Goal: Communication & Community: Answer question/provide support

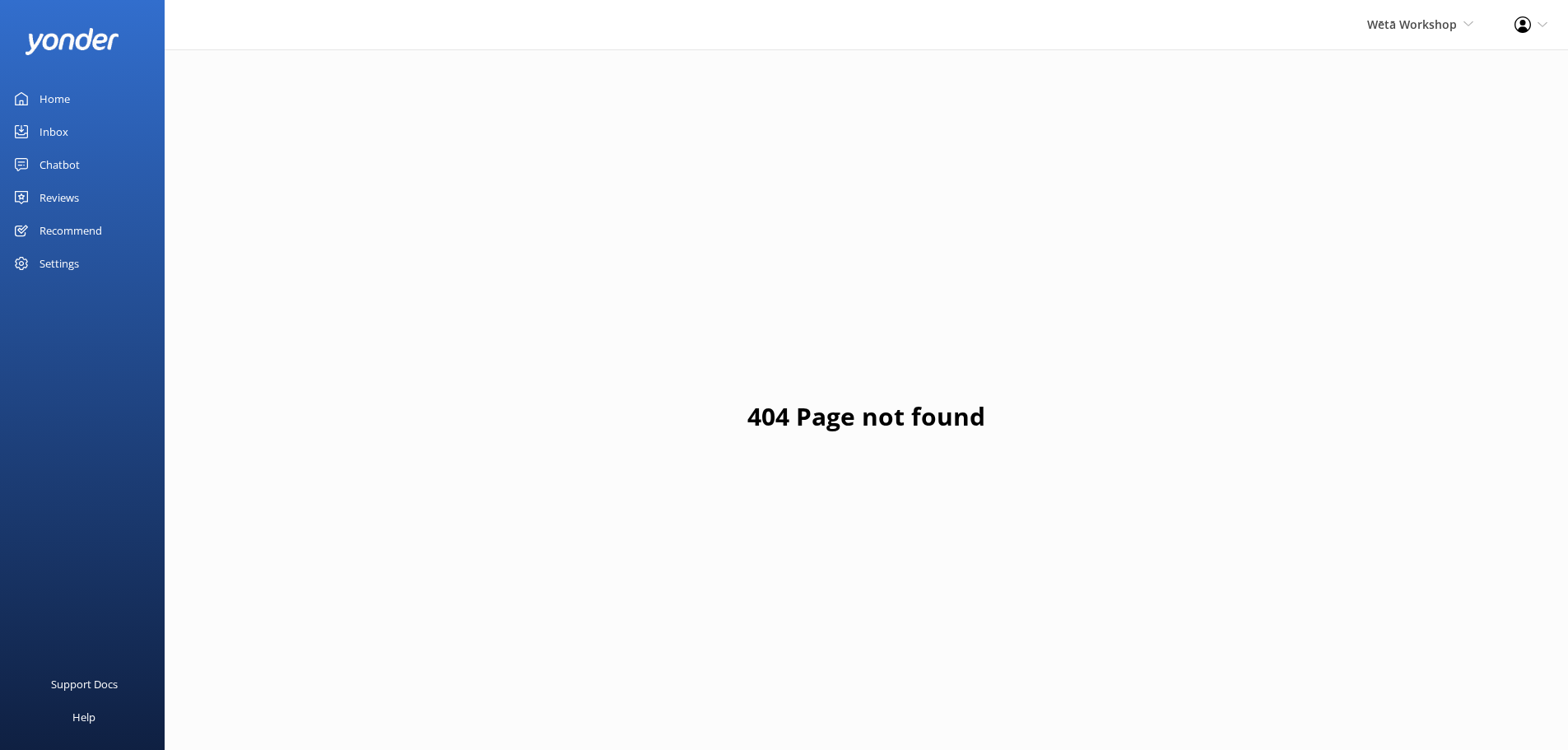
click at [1549, 27] on div "Profile Settings Logout" at bounding box center [1531, 24] width 74 height 49
click at [1450, 21] on span "Wētā Workshop" at bounding box center [1412, 23] width 89 height 15
drag, startPoint x: 60, startPoint y: 193, endPoint x: 73, endPoint y: 193, distance: 13.0
click at [60, 193] on div "Reviews" at bounding box center [59, 198] width 39 height 33
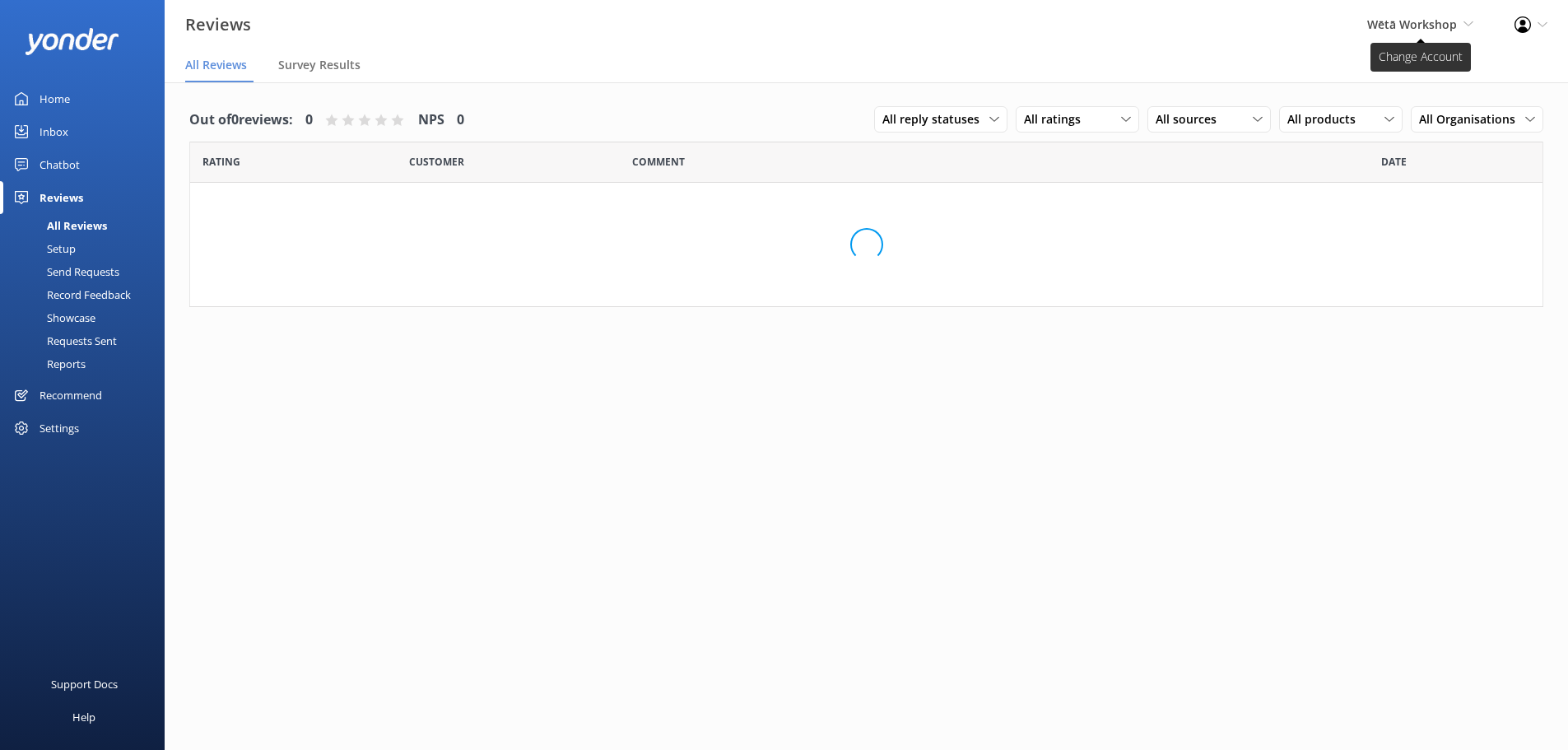
click at [1445, 34] on span "Wētā Workshop Wētā Workshop Unleashed Wētā Workshop" at bounding box center [1420, 24] width 106 height 18
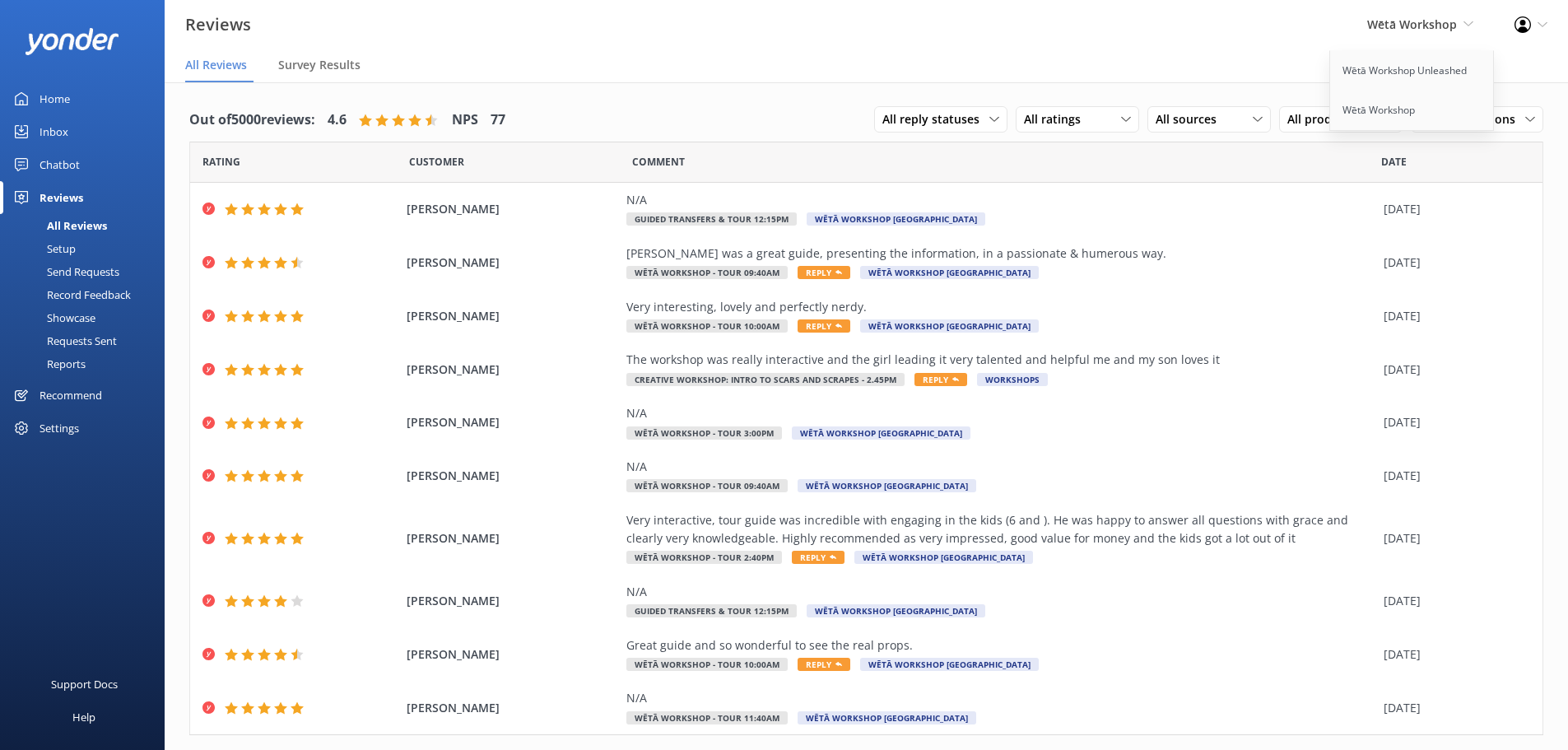
click at [1551, 22] on div "Profile Settings Logout" at bounding box center [1531, 24] width 74 height 49
click at [1472, 60] on link "Profile Settings" at bounding box center [1487, 72] width 164 height 41
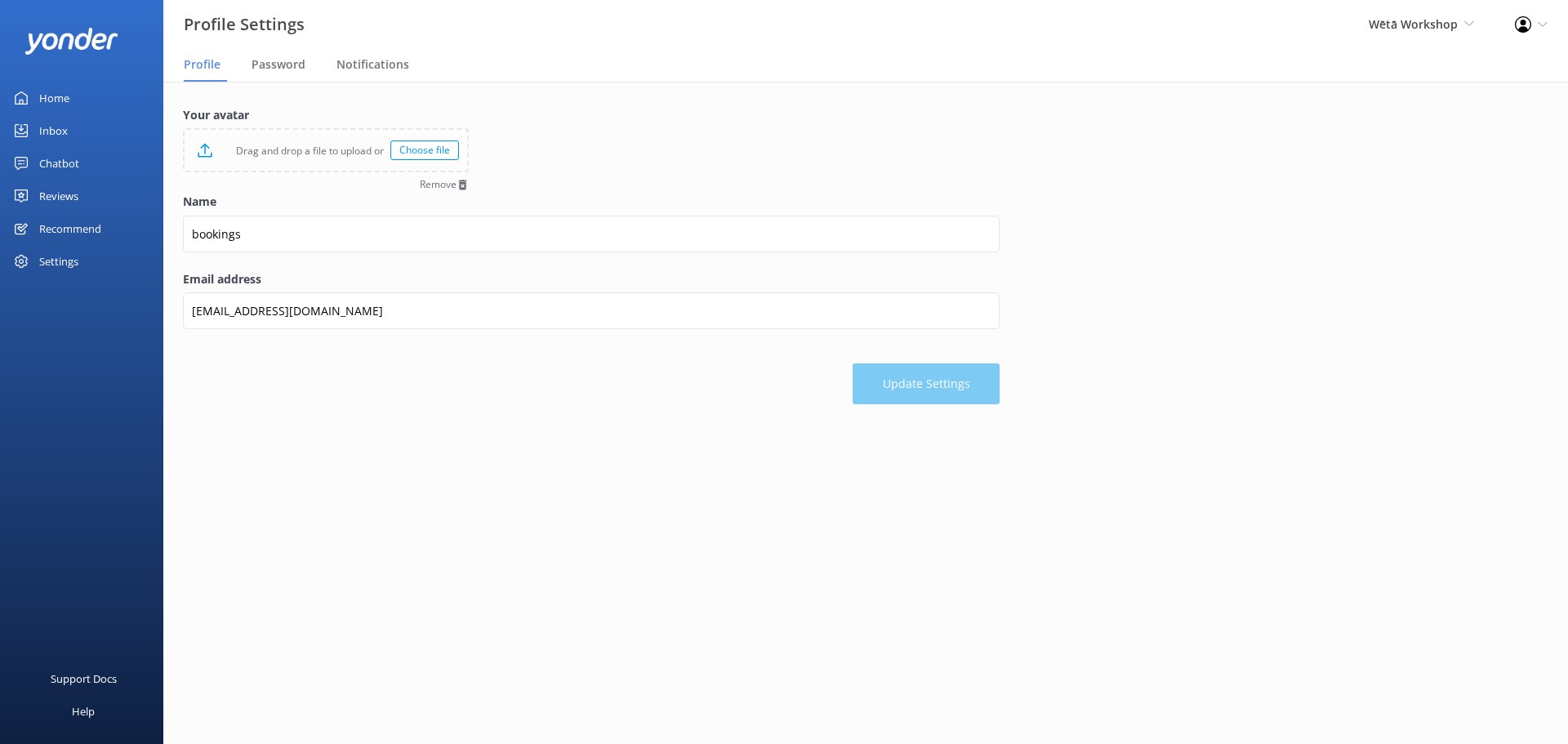
click at [99, 98] on link "Home" at bounding box center [82, 98] width 163 height 33
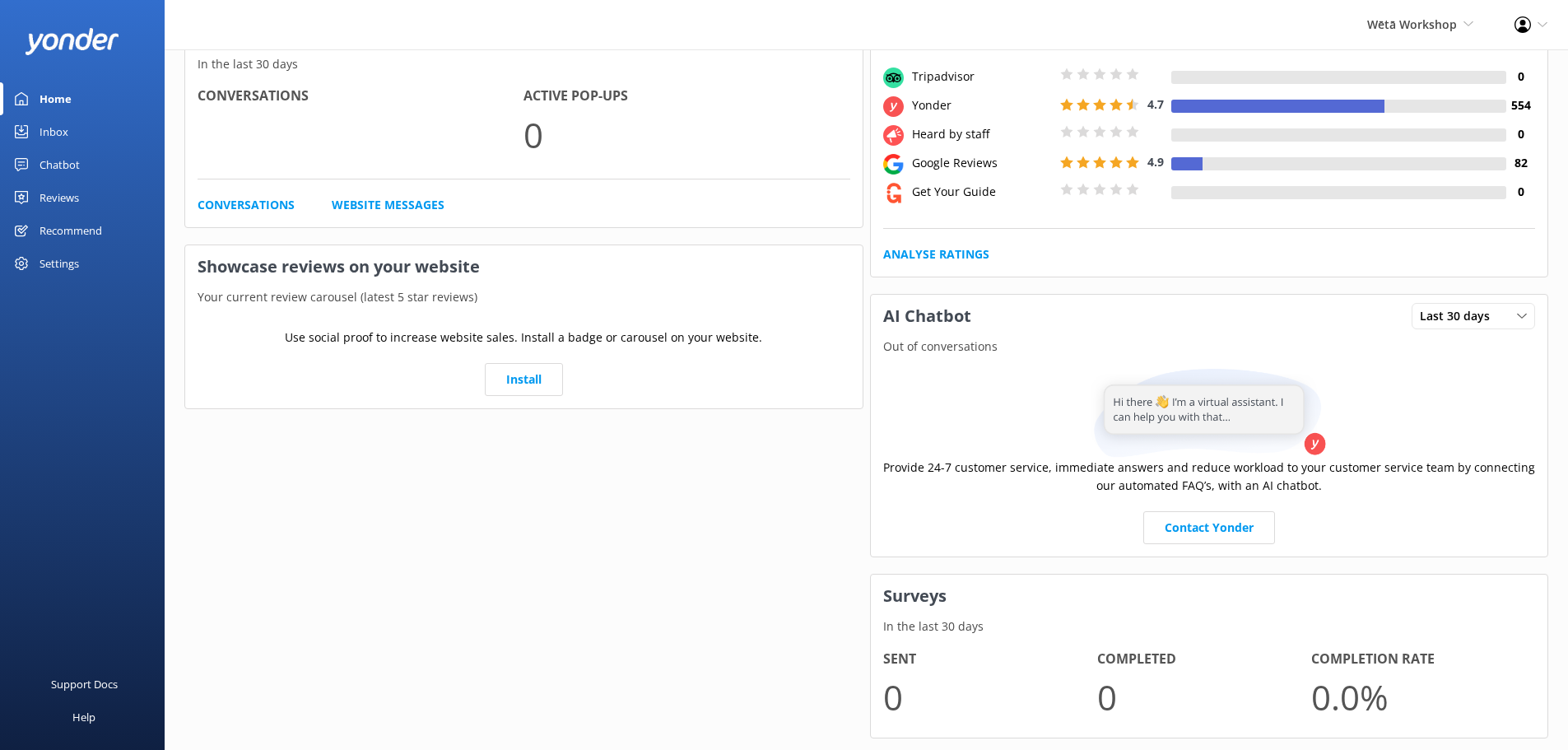
scroll to position [156, 0]
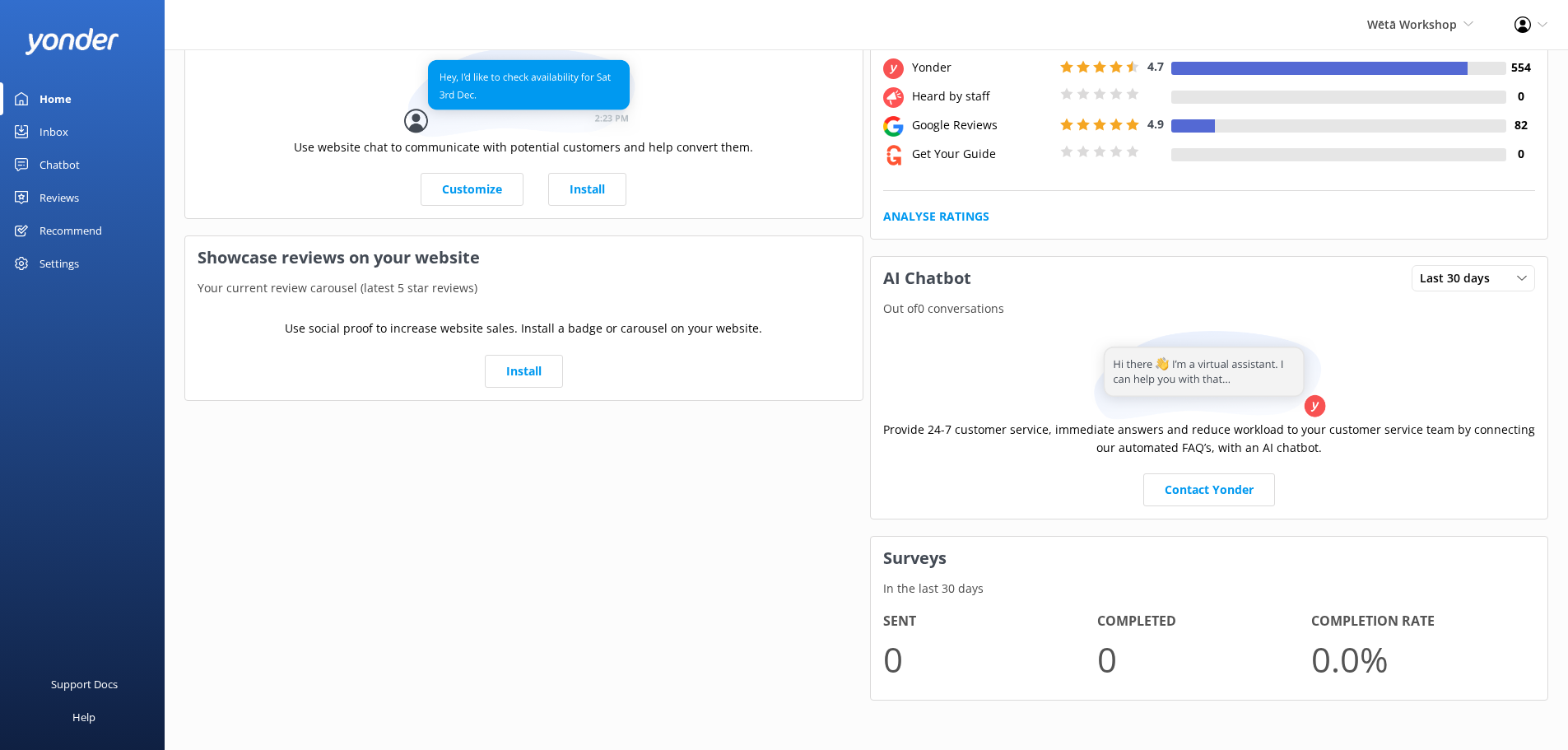
click at [62, 191] on div "Reviews" at bounding box center [59, 198] width 39 height 33
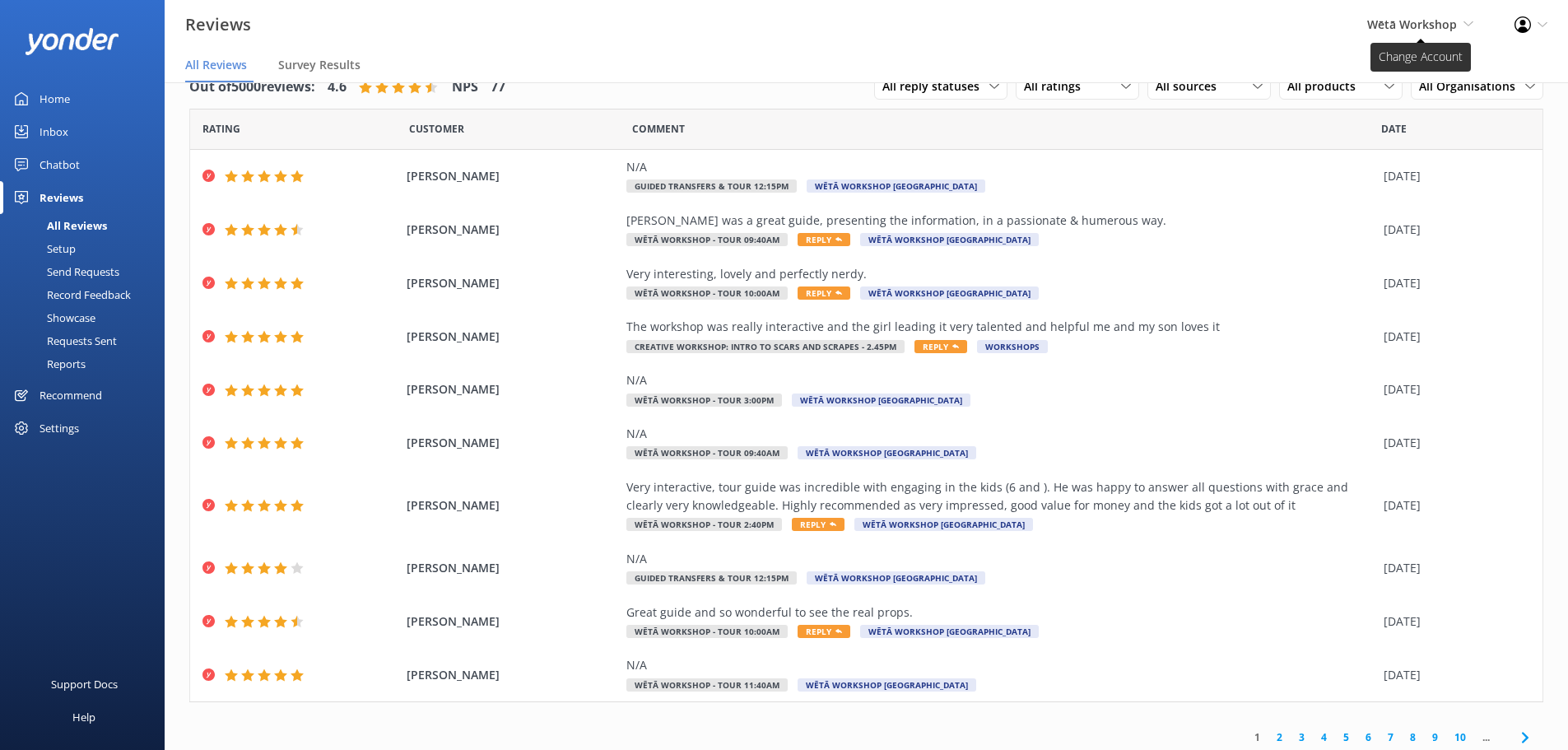
click at [1387, 21] on span "Wētā Workshop" at bounding box center [1412, 23] width 89 height 15
click at [1386, 97] on link "Wētā Workshop" at bounding box center [1412, 110] width 164 height 39
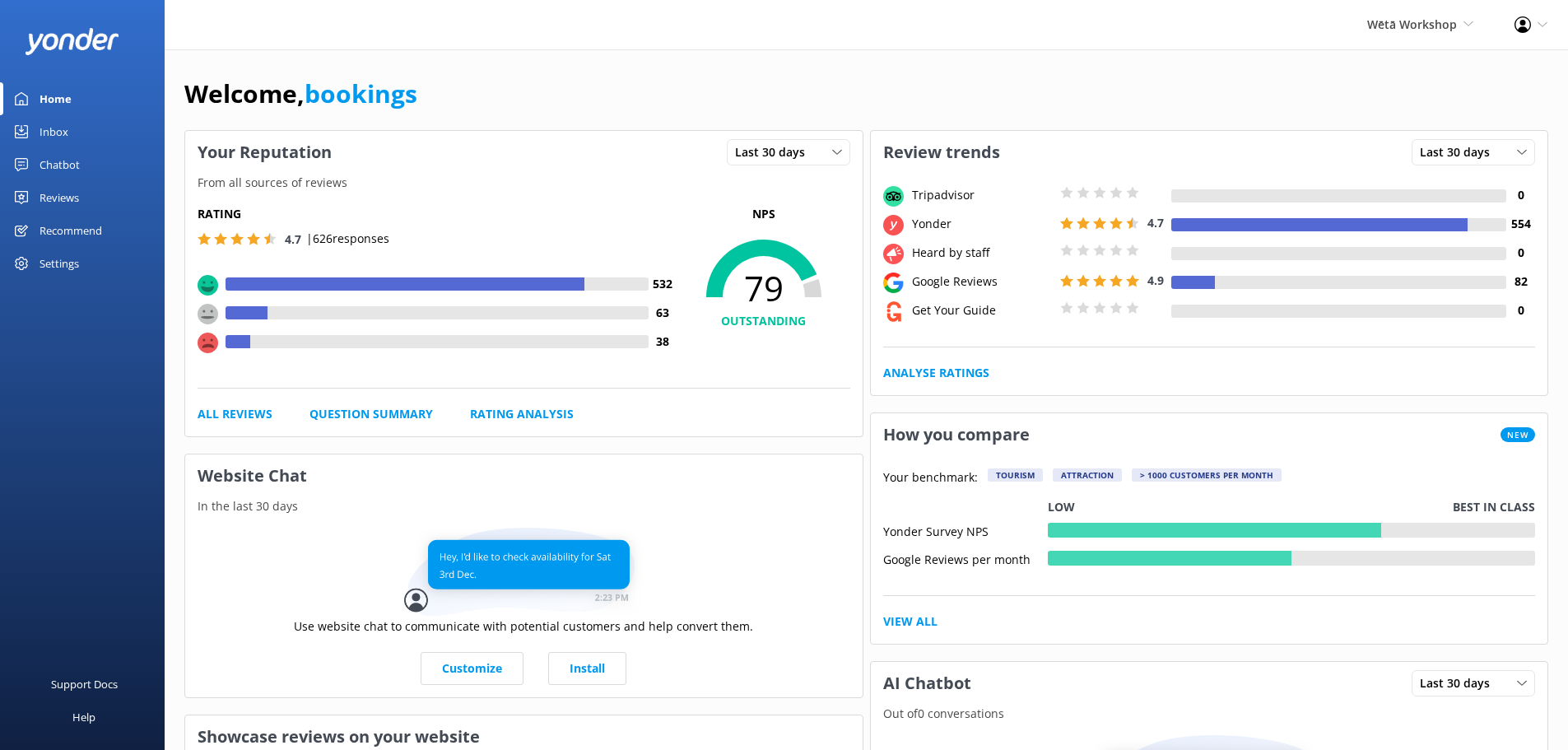
click at [97, 203] on link "Reviews" at bounding box center [82, 198] width 164 height 33
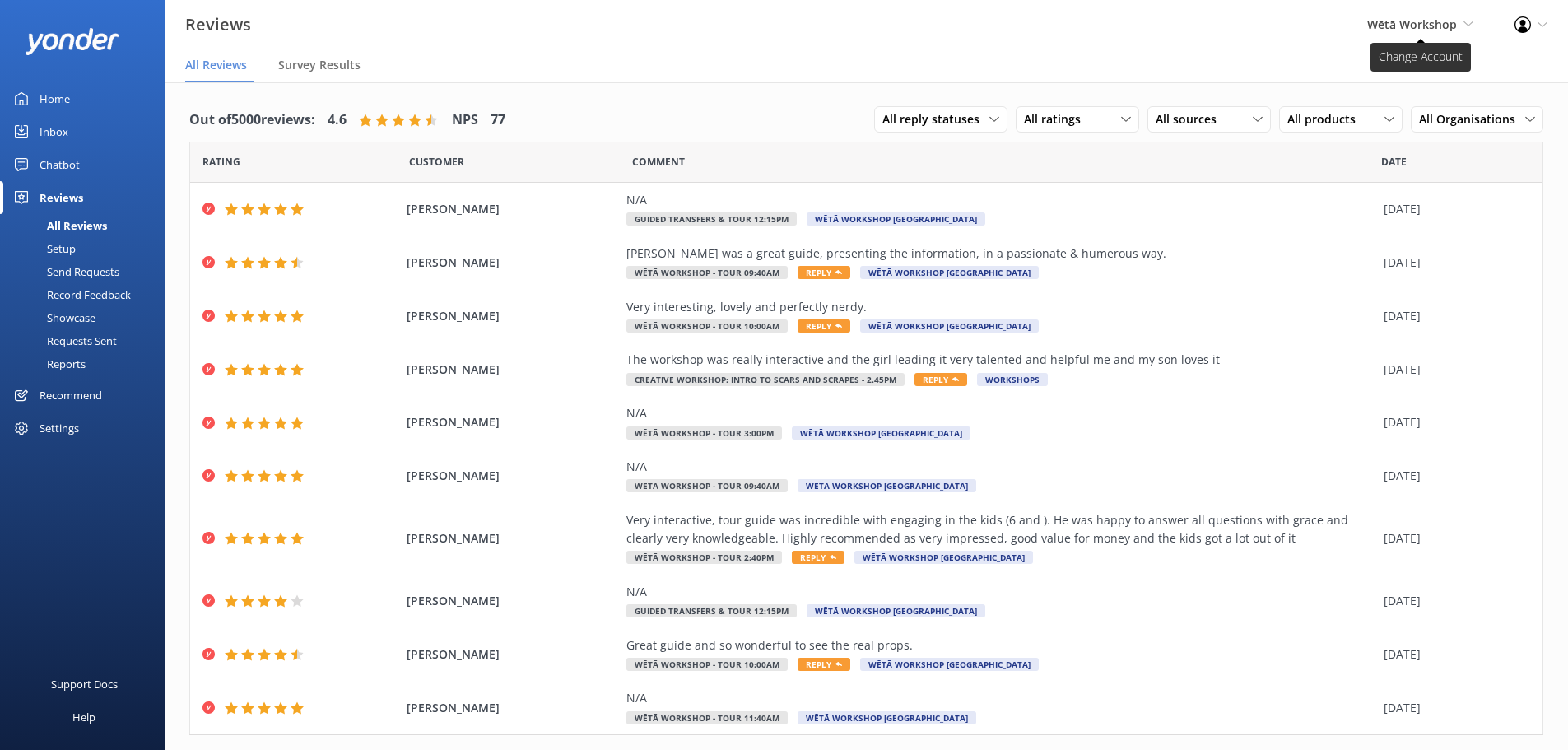
drag, startPoint x: 1397, startPoint y: 17, endPoint x: 1382, endPoint y: 103, distance: 87.3
click at [1398, 17] on span "Wētā Workshop" at bounding box center [1412, 23] width 89 height 15
click at [1370, 77] on link "Wētā Workshop Unleashed" at bounding box center [1412, 71] width 164 height 39
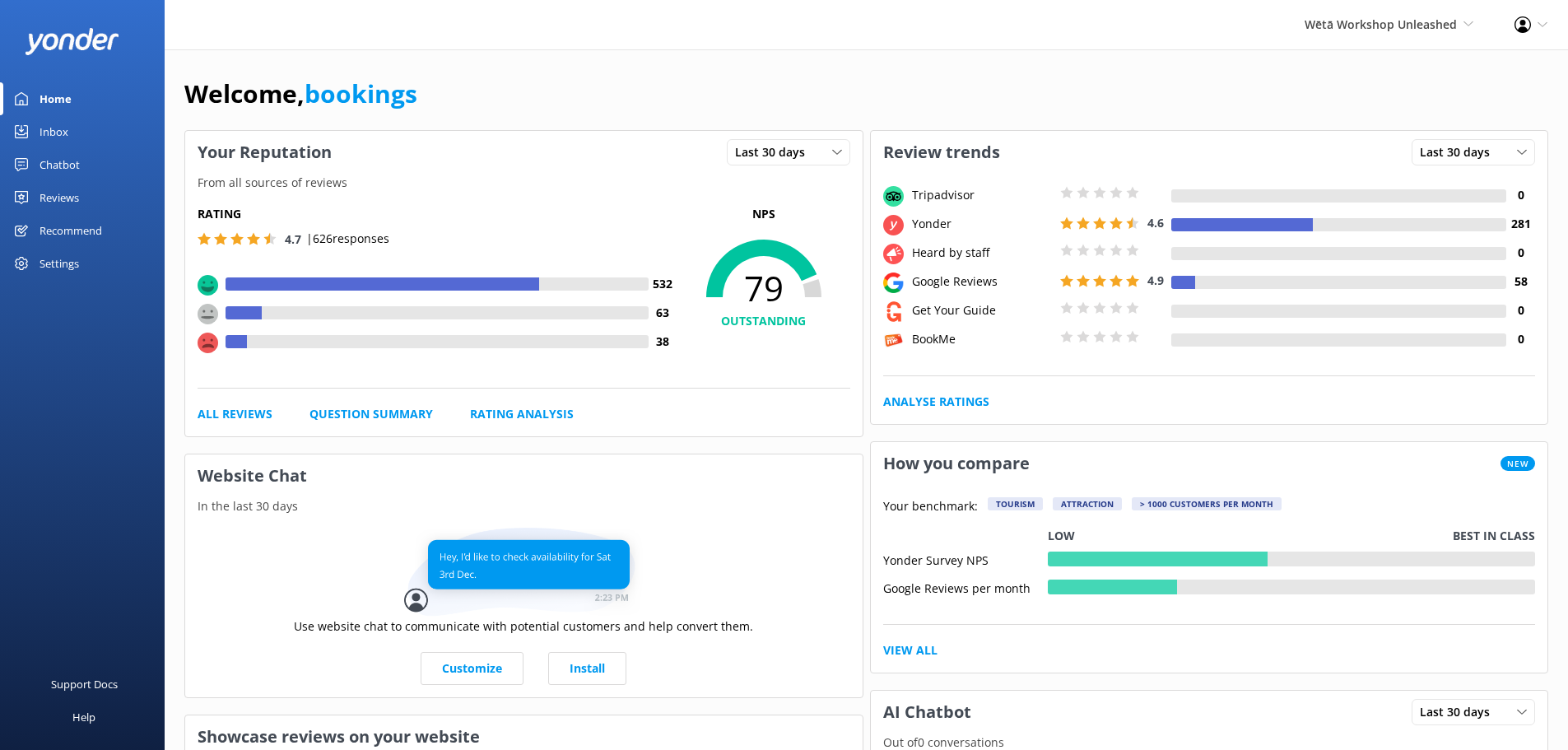
click at [90, 202] on link "Reviews" at bounding box center [82, 198] width 164 height 33
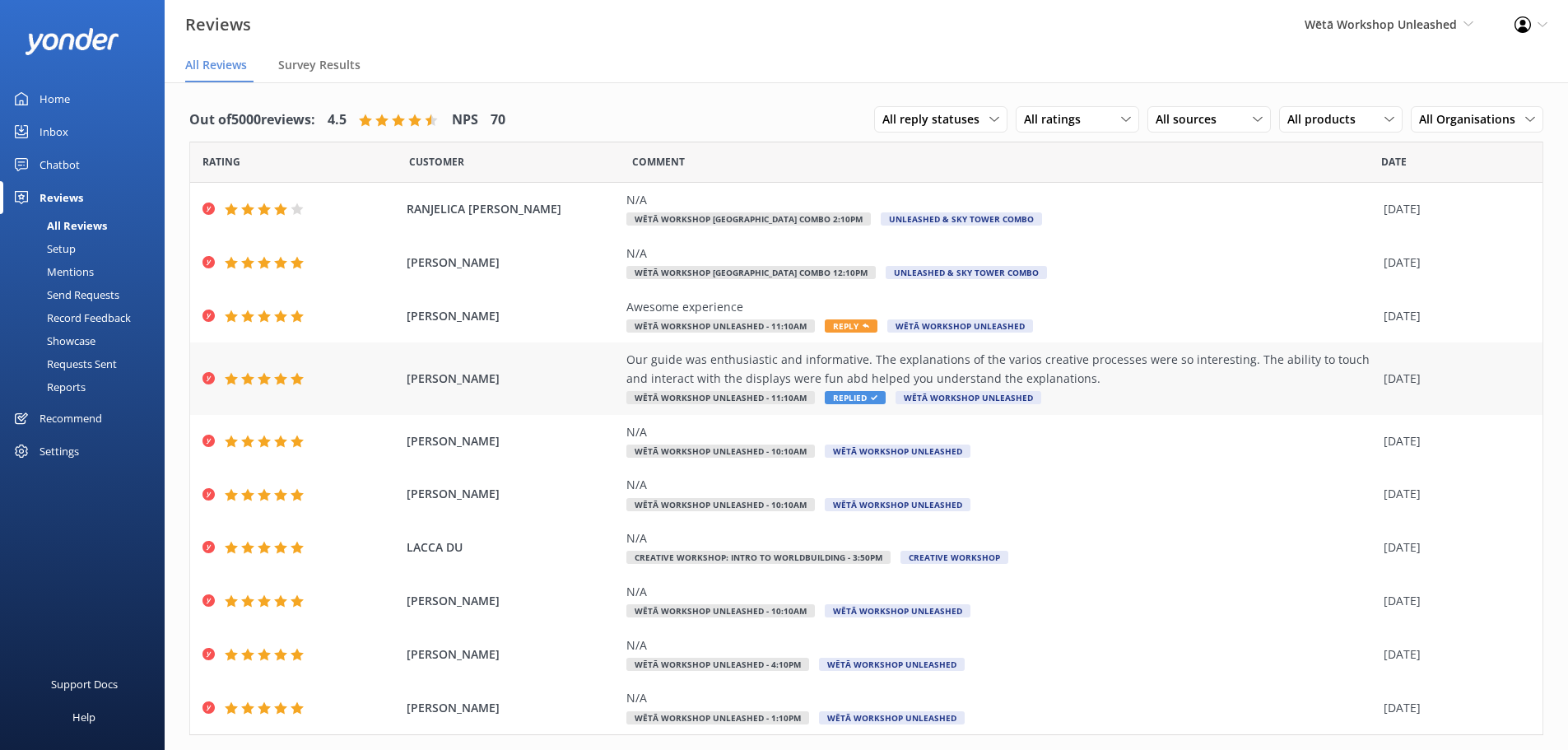
click at [1061, 361] on div "Our guide was enthusiastic and informative. The explanations of the varios crea…" at bounding box center [1001, 368] width 749 height 37
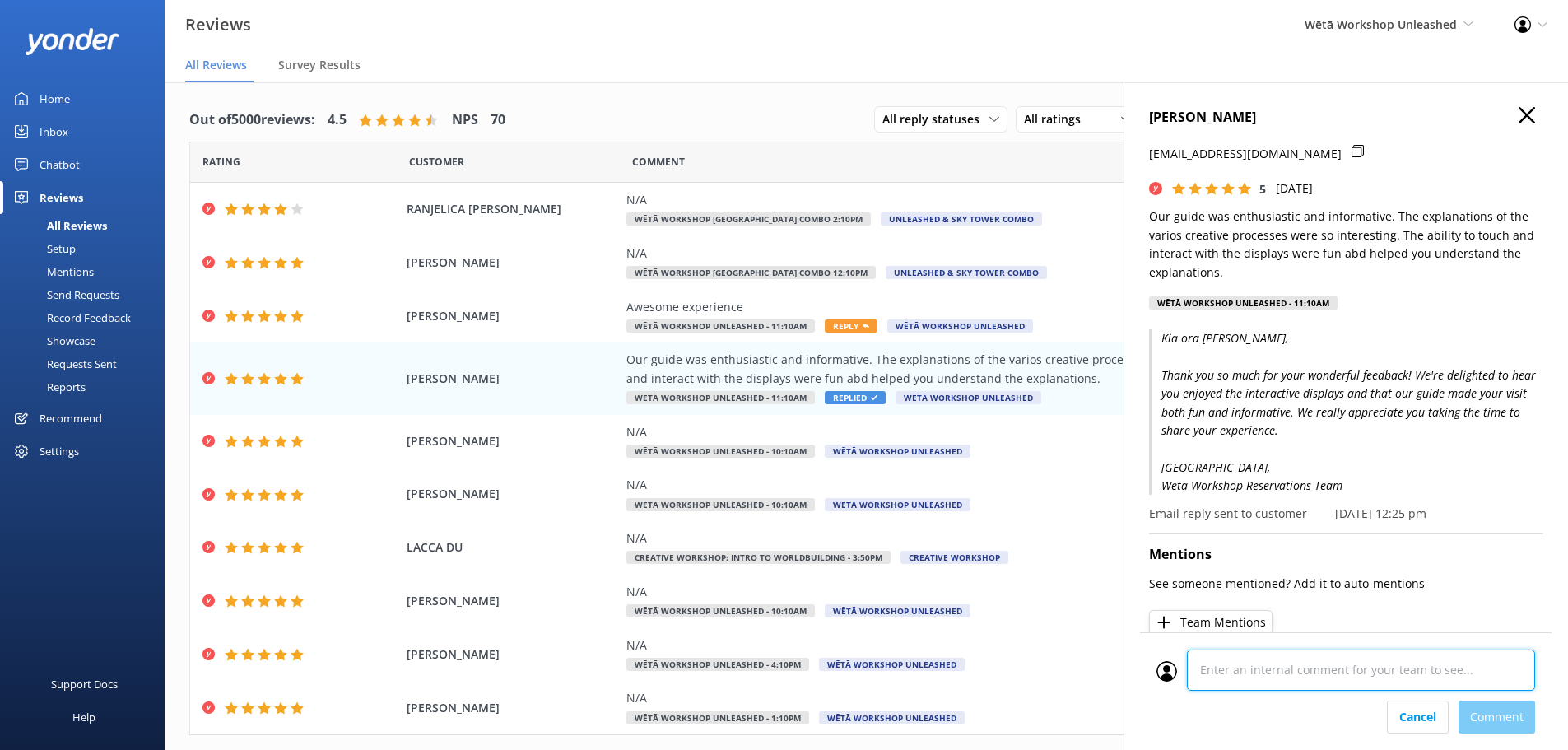
click at [1259, 711] on div "Cancel Comment" at bounding box center [1346, 691] width 411 height 118
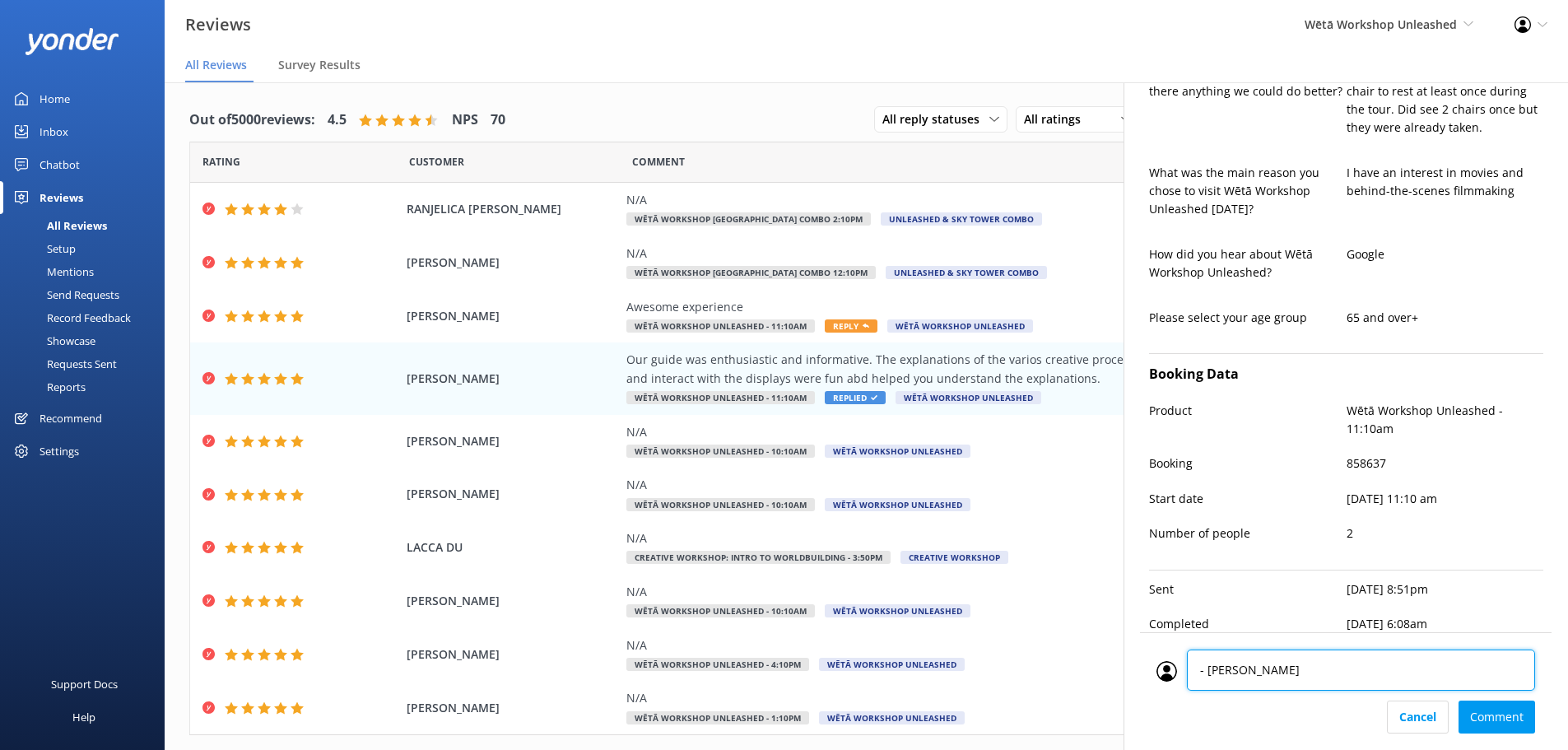
type textarea "- adam"
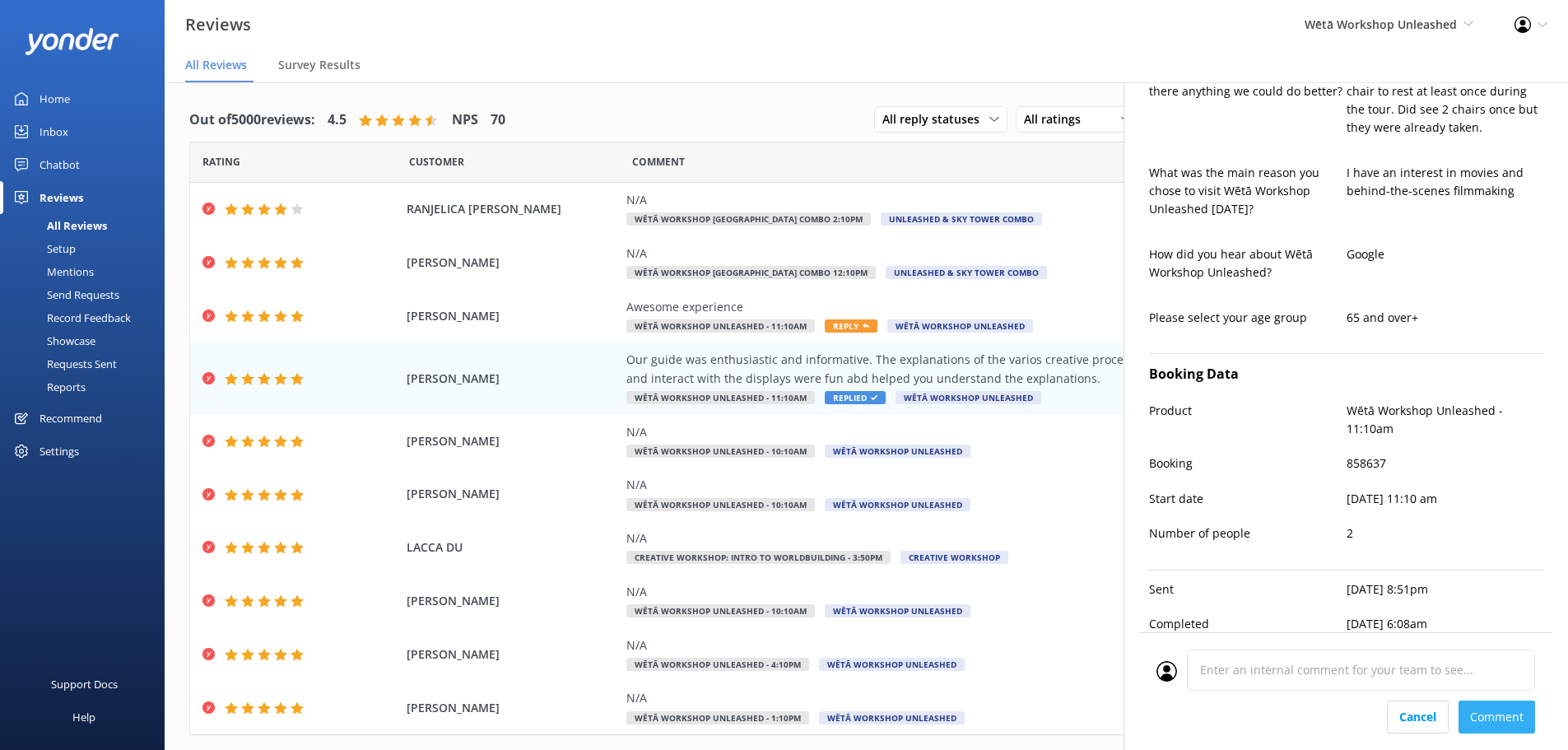
click at [1505, 722] on div "Cancel Comment" at bounding box center [1346, 717] width 379 height 33
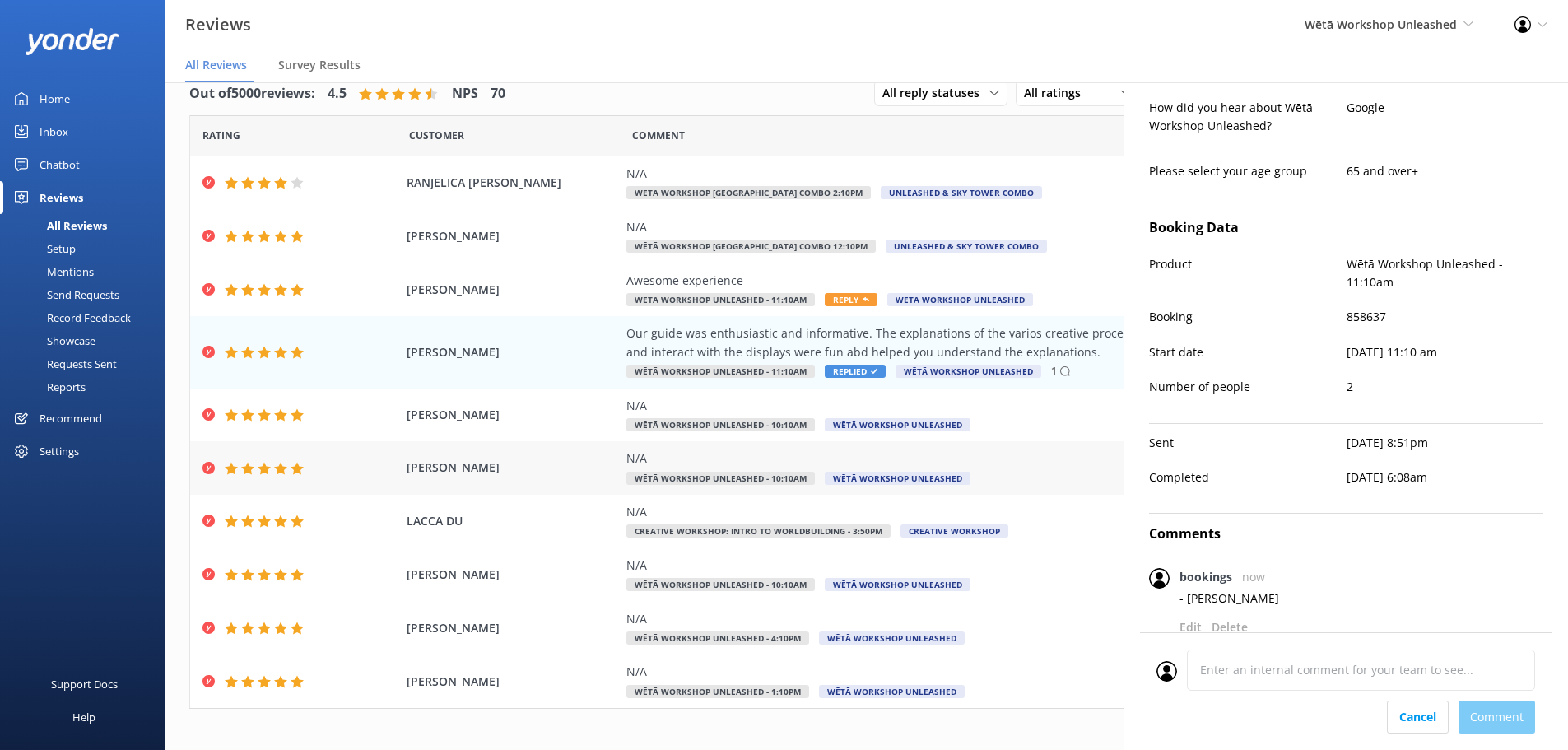
scroll to position [38, 0]
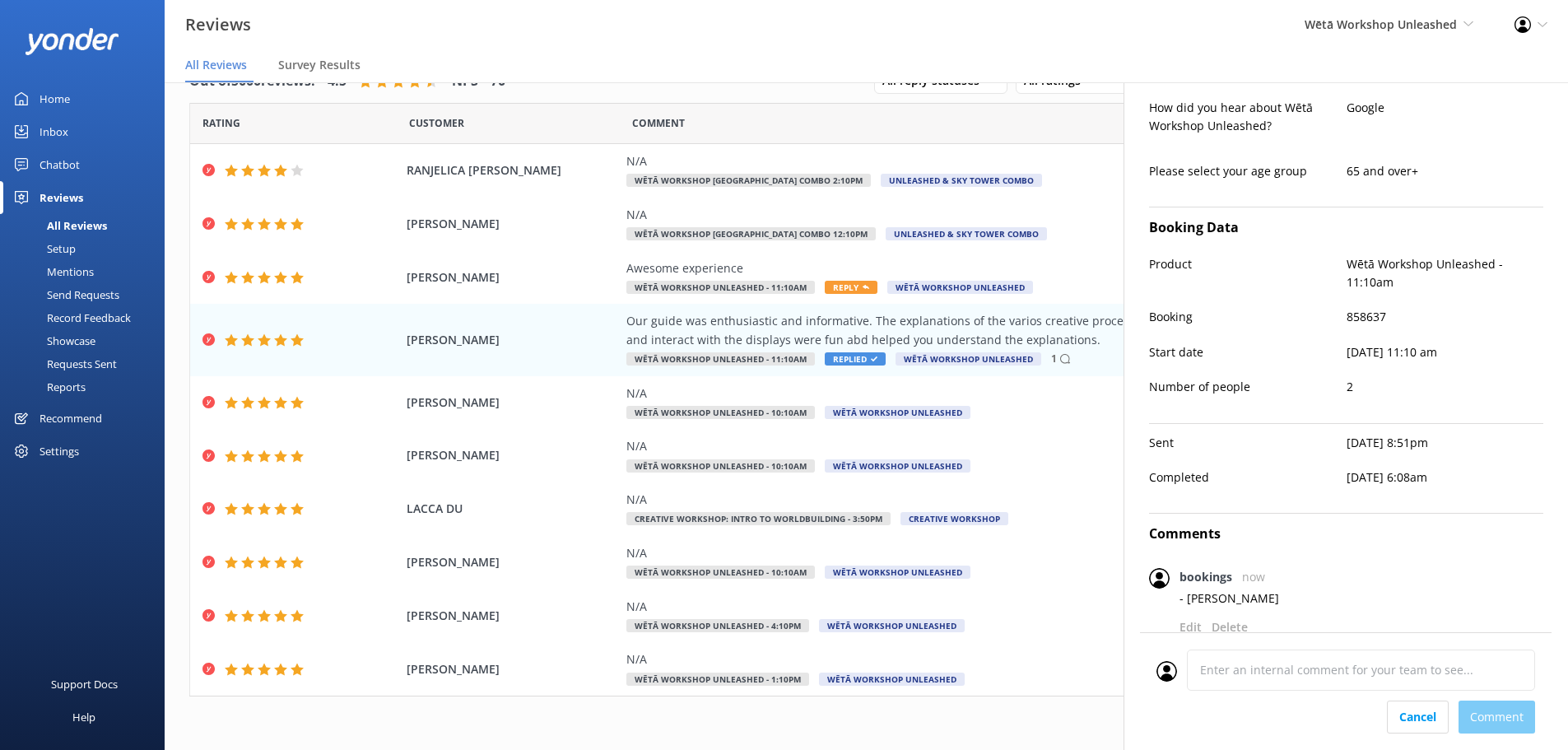
click at [810, 56] on nav "All Reviews Survey Results" at bounding box center [866, 65] width 1404 height 33
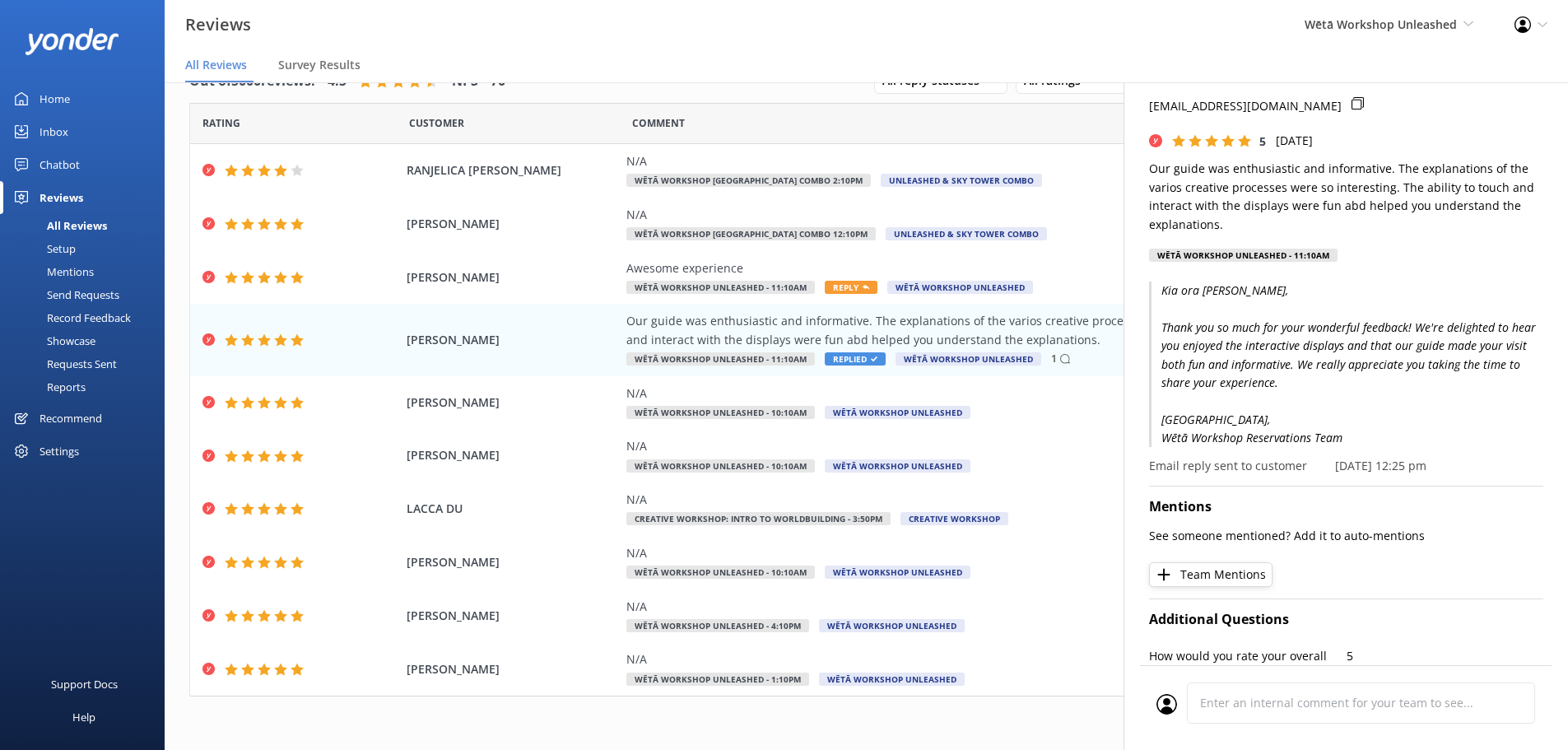
scroll to position [0, 0]
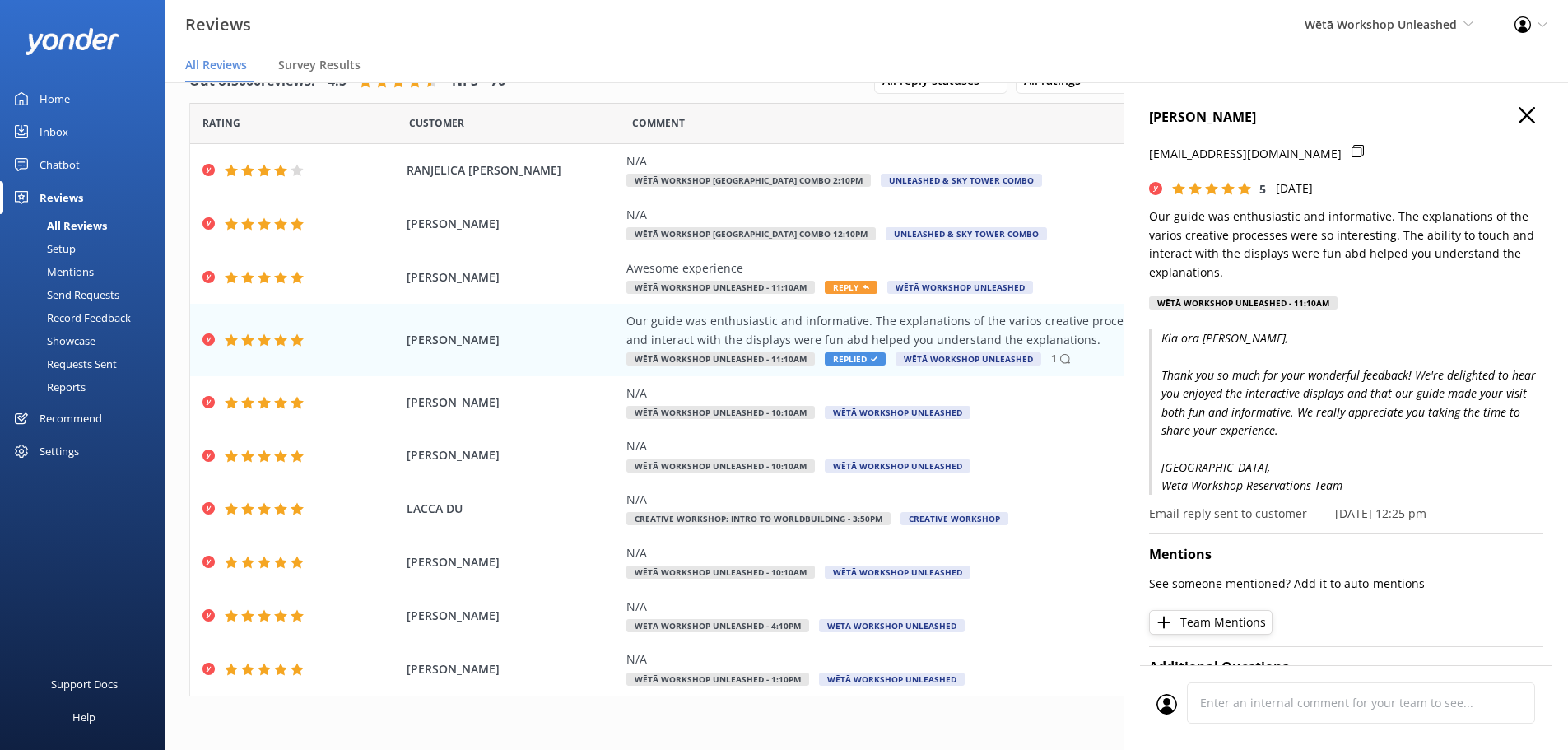
click at [1524, 119] on h4 "MARGE FEY" at bounding box center [1346, 118] width 394 height 21
click at [1521, 120] on use "button" at bounding box center [1527, 115] width 16 height 16
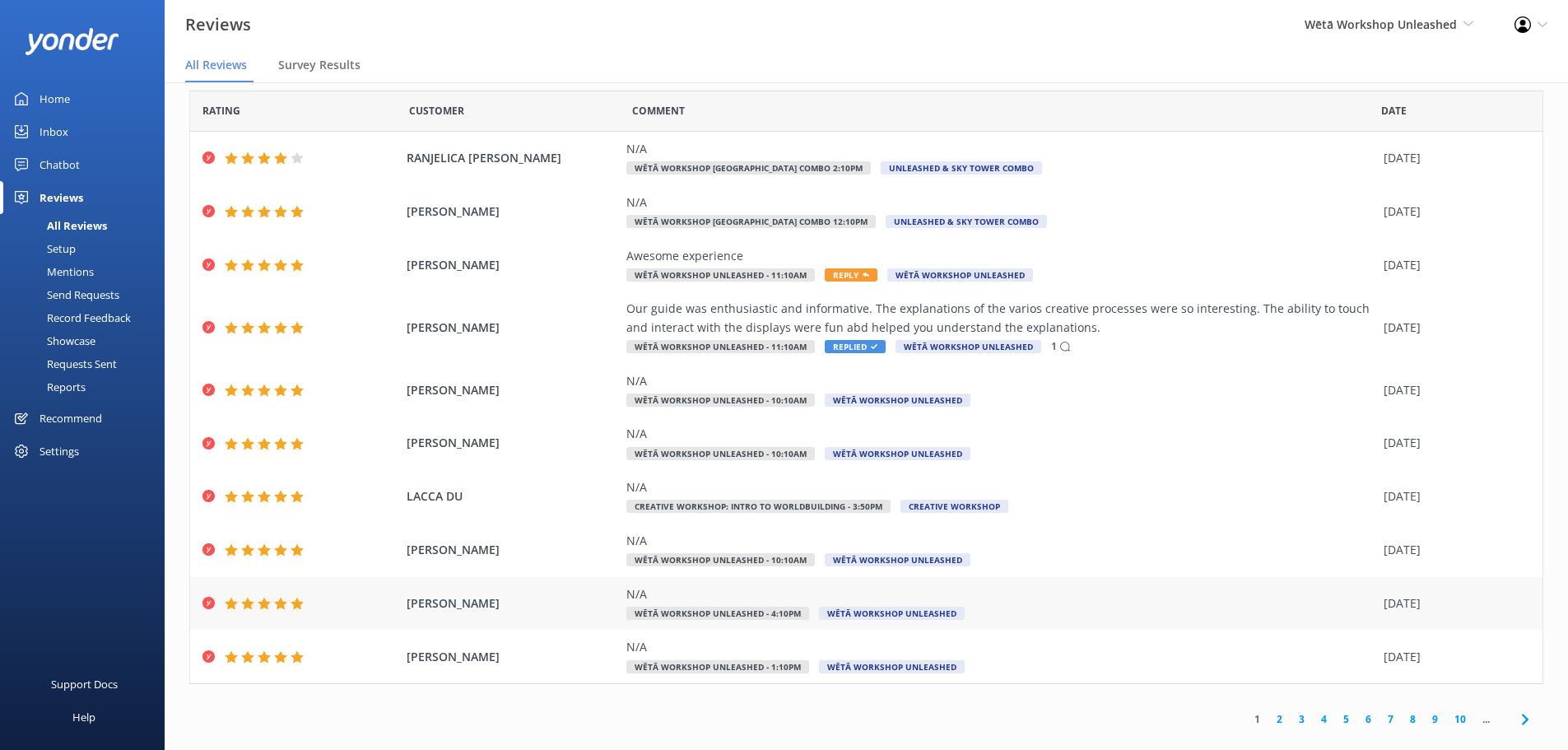
scroll to position [33, 0]
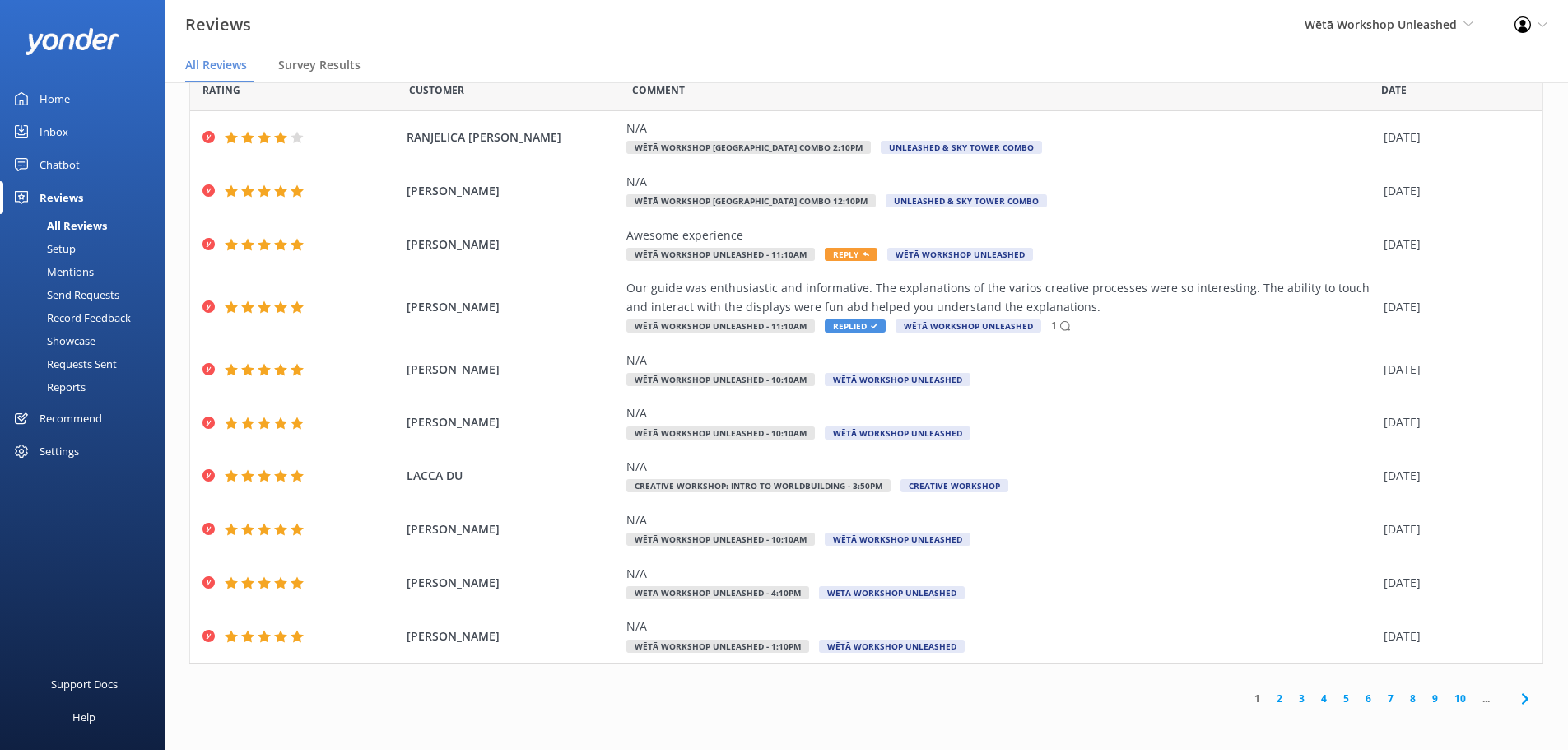
click at [1269, 702] on link "2" at bounding box center [1279, 698] width 22 height 15
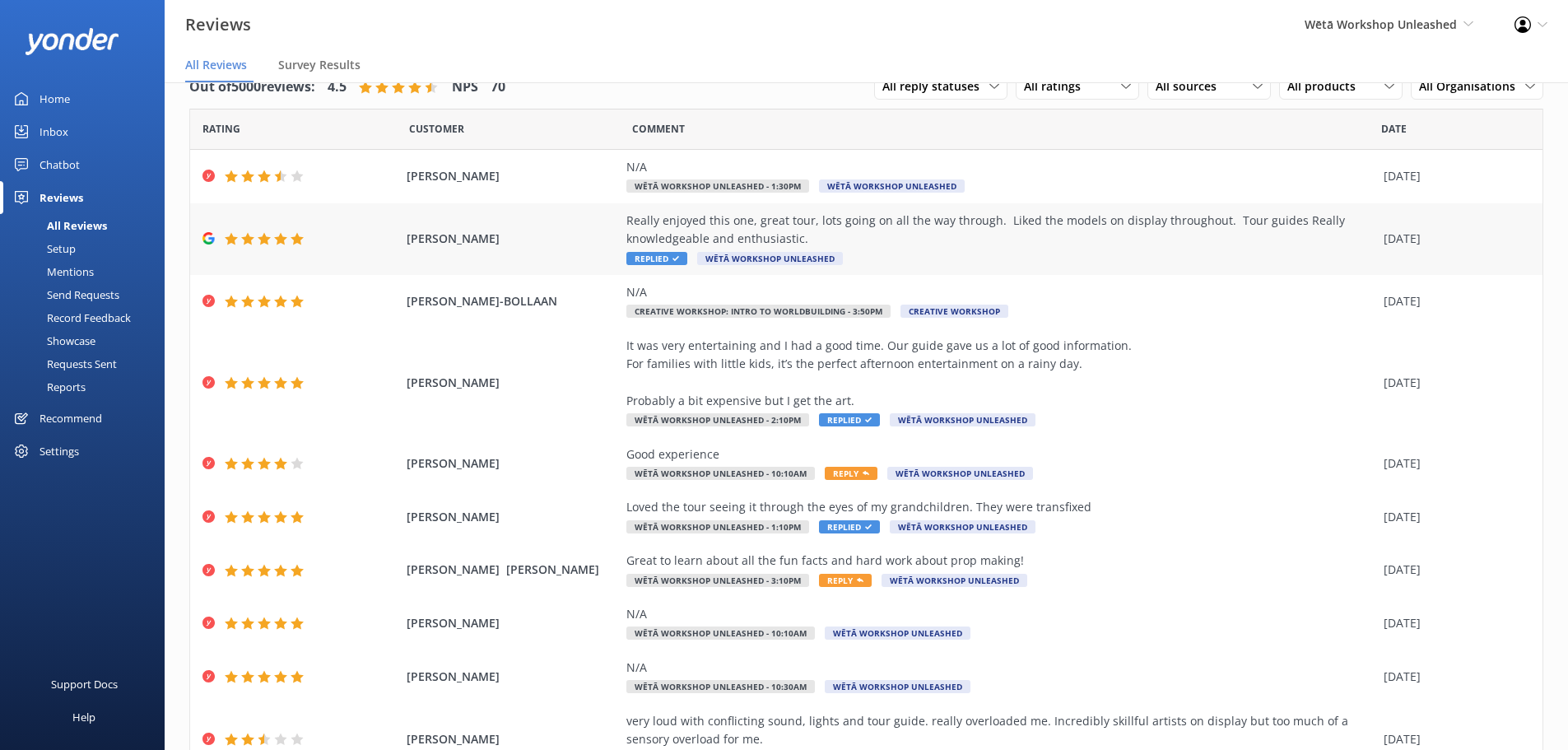
click at [922, 258] on div "Really enjoyed this one, great tour, lots going on all the way through. Liked t…" at bounding box center [1001, 240] width 749 height 55
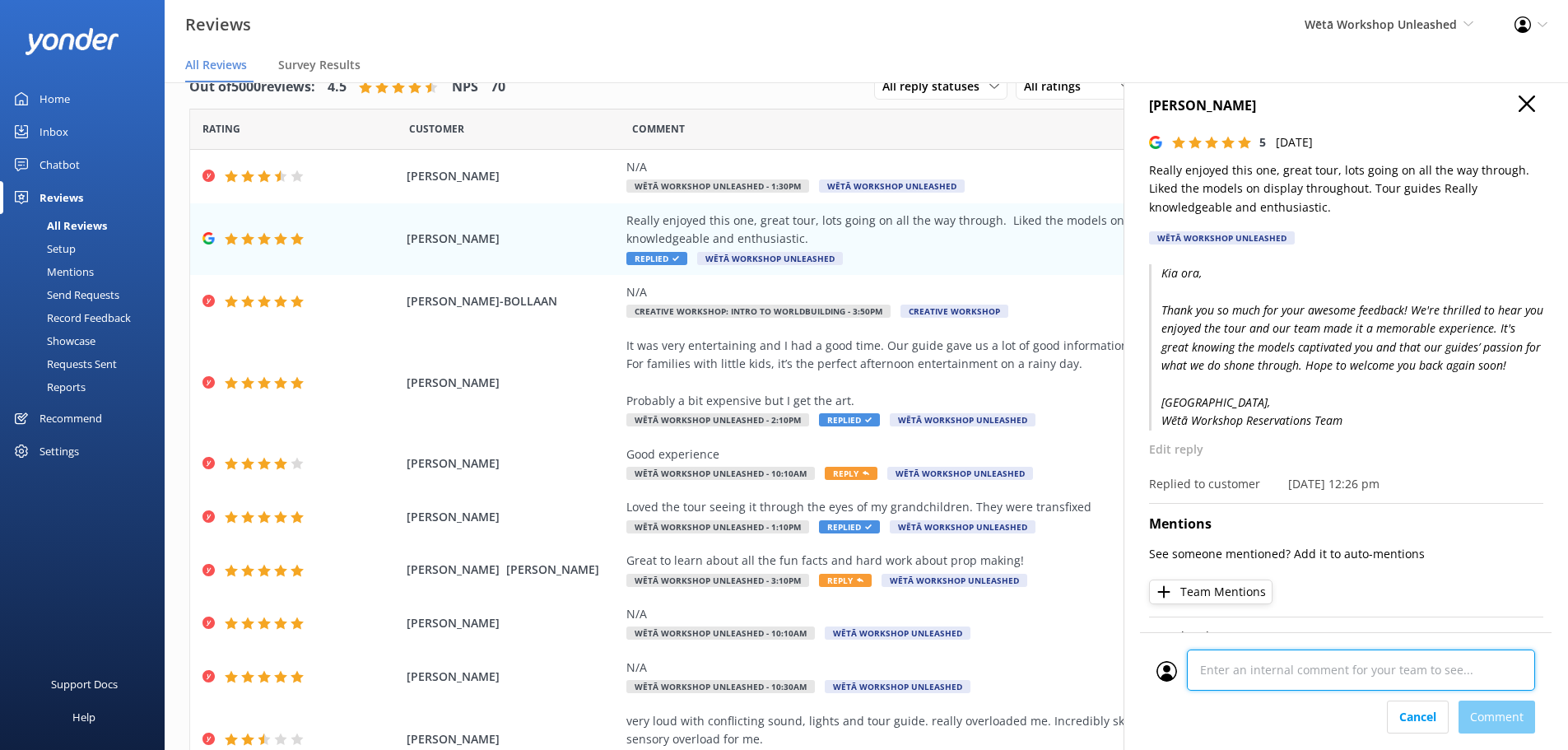
click at [1236, 715] on div "Cancel Comment" at bounding box center [1346, 691] width 411 height 118
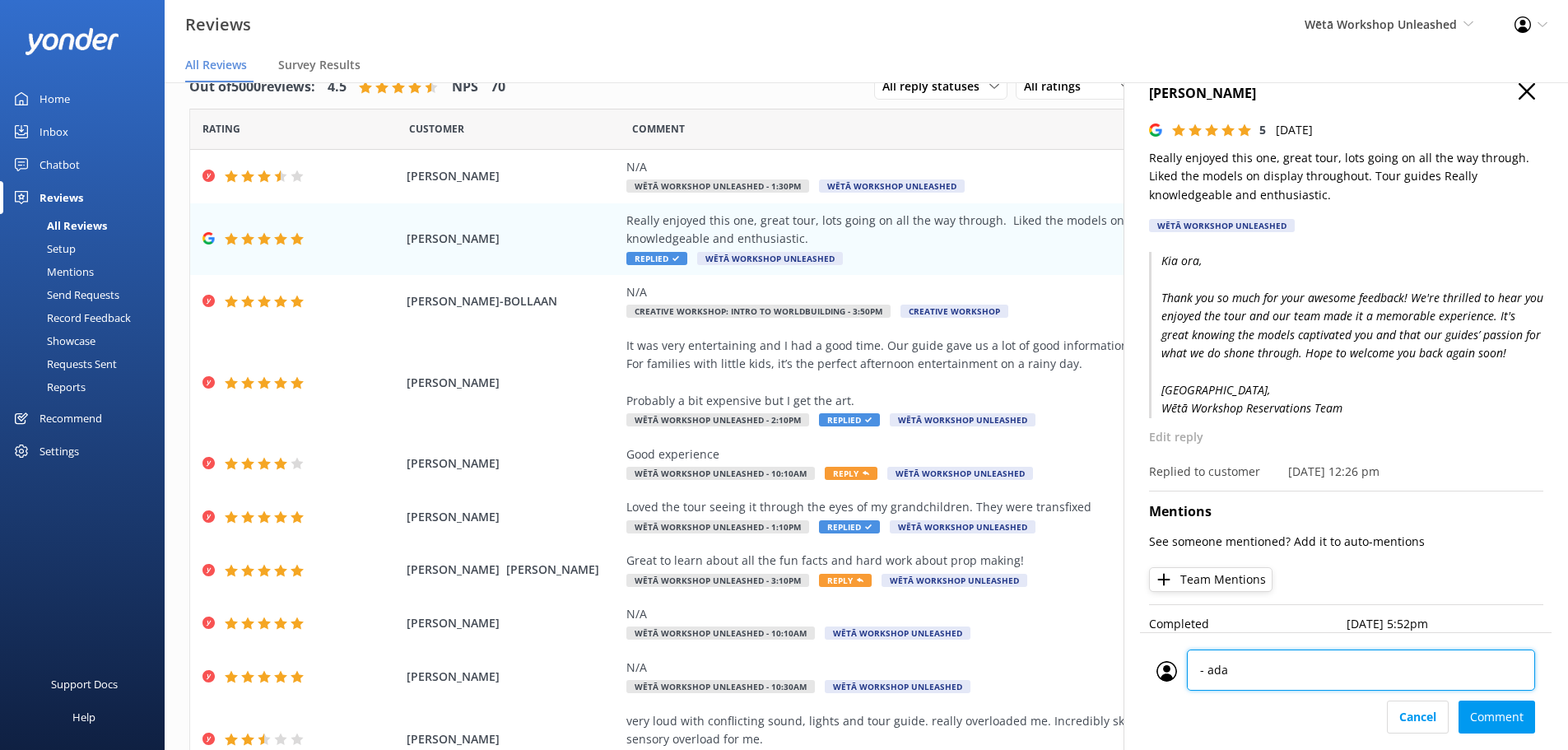
type textarea "- adam"
click at [1479, 732] on div "Cancel Comment" at bounding box center [1346, 717] width 379 height 33
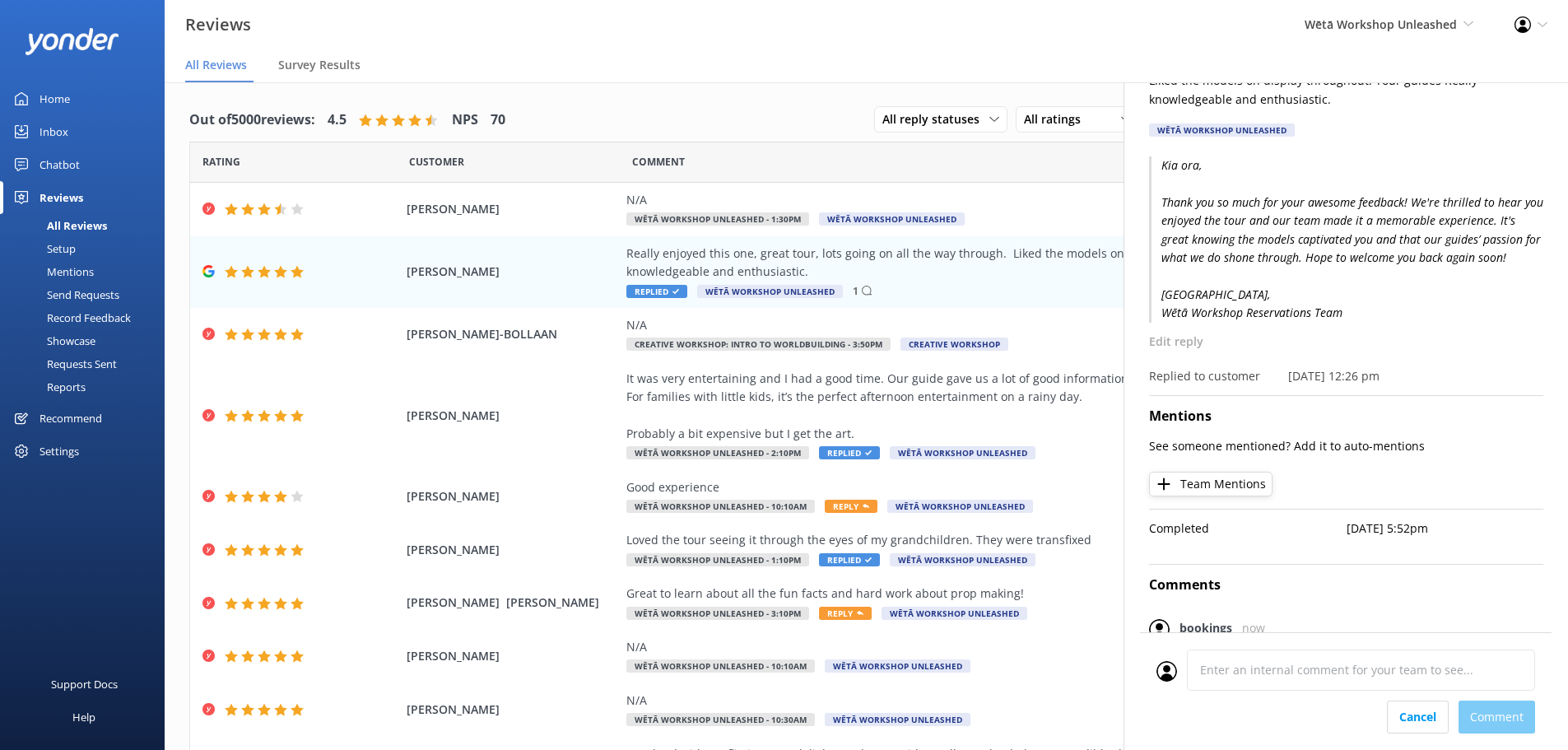
scroll to position [0, 0]
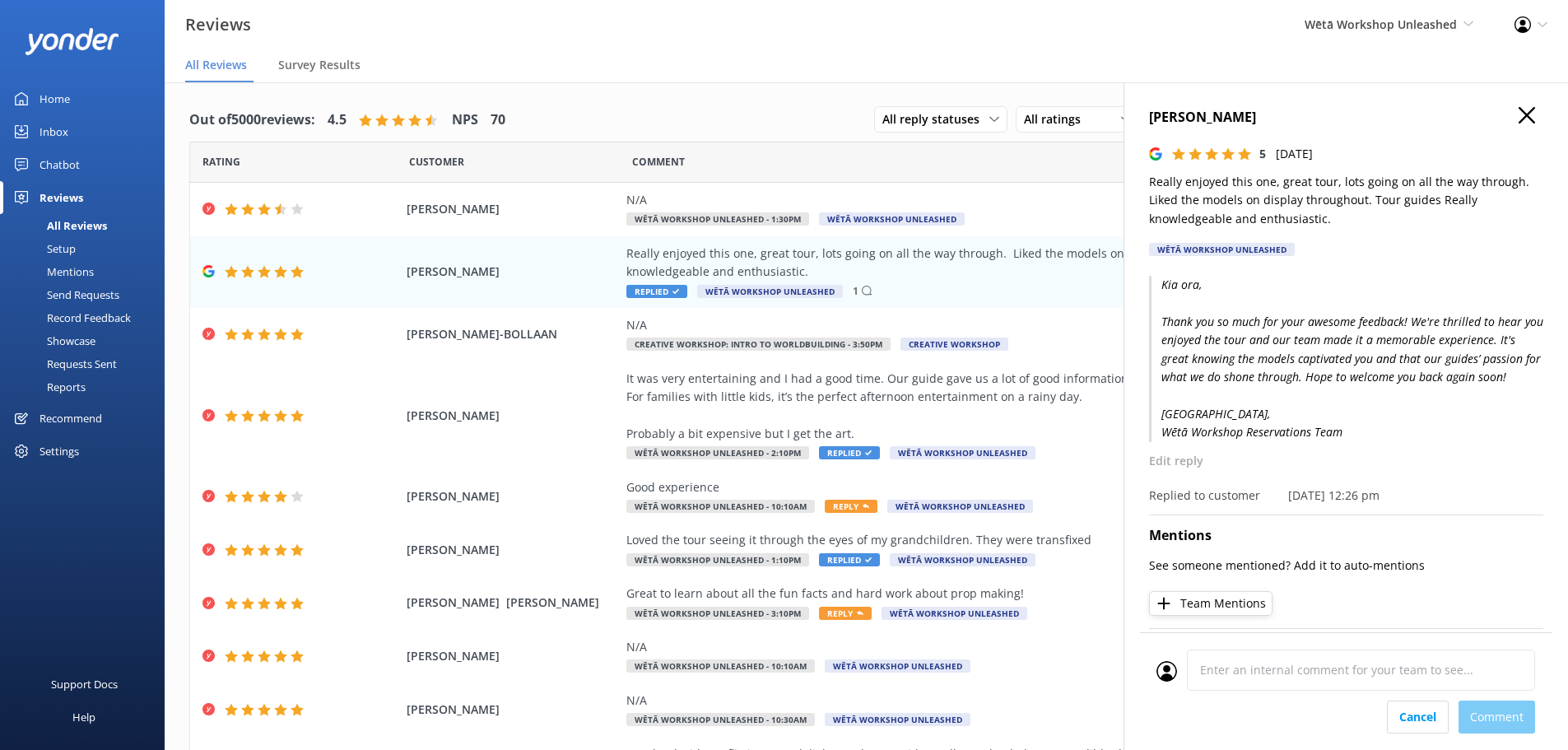
click at [1519, 111] on use "button" at bounding box center [1527, 115] width 16 height 16
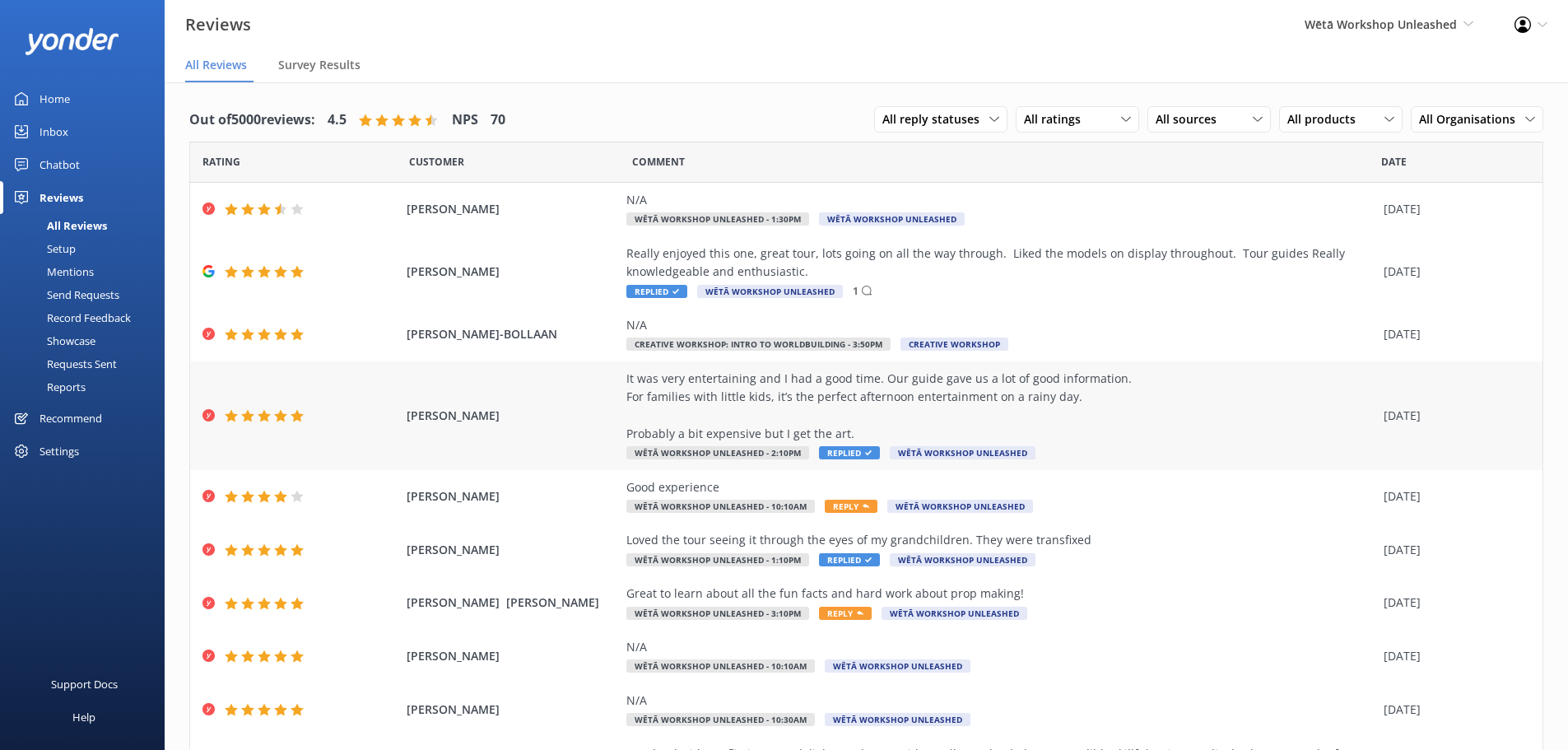
click at [964, 402] on div "It was very entertaining and I had a good time. Our guide gave us a lot of good…" at bounding box center [1001, 407] width 749 height 74
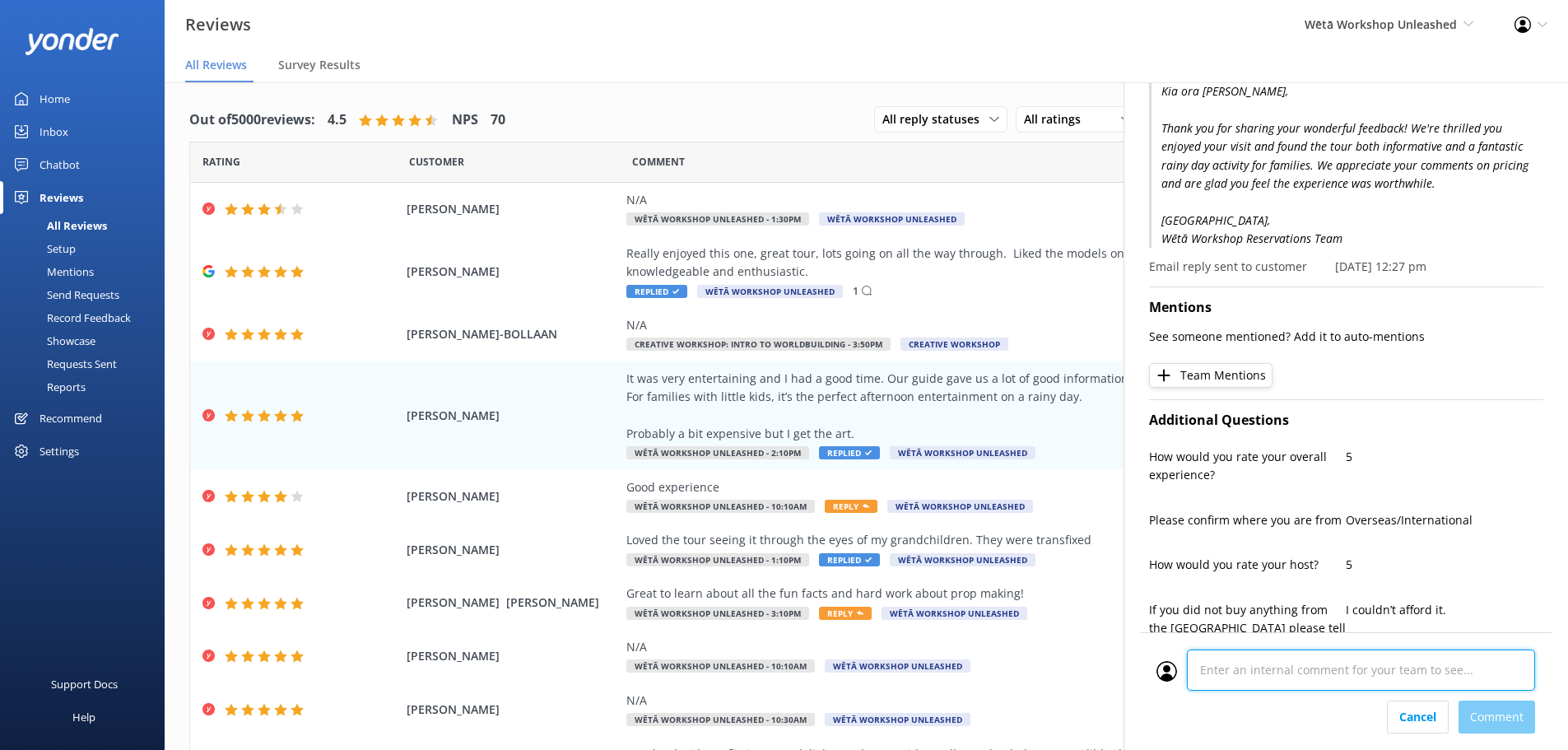
scroll to position [915, 0]
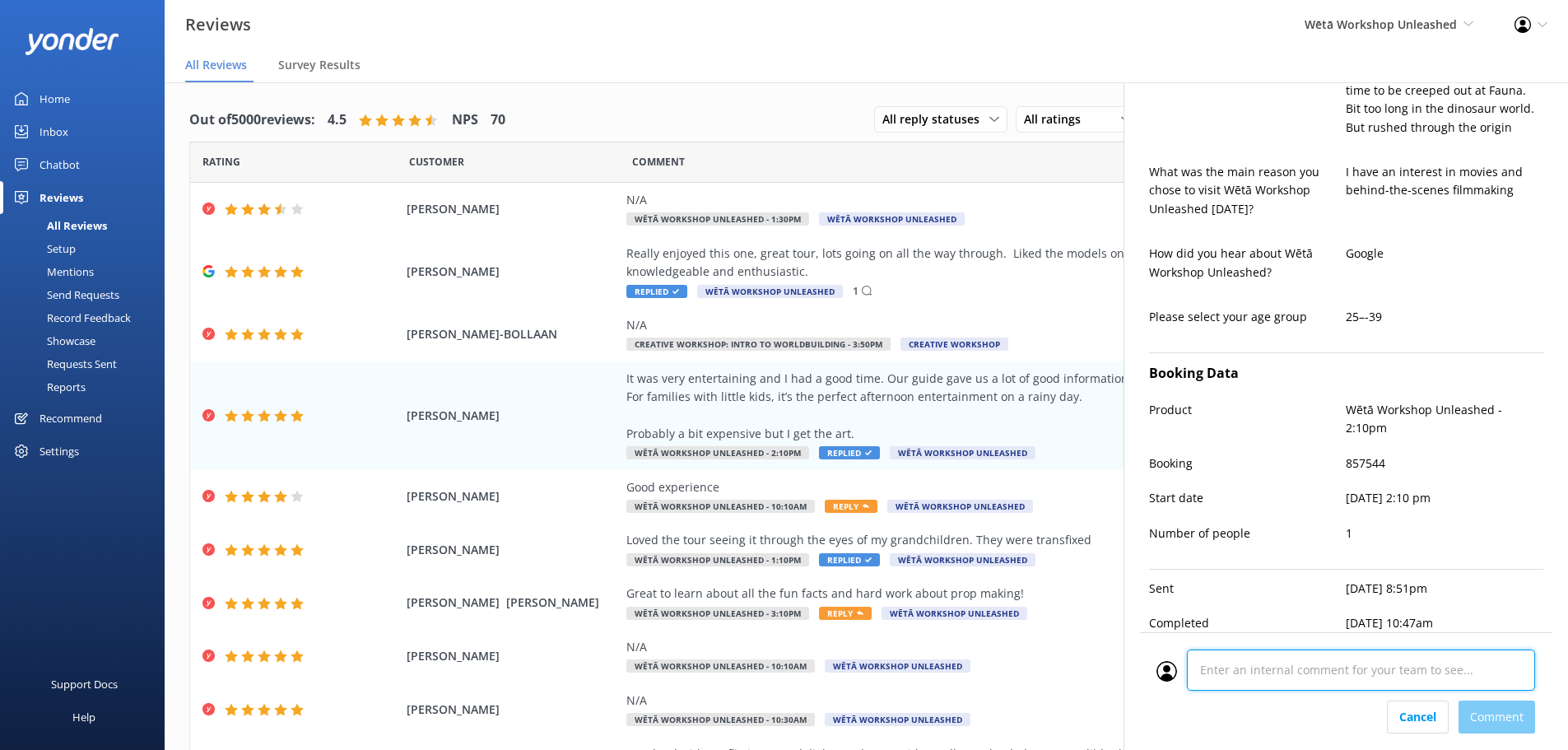
click at [1328, 694] on div at bounding box center [1346, 675] width 379 height 51
type textarea "- adam"
click at [1512, 713] on div "Cancel Comment" at bounding box center [1346, 717] width 379 height 33
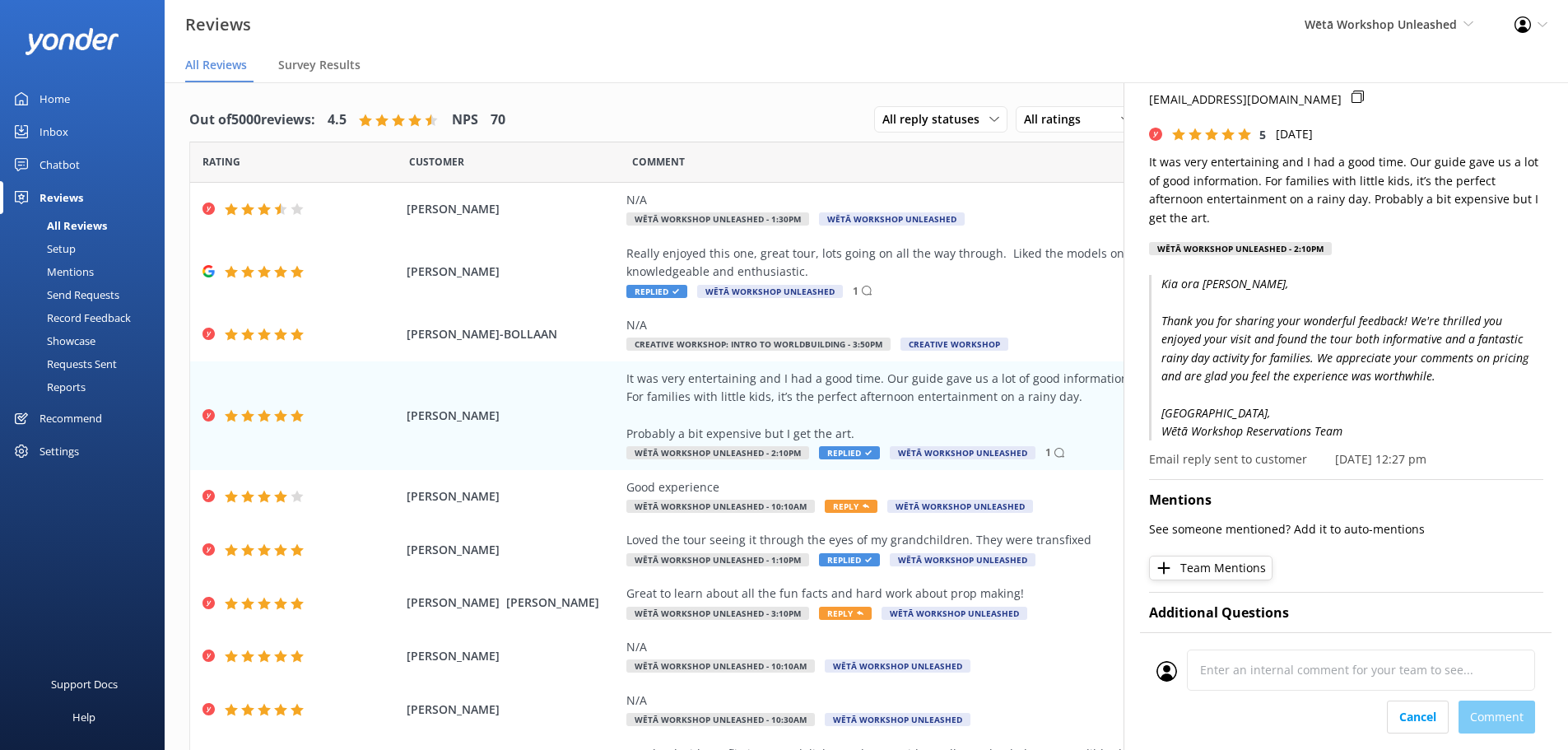
scroll to position [0, 0]
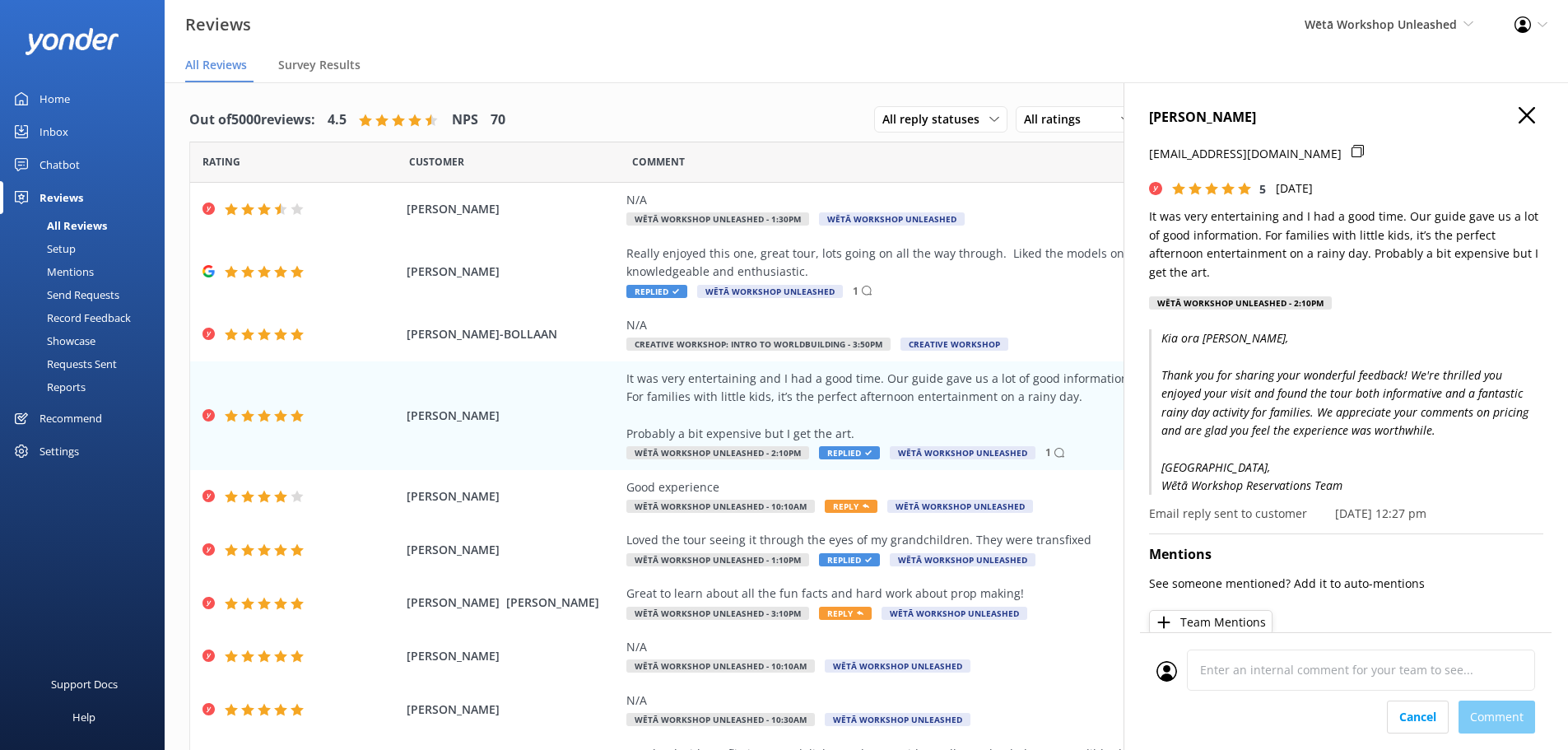
click at [1519, 109] on icon "button" at bounding box center [1527, 115] width 16 height 16
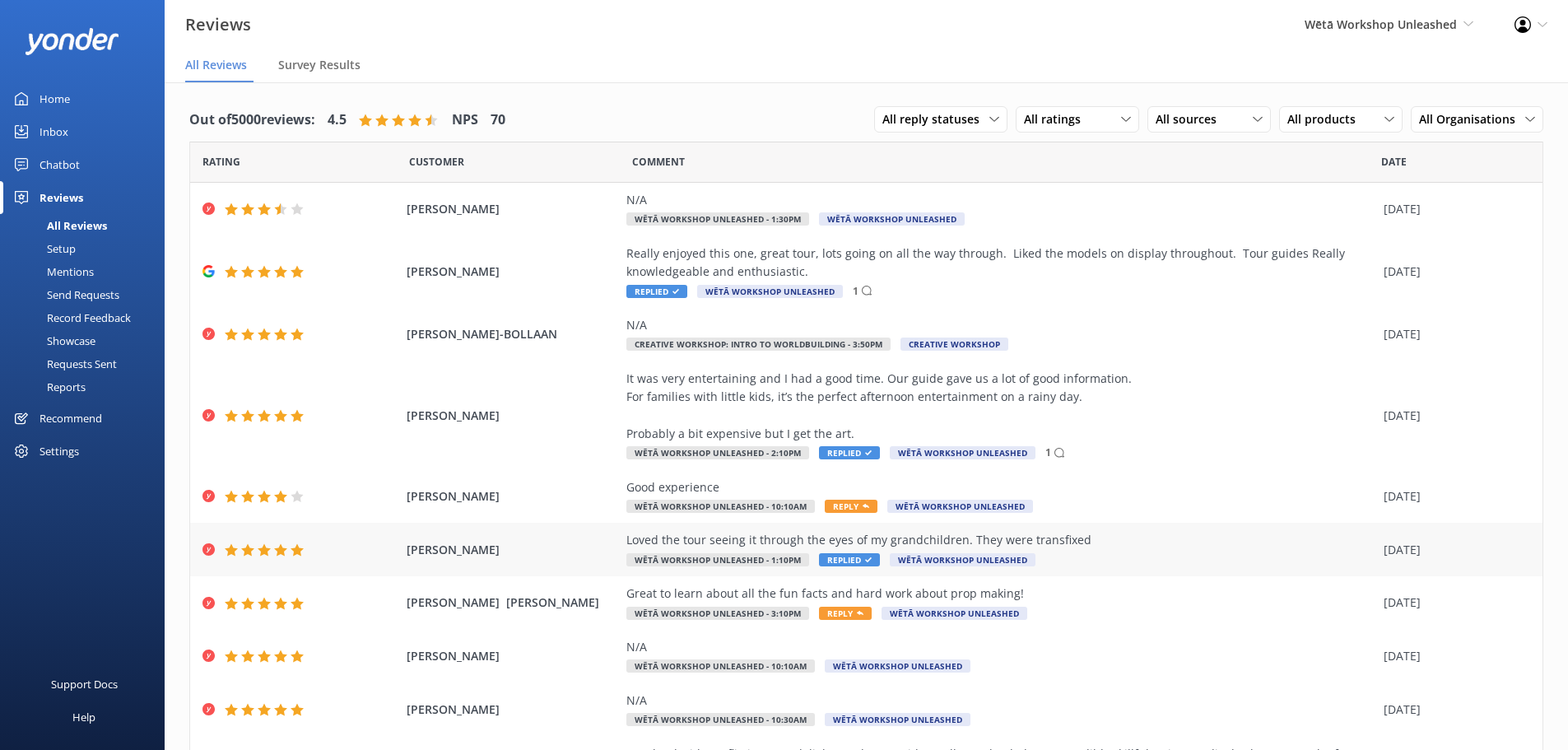
click at [1119, 535] on div "Loved the tour seeing it through the eyes of my grandchildren. They were transf…" at bounding box center [1001, 540] width 749 height 18
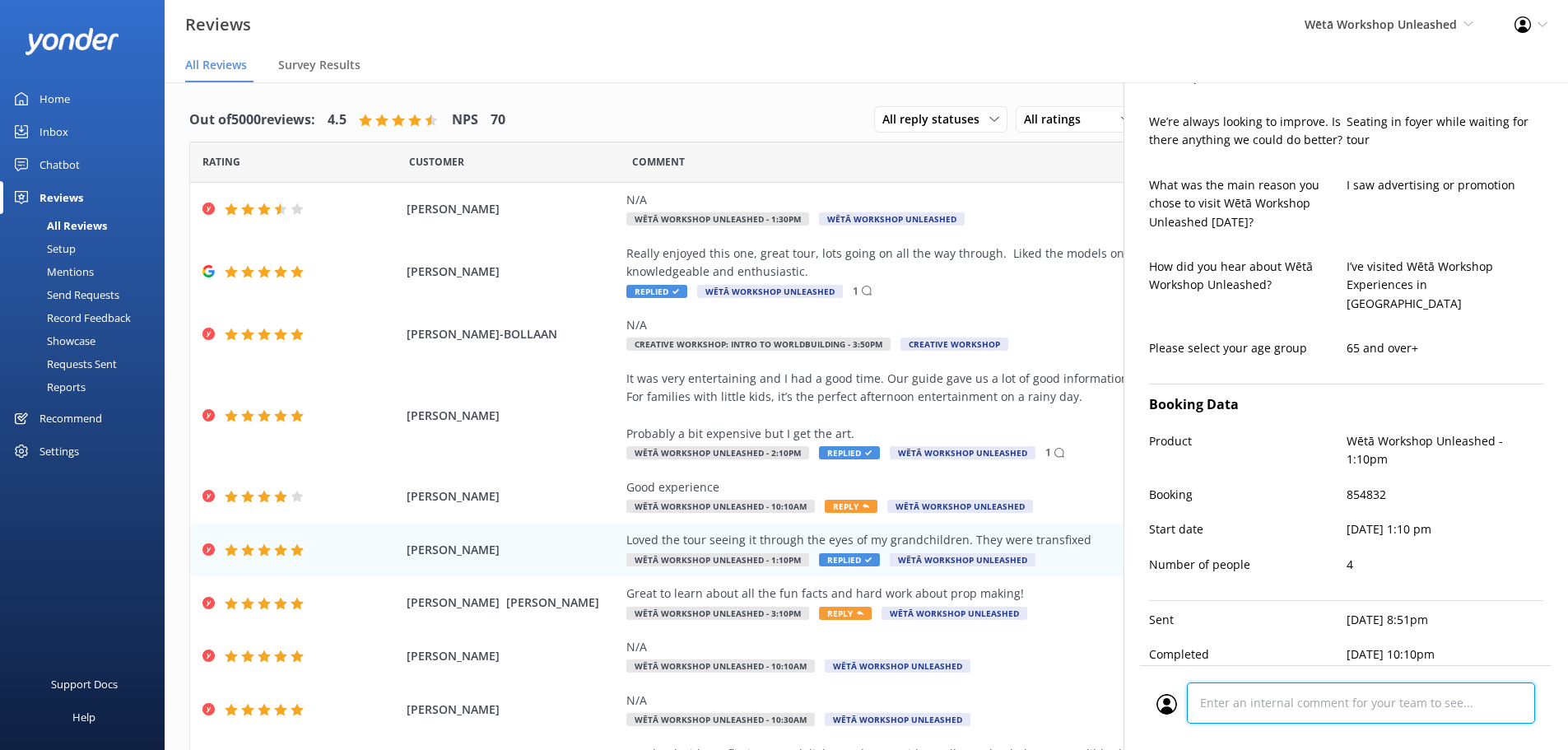
click at [1308, 706] on div "Cancel Comment" at bounding box center [1346, 707] width 411 height 85
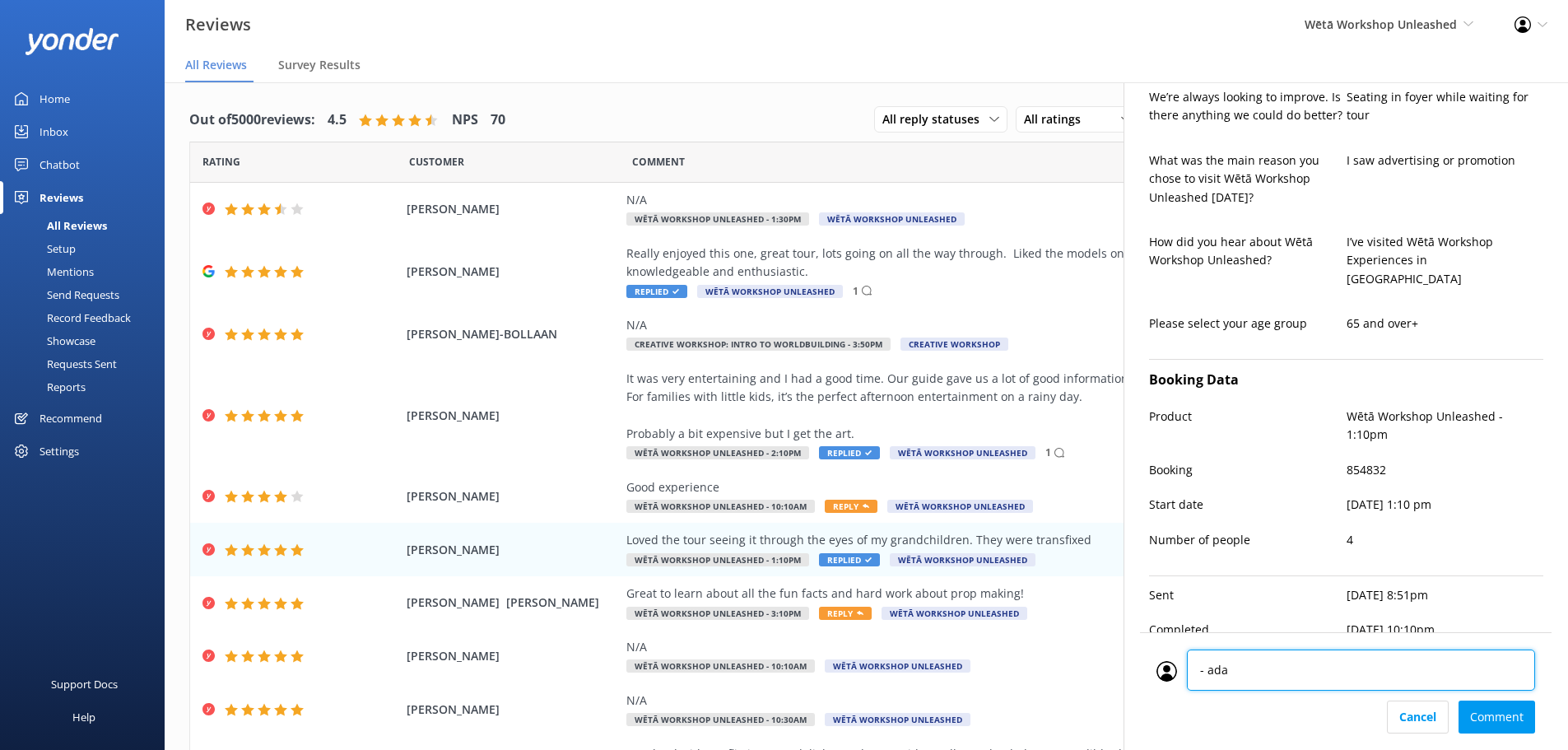
type textarea "- adam"
click at [1510, 721] on div "Cancel Comment" at bounding box center [1346, 717] width 379 height 33
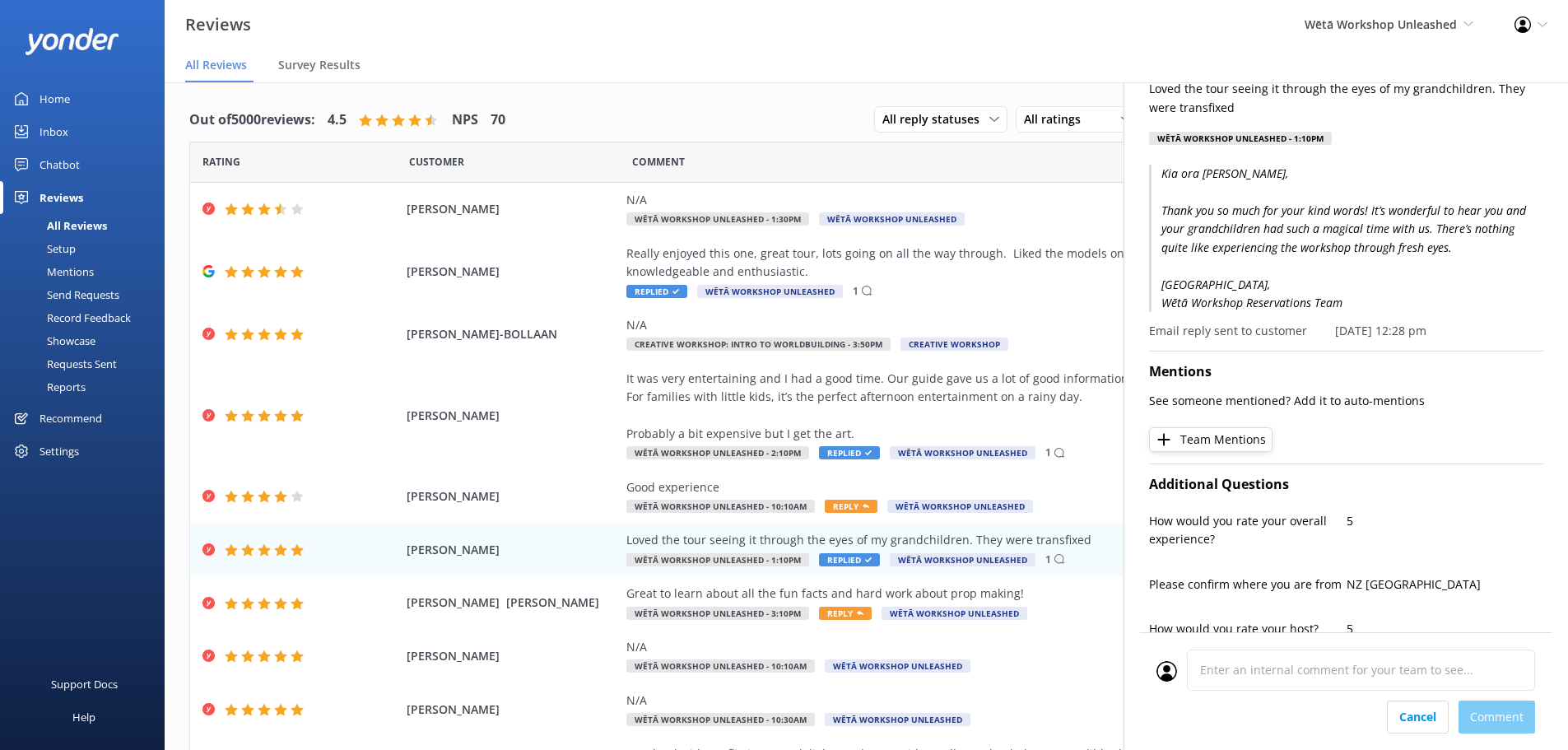
scroll to position [0, 0]
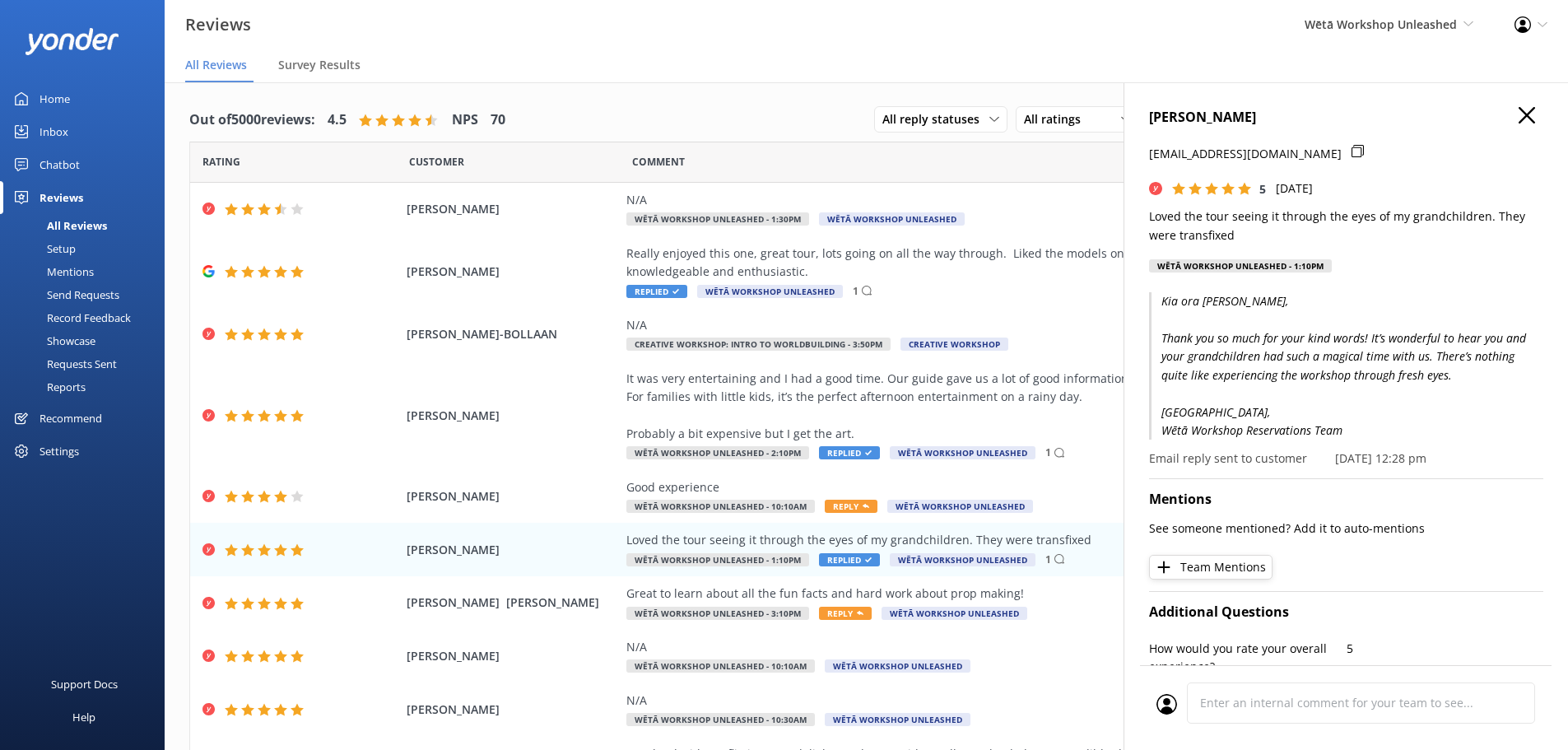
click at [1526, 119] on h4 "BEV HOPPER" at bounding box center [1346, 118] width 394 height 21
click at [1519, 116] on icon "button" at bounding box center [1527, 115] width 16 height 16
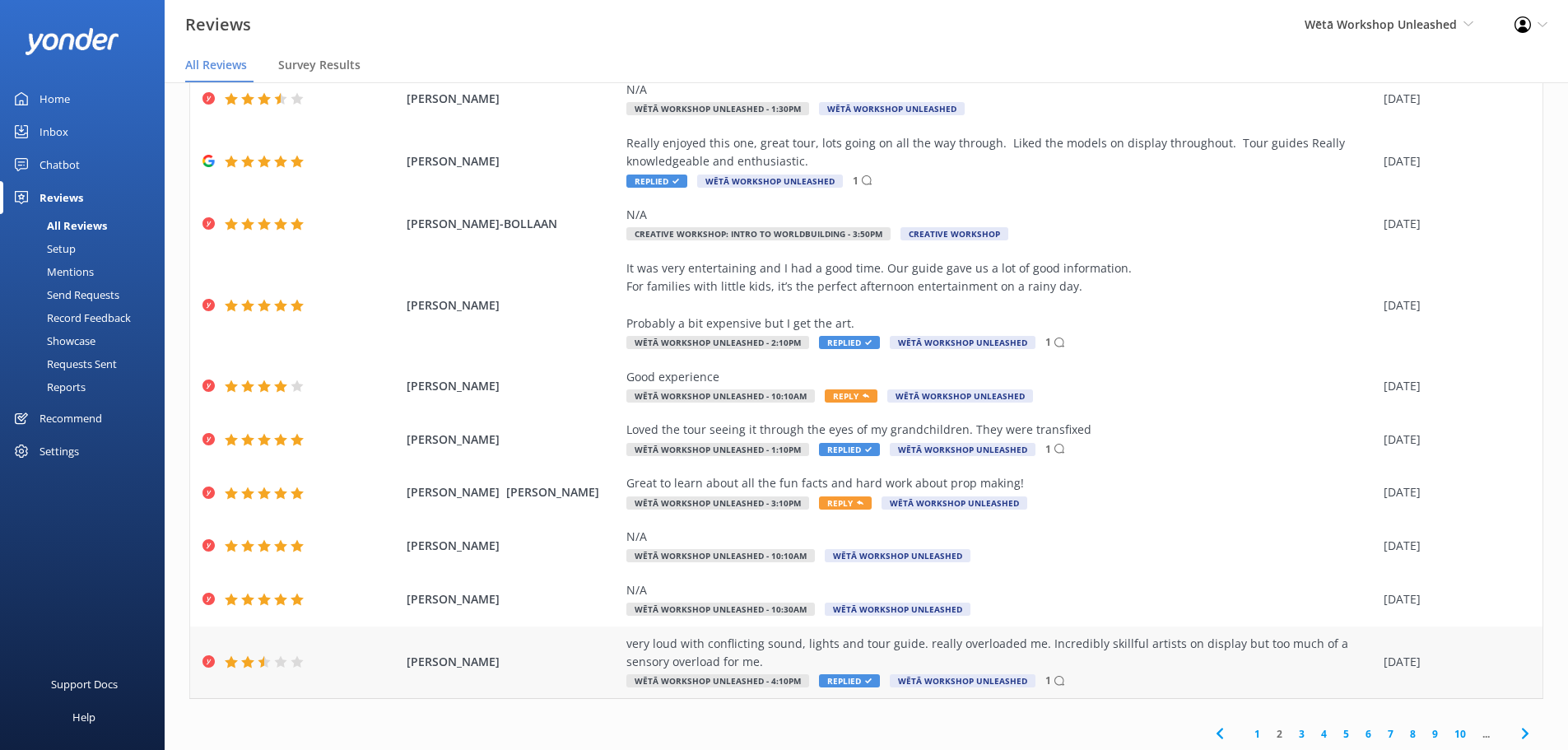
scroll to position [113, 0]
click at [1007, 654] on div "very loud with conflicting sound, lights and tour guide. really overloaded me. …" at bounding box center [1001, 650] width 749 height 37
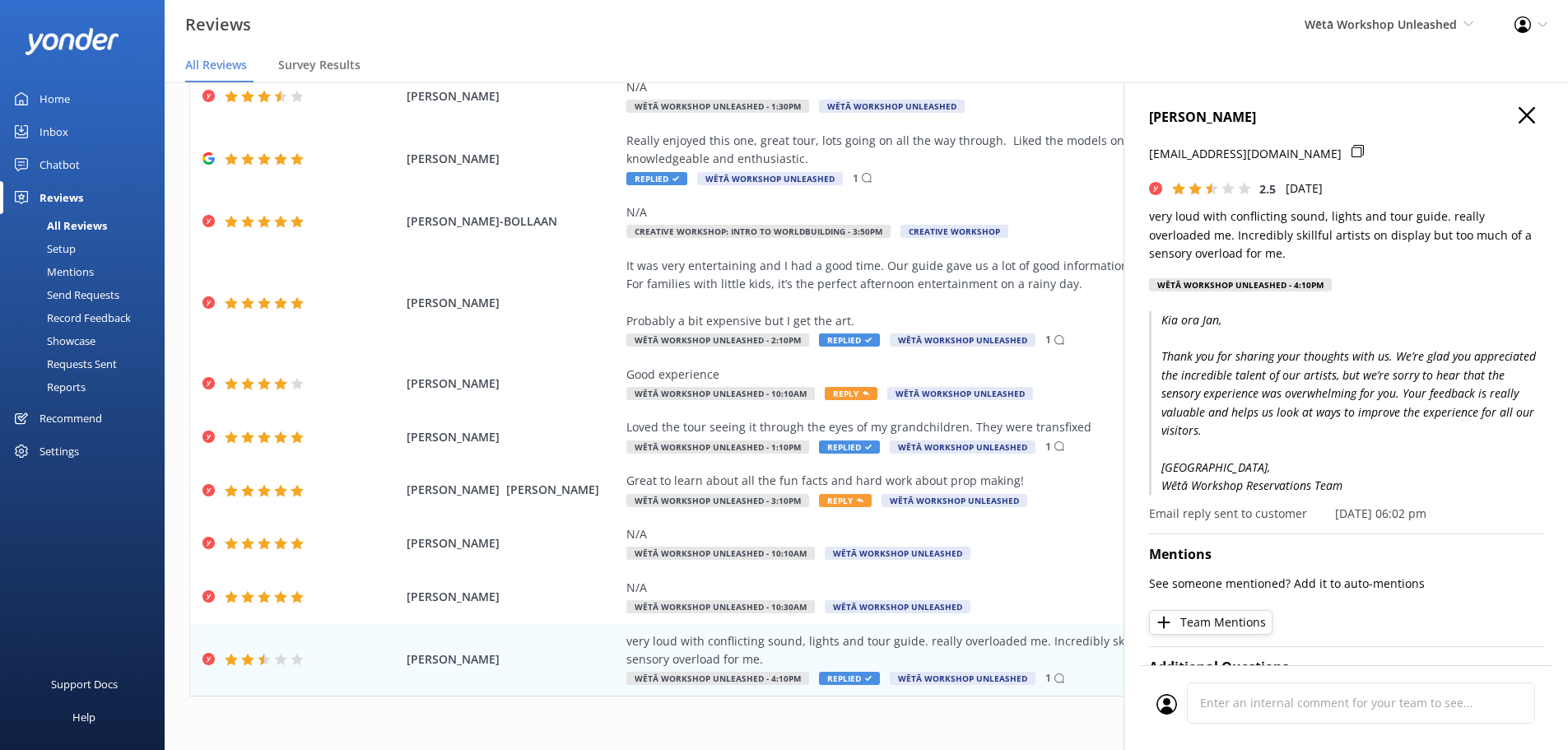
click at [1502, 115] on h4 "JAN THOMAS" at bounding box center [1346, 118] width 394 height 21
click at [1519, 115] on icon "button" at bounding box center [1527, 115] width 16 height 16
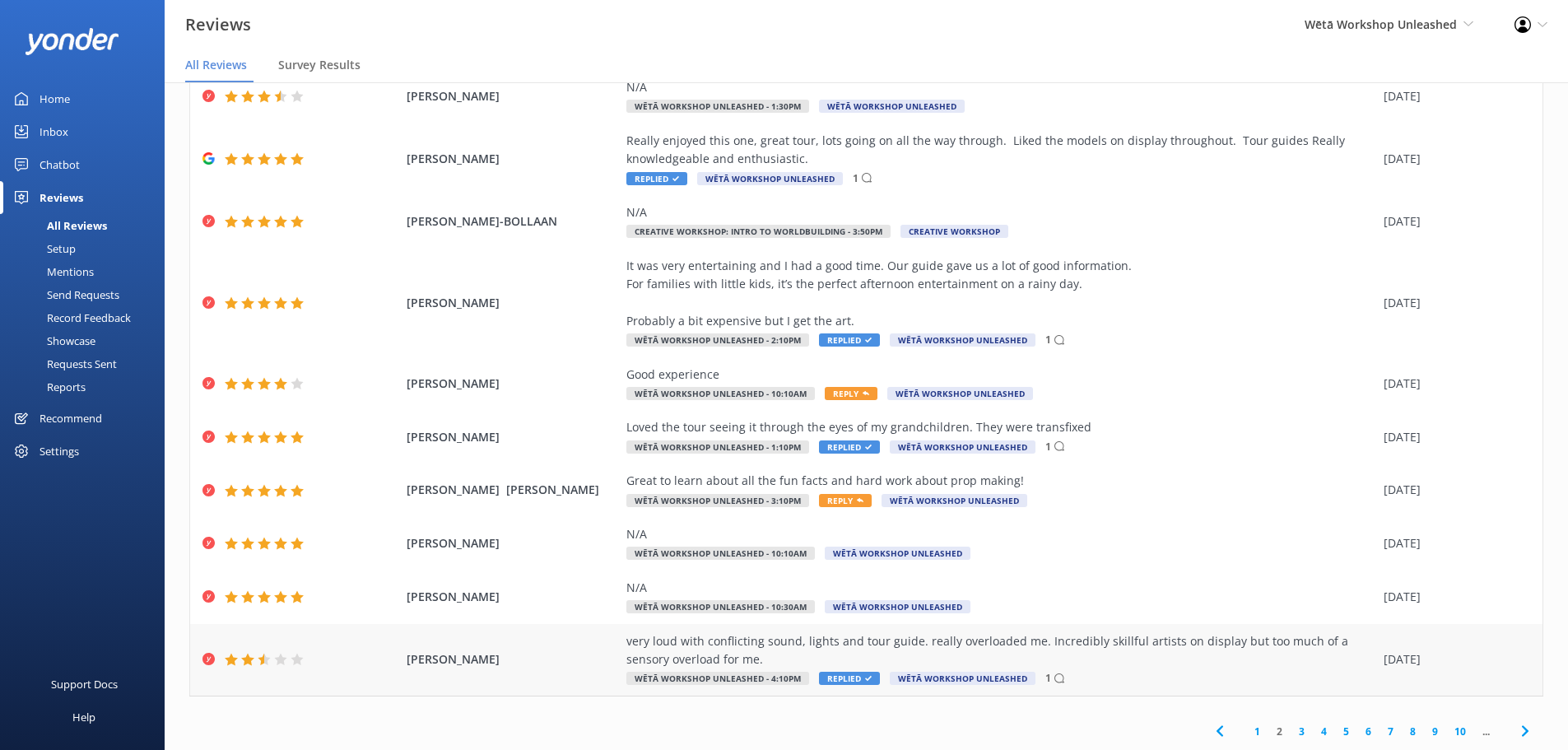
click at [1008, 645] on div "very loud with conflicting sound, lights and tour guide. really overloaded me. …" at bounding box center [1001, 650] width 749 height 37
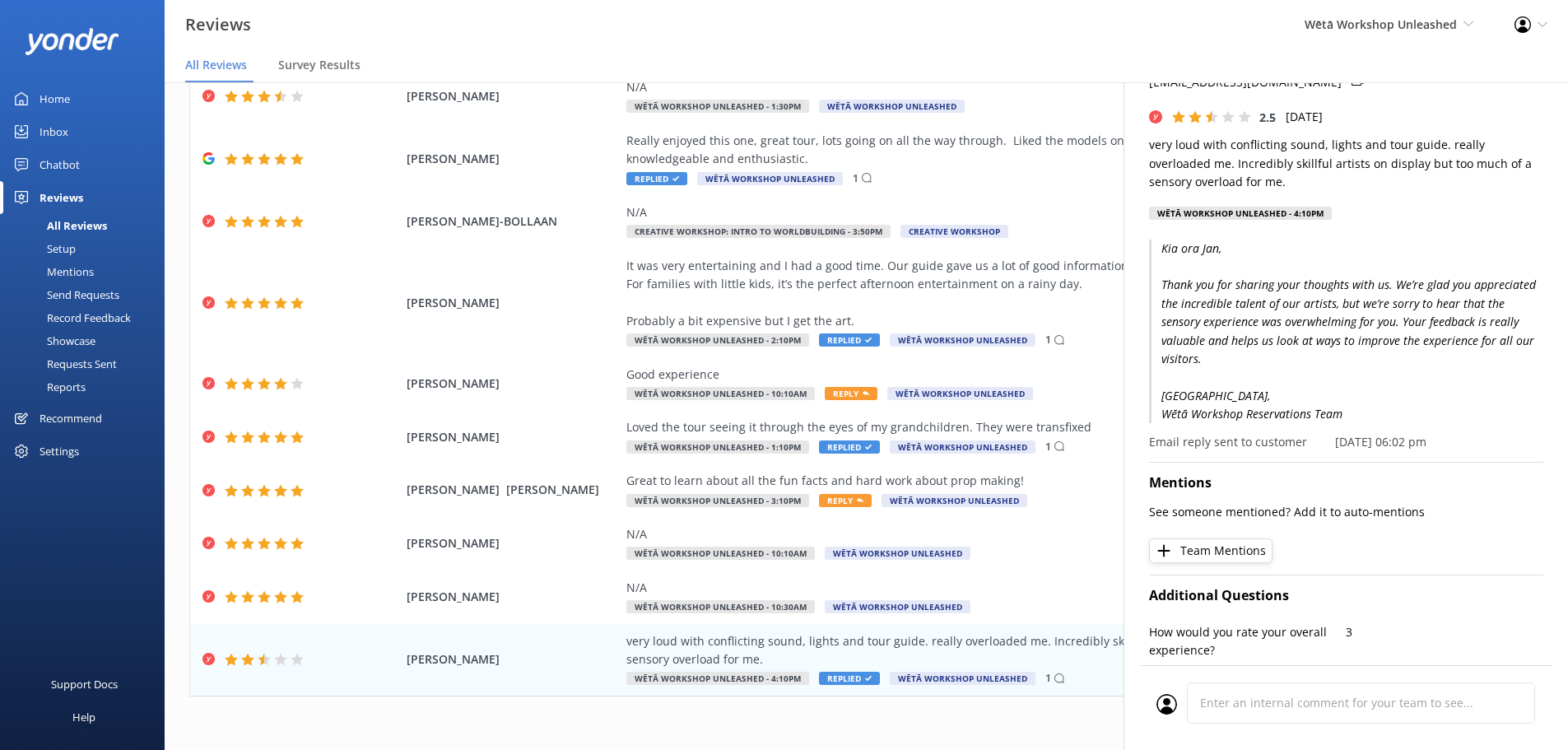
scroll to position [0, 0]
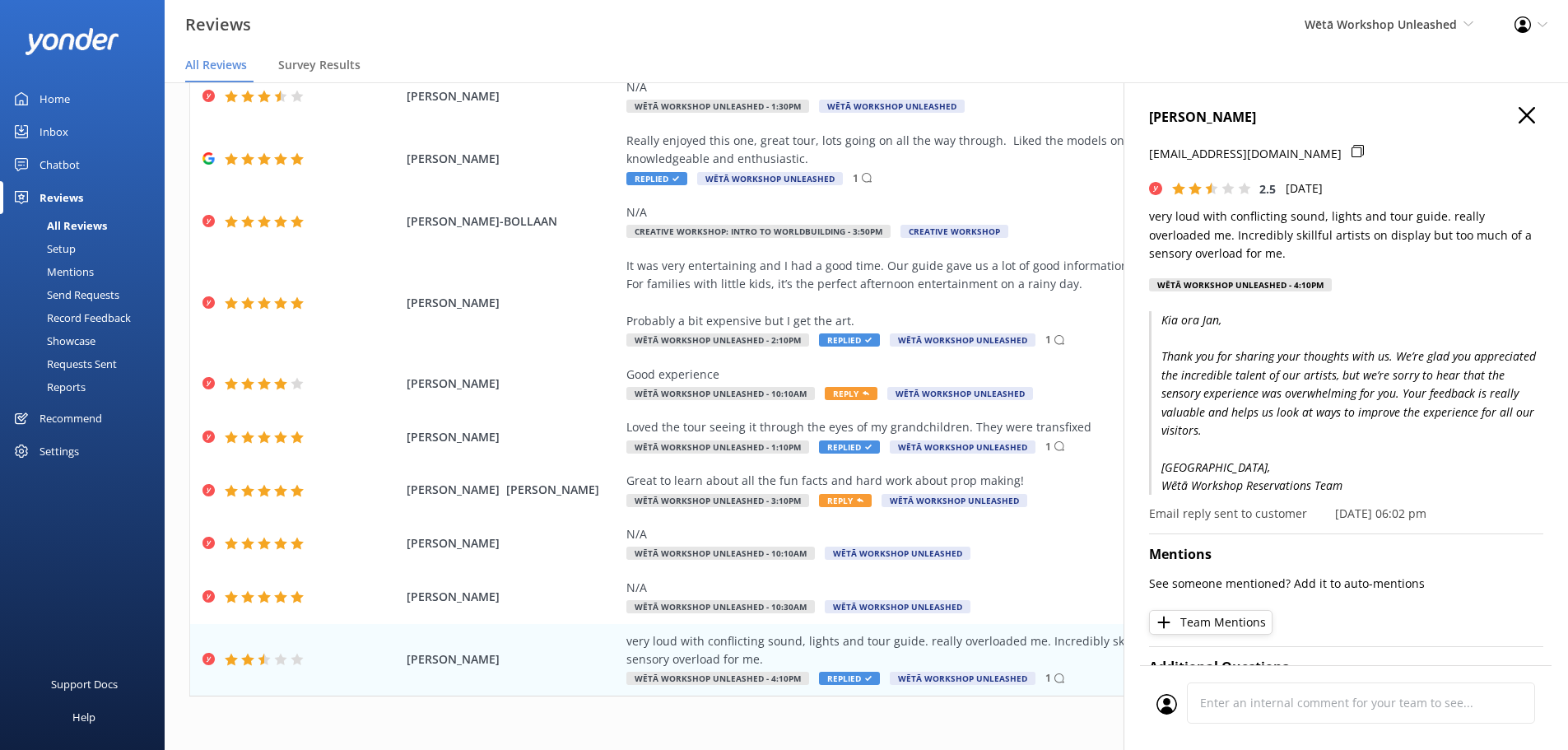
click at [1521, 116] on icon "button" at bounding box center [1527, 115] width 16 height 16
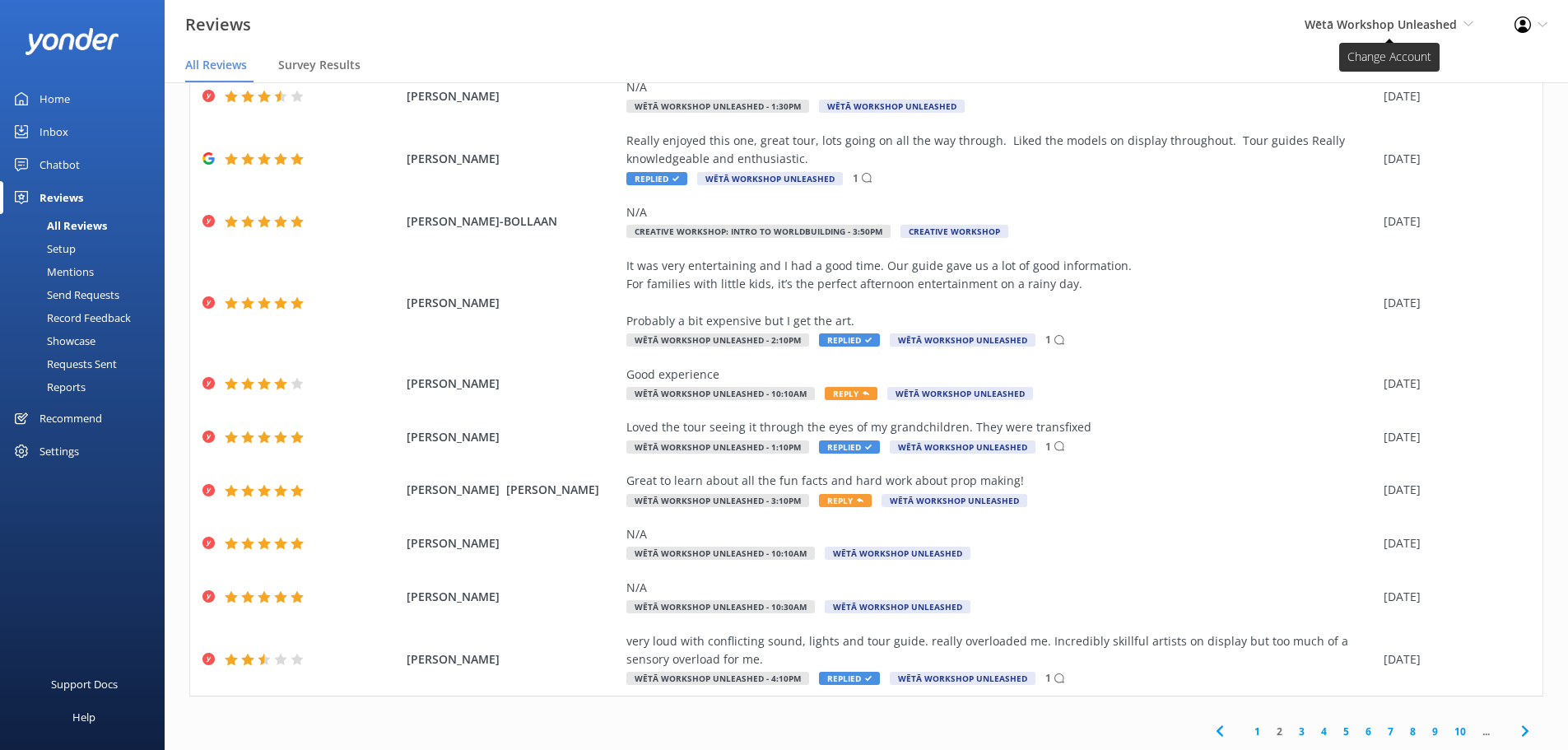
click at [1429, 27] on span "Wētā Workshop Unleashed" at bounding box center [1381, 23] width 152 height 15
click at [1376, 101] on link "Wētā Workshop" at bounding box center [1412, 110] width 164 height 39
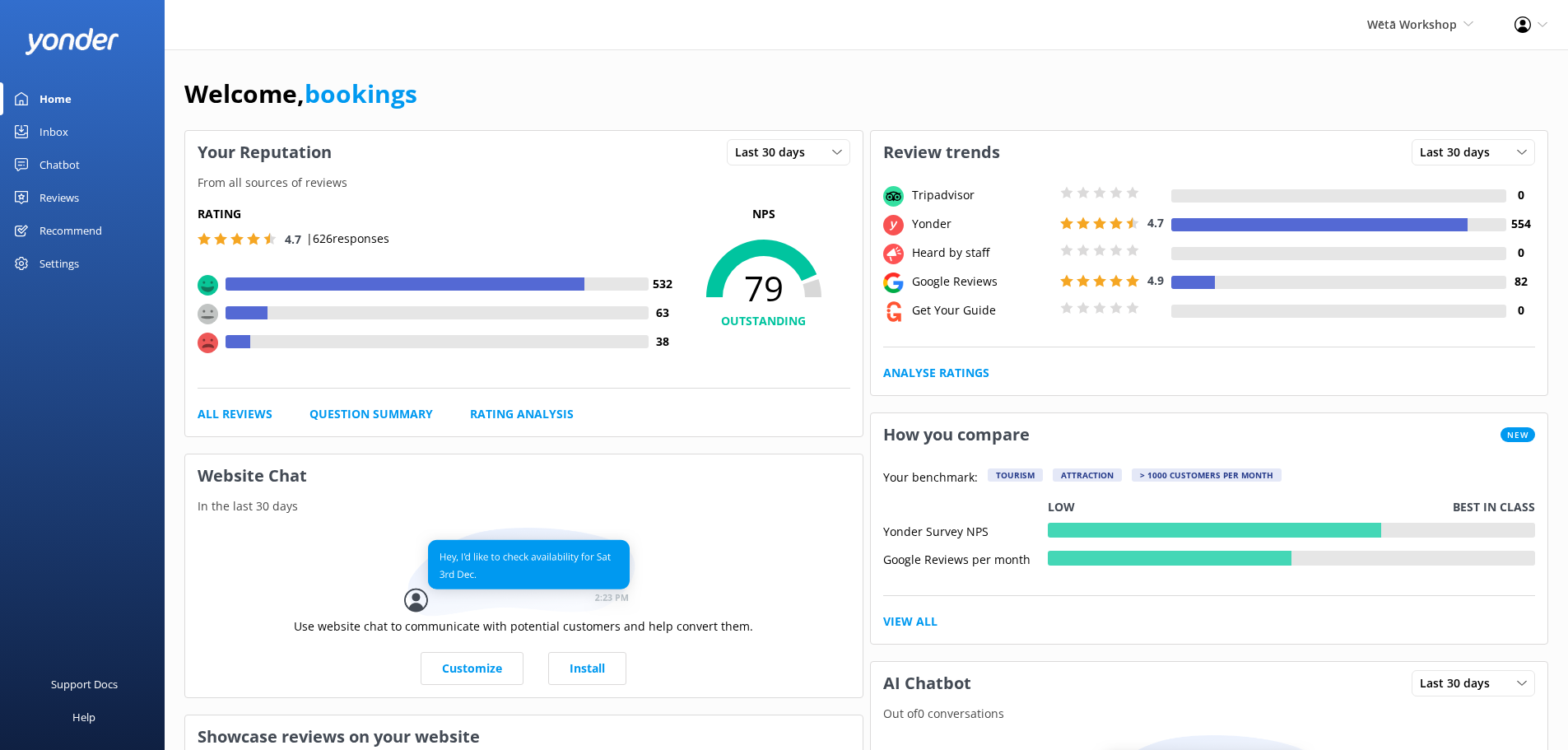
click at [66, 200] on div "Reviews" at bounding box center [59, 198] width 39 height 33
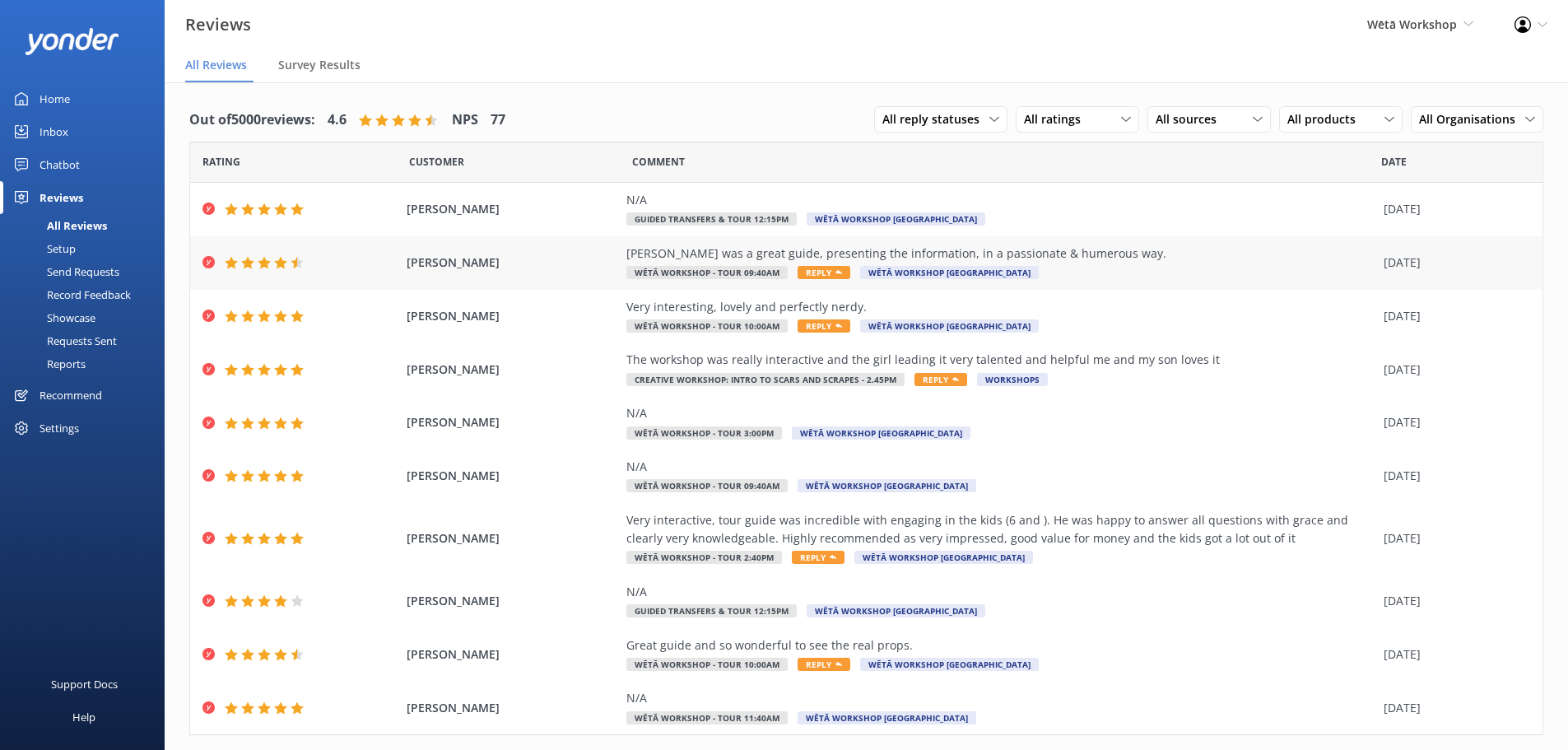
click at [804, 272] on span "Reply" at bounding box center [823, 272] width 53 height 13
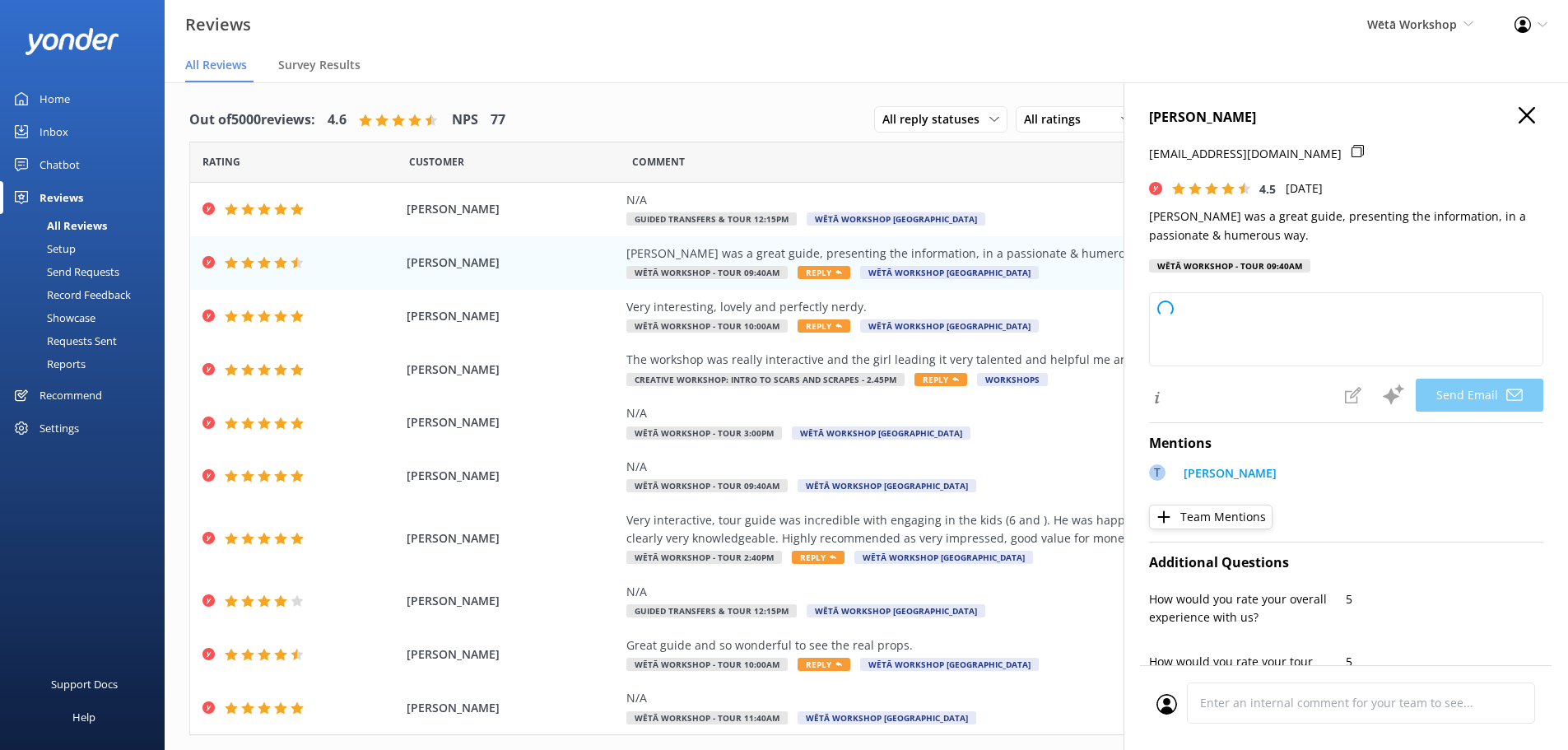
type textarea "Kia ora Marie, Thank you so much for your lovely feedback! We're delighted to h…"
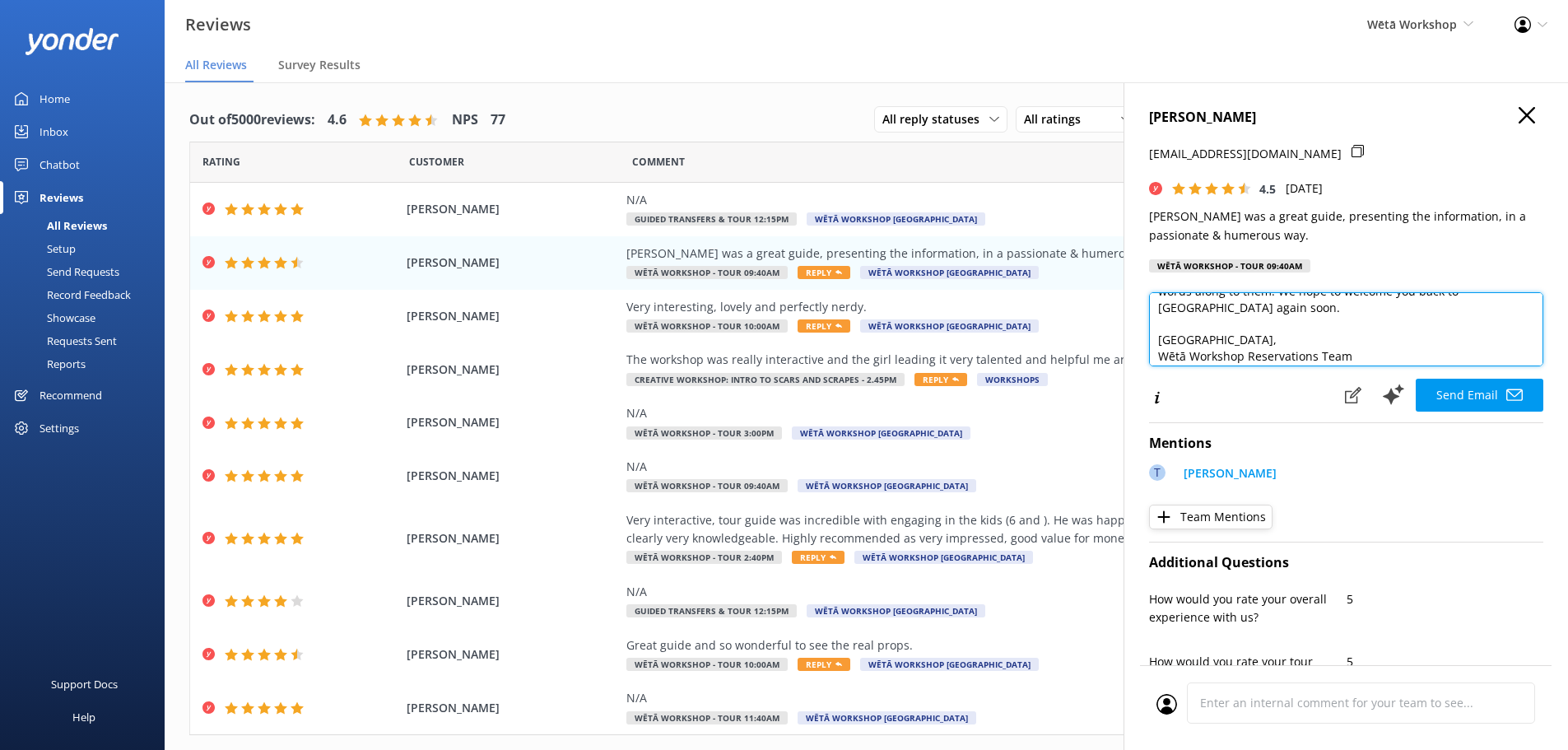
scroll to position [105, 0]
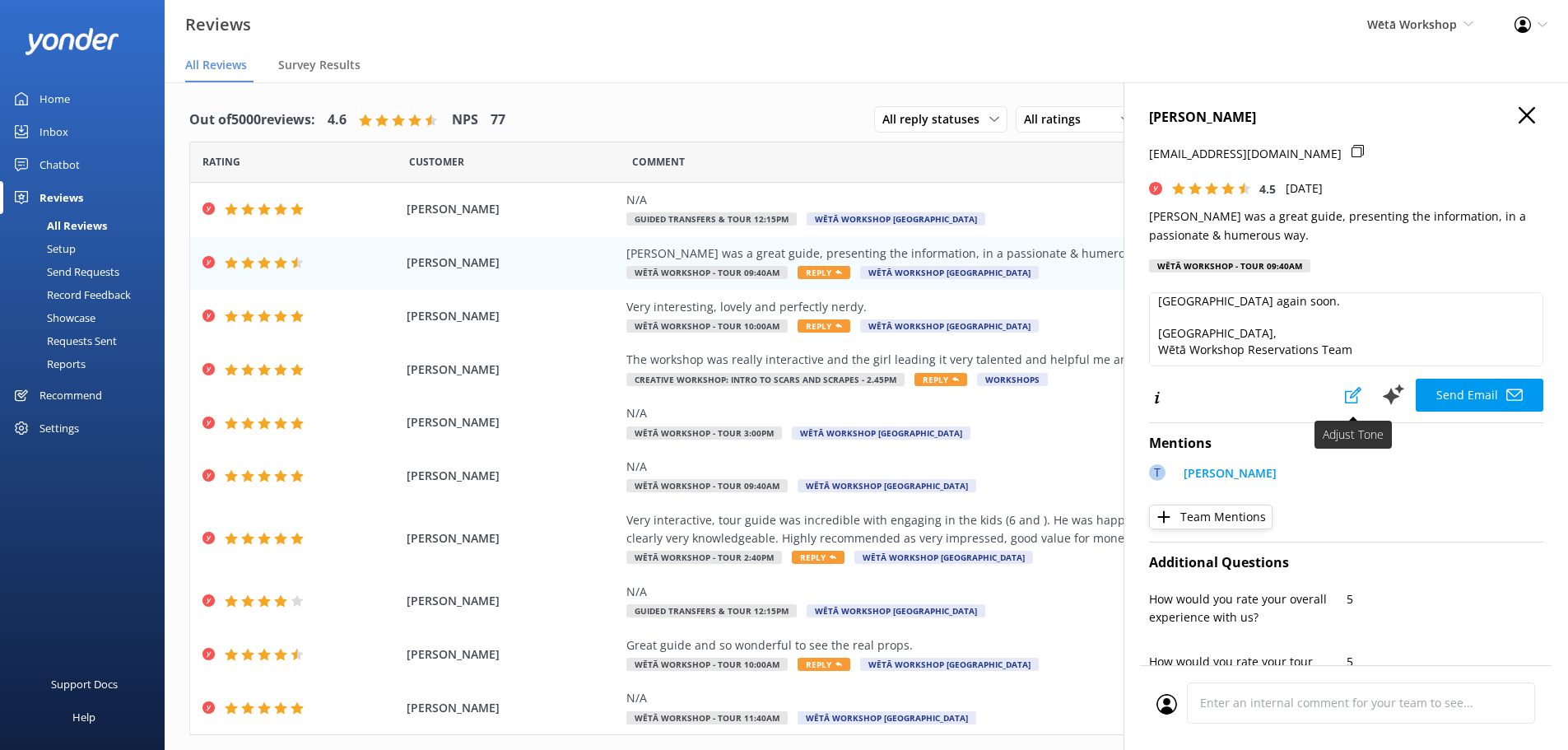
click at [1351, 401] on icon at bounding box center [1353, 395] width 16 height 16
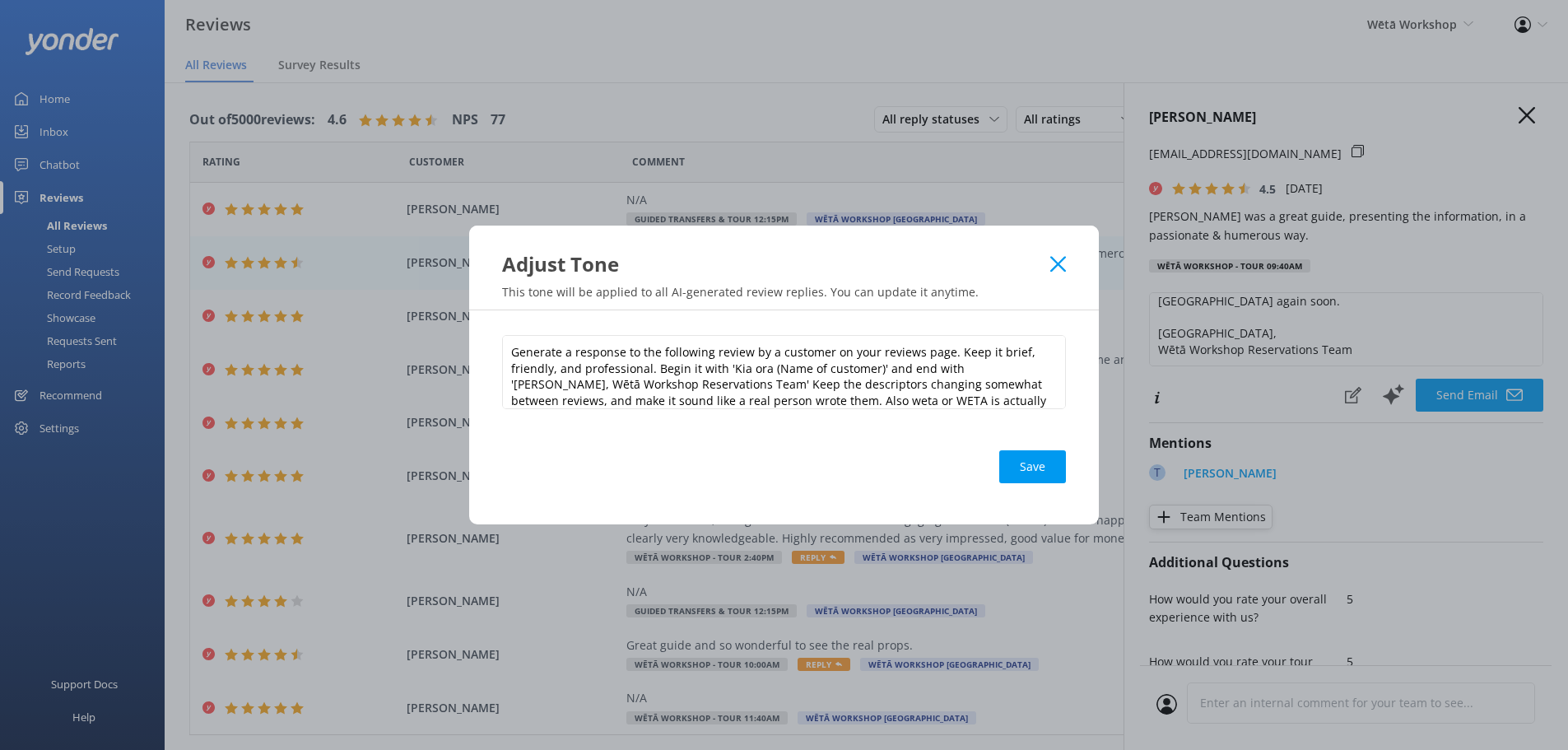
click at [1061, 251] on div "Adjust Tone" at bounding box center [784, 251] width 630 height 52
click at [1052, 268] on icon at bounding box center [1058, 264] width 15 height 16
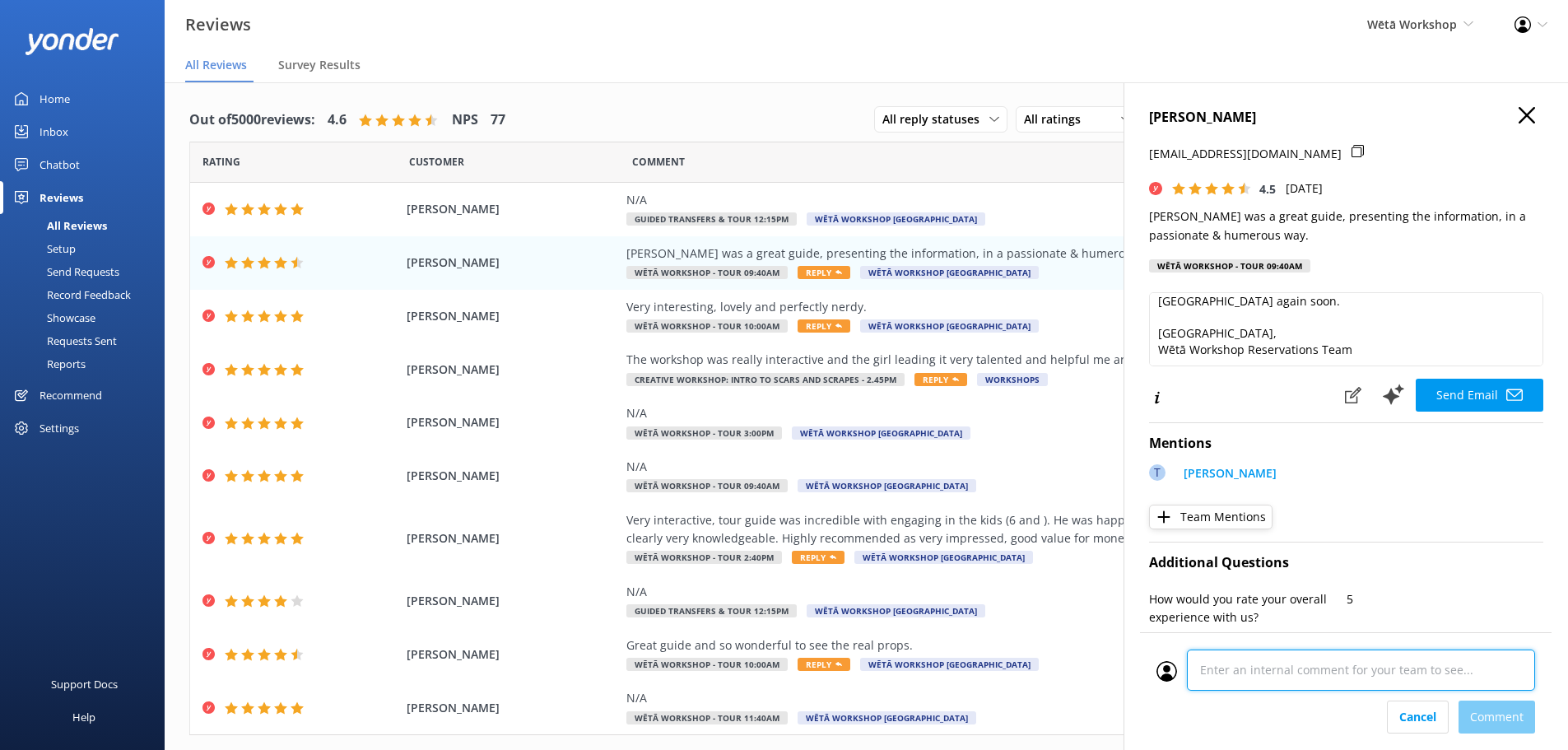
click at [1371, 718] on div "Cancel Comment" at bounding box center [1346, 691] width 411 height 118
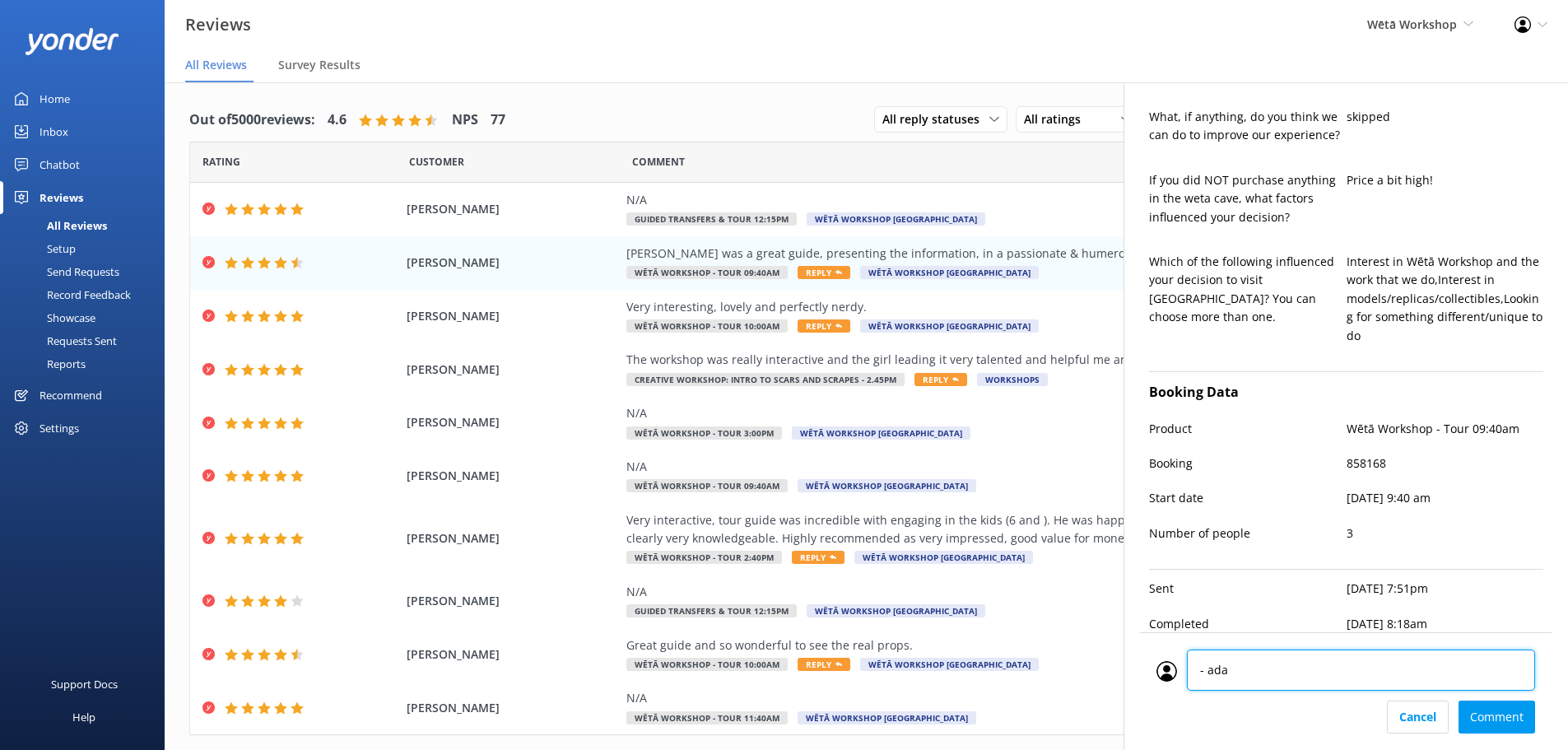
type textarea "- adam"
click at [1491, 708] on div "Cancel Comment" at bounding box center [1346, 717] width 379 height 33
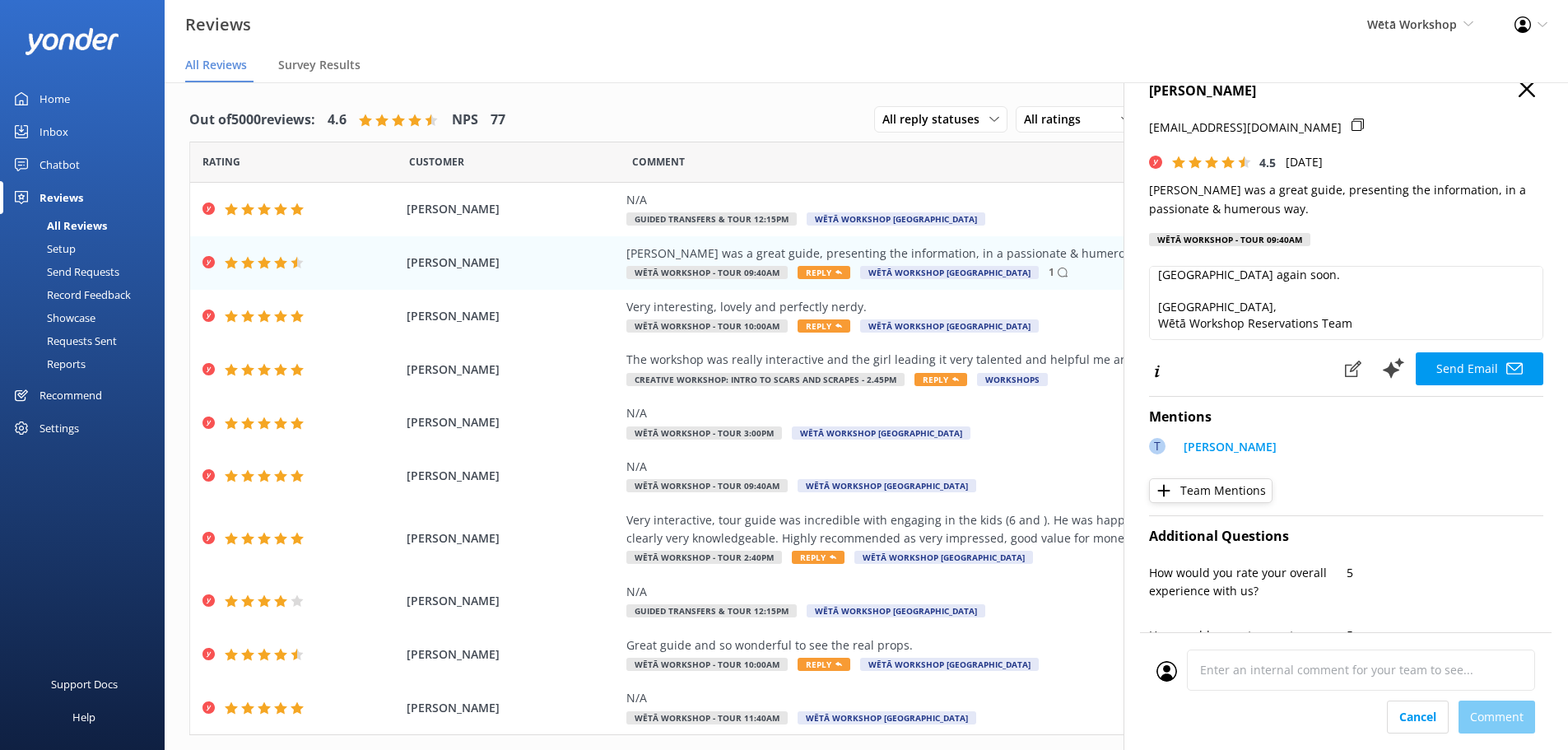
scroll to position [0, 0]
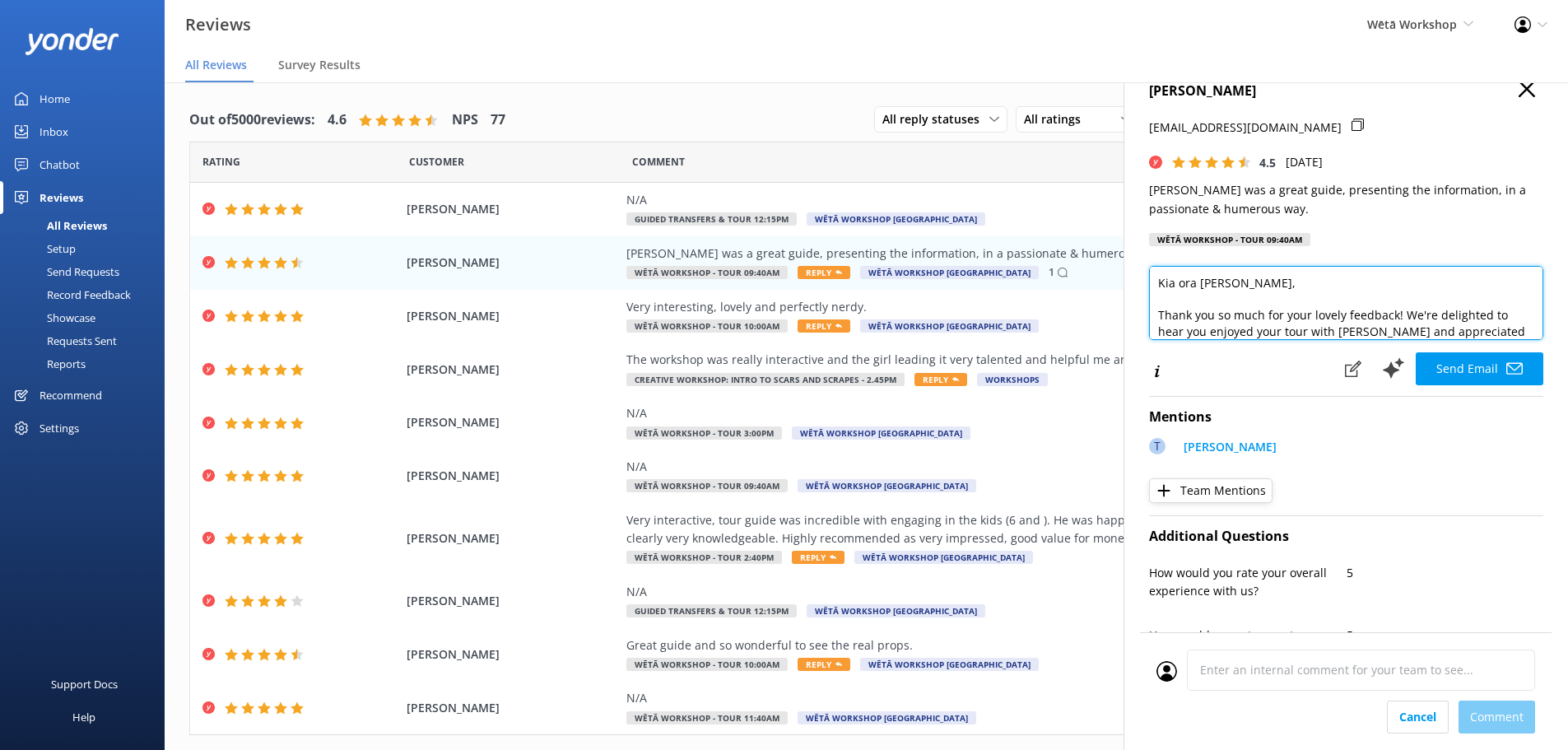
click at [1530, 331] on textarea "Kia ora Marie, Thank you so much for your lovely feedback! We're delighted to h…" at bounding box center [1346, 302] width 394 height 74
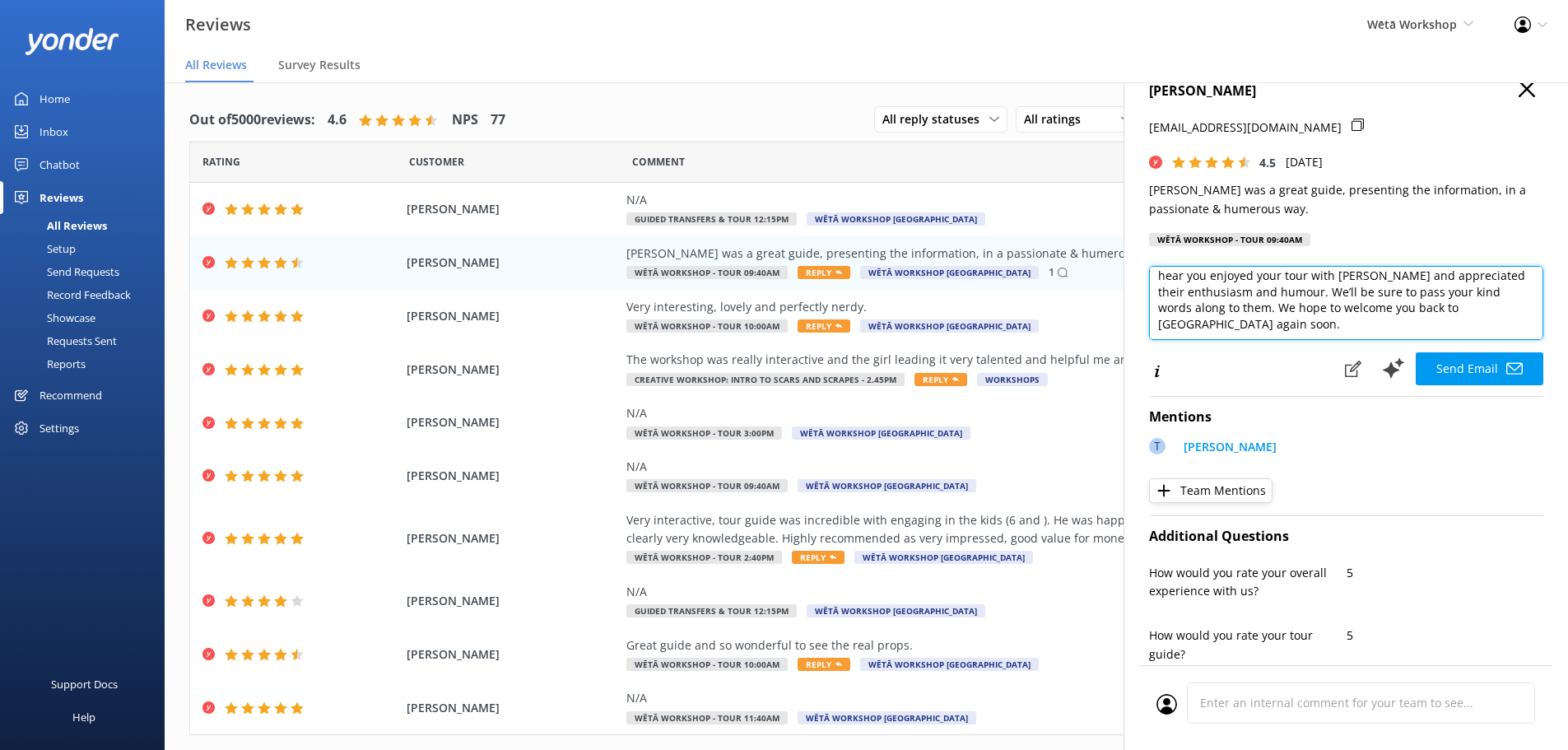
scroll to position [66, 0]
click at [1432, 293] on textarea "Kia ora Marie, Thank you so much for your lovely feedback! We're delighted to h…" at bounding box center [1346, 302] width 394 height 74
click at [1450, 299] on textarea "Kia ora Marie, Thank you so much for your lovely feedback! We're delighted to h…" at bounding box center [1346, 302] width 394 height 74
type textarea "Kia ora Marie, Thank you so much for your lovely feedback! We're delighted to h…"
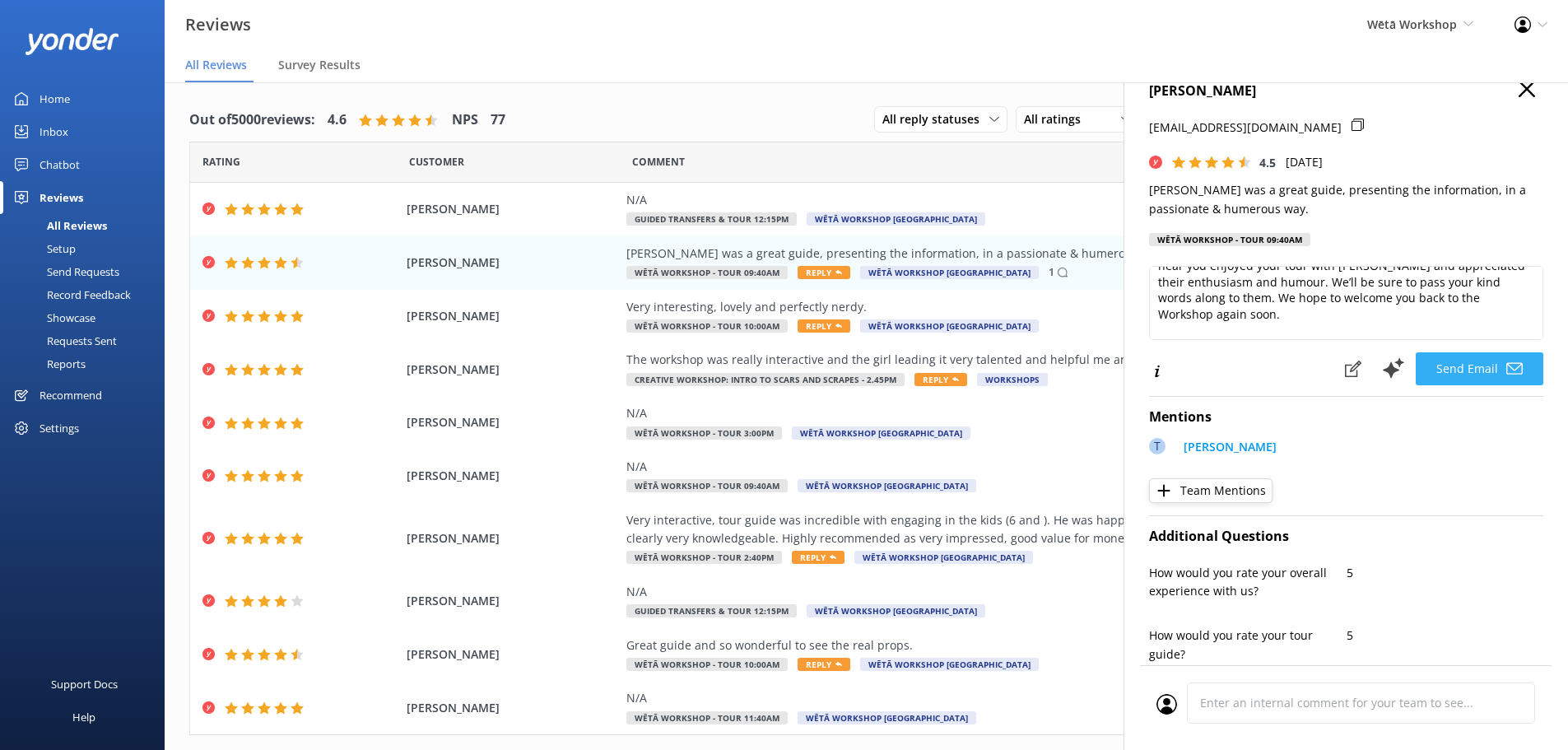
click at [1477, 369] on button "Send Email" at bounding box center [1479, 368] width 128 height 33
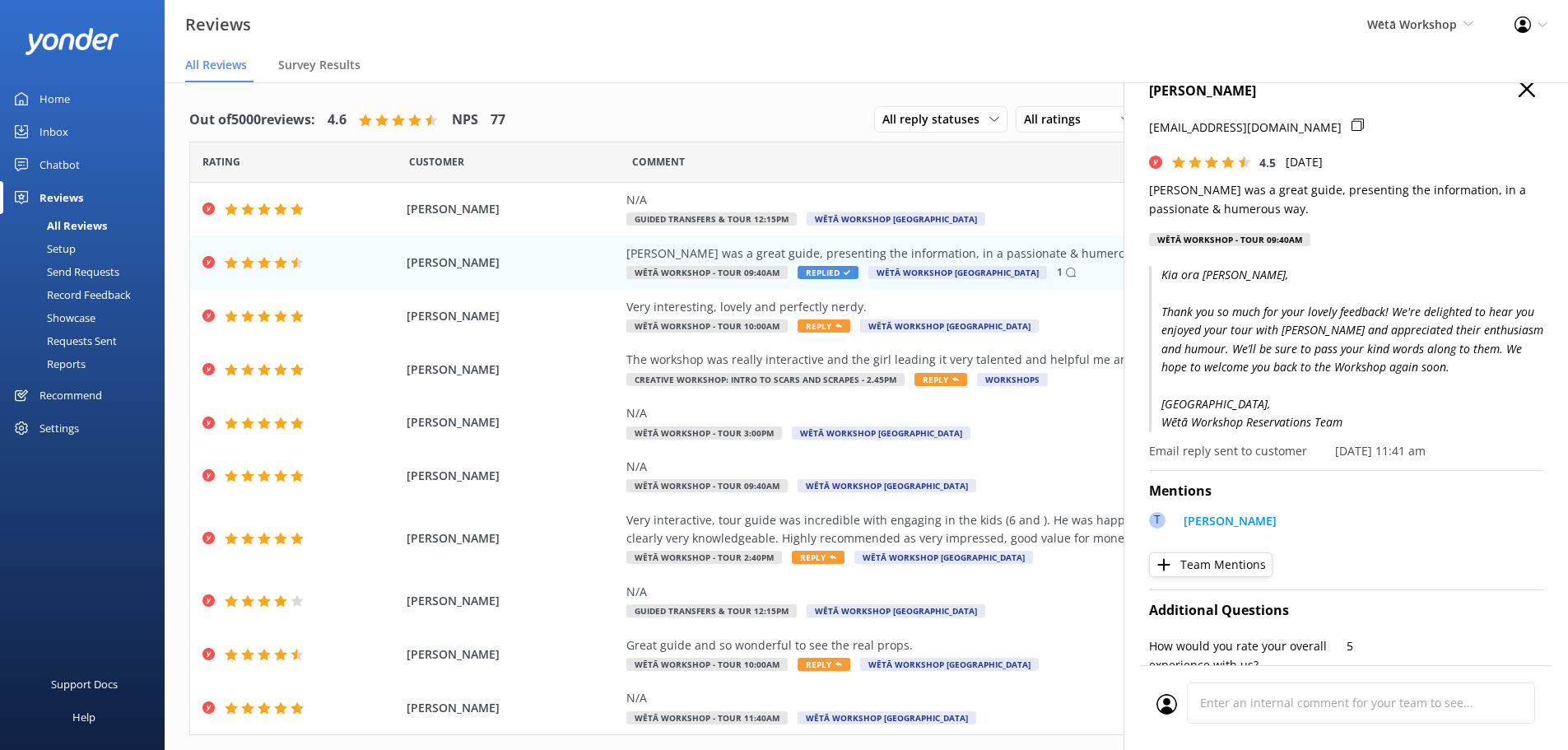
click at [1522, 88] on icon "button" at bounding box center [1527, 88] width 16 height 16
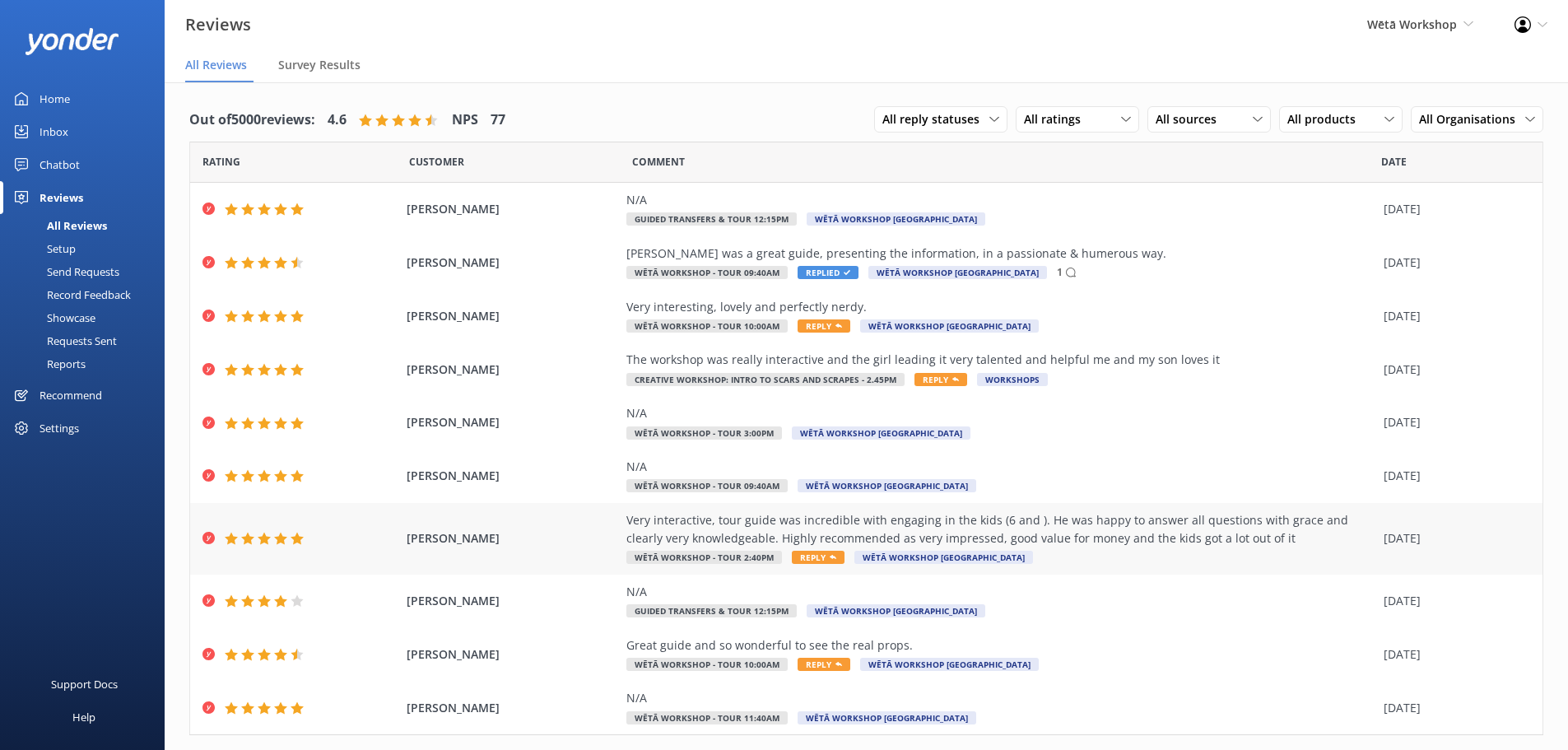
click at [805, 549] on div "Very interactive, tour guide was incredible with engaging in the kids (6 and ).…" at bounding box center [1001, 539] width 749 height 55
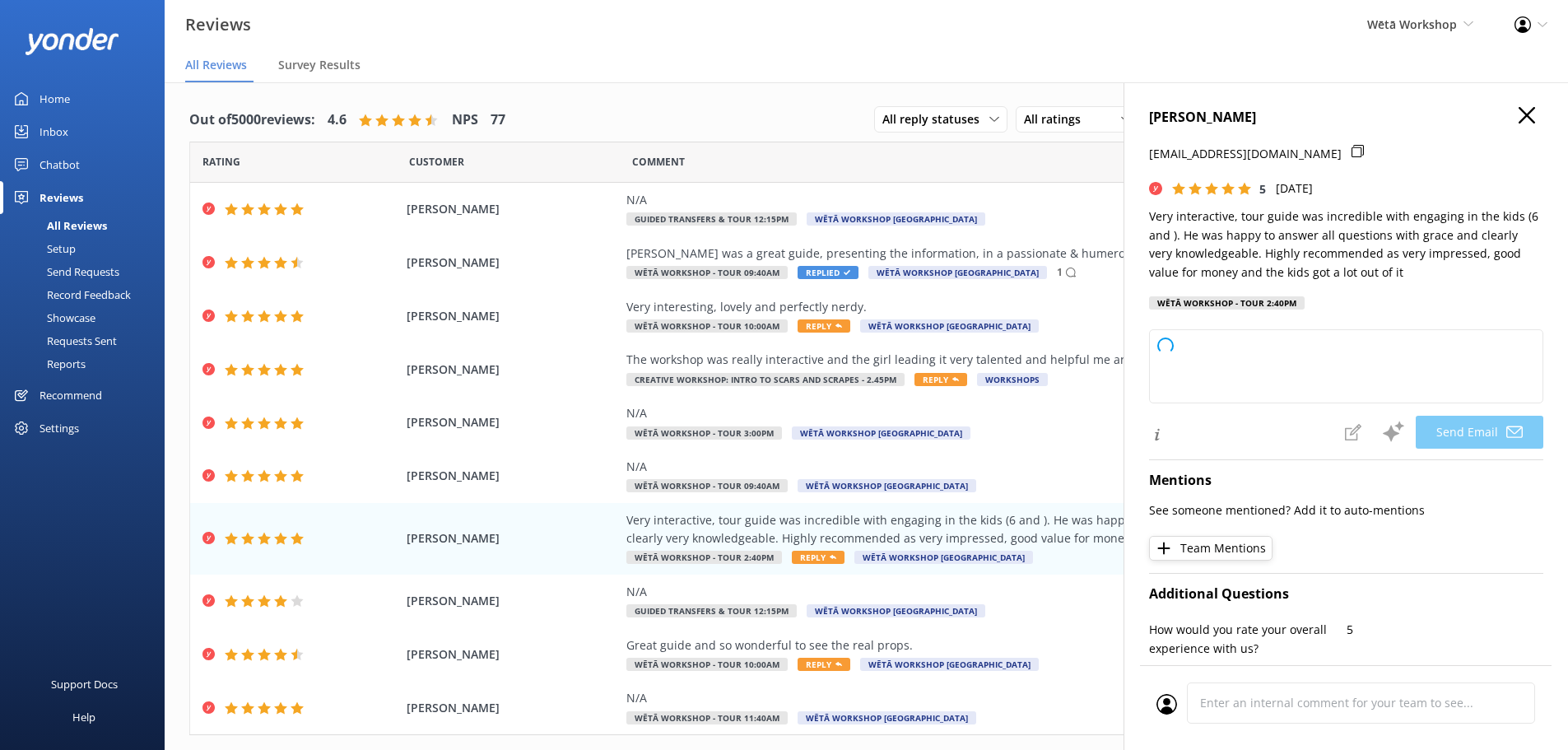
type textarea "Kia ora Cara, Thank you so much for your wonderful feedback! We're delighted to…"
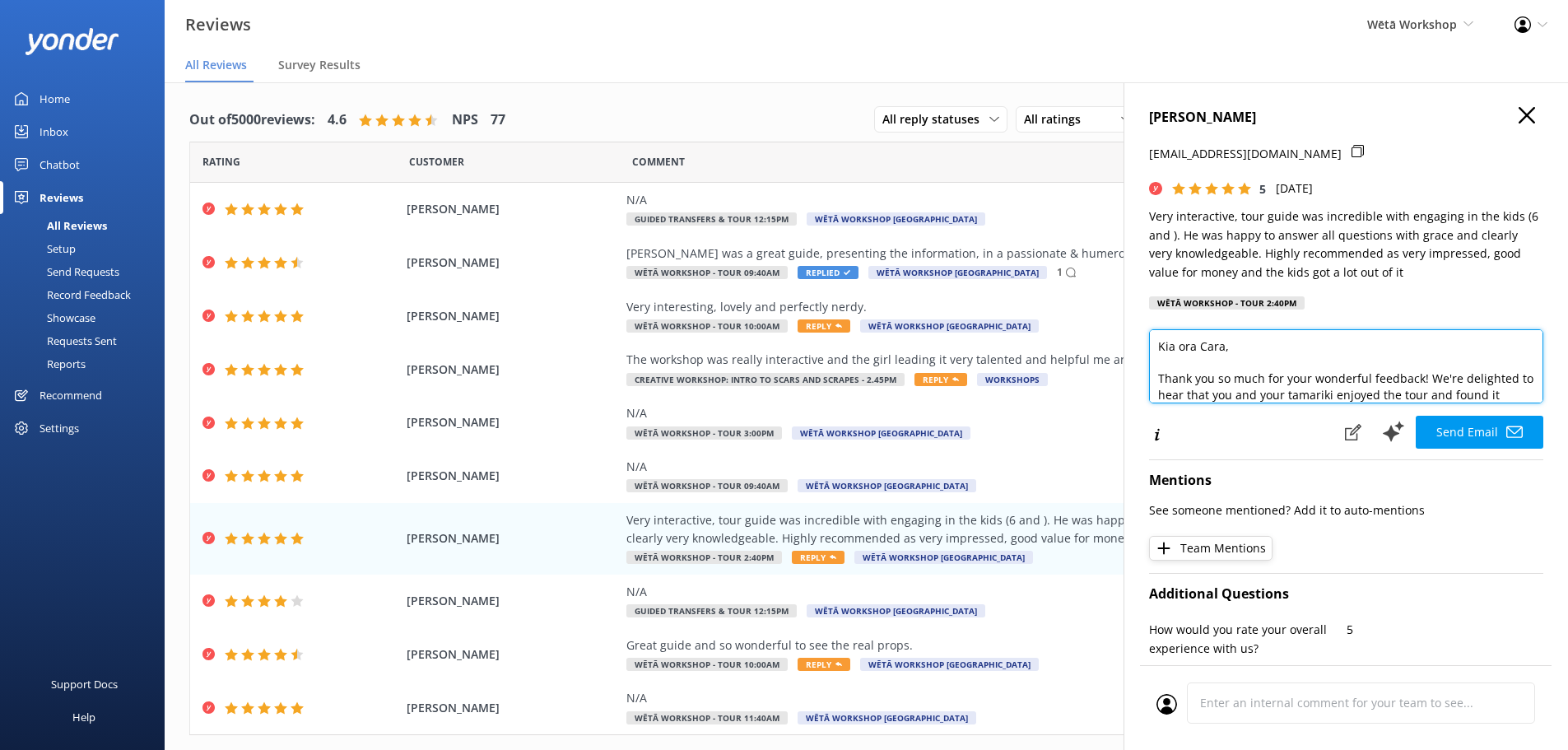
click at [1530, 398] on textarea "Kia ora Cara, Thank you so much for your wonderful feedback! We're delighted to…" at bounding box center [1346, 366] width 394 height 74
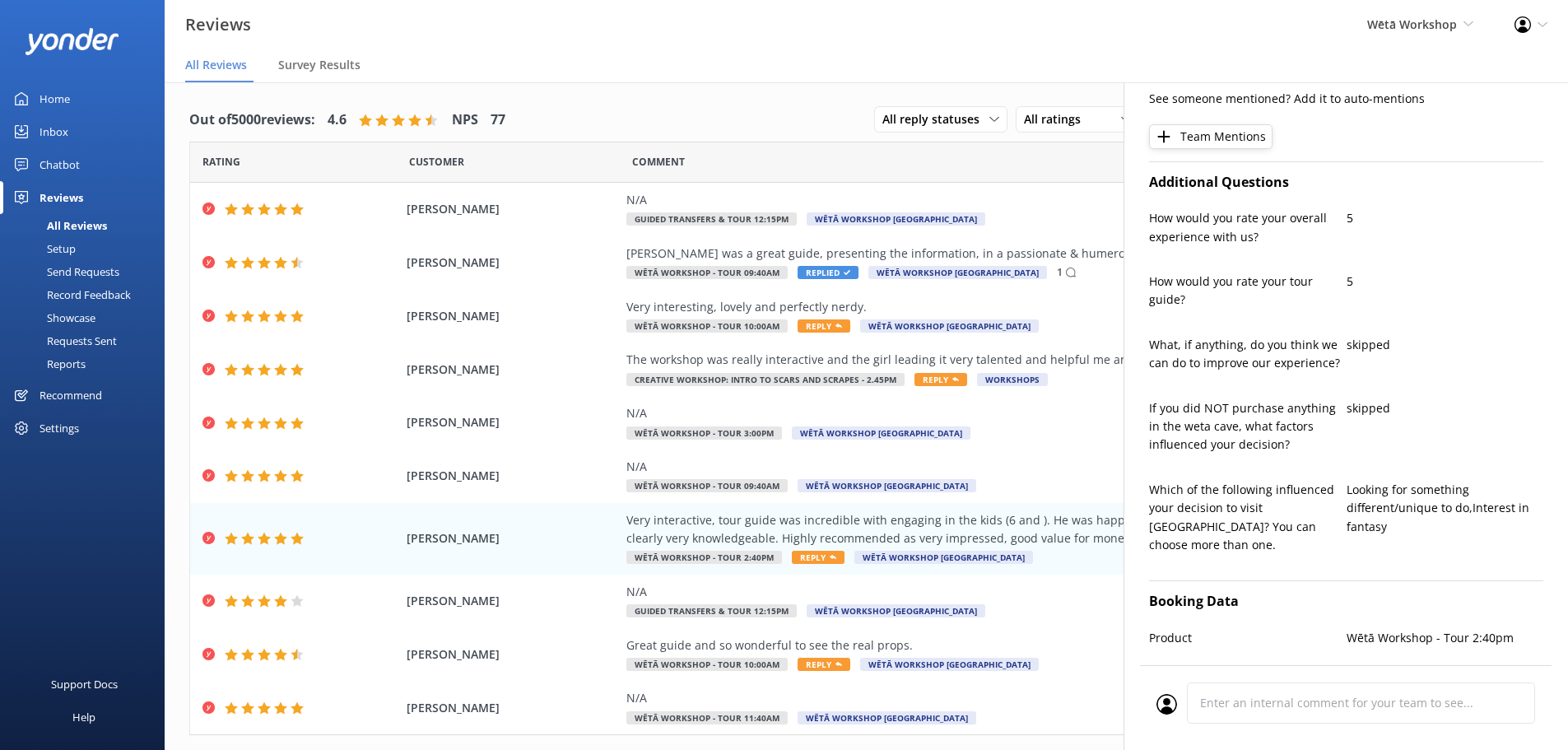
scroll to position [0, 0]
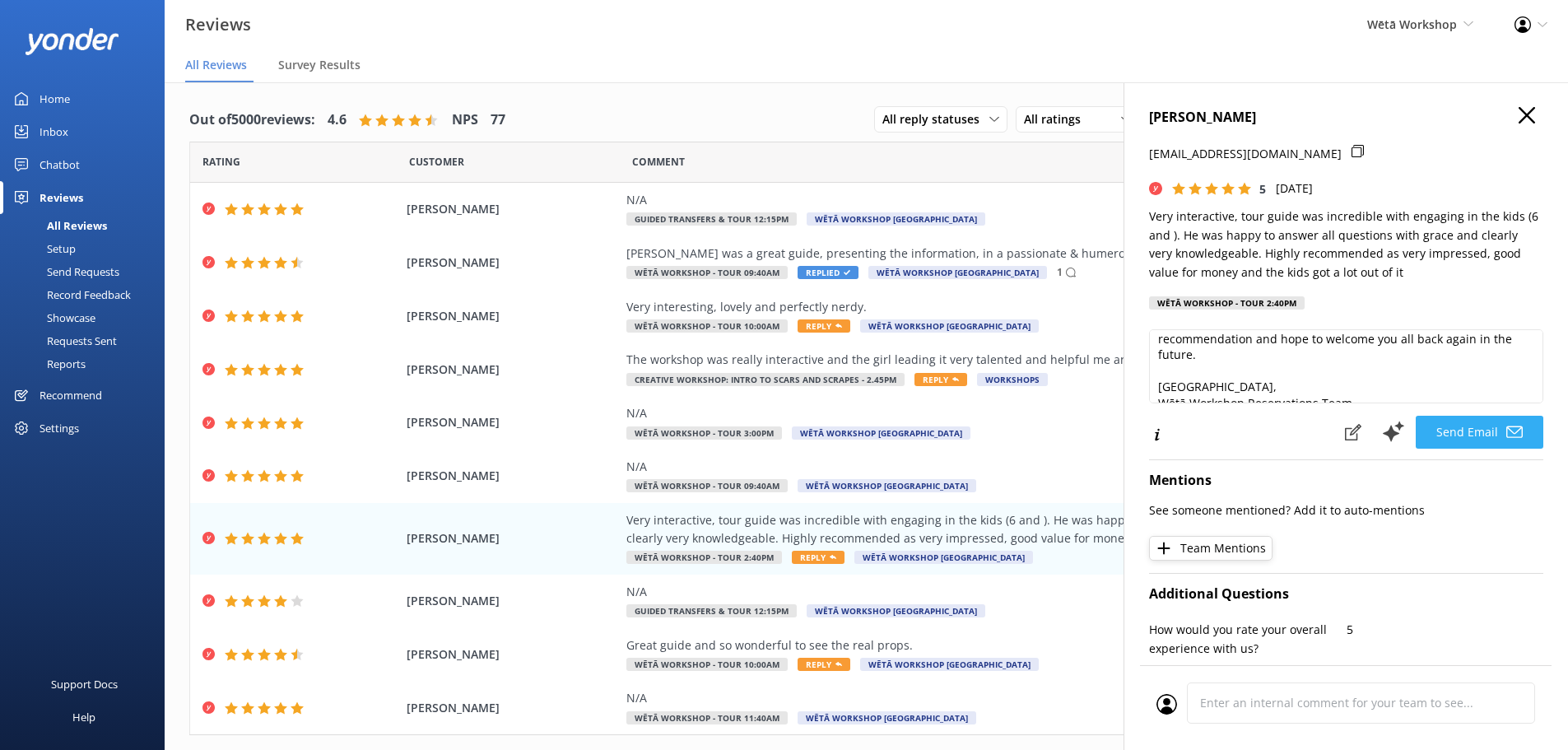
click at [1458, 432] on button "Send Email" at bounding box center [1479, 432] width 128 height 33
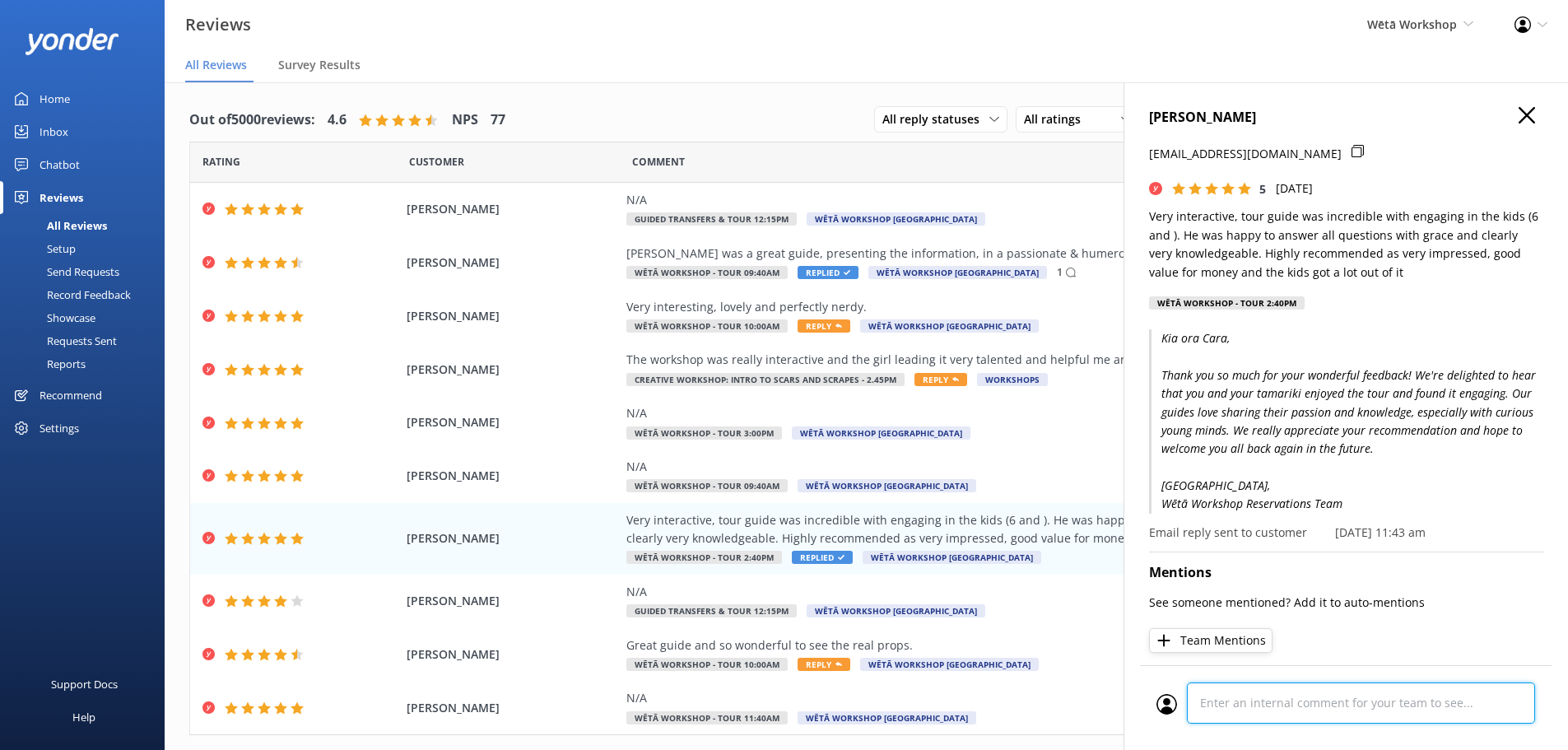
scroll to position [707, 0]
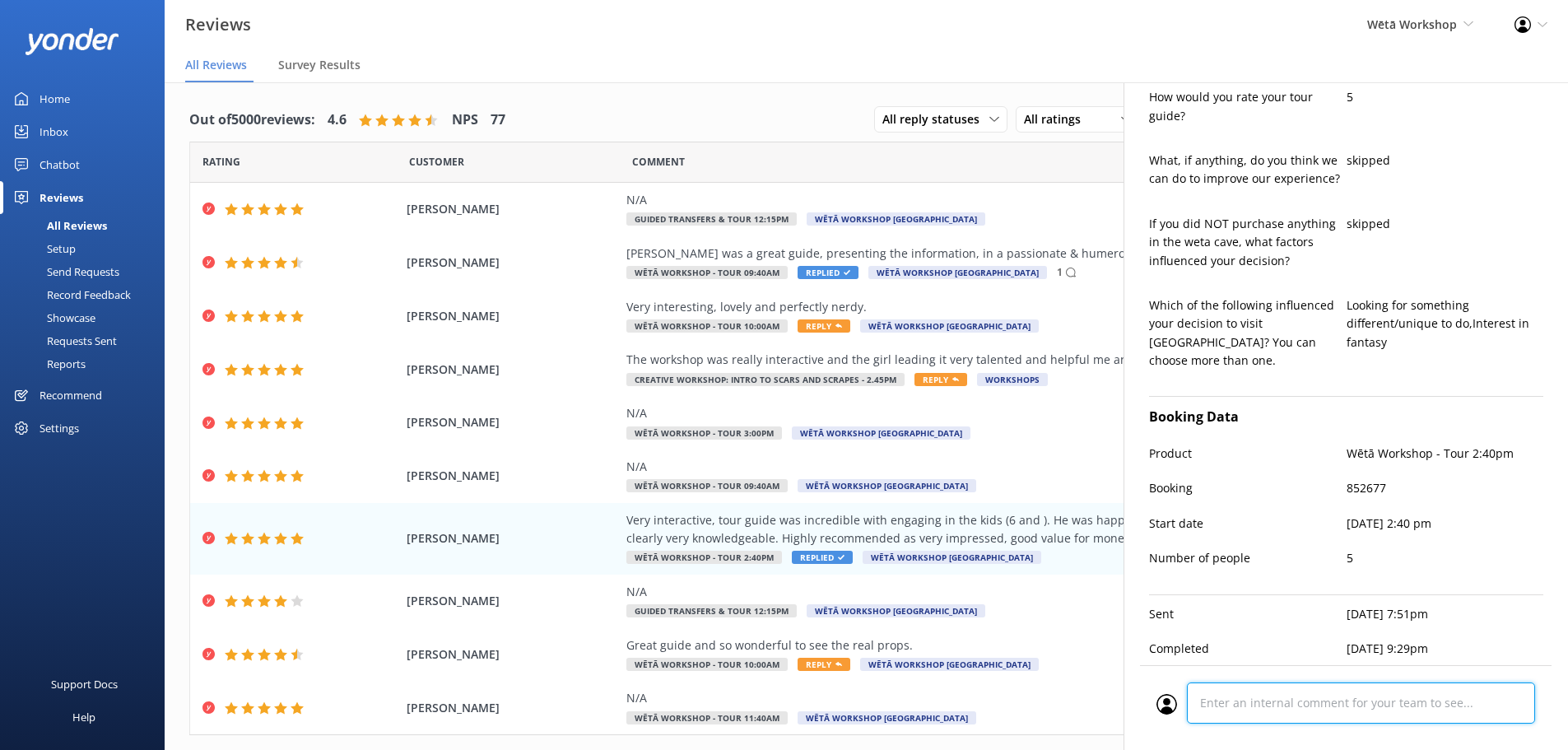
click at [1321, 703] on div "Cancel Comment" at bounding box center [1346, 707] width 411 height 85
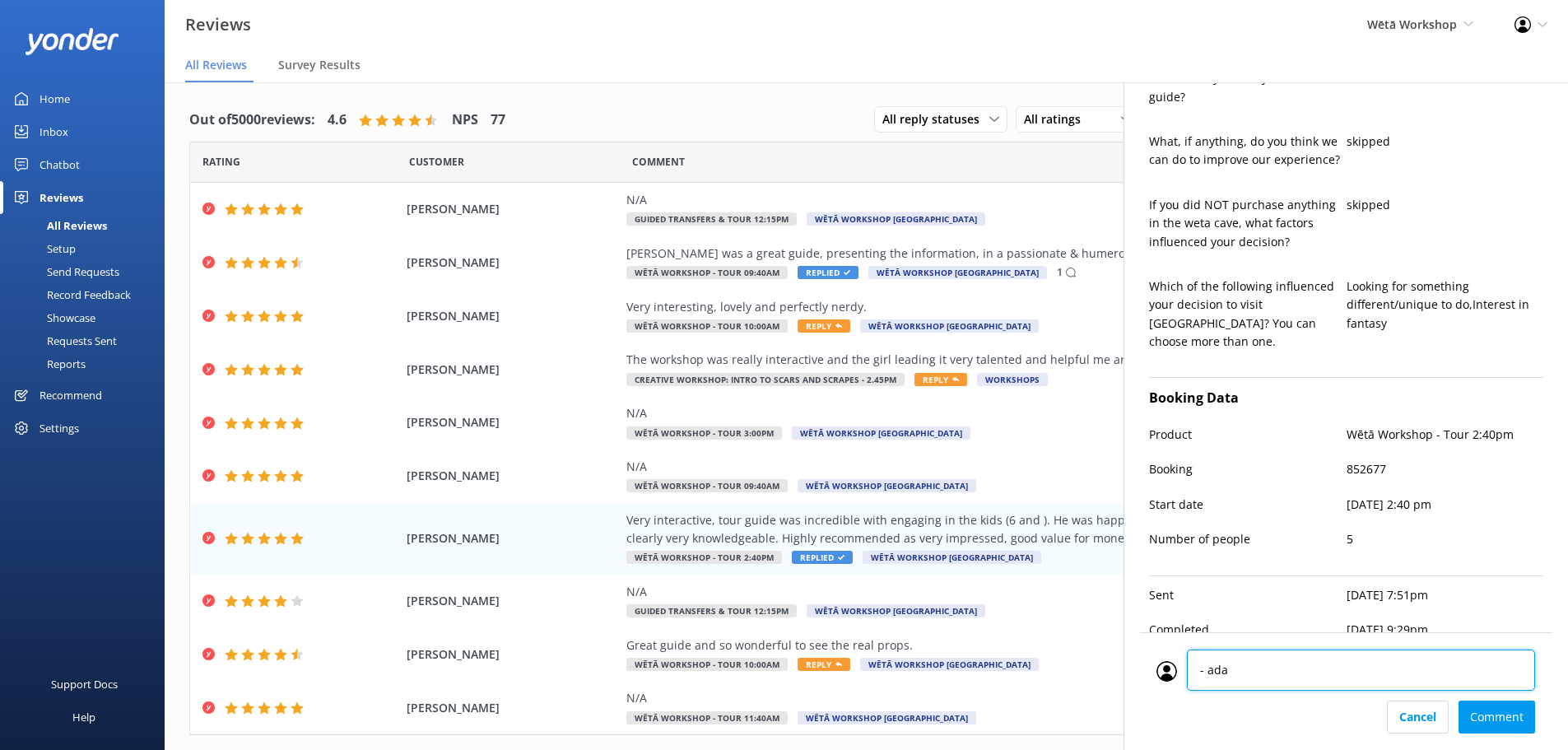
type textarea "- adam"
click at [1520, 720] on div "Cancel Comment" at bounding box center [1346, 717] width 379 height 33
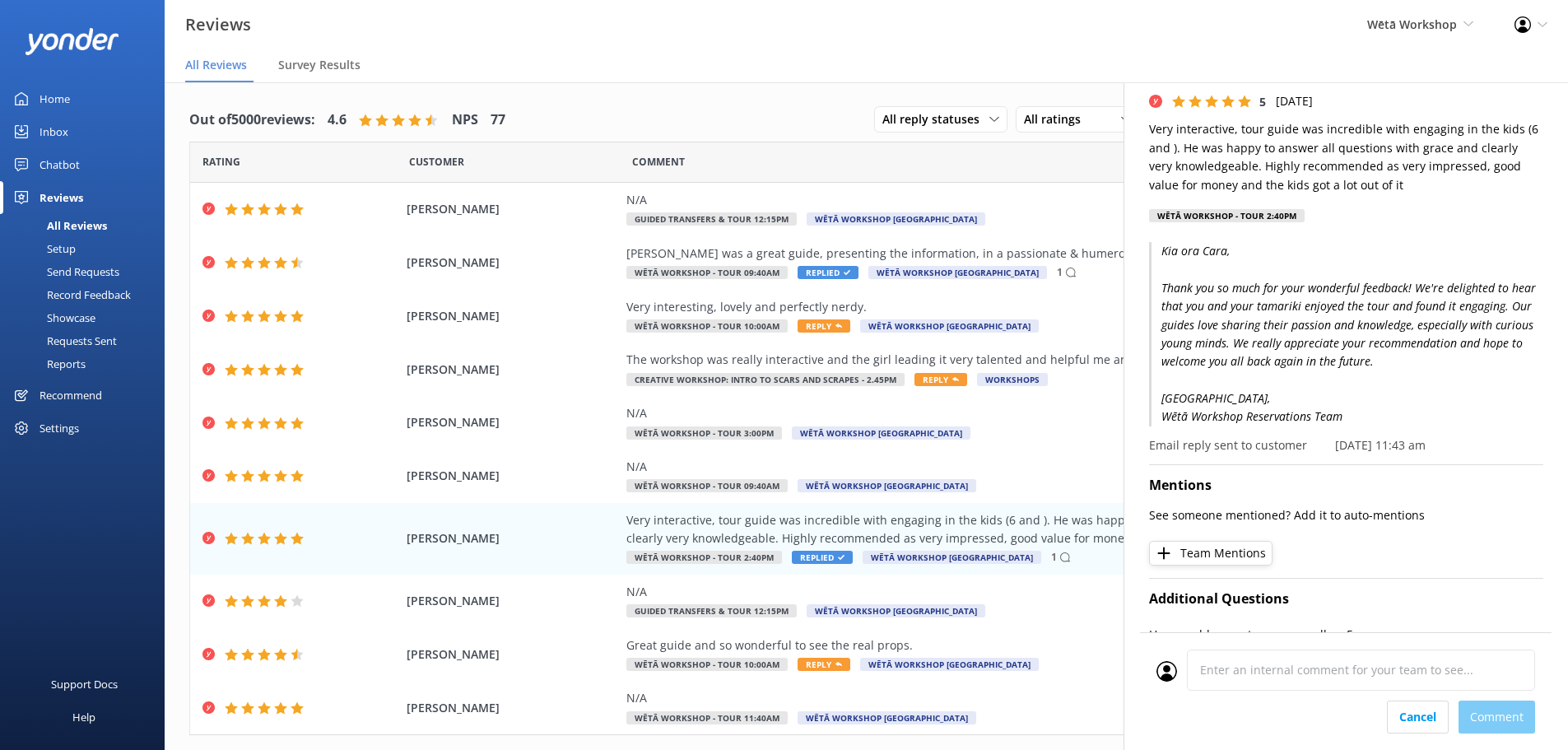
scroll to position [0, 0]
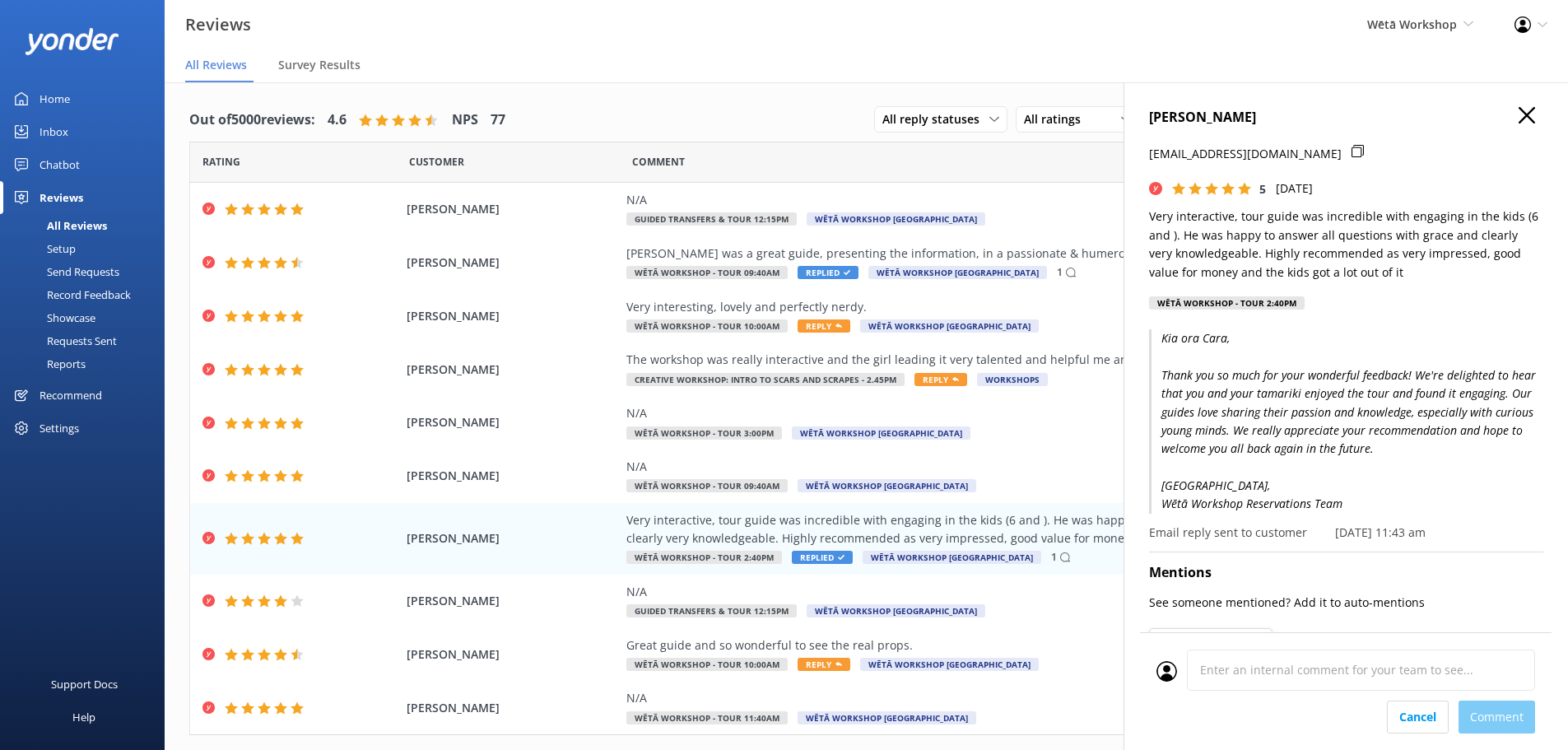
click at [1519, 120] on icon "button" at bounding box center [1527, 115] width 16 height 16
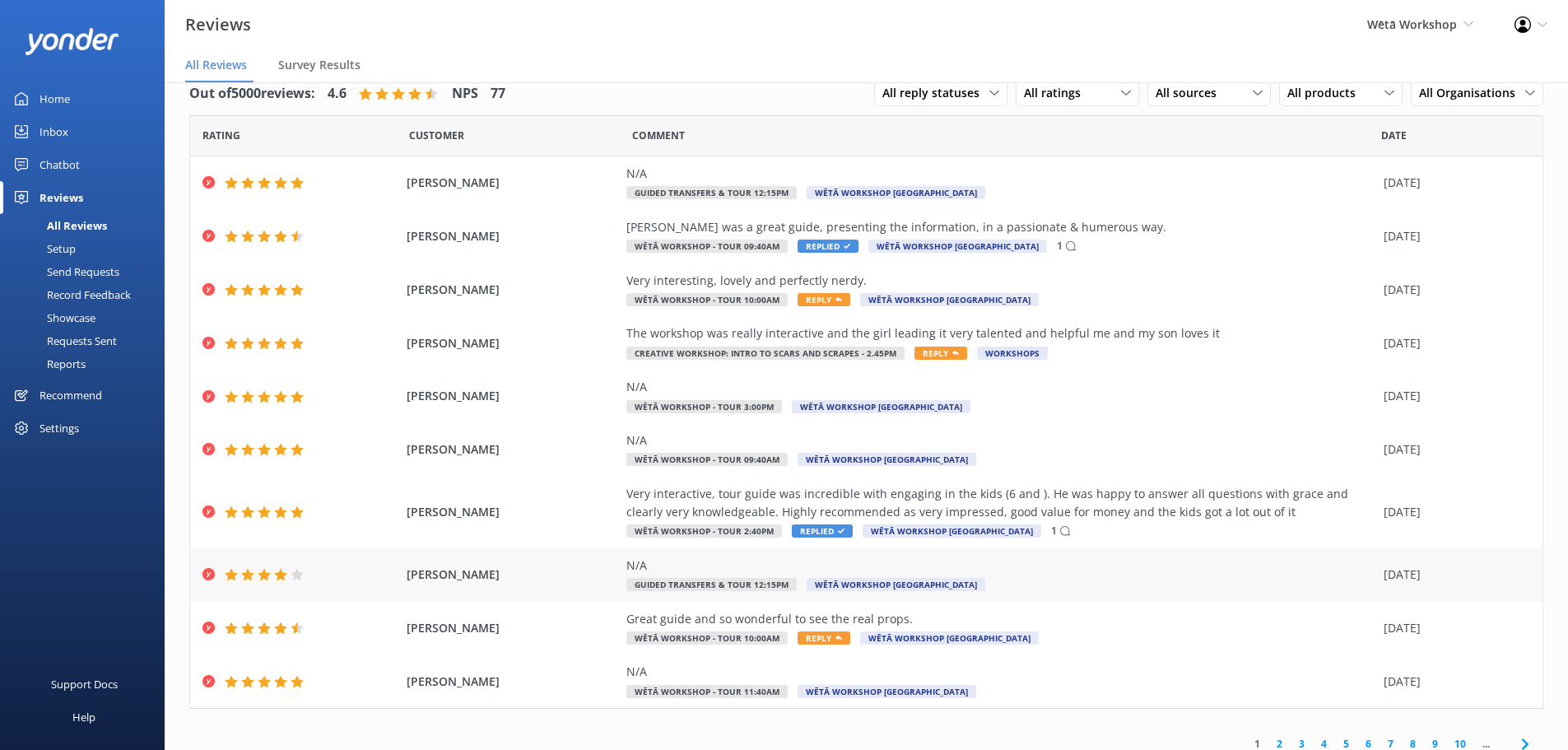
scroll to position [38, 0]
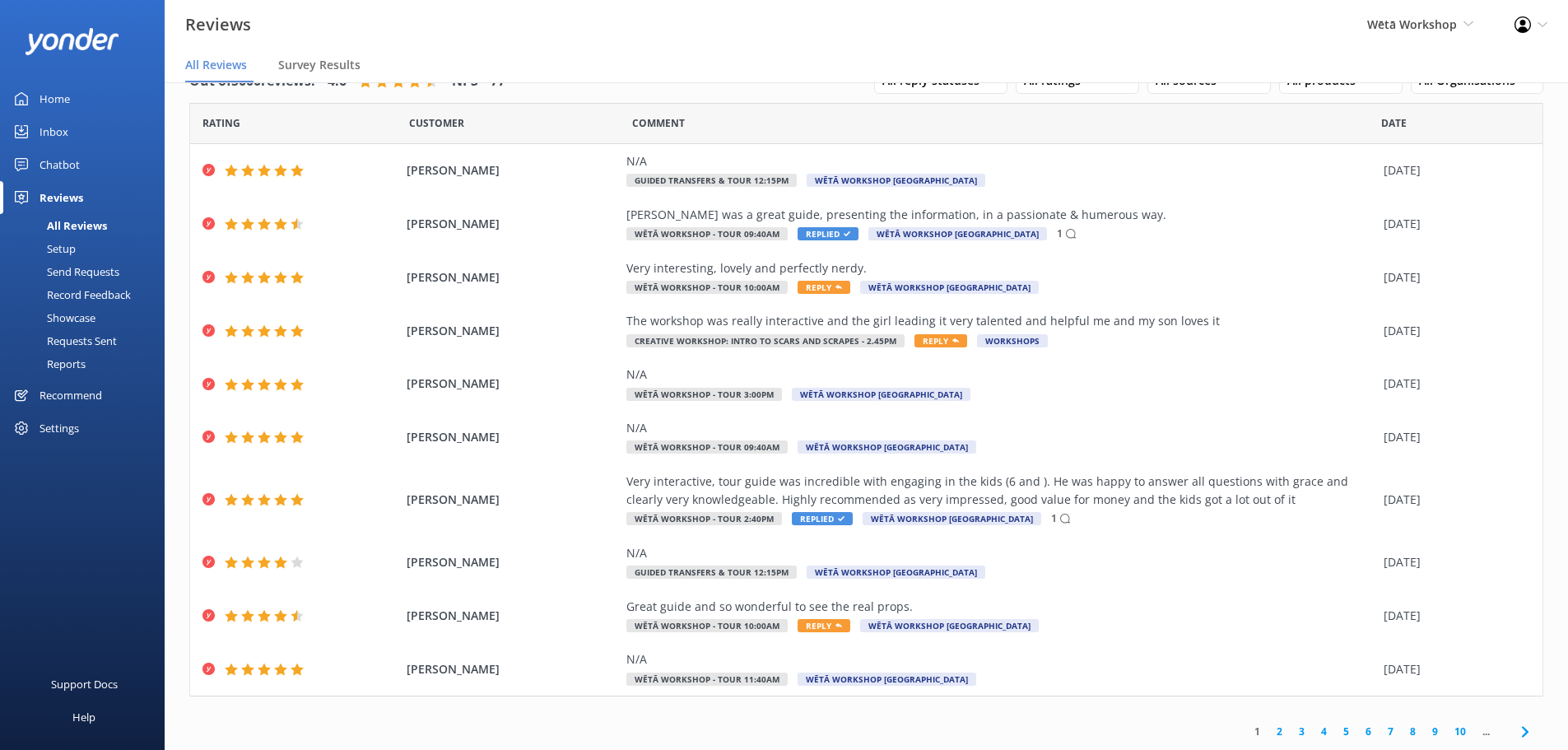
drag, startPoint x: 1268, startPoint y: 729, endPoint x: 1235, endPoint y: 716, distance: 35.5
click at [1269, 729] on link "2" at bounding box center [1279, 731] width 22 height 15
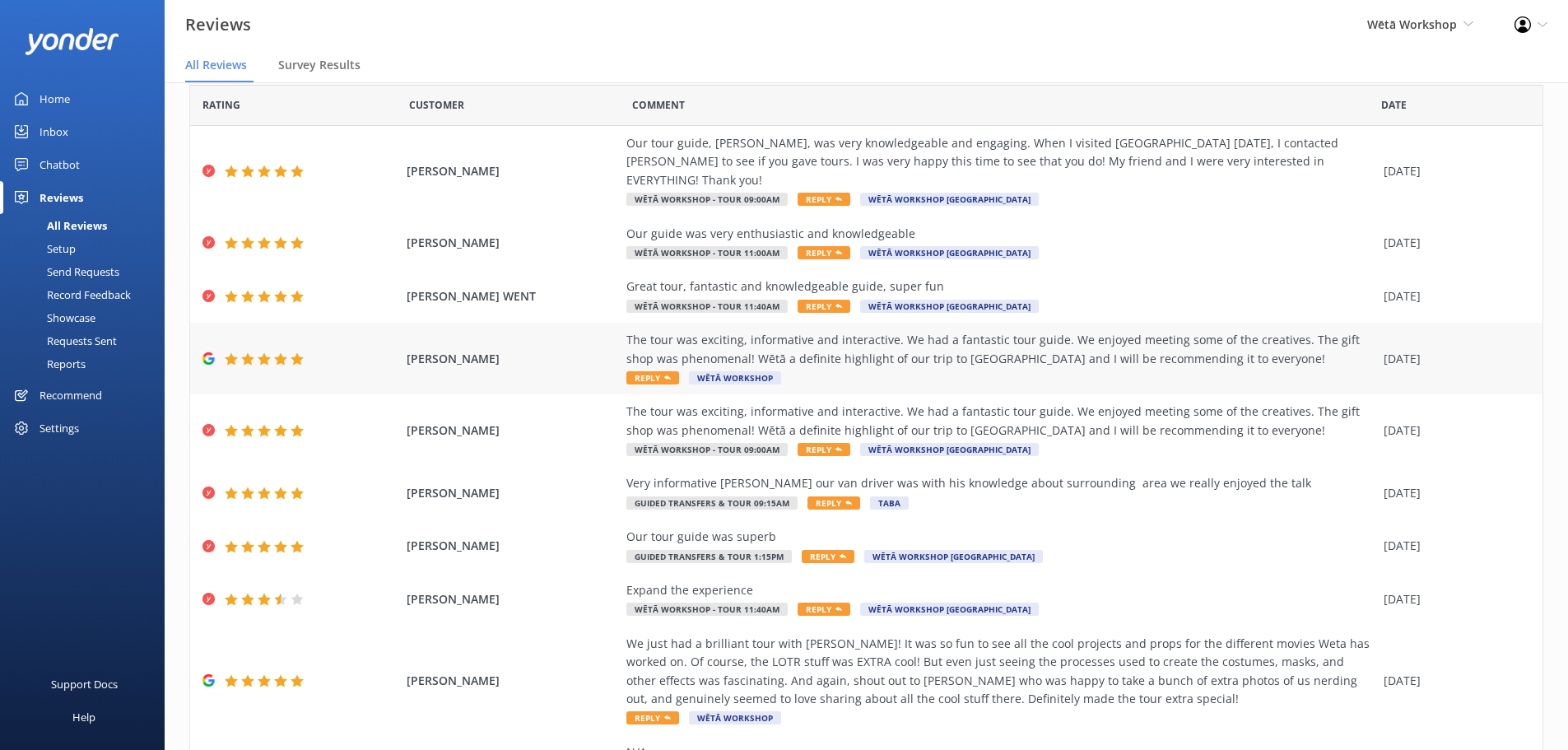
scroll to position [131, 0]
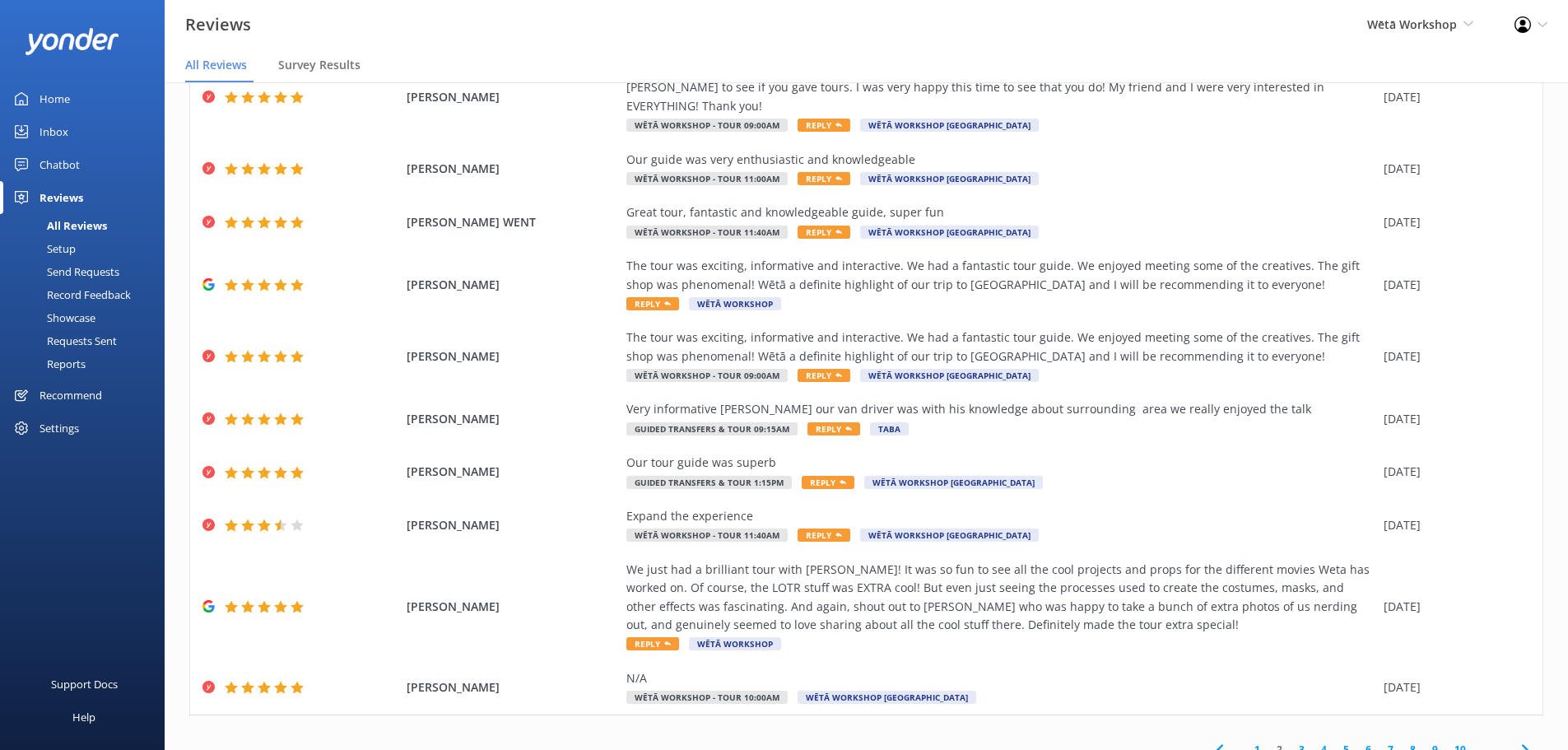
click at [1296, 742] on link "3" at bounding box center [1302, 749] width 22 height 15
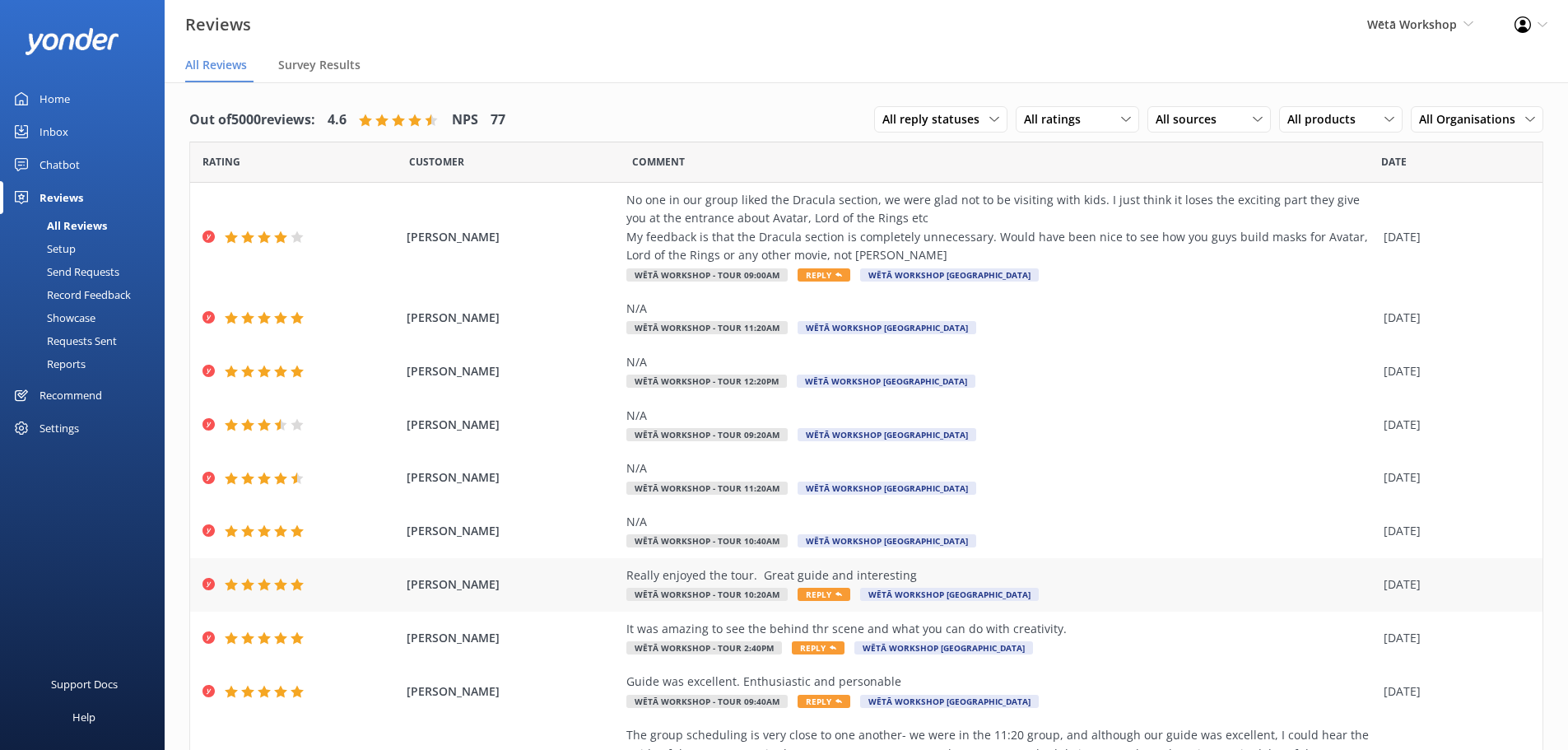
scroll to position [113, 0]
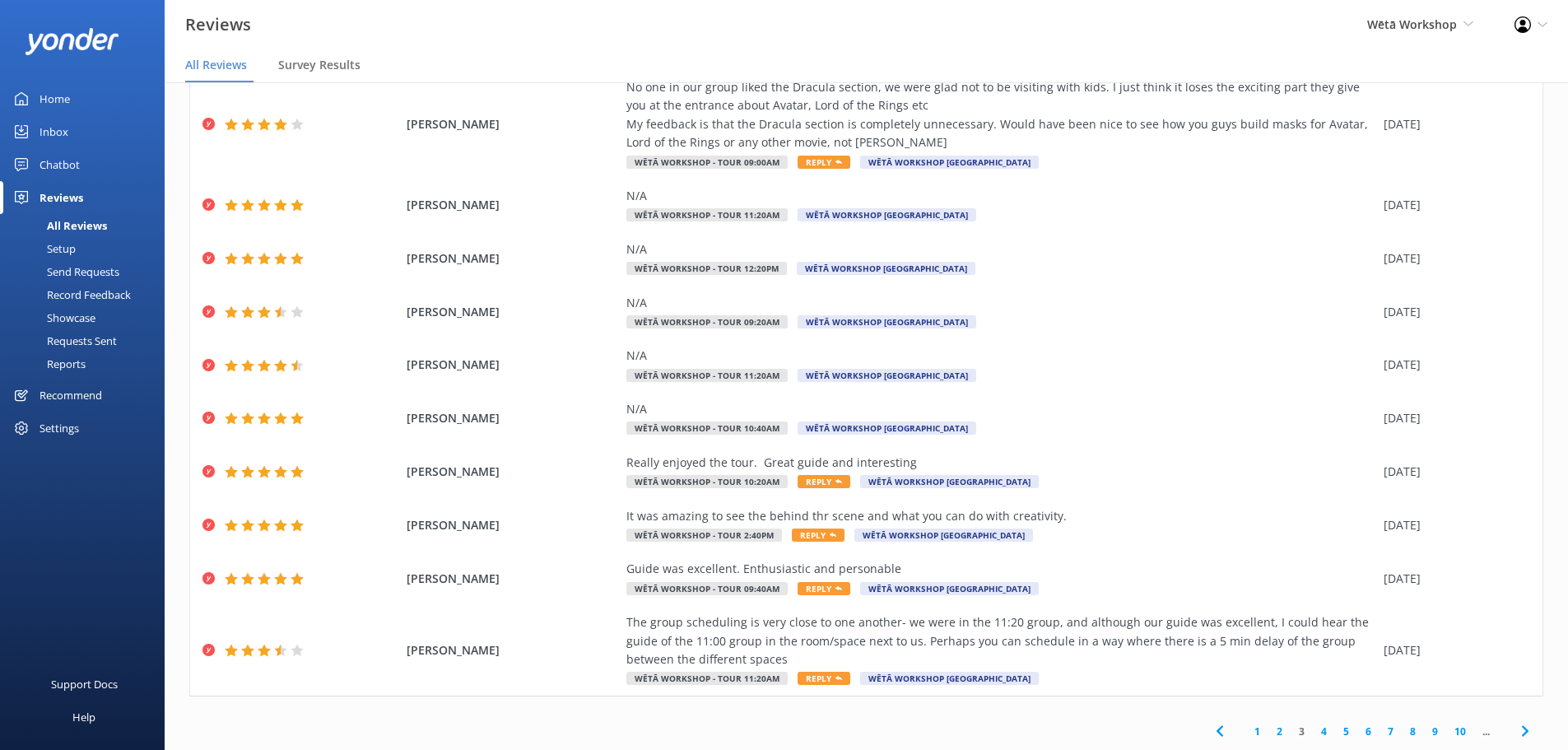
click at [1271, 729] on link "2" at bounding box center [1279, 731] width 22 height 15
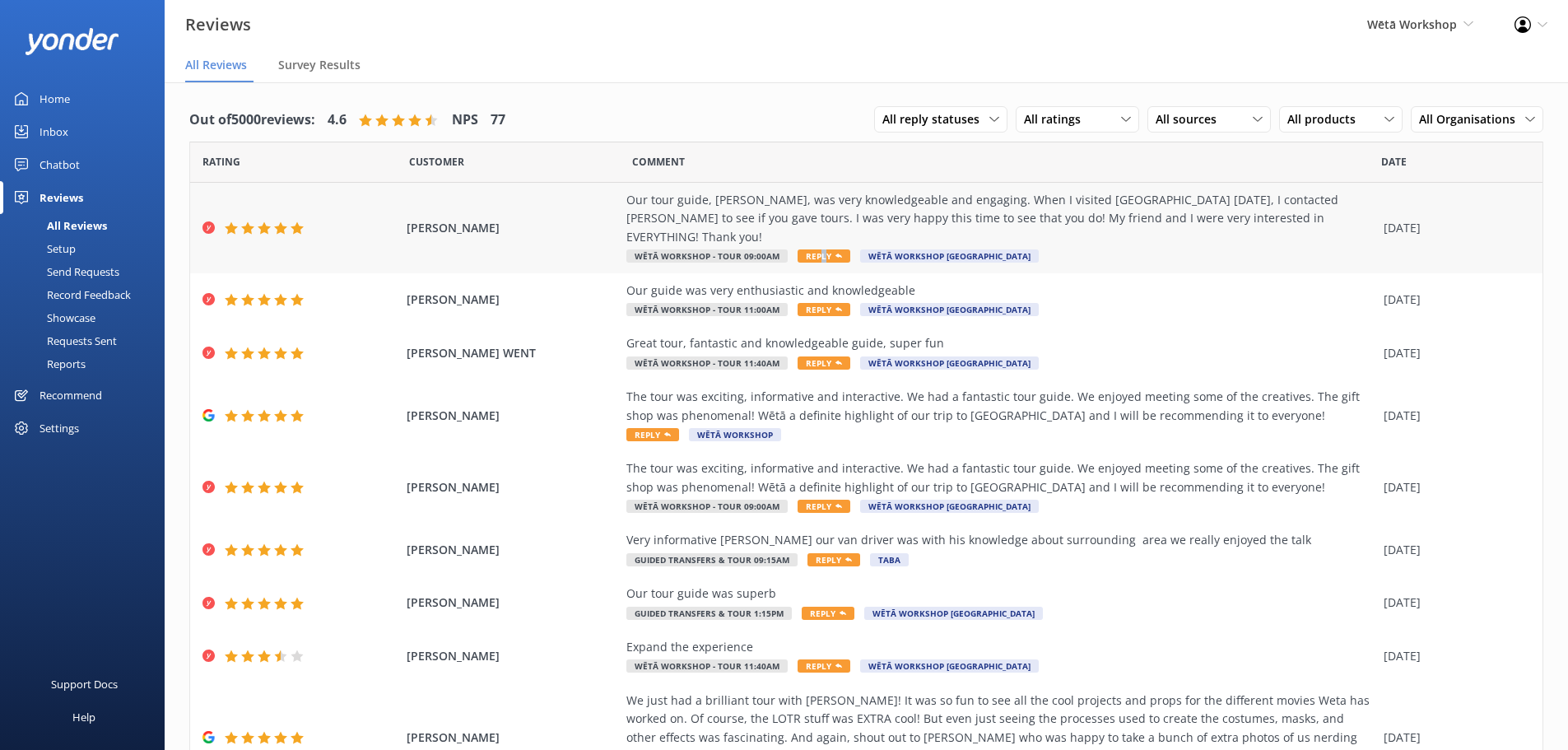
click at [811, 249] on span "Reply" at bounding box center [823, 256] width 53 height 13
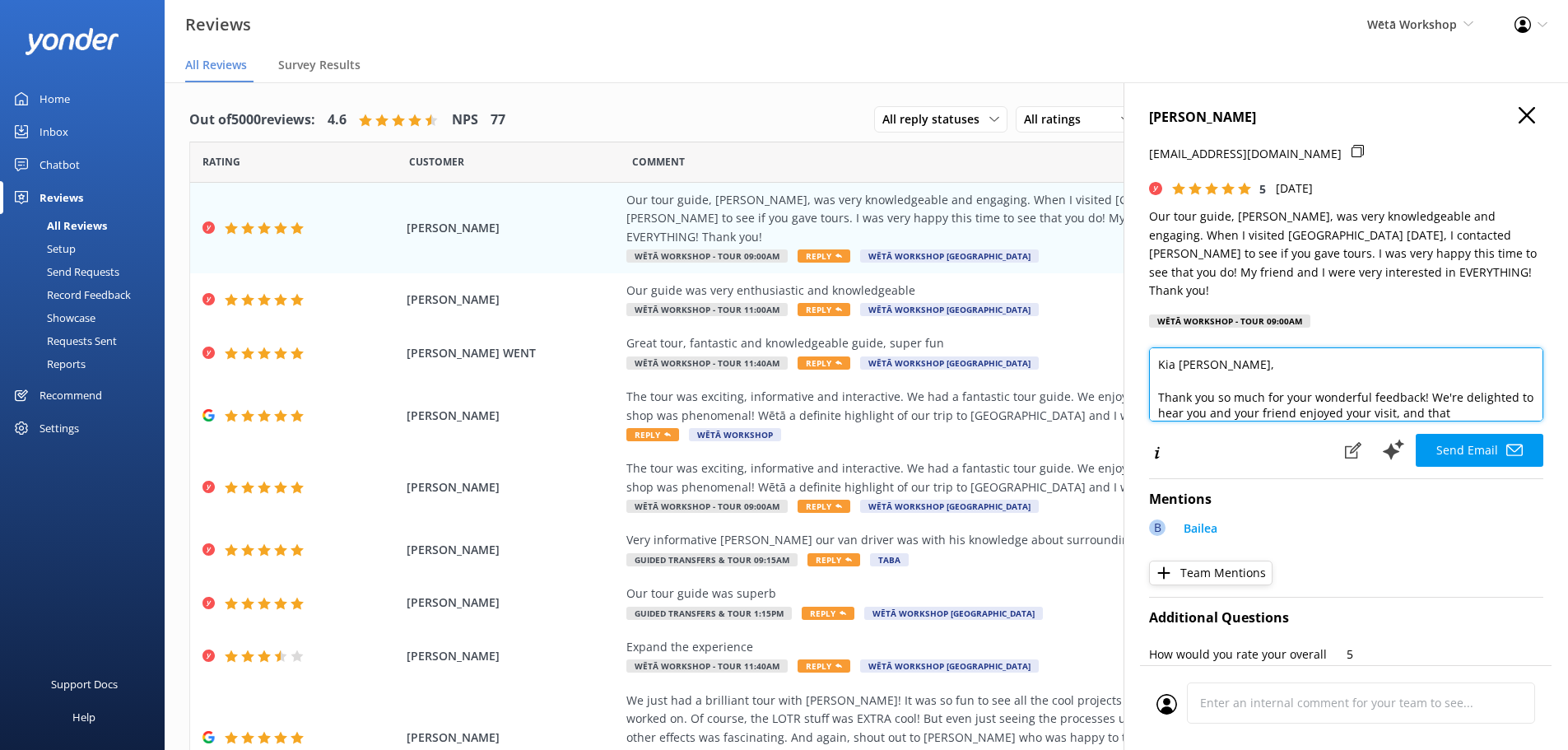
click at [1496, 392] on textarea "Kia ora Kasey, Thank you so much for your wonderful feedback! We're delighted t…" at bounding box center [1346, 384] width 394 height 74
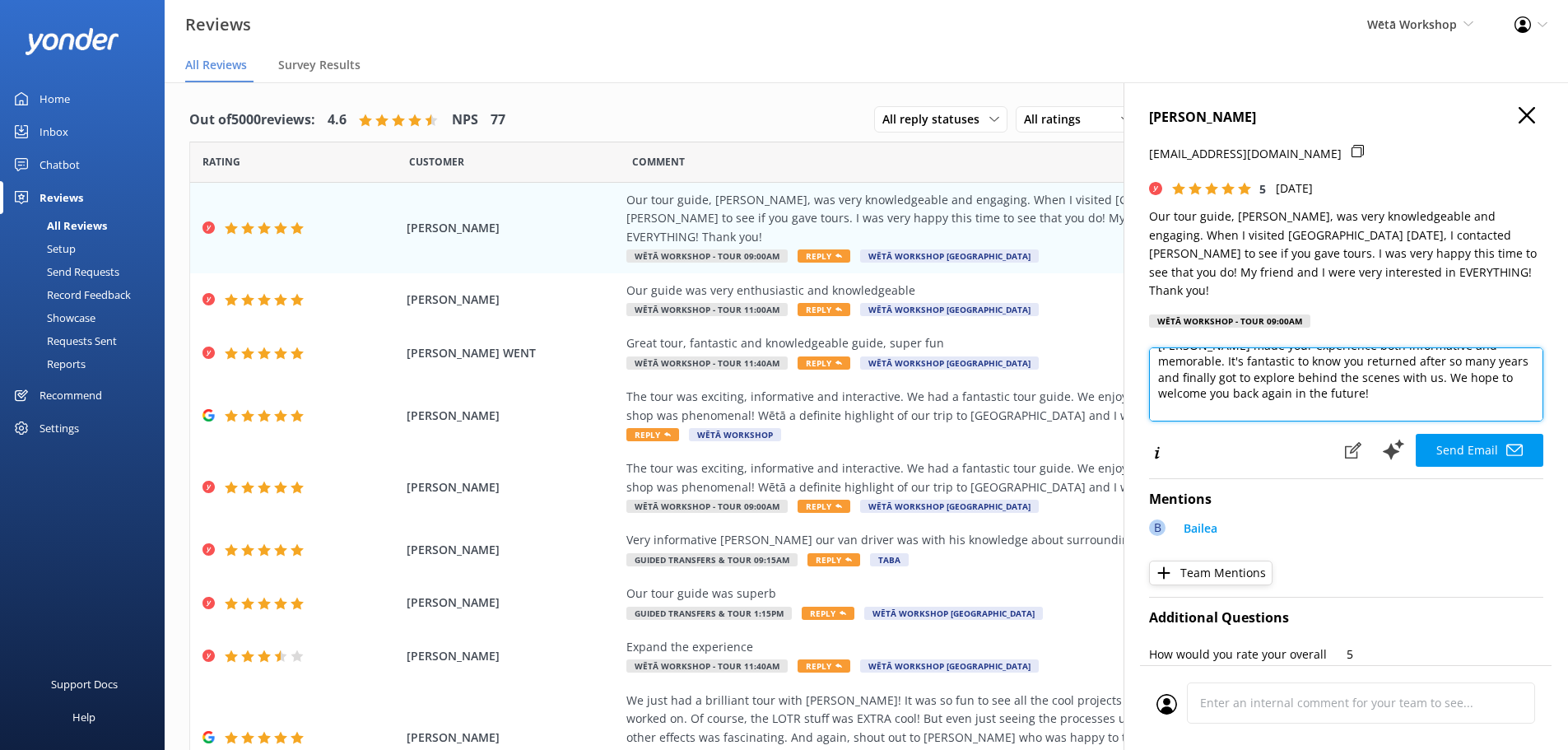
scroll to position [121, 0]
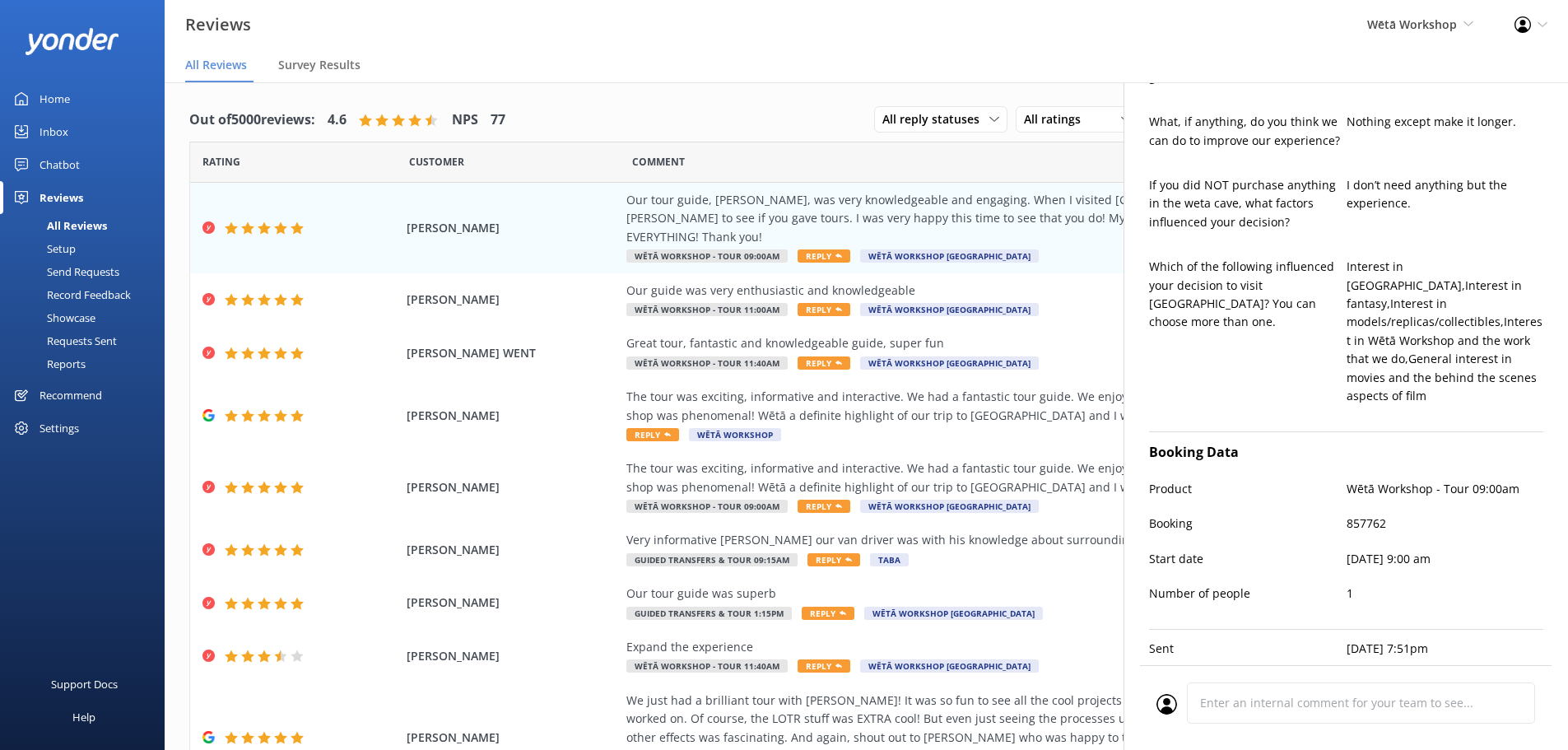
type textarea "Kia ora Kasey, Thank you so much for your wonderful feedback! We're delighted t…"
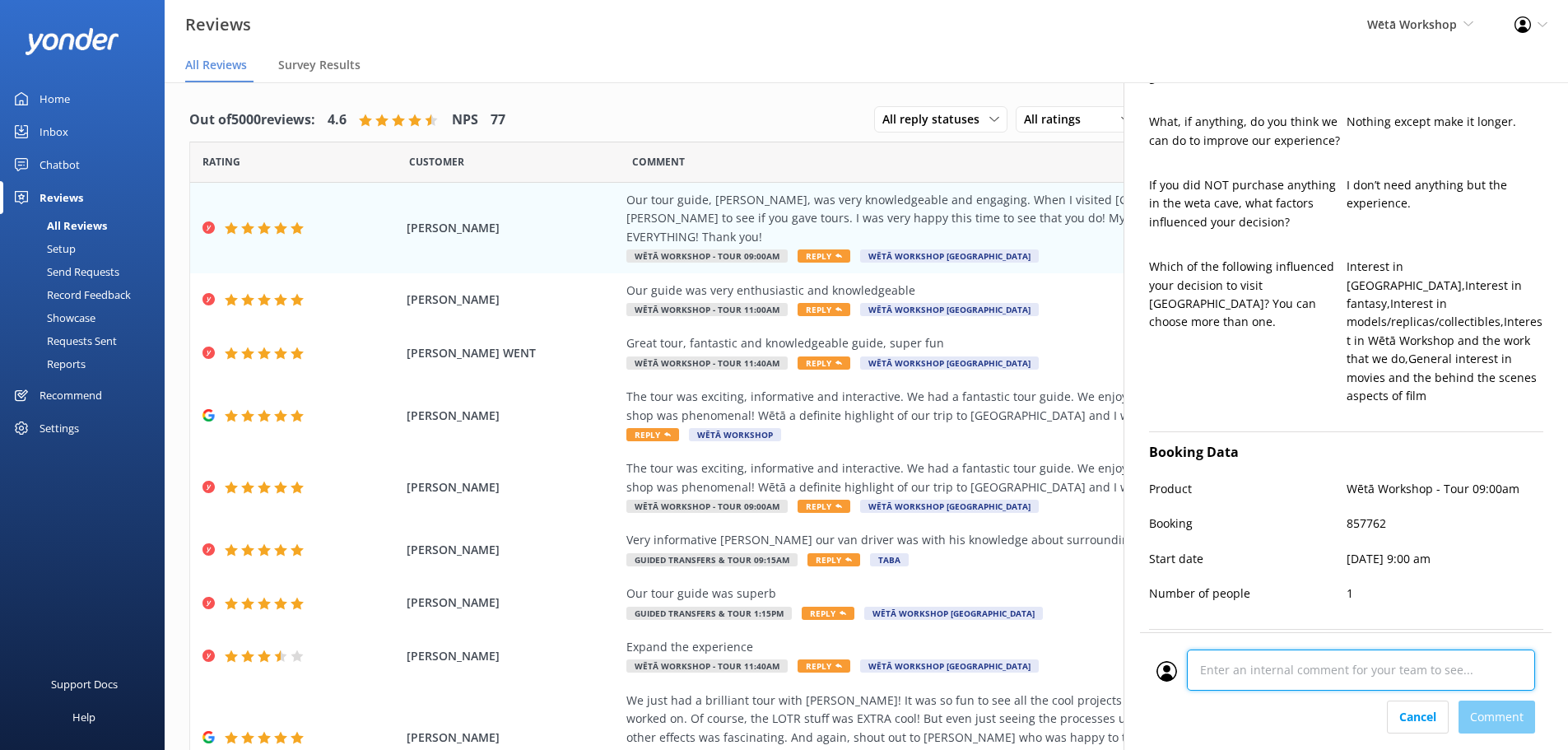
click at [1294, 709] on div "Cancel Comment" at bounding box center [1346, 691] width 411 height 118
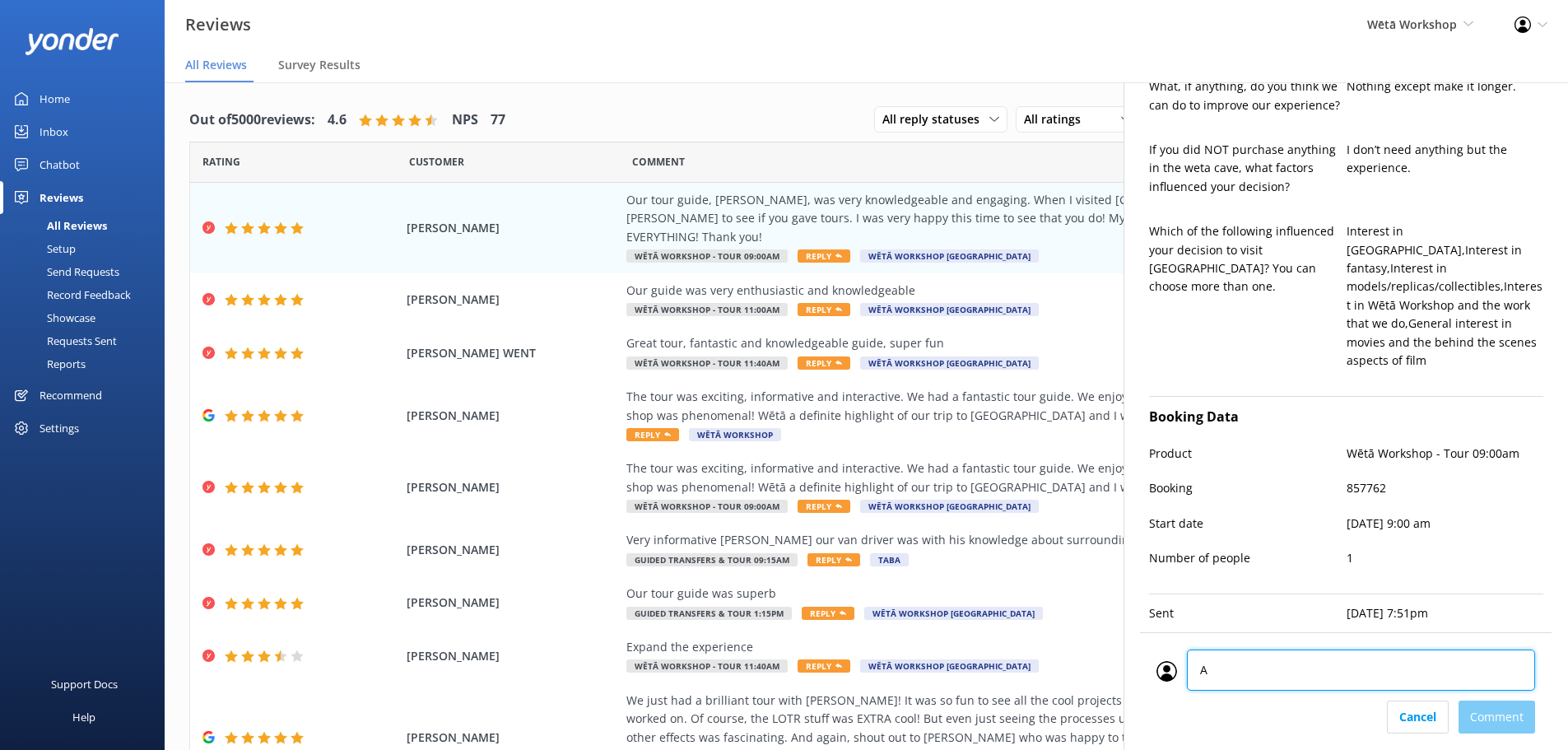
type textarea "AT"
click at [1499, 707] on div "Cancel Comment" at bounding box center [1346, 717] width 379 height 33
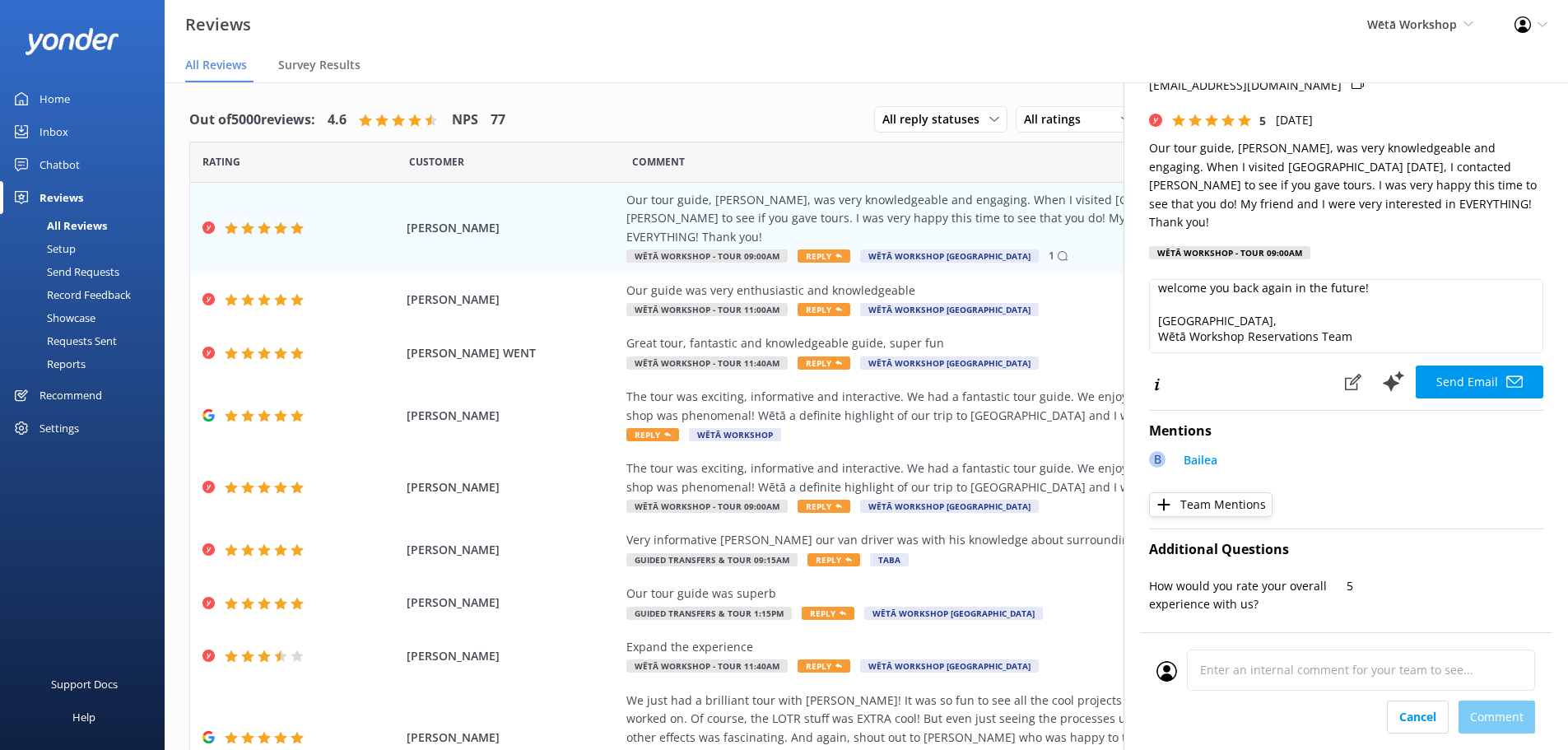
scroll to position [0, 0]
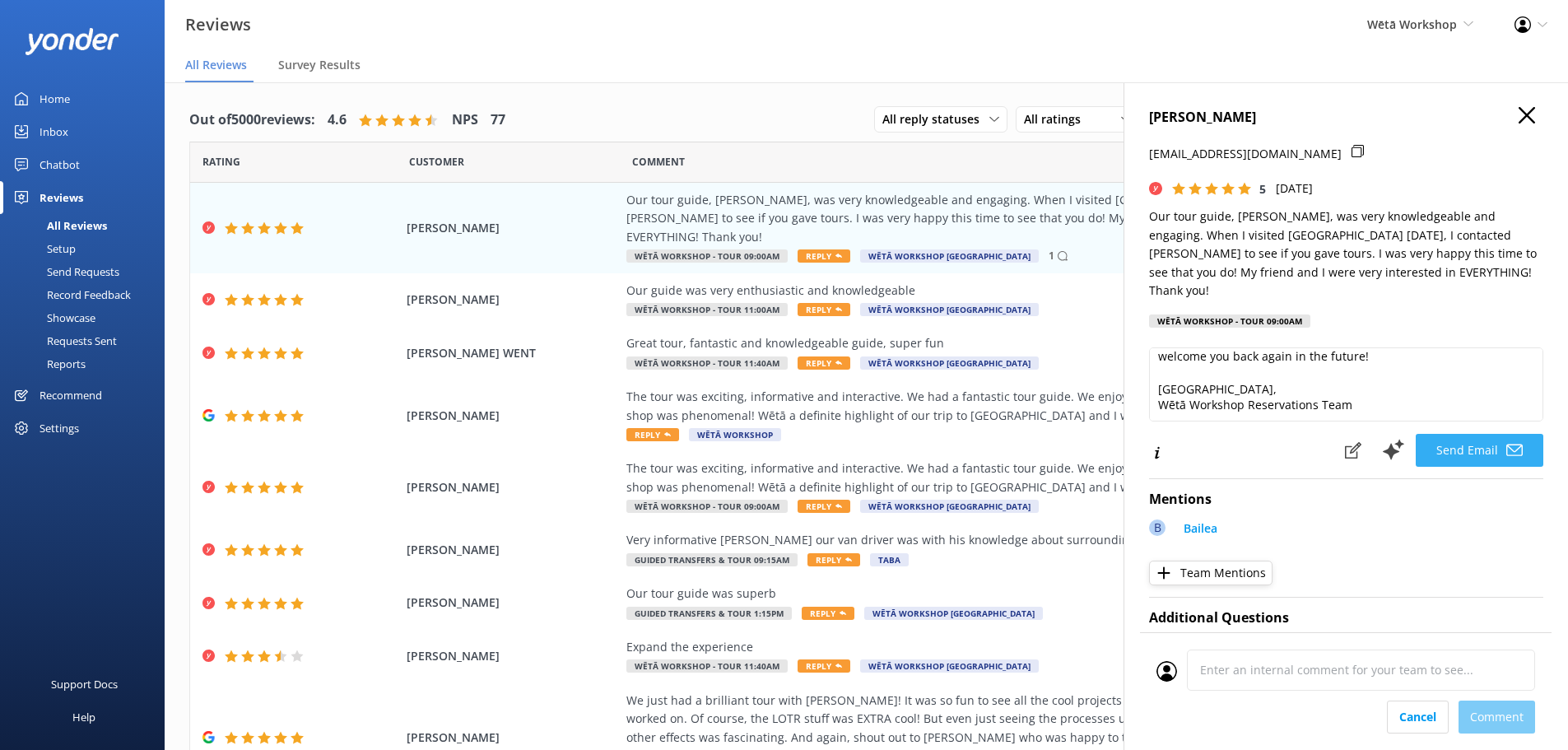
click at [1448, 434] on button "Send Email" at bounding box center [1479, 450] width 128 height 33
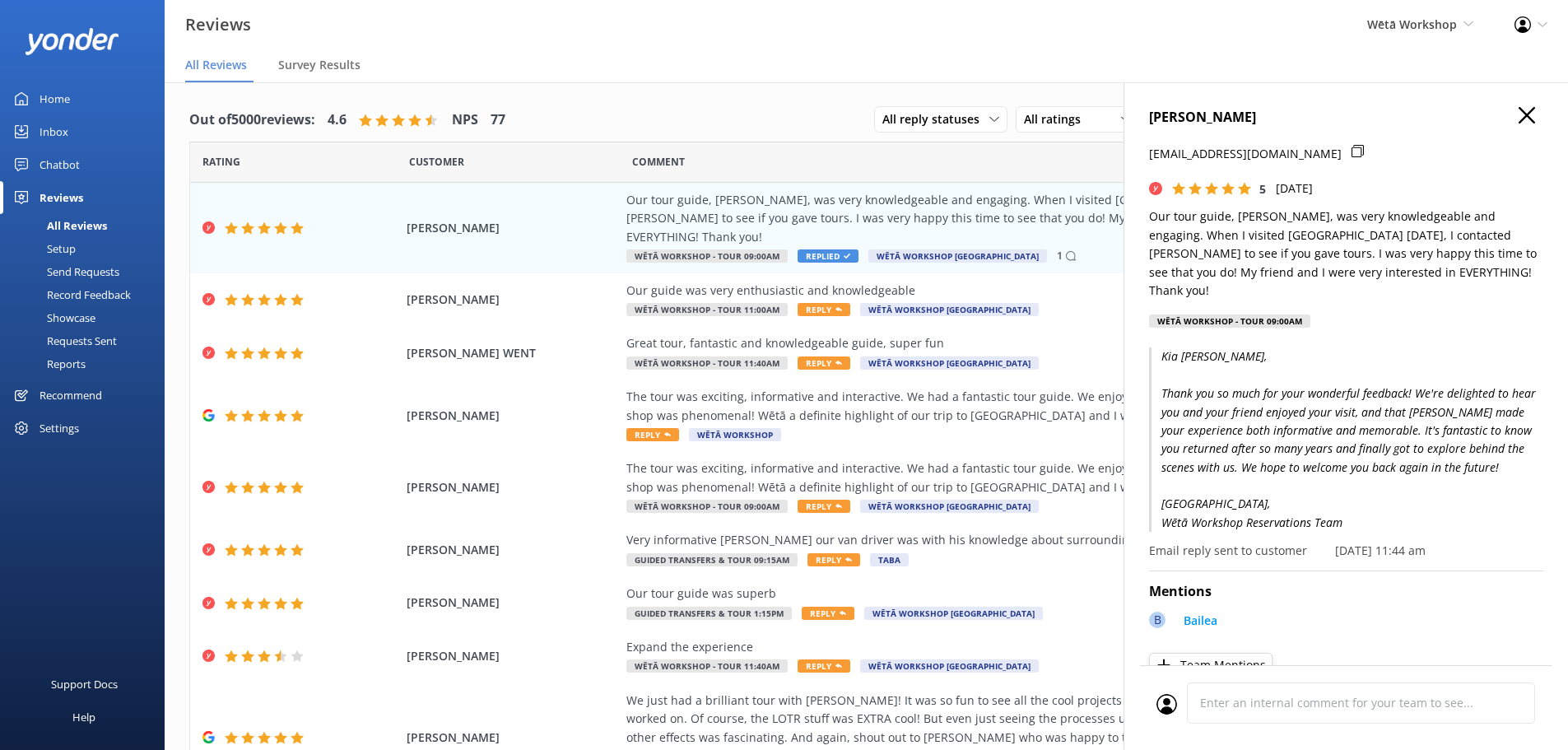
drag, startPoint x: 1496, startPoint y: 113, endPoint x: 1390, endPoint y: 204, distance: 139.7
click at [1495, 113] on h4 "KASEY SOTO" at bounding box center [1346, 118] width 394 height 21
click at [1522, 111] on icon "button" at bounding box center [1527, 115] width 16 height 16
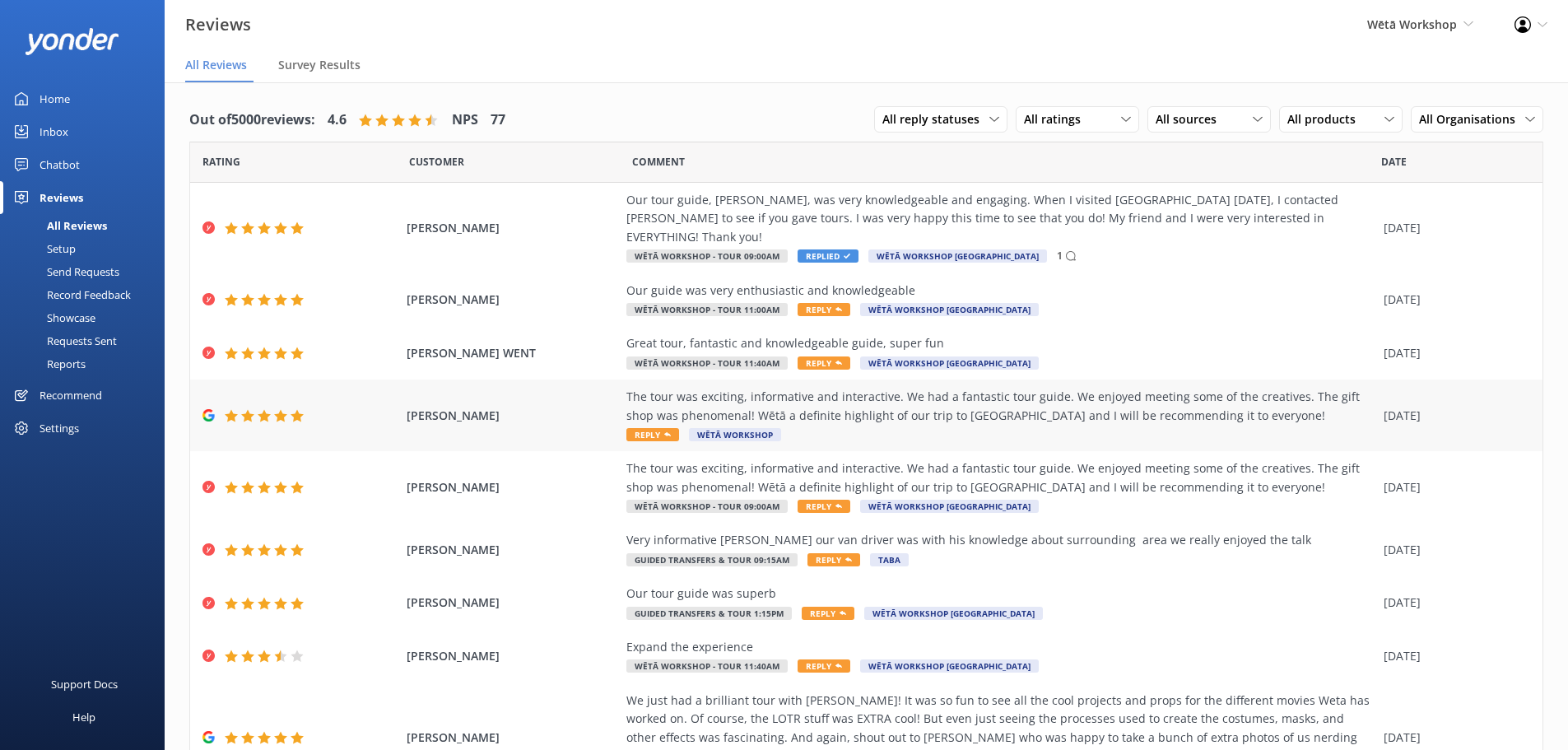
click at [650, 408] on div "The tour was exciting, informative and interactive. We had a fantastic tour gui…" at bounding box center [1001, 416] width 749 height 55
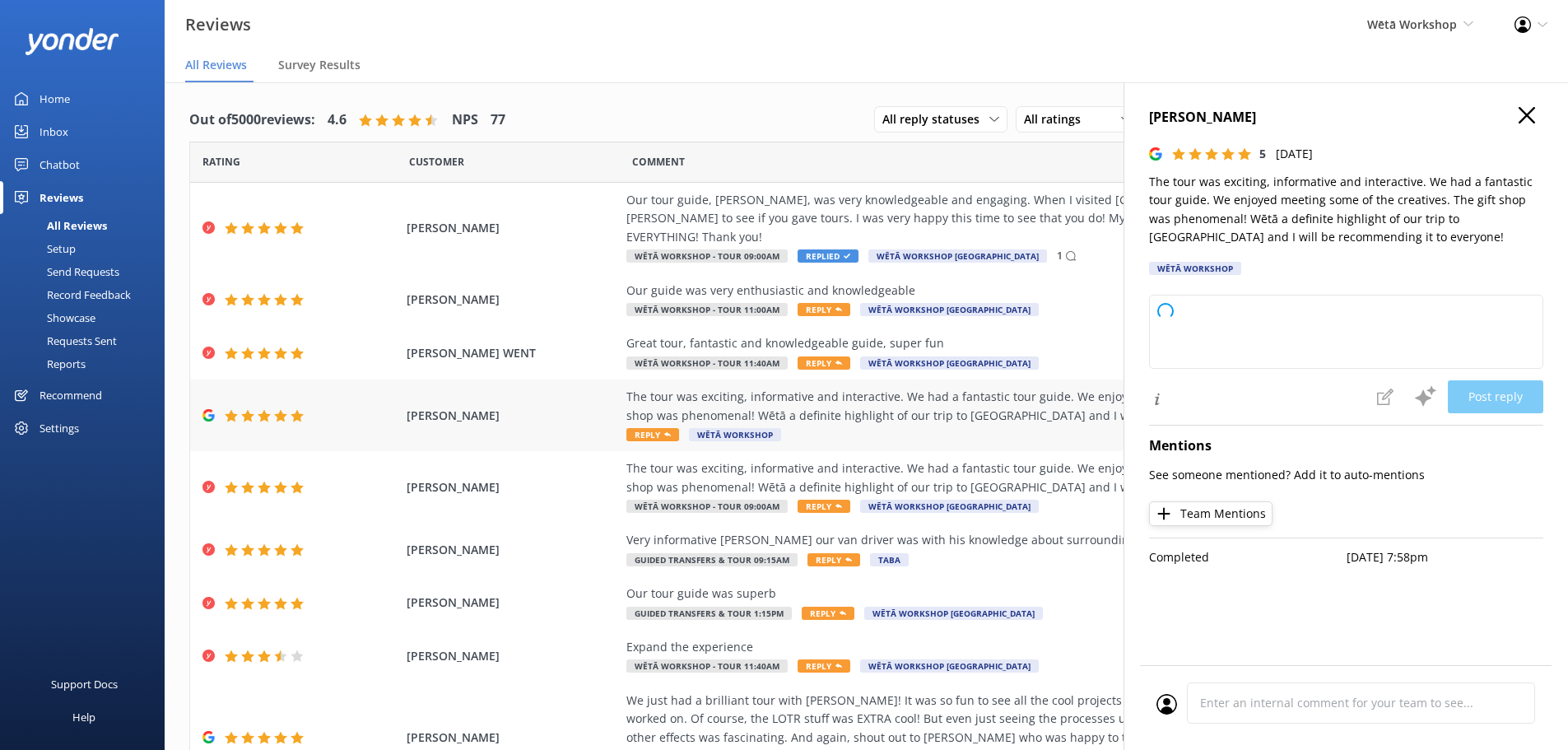
type textarea "Kia ora and thank you so much for your wonderful feedback! We're thrilled to he…"
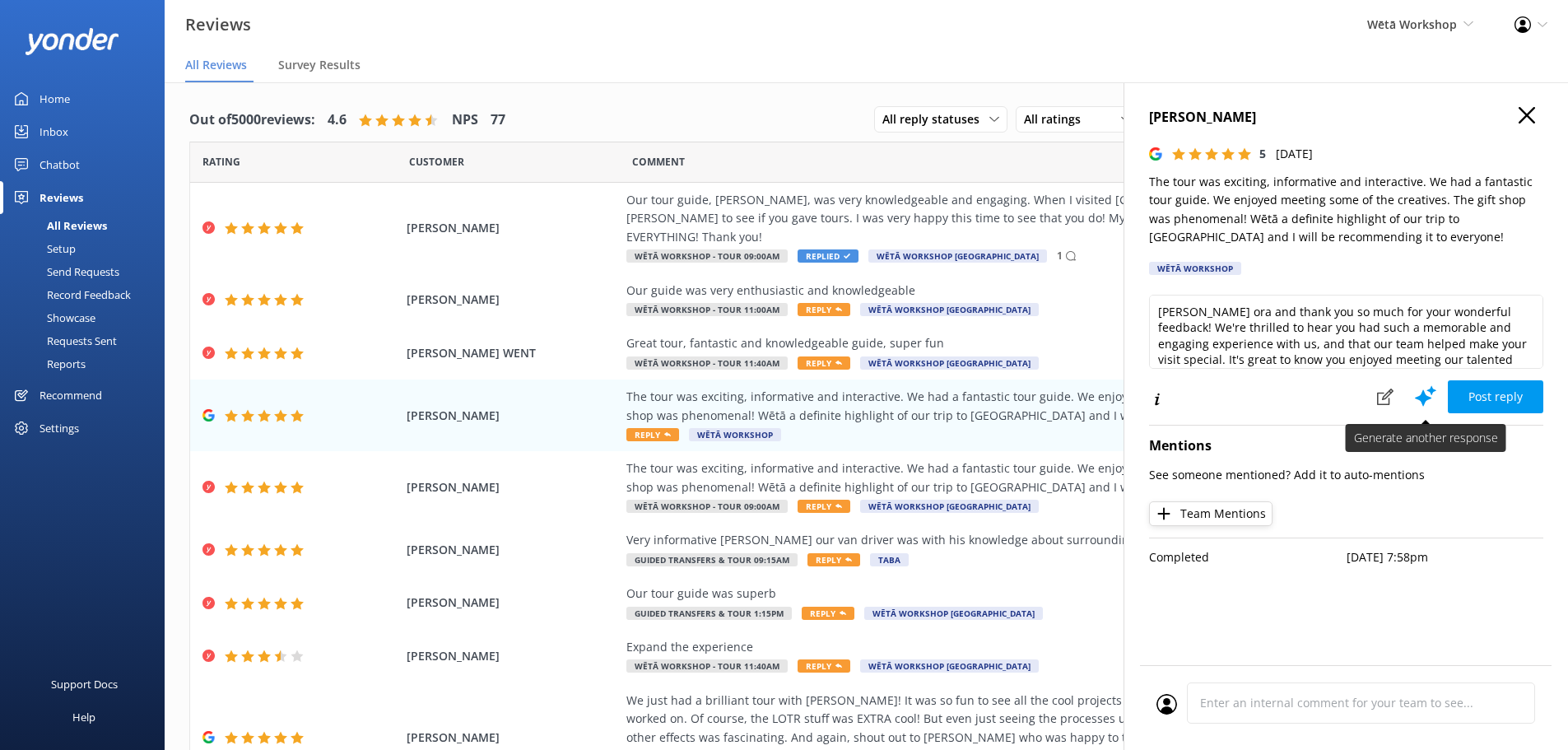
click at [1421, 390] on icon at bounding box center [1426, 396] width 25 height 25
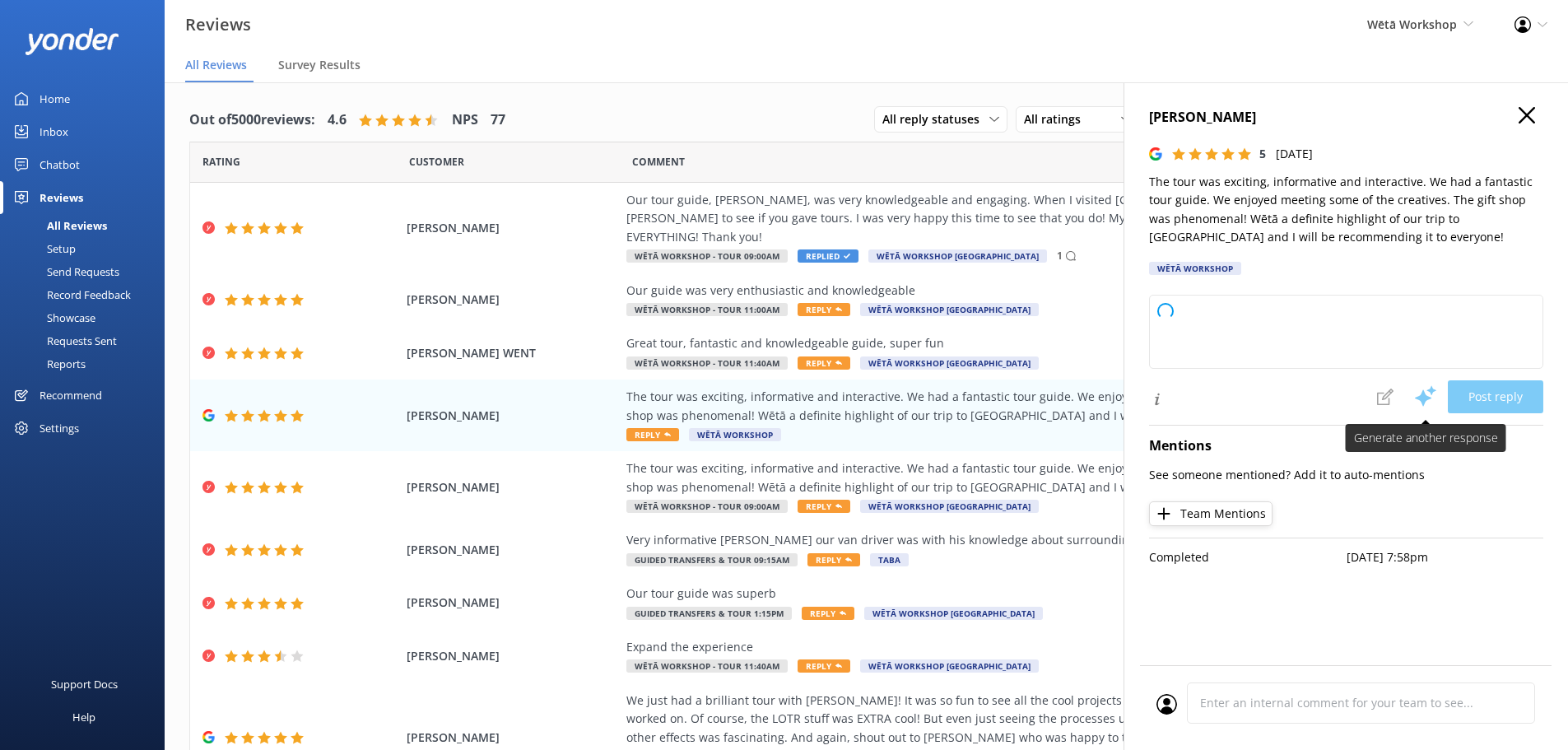
type textarea "Kia ora and thank you so much for your wonderful feedback! We're delighted to h…"
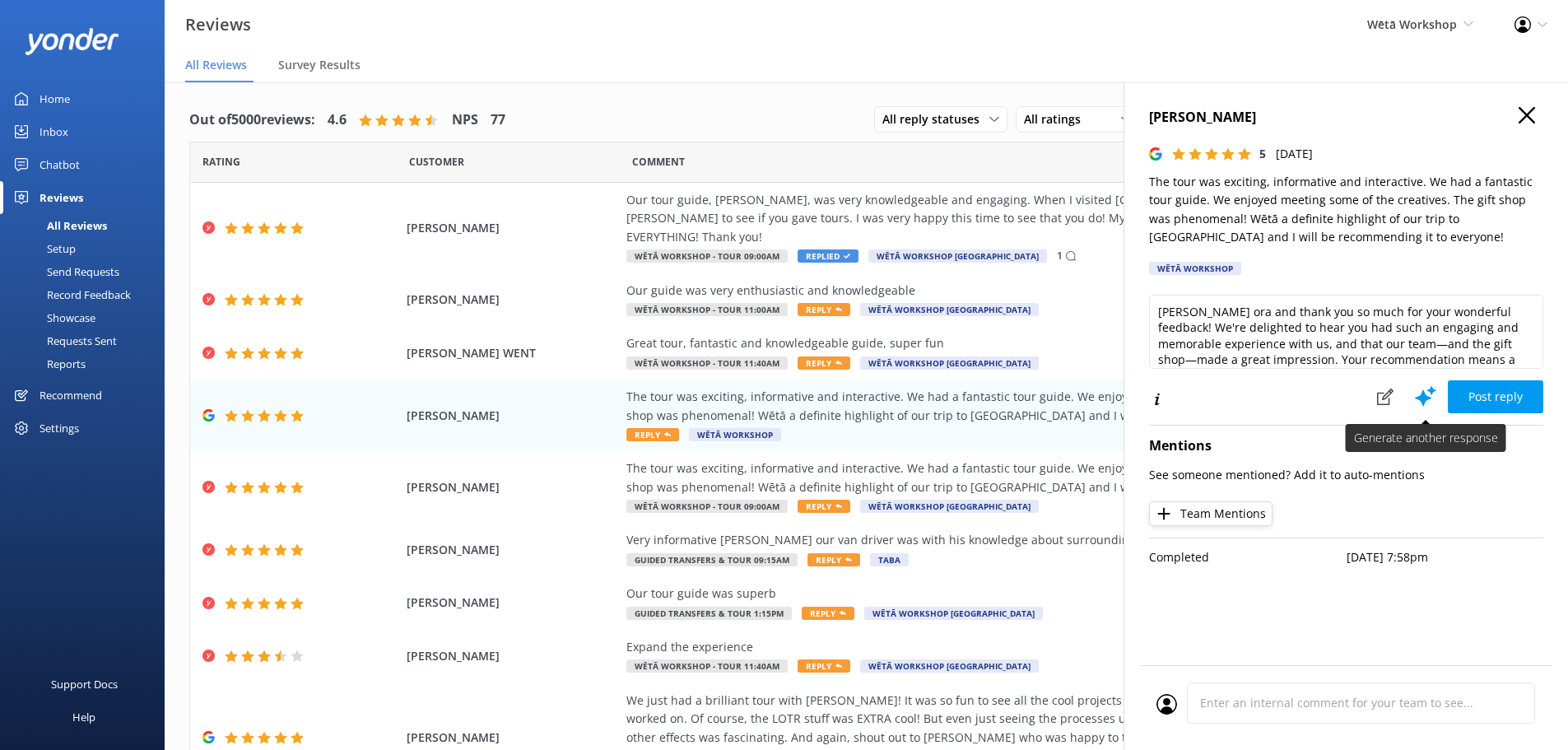
click at [1421, 390] on icon at bounding box center [1426, 396] width 25 height 25
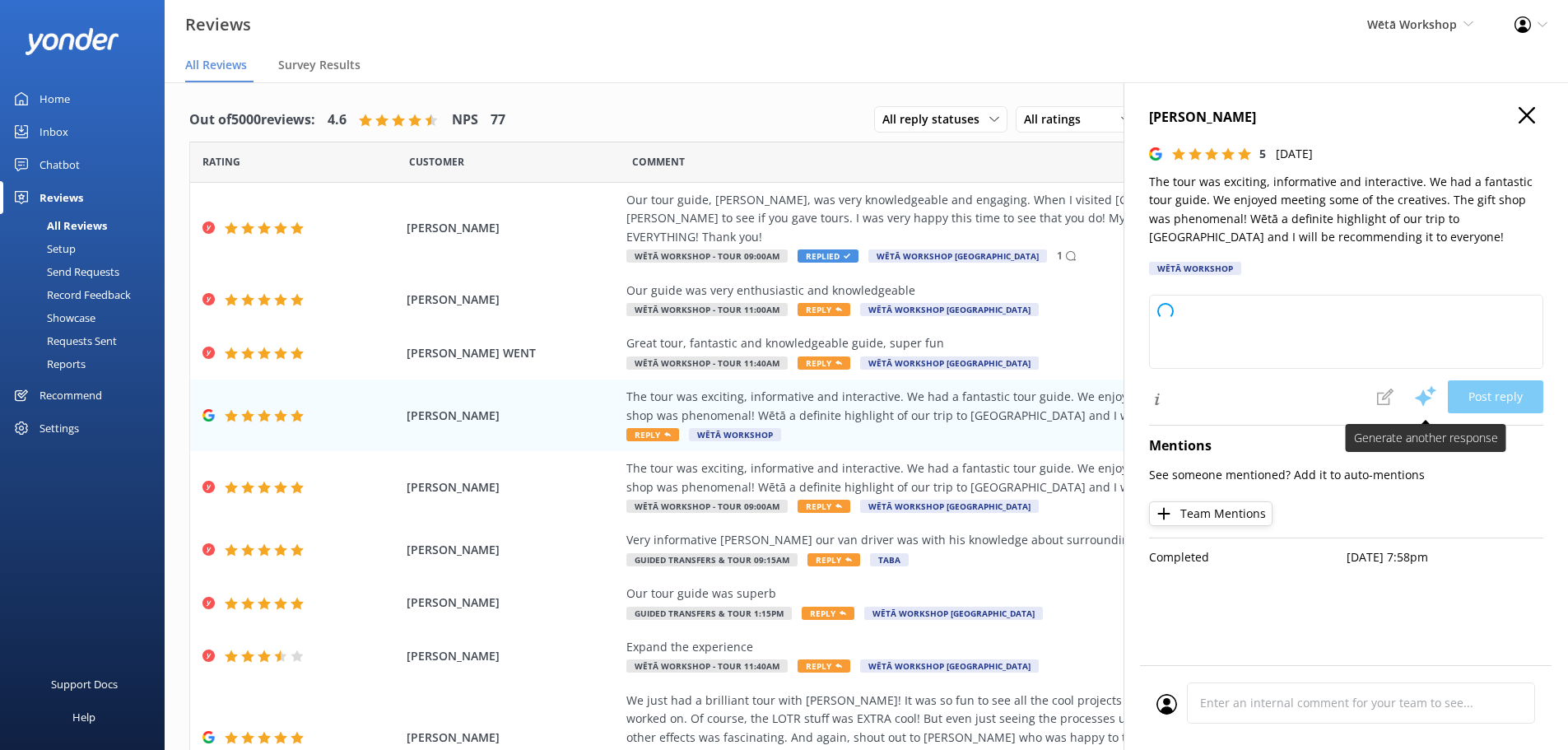
type textarea "Kia ora and thank you so much for your wonderful feedback! We're thrilled to he…"
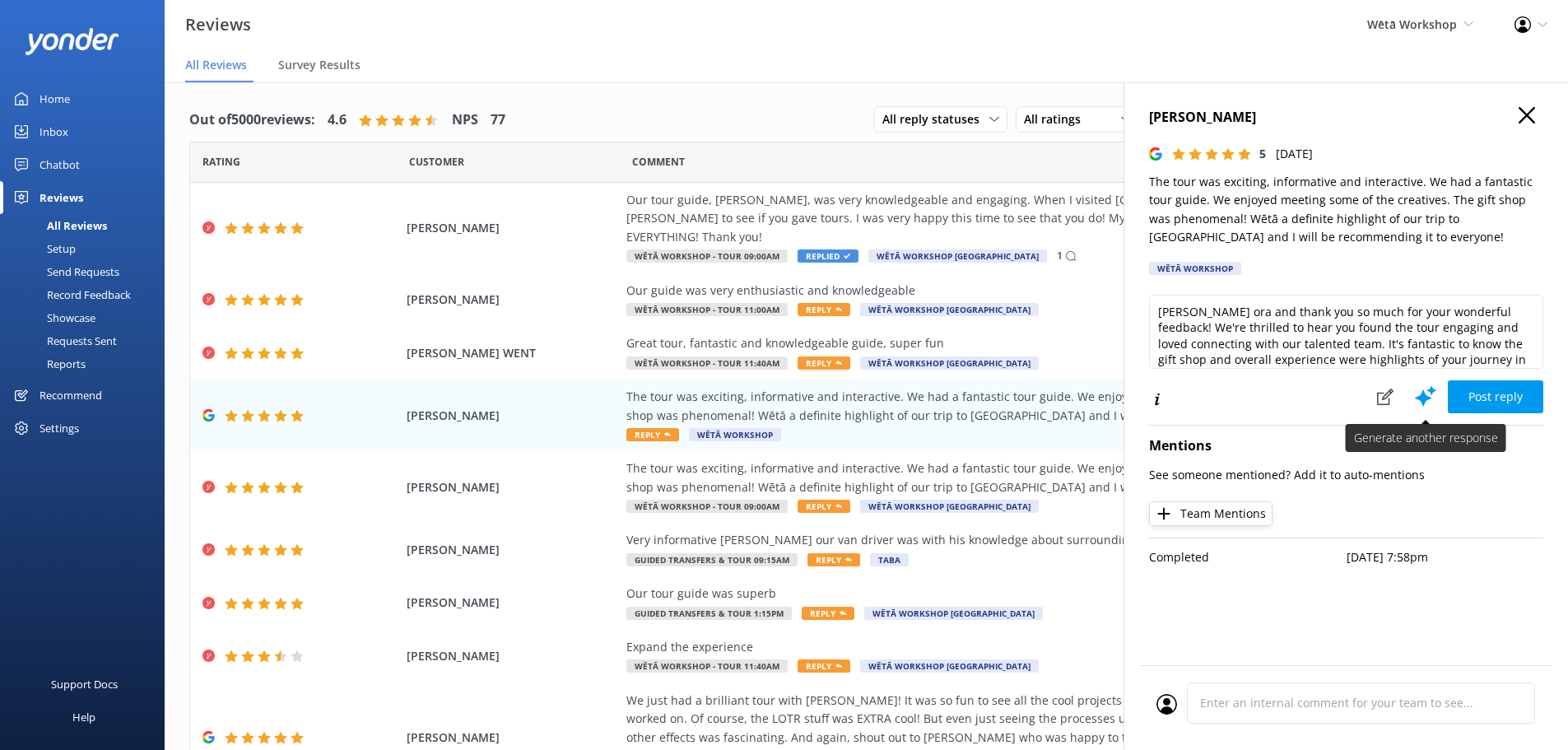
click at [1423, 392] on use at bounding box center [1426, 396] width 21 height 21
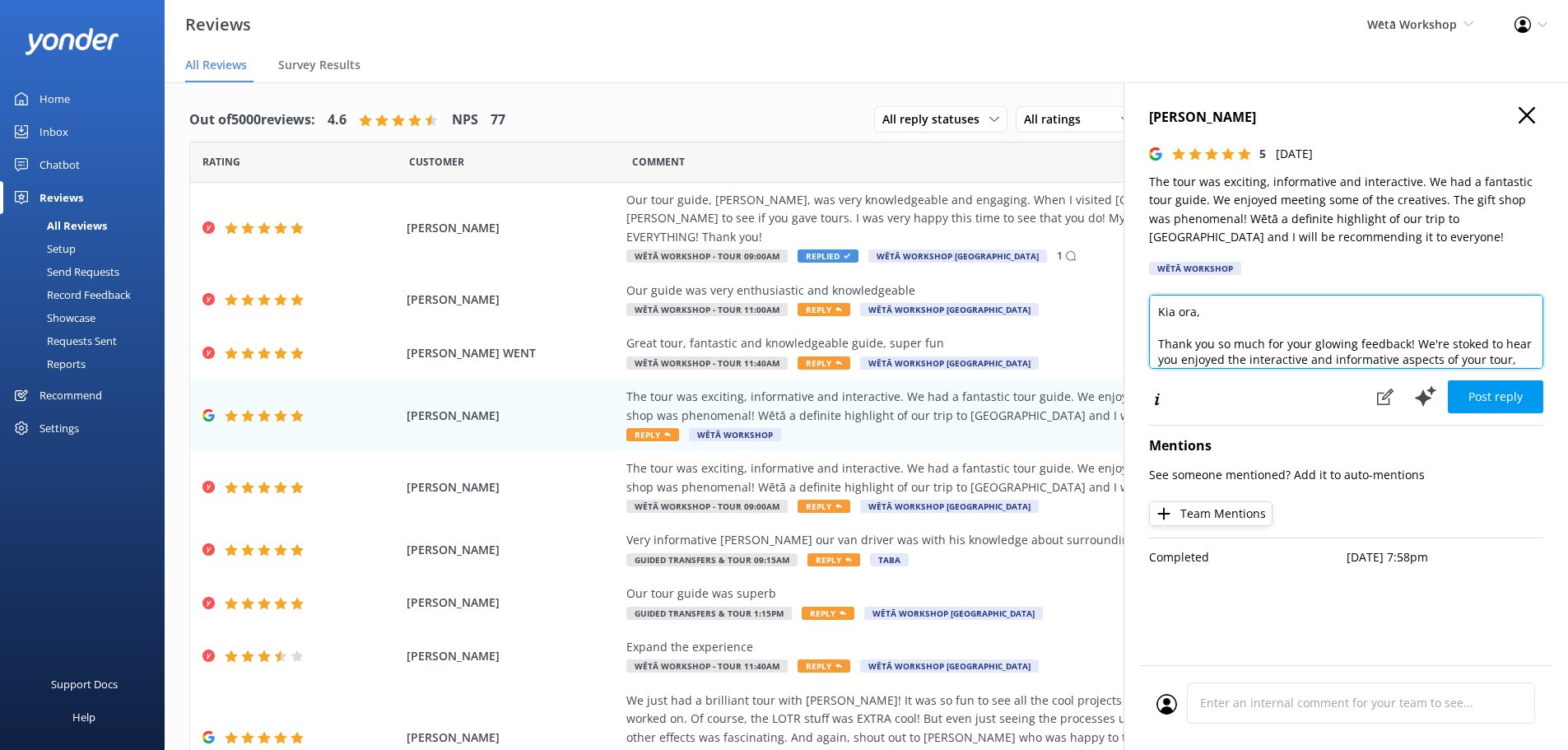
click at [1201, 312] on textarea "Kia ora, Thank you so much for your glowing feedback! We're stoked to hear you …" at bounding box center [1346, 332] width 394 height 74
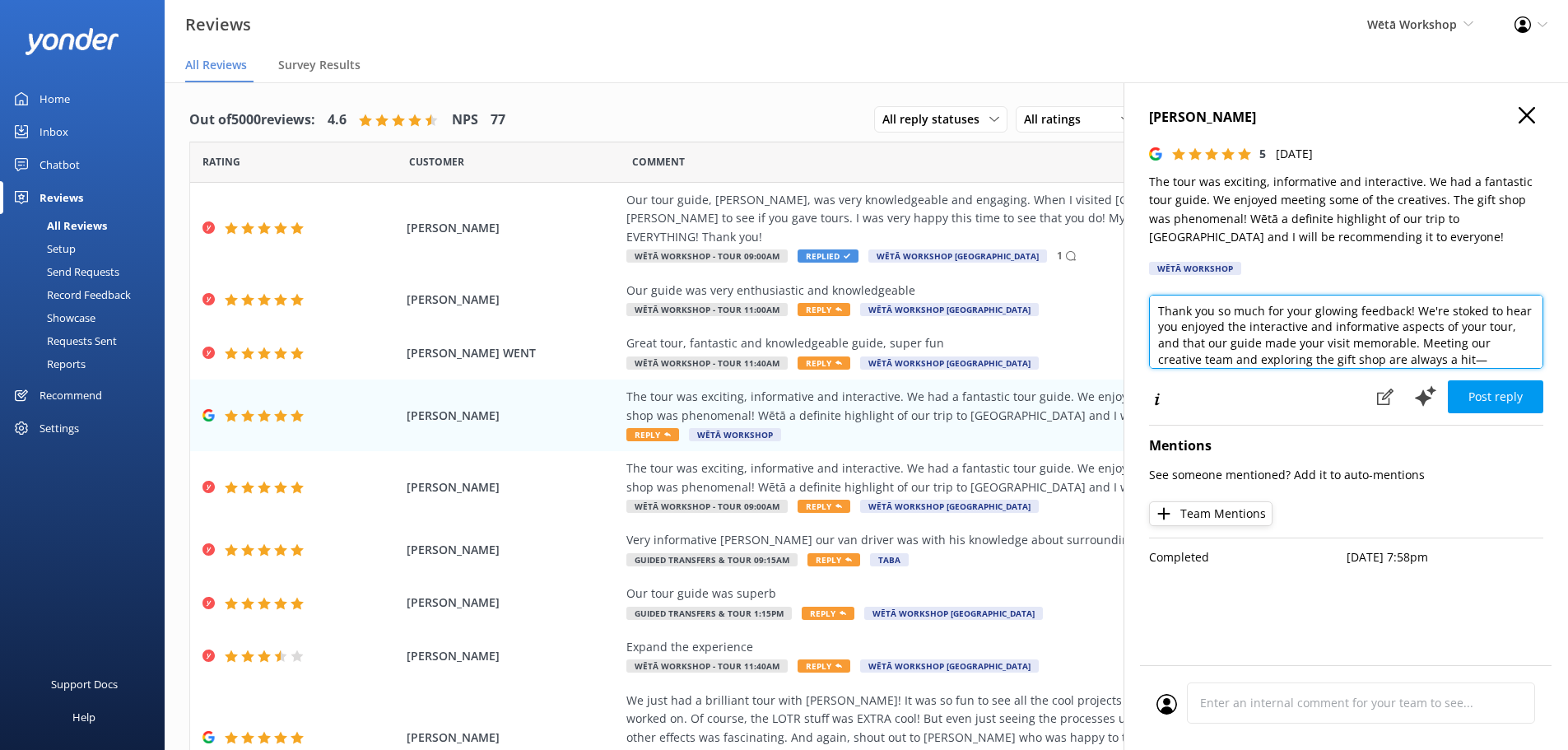
scroll to position [66, 0]
click at [1218, 332] on textarea "Kia ora Miriam, Thank you so much for your glowing feedback! We're stoked to he…" at bounding box center [1346, 332] width 394 height 74
click at [1220, 331] on textarea "Kia ora Miriam, Thank you so much for your glowing feedback! We're stoked to he…" at bounding box center [1346, 332] width 394 height 74
type textarea "Kia ora Miriam, Thank you so much for your glowing feedback! We're stoked to he…"
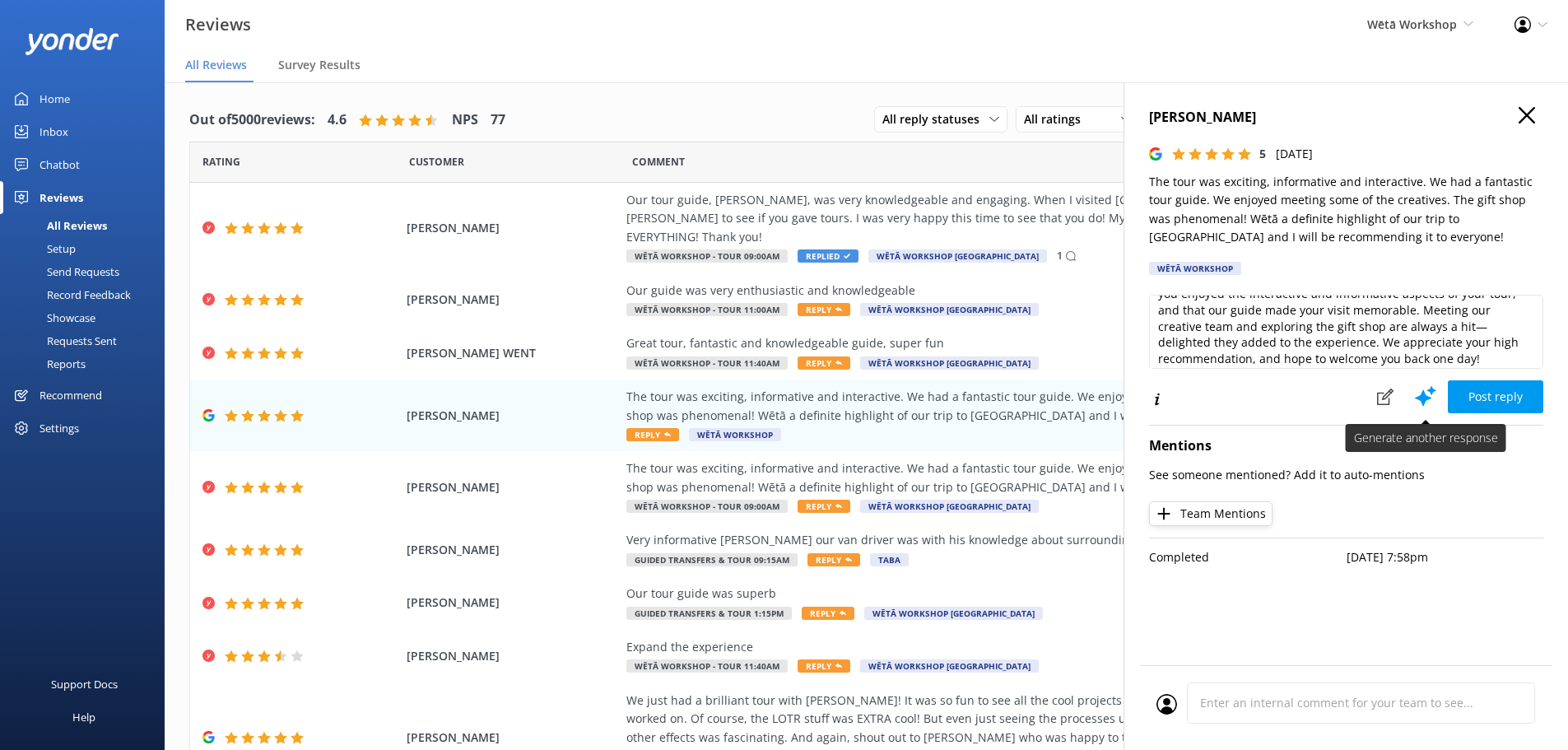
click at [1432, 400] on icon at bounding box center [1426, 396] width 25 height 25
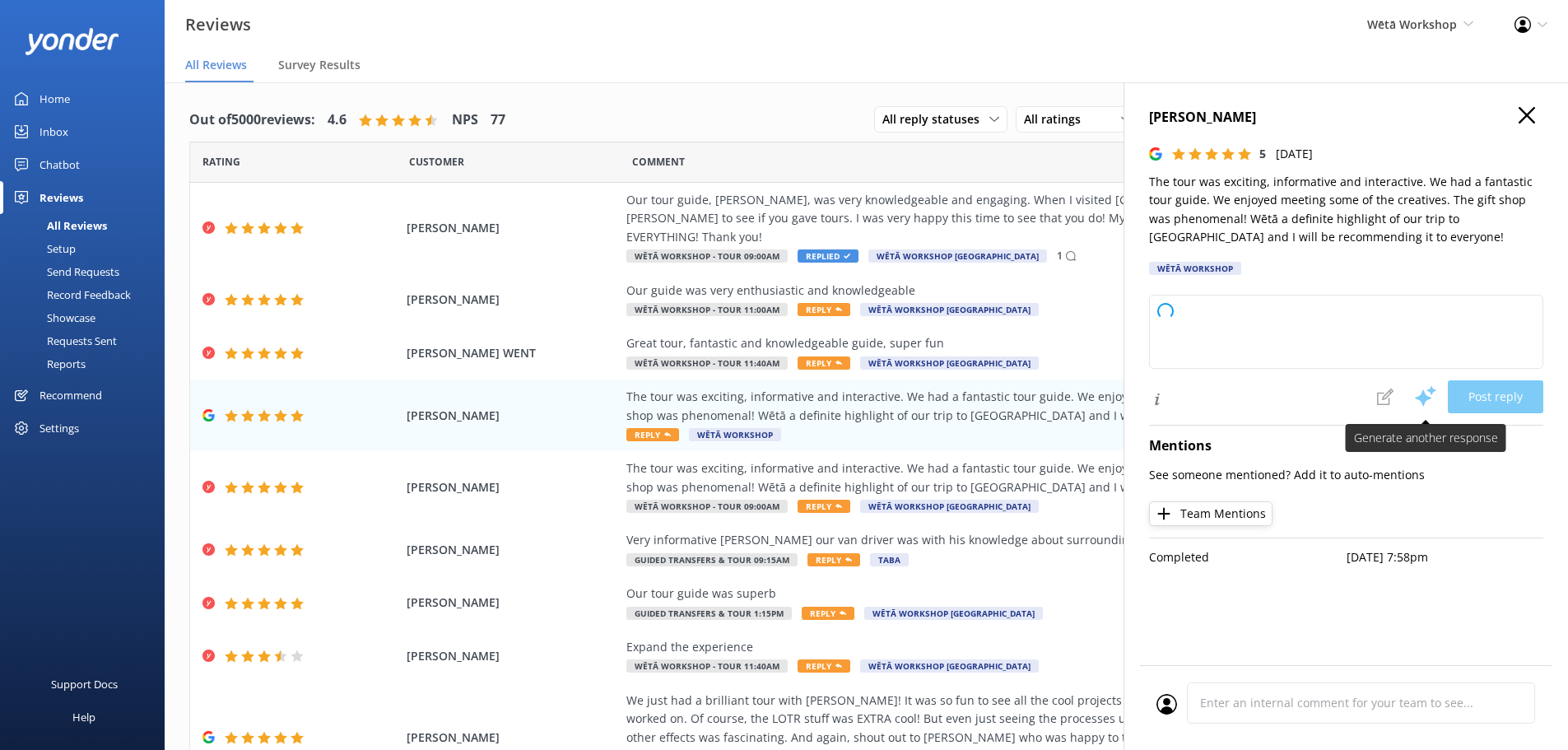
scroll to position [0, 0]
type textarea "Kia ora there, Thank you so much for your fantastic feedback! We’re truly glad …"
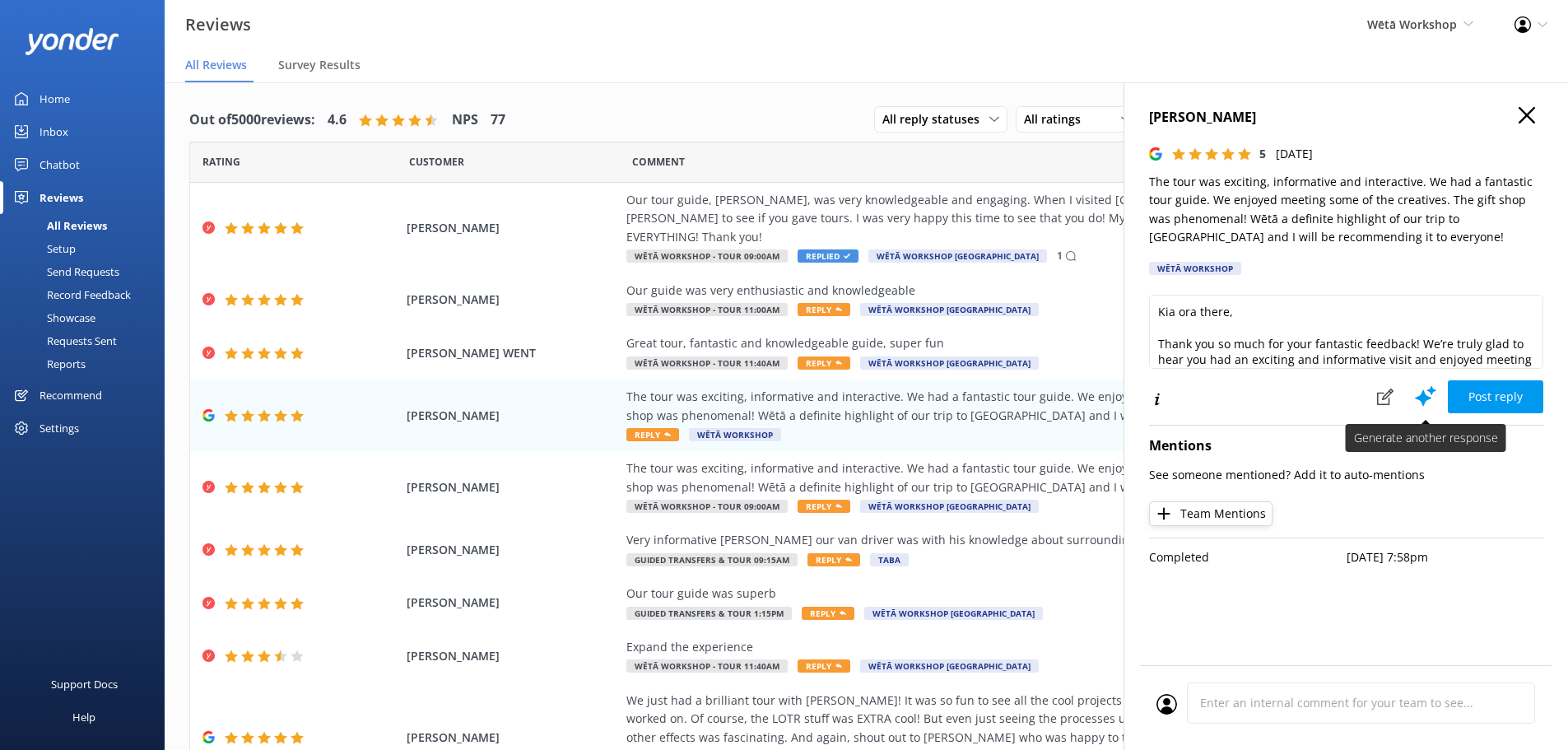
click at [1422, 392] on icon at bounding box center [1426, 396] width 25 height 25
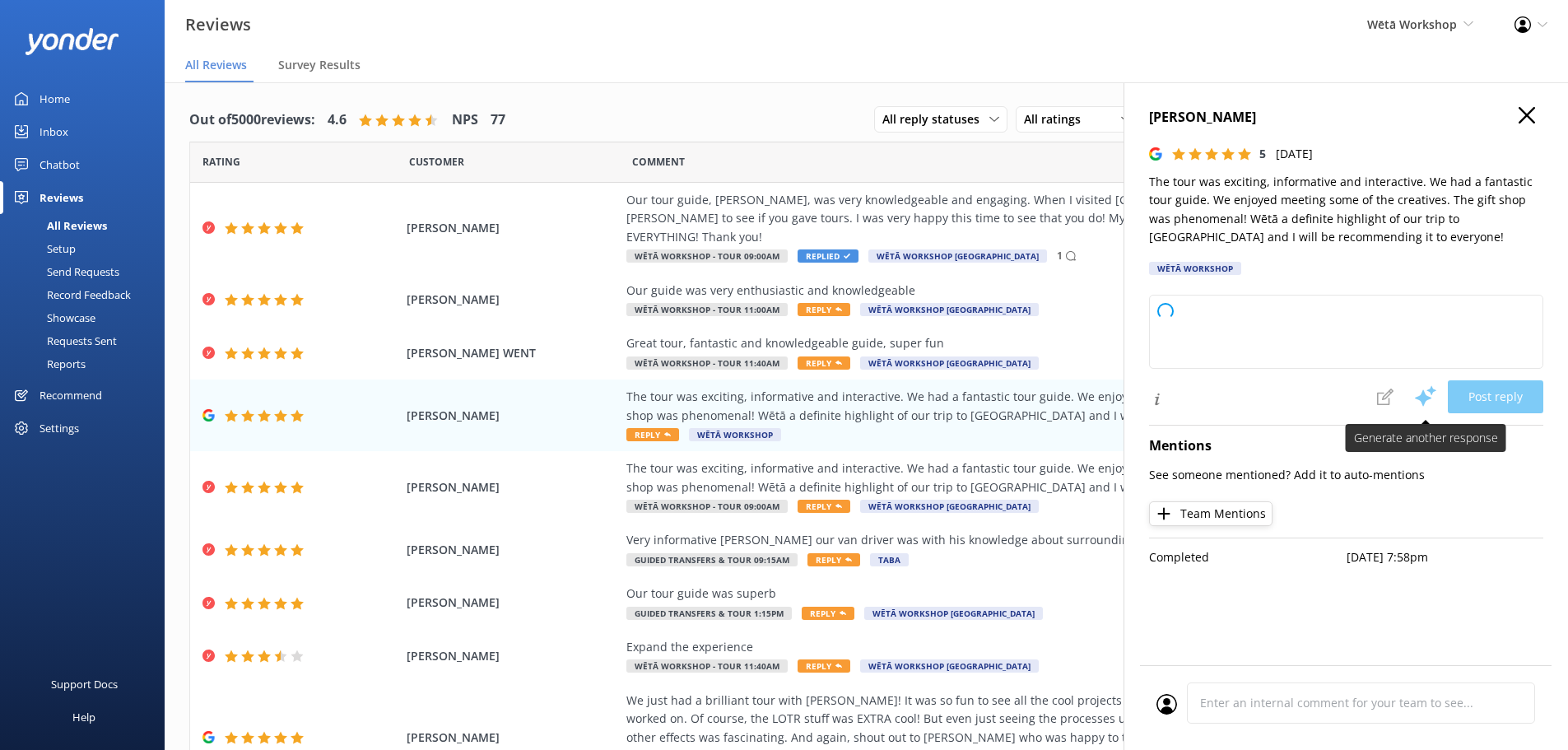
type textarea "Kia ora and thank you so much for your awesome feedback! We’re thrilled to hear…"
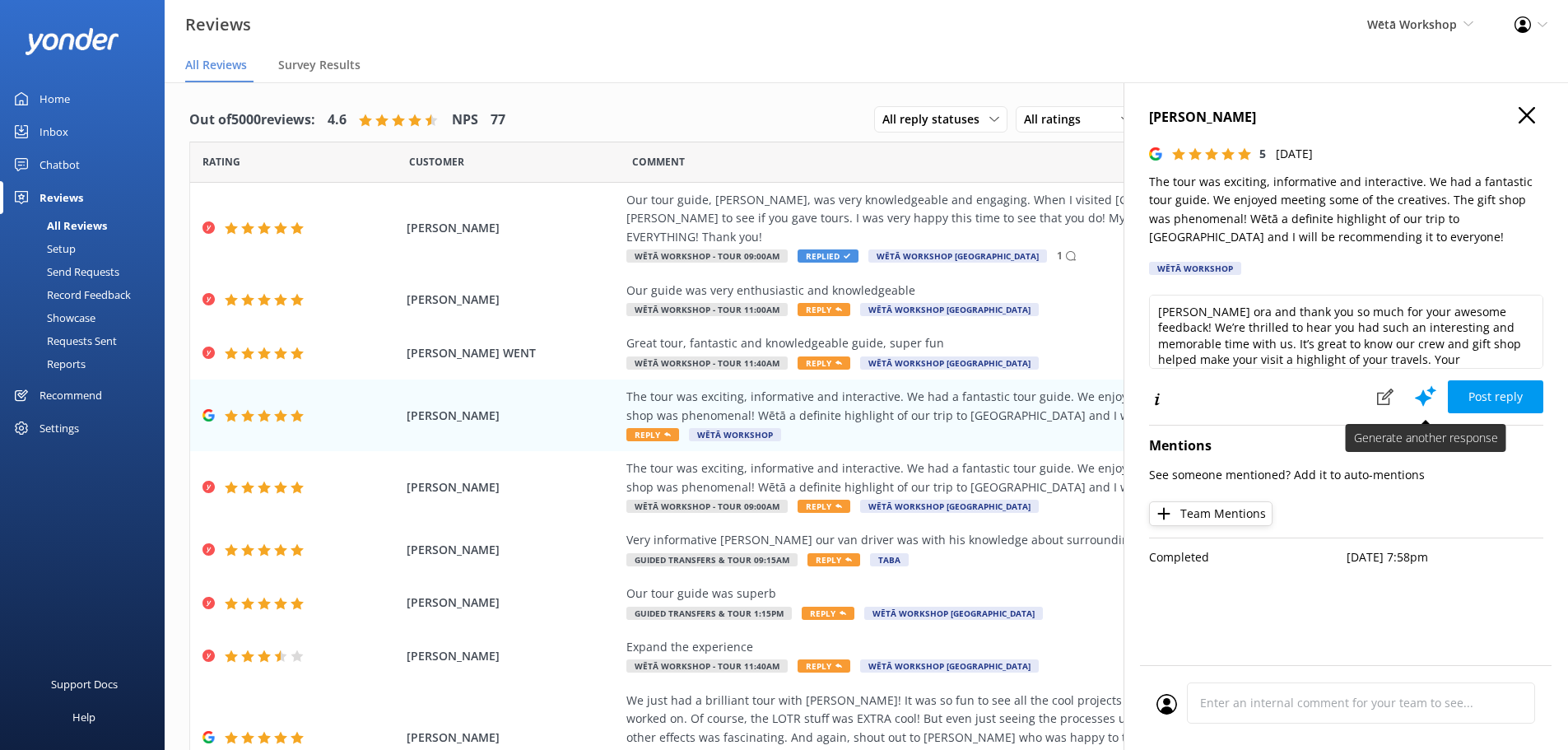
click at [1422, 392] on icon at bounding box center [1426, 396] width 25 height 25
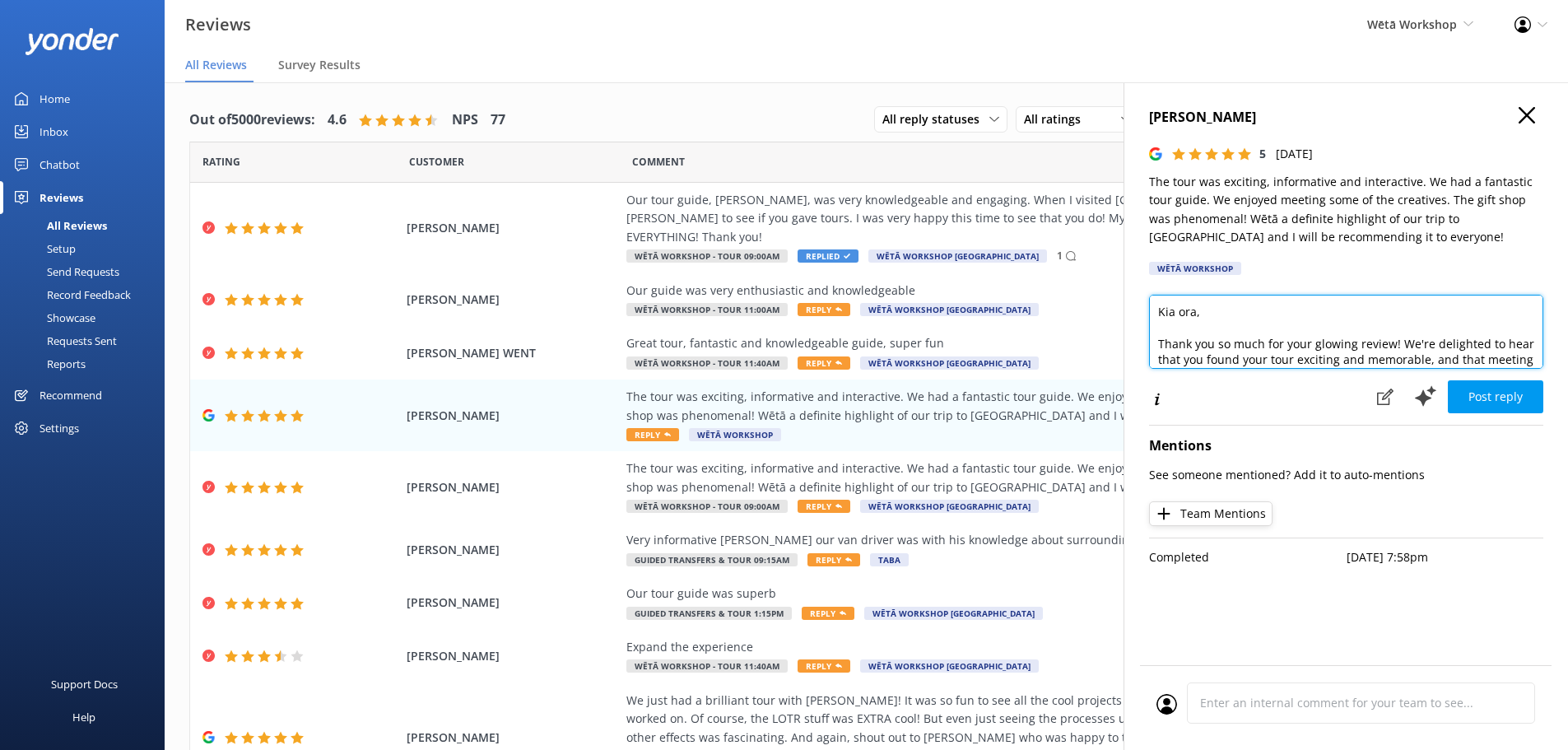
click at [1529, 356] on textarea "Kia ora, Thank you so much for your glowing review! We're delighted to hear tha…" at bounding box center [1346, 332] width 394 height 74
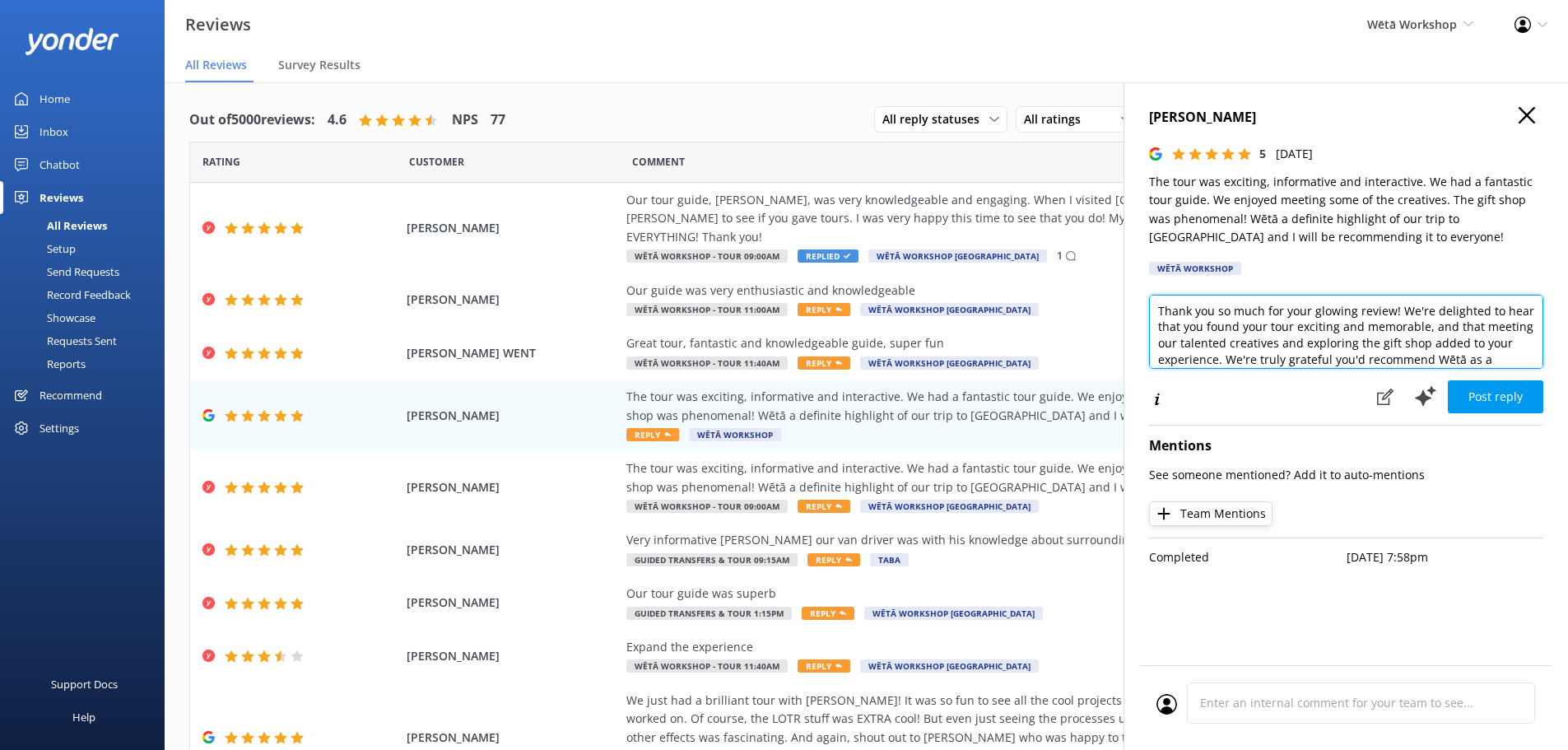
click at [1296, 341] on textarea "Kia ora, Thank you so much for your glowing review! We're delighted to hear tha…" at bounding box center [1346, 332] width 394 height 74
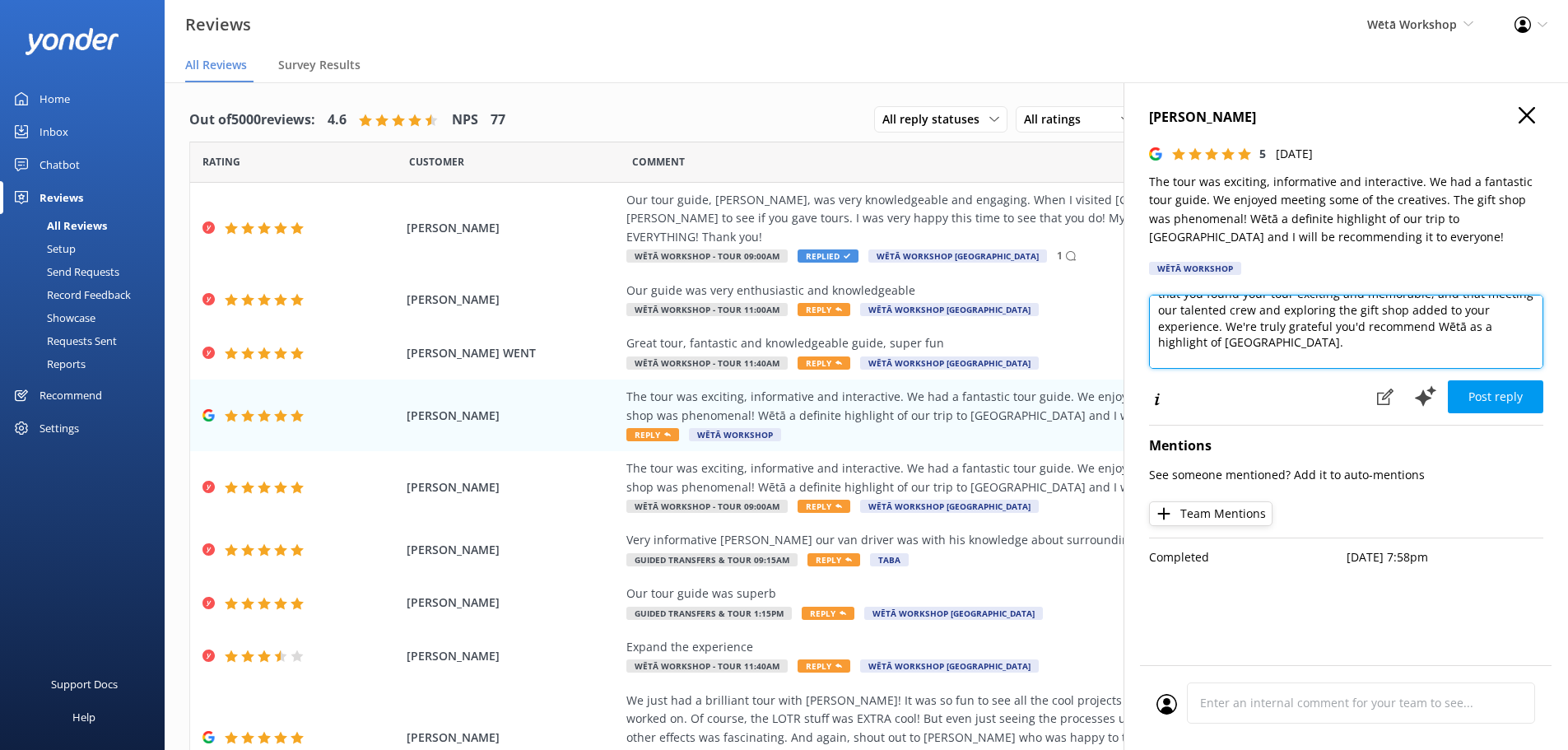
click at [1427, 304] on textarea "Kia ora, Thank you so much for your glowing review! We're delighted to hear tha…" at bounding box center [1346, 332] width 394 height 74
click at [1543, 302] on textarea "Kia ora, Thank you so much for your glowing review! We're delighted to hear tha…" at bounding box center [1346, 332] width 394 height 74
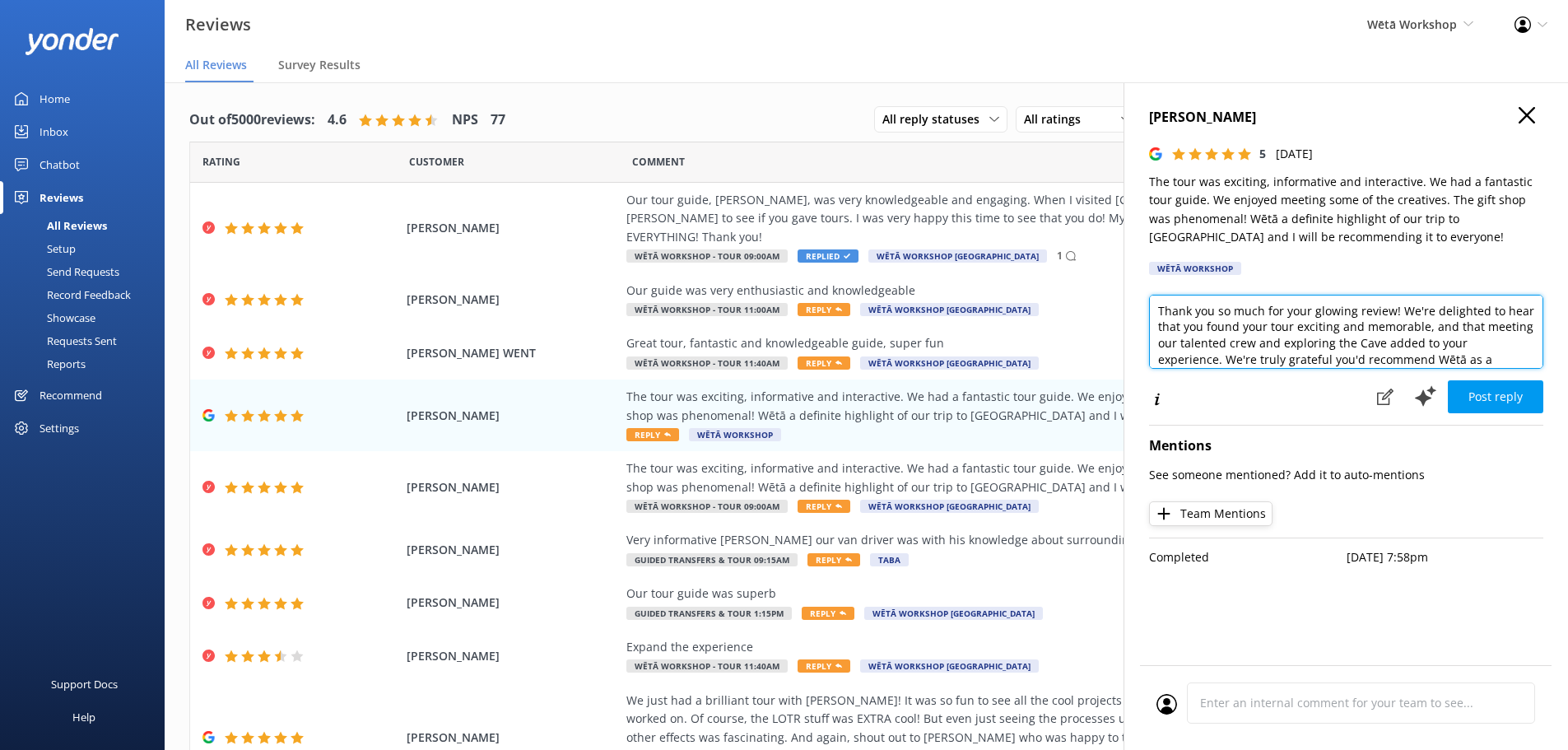
scroll to position [0, 0]
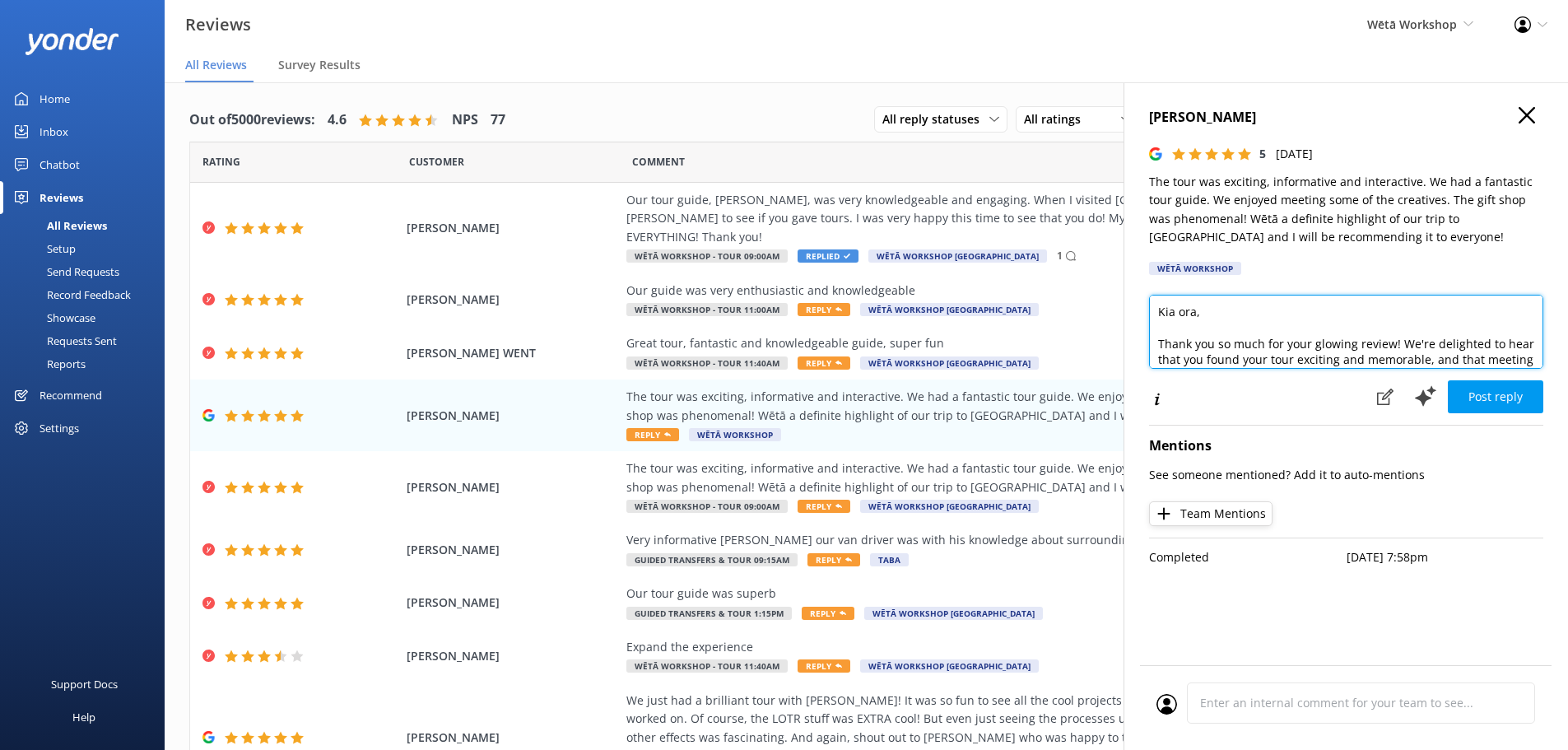
click at [1196, 310] on textarea "Kia ora, Thank you so much for your glowing review! We're delighted to hear tha…" at bounding box center [1346, 332] width 394 height 74
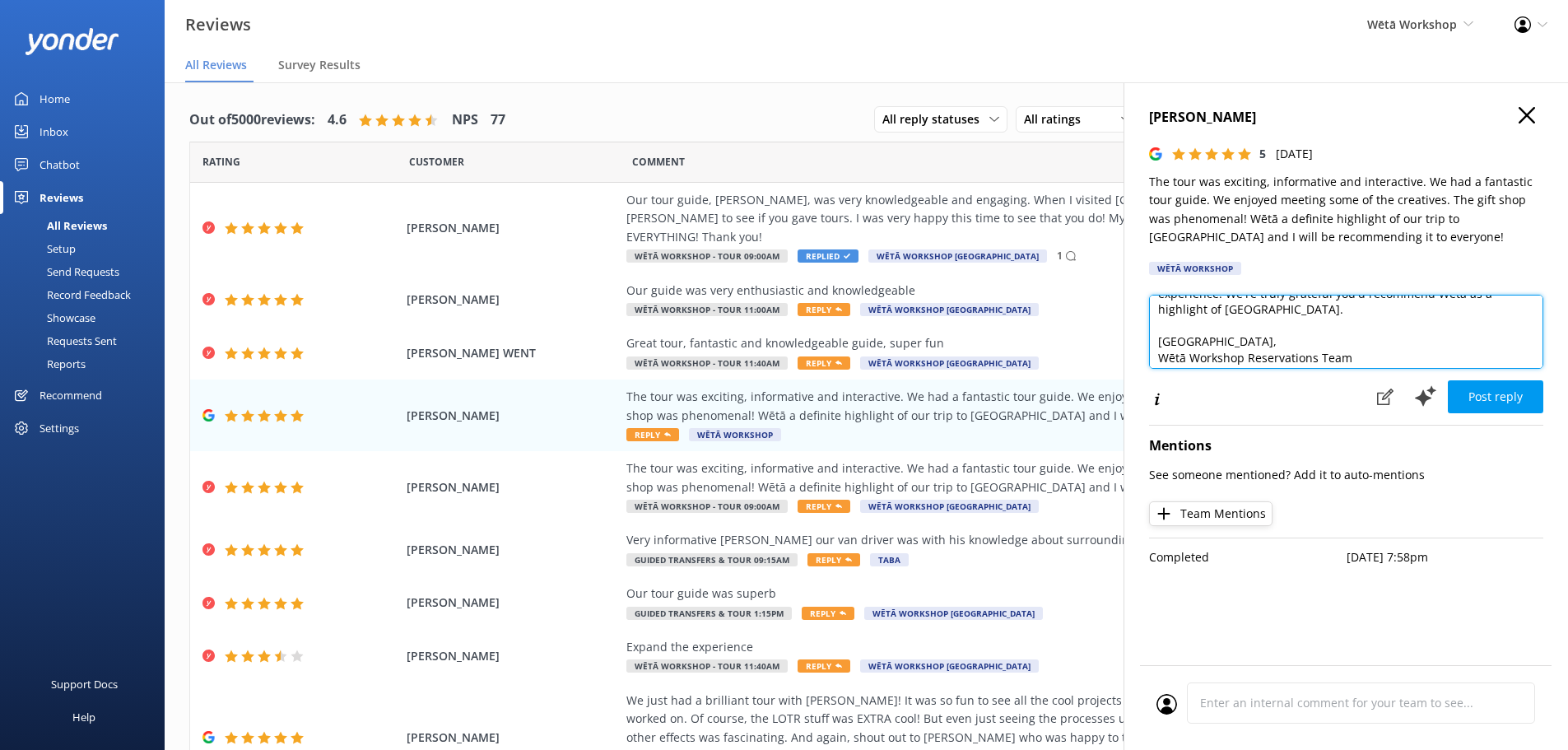
scroll to position [105, 0]
click at [1412, 352] on textarea "Kia ora Miriam, Thank you so much for your glowing review! We're delighted to h…" at bounding box center [1346, 332] width 394 height 74
type textarea "Kia ora Miriam, Thank you so much for your glowing review! We're delighted to h…"
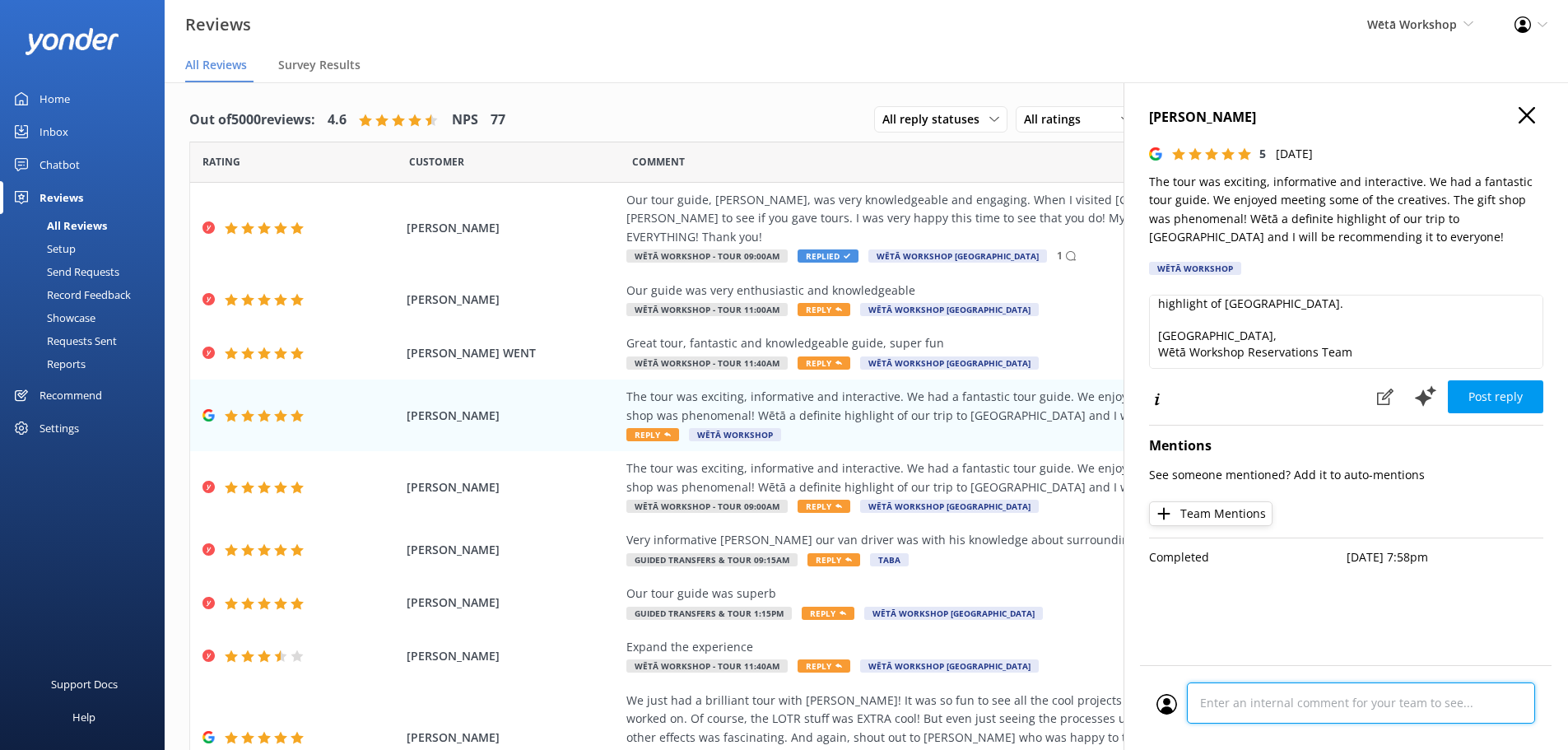
click at [1346, 695] on div at bounding box center [1346, 707] width 379 height 51
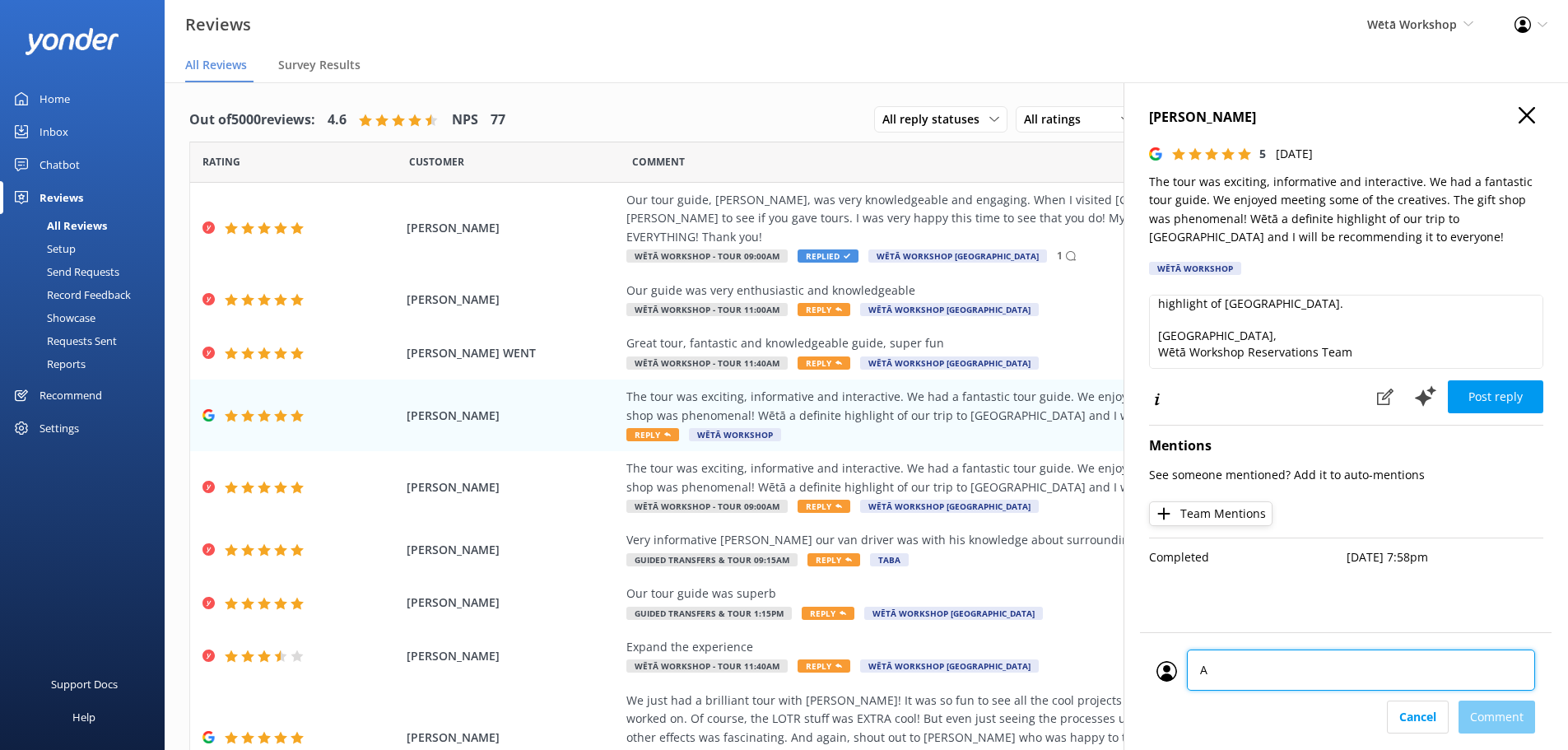
type textarea "AT"
click at [1507, 718] on div "Cancel Comment" at bounding box center [1346, 717] width 379 height 33
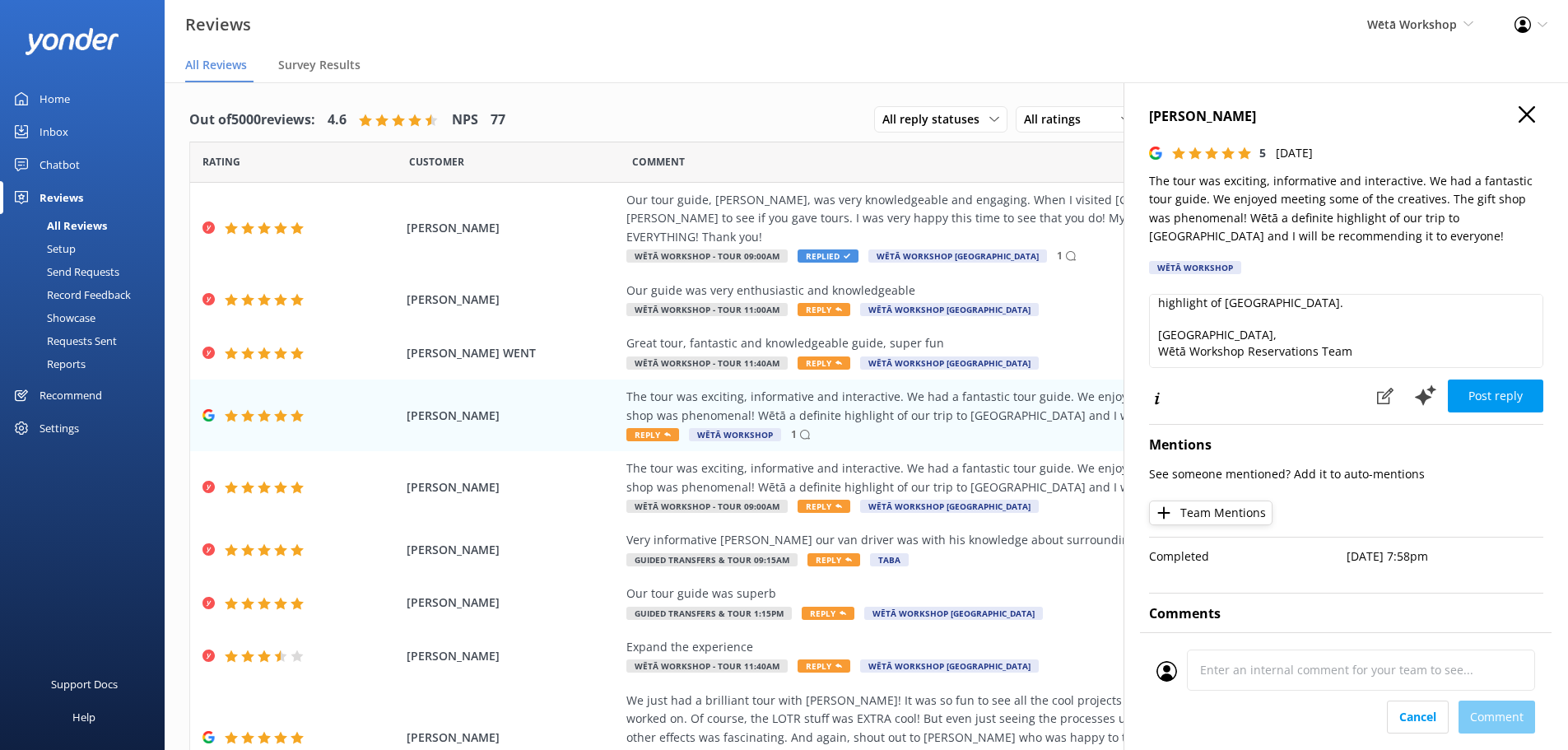
scroll to position [0, 0]
click at [1484, 400] on button "Post reply" at bounding box center [1496, 396] width 96 height 33
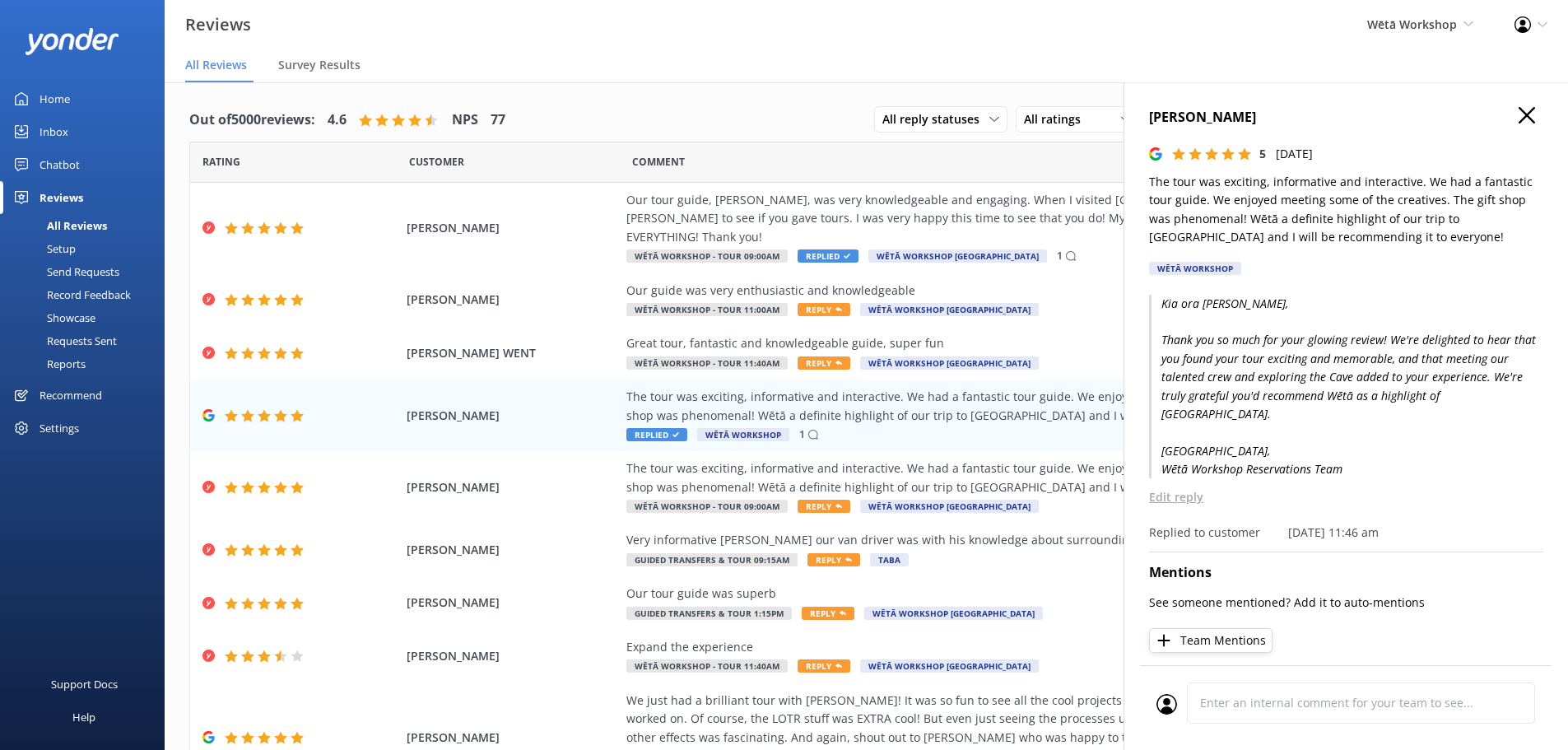
click at [1519, 107] on icon "button" at bounding box center [1527, 115] width 16 height 16
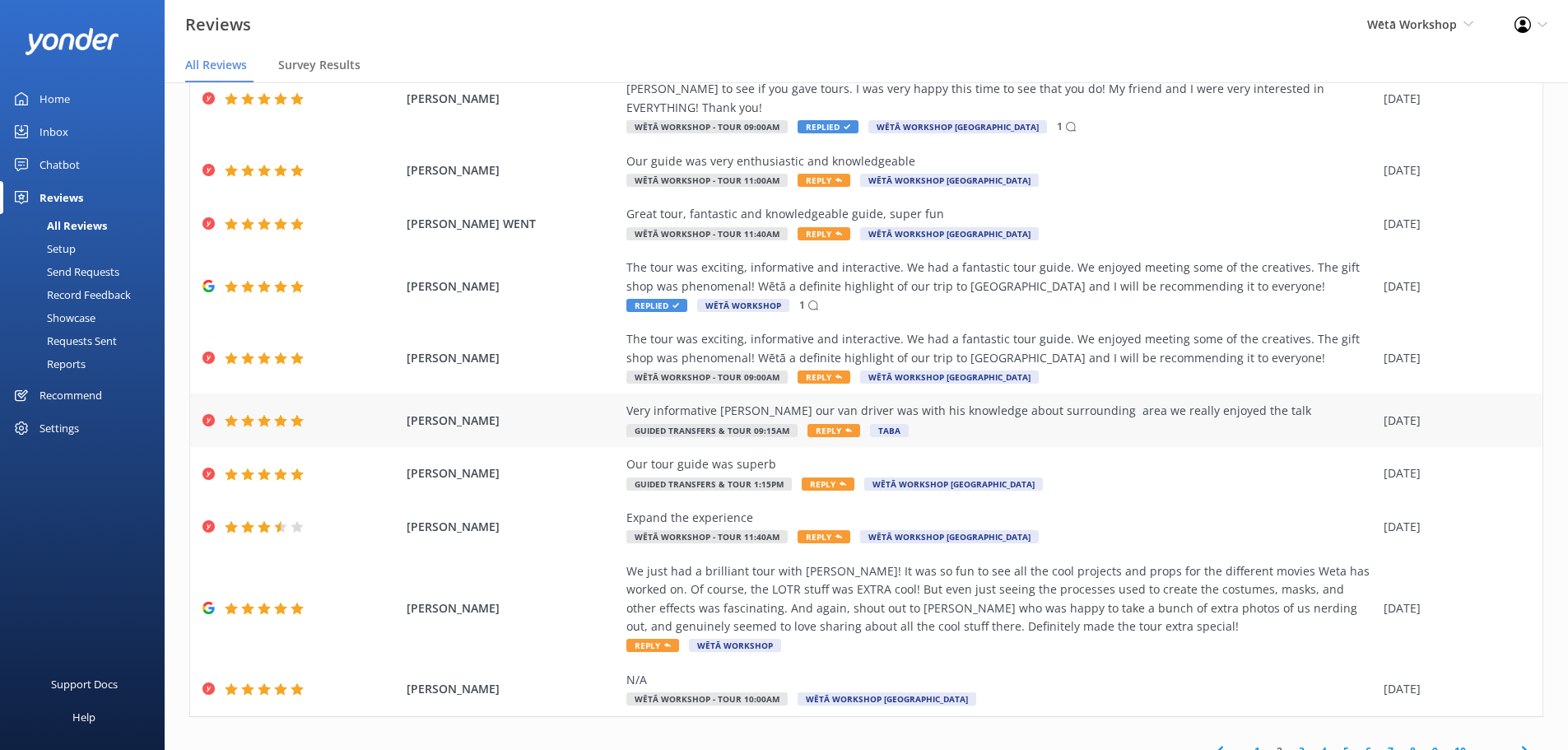
scroll to position [131, 0]
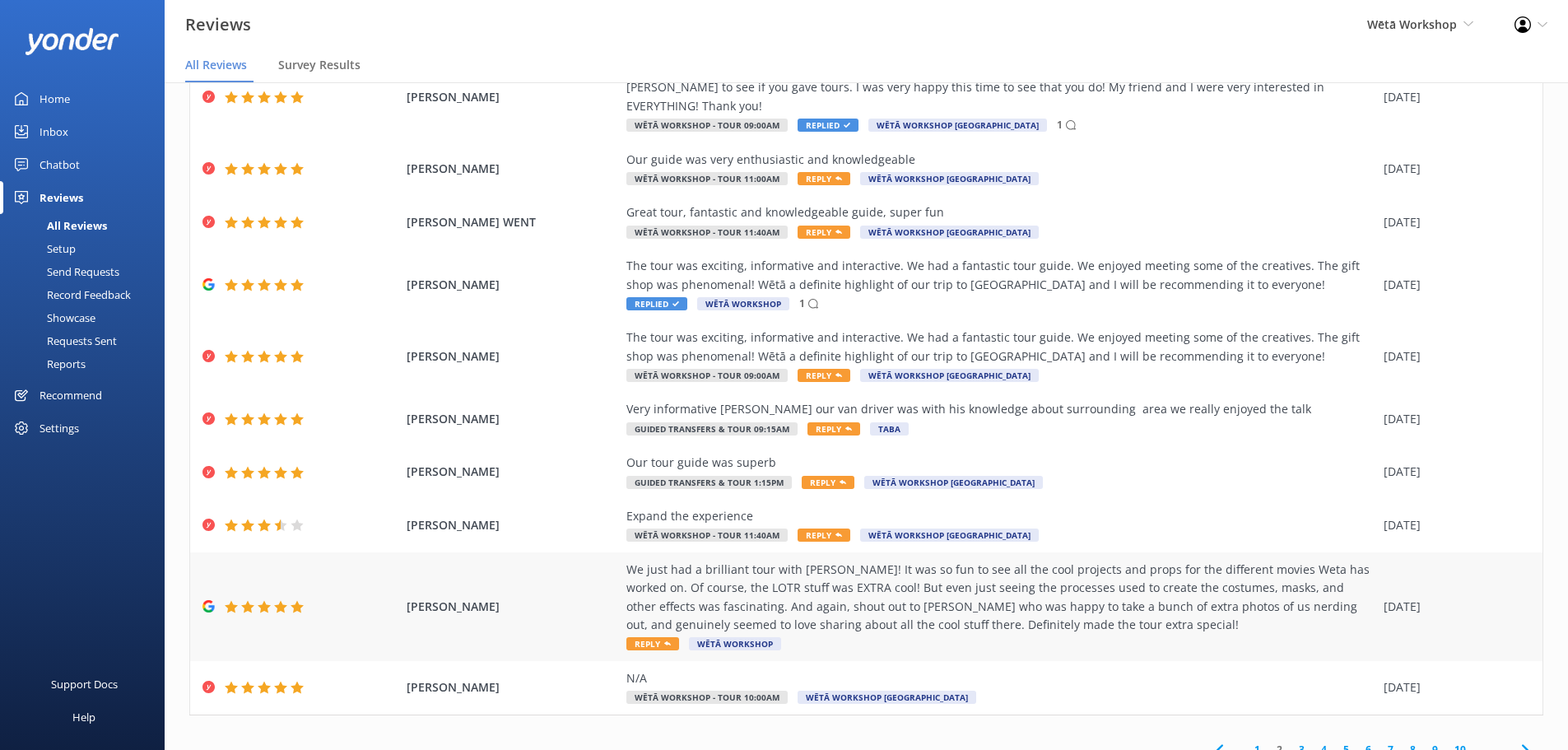
click at [628, 615] on div "We just had a brilliant tour with Becky! It was so fun to see all the cool proj…" at bounding box center [1001, 606] width 749 height 92
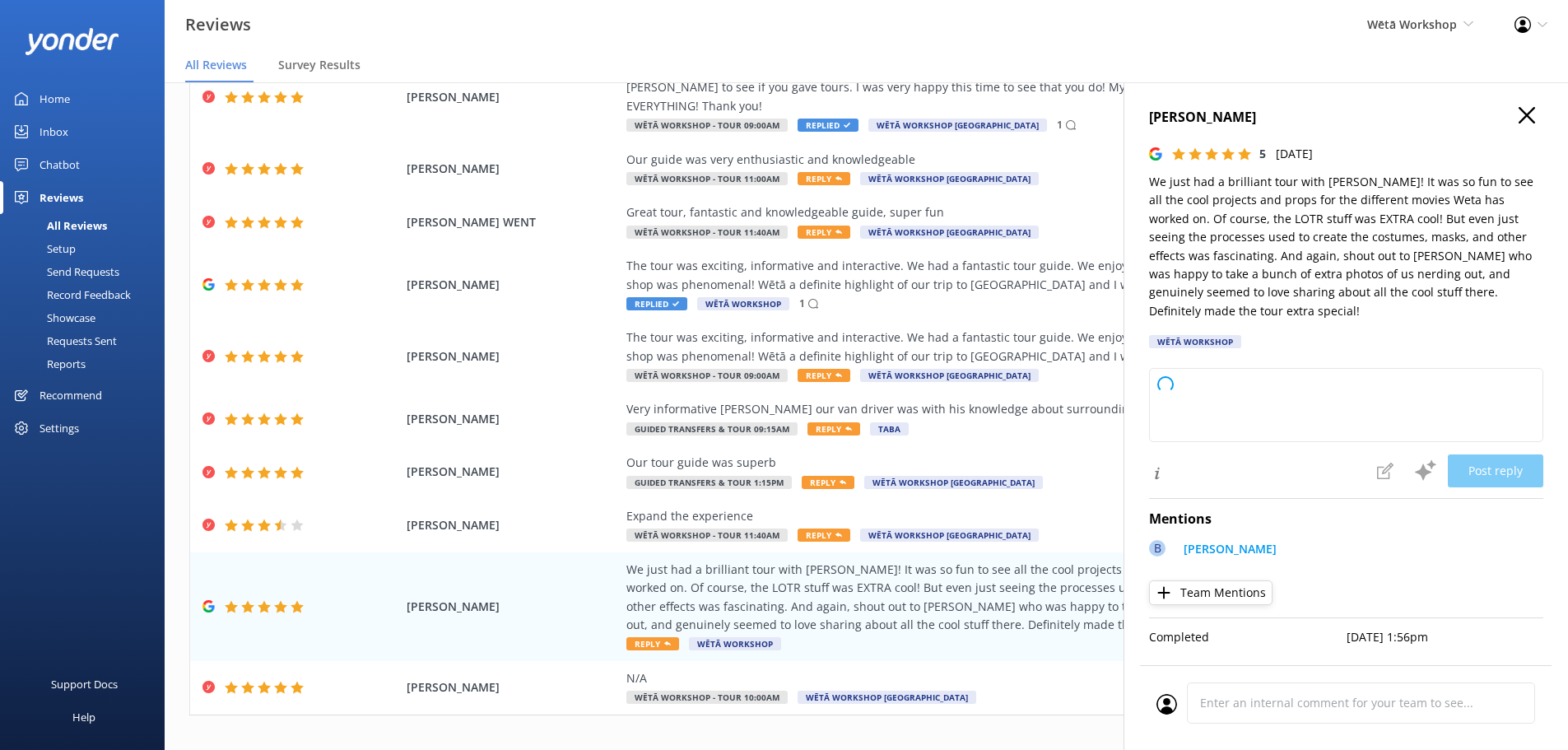
type textarea "Kia ora and thanks so much for your wonderful review! We're thrilled to hear yo…"
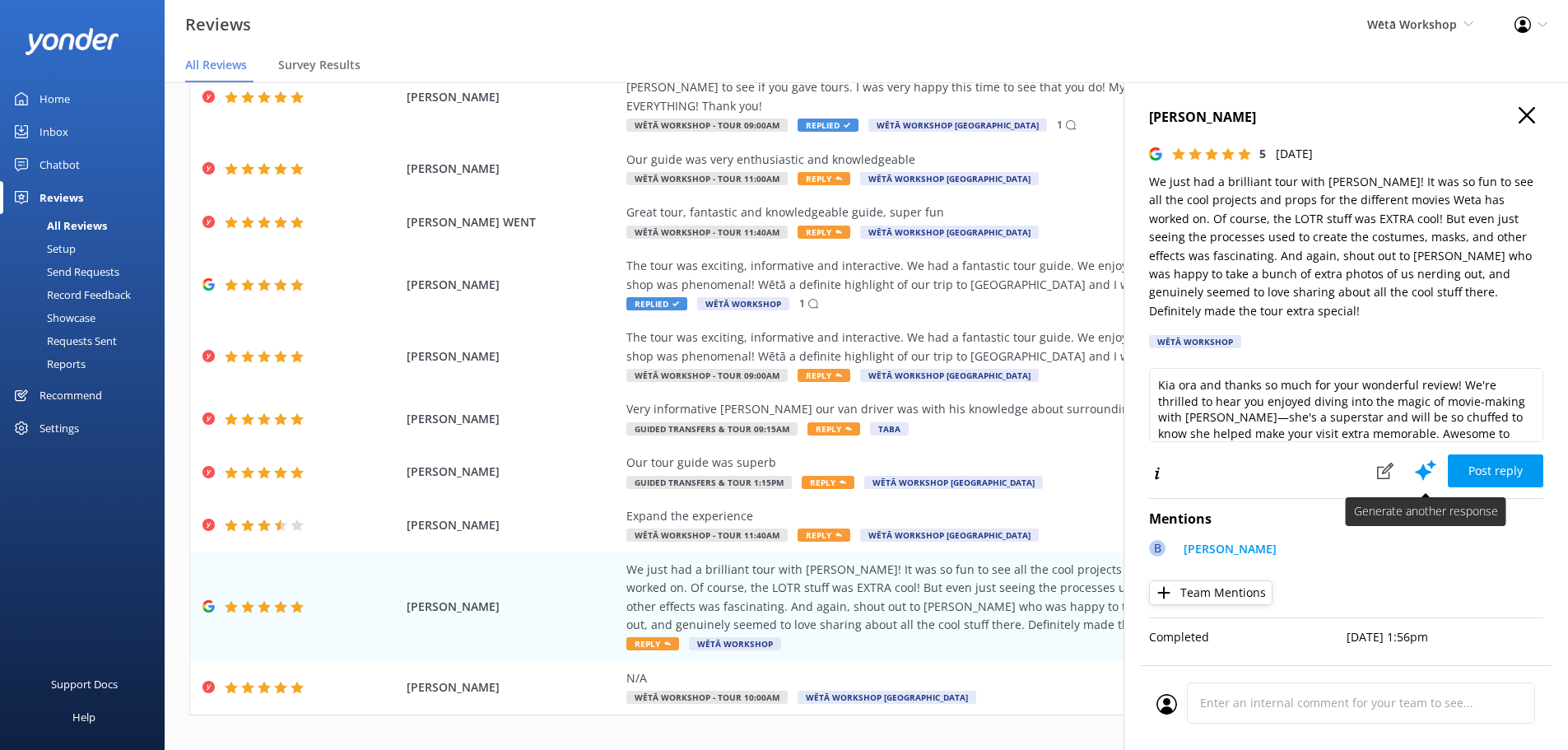
click at [1415, 467] on icon at bounding box center [1426, 470] width 25 height 25
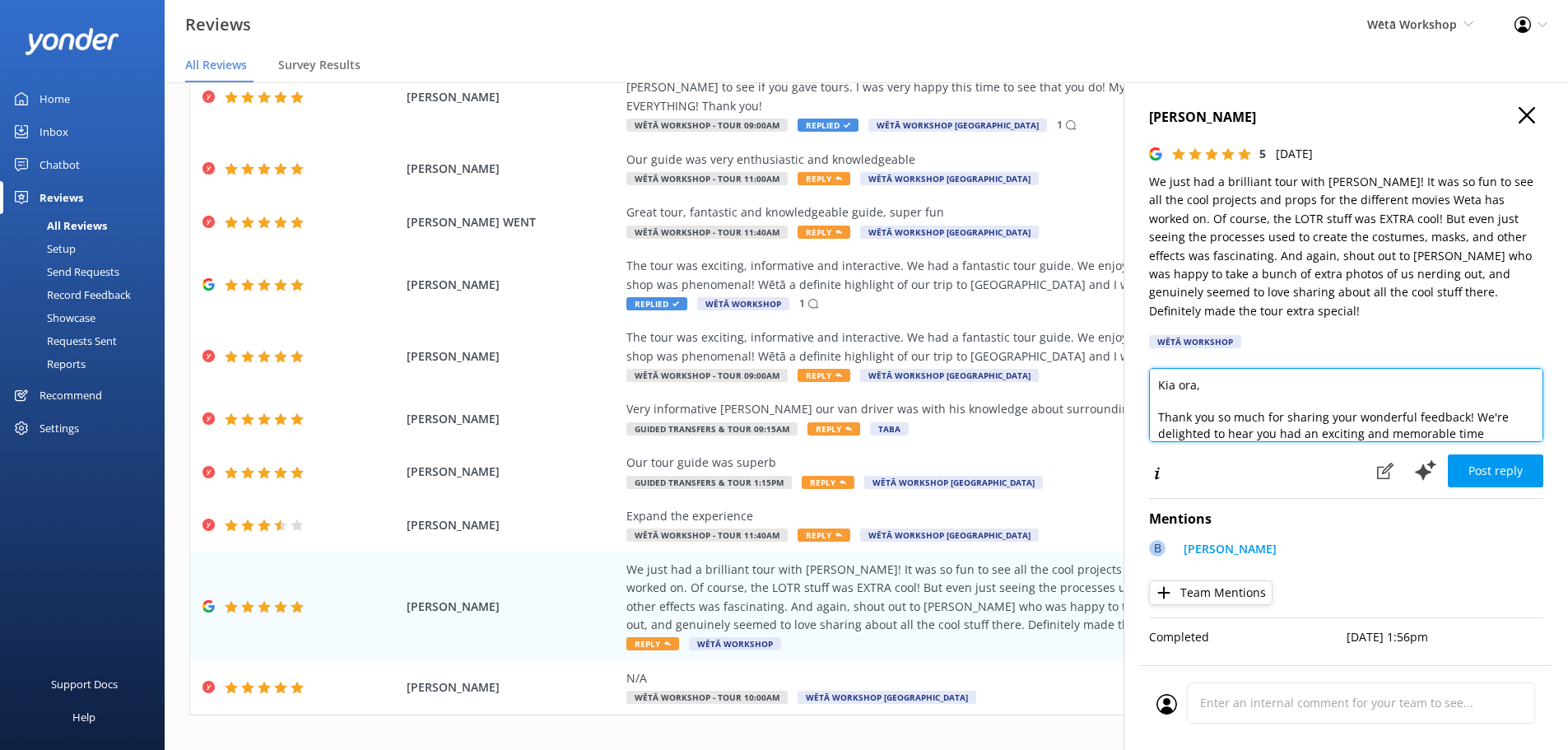
click at [1198, 386] on textarea "Kia ora, Thank you so much for sharing your wonderful feedback! We're delighted…" at bounding box center [1346, 405] width 394 height 74
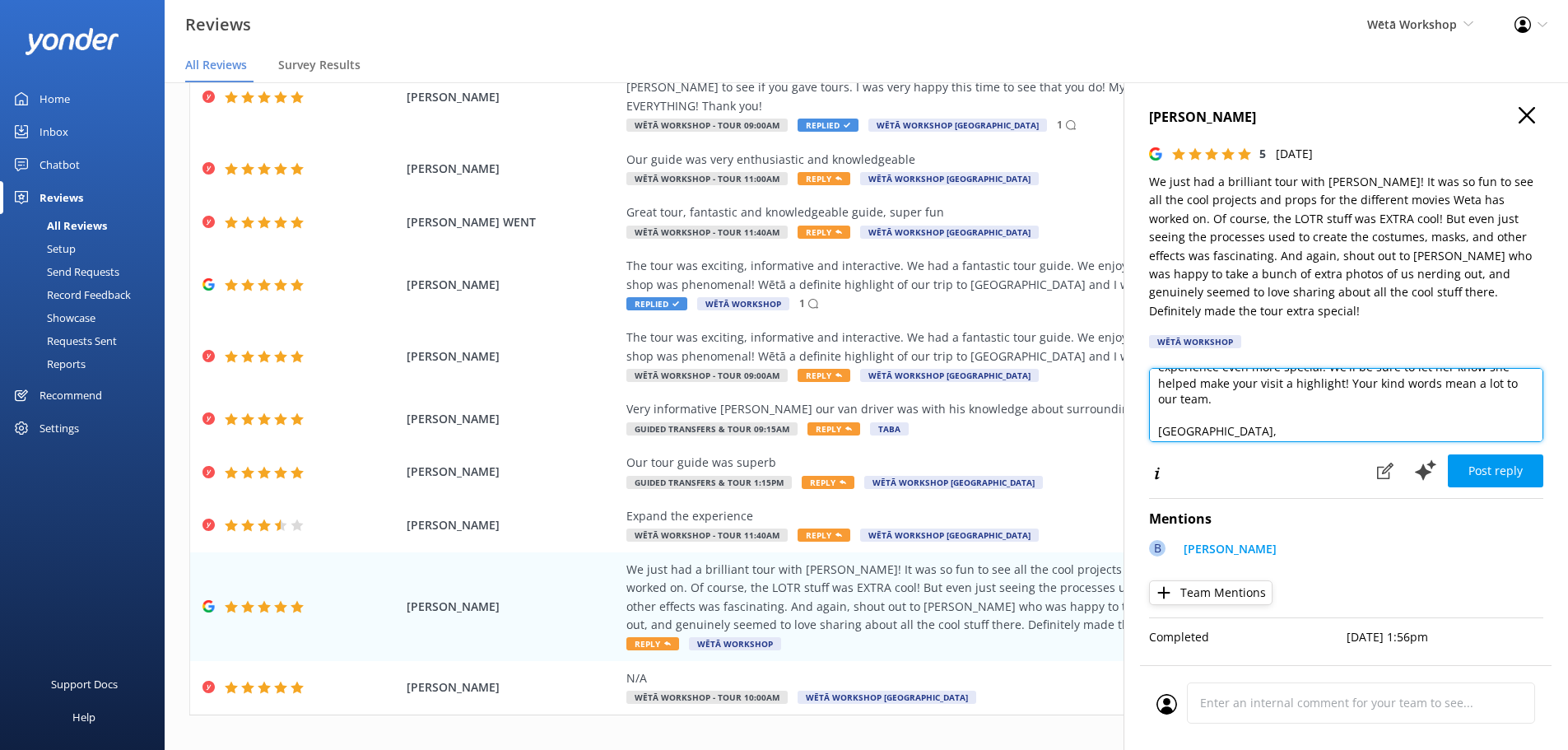
scroll to position [122, 0]
type textarea "Kia ora Nathaniel, Thank you so much for sharing your wonderful feedback! We're…"
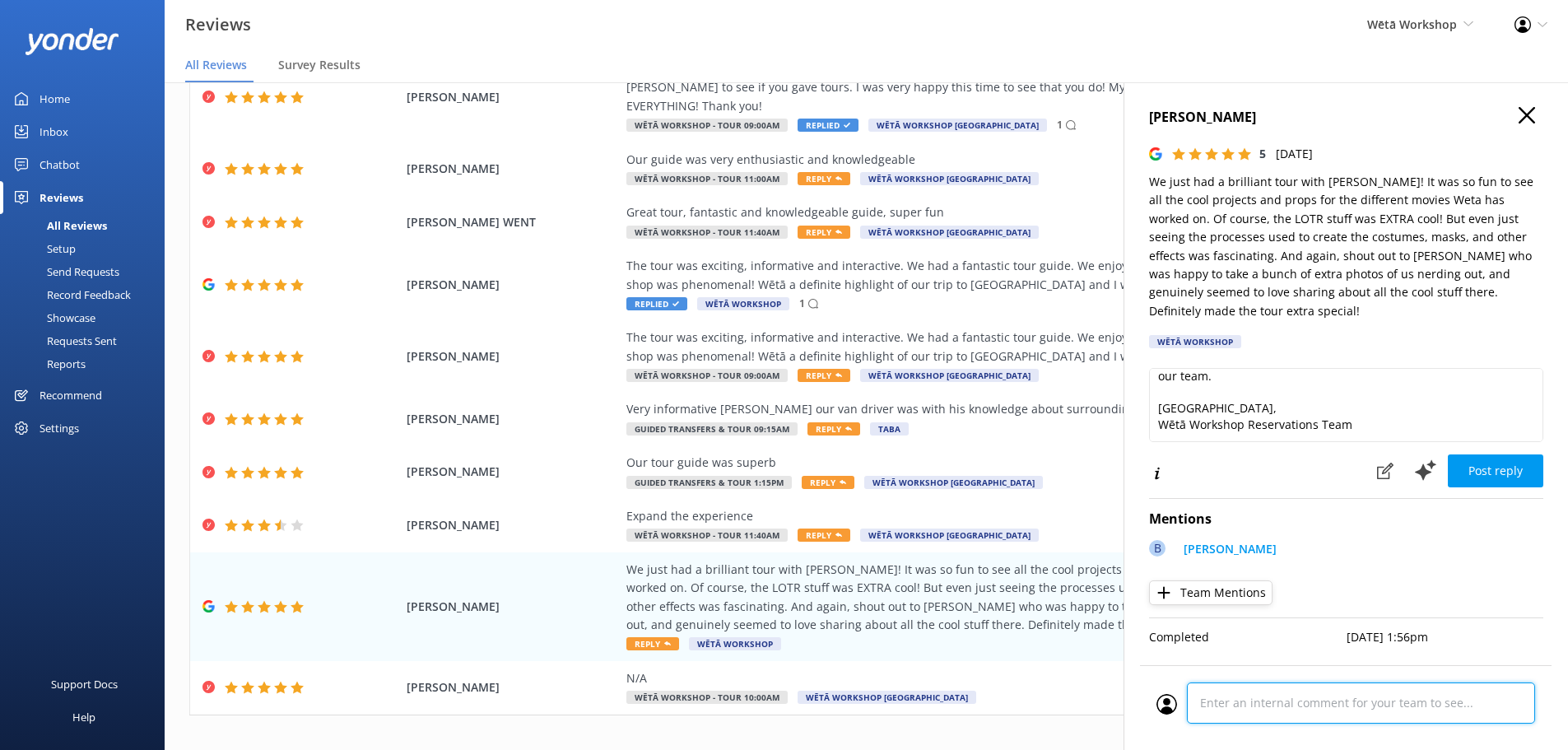
click at [1286, 719] on div "Cancel Comment" at bounding box center [1346, 707] width 411 height 85
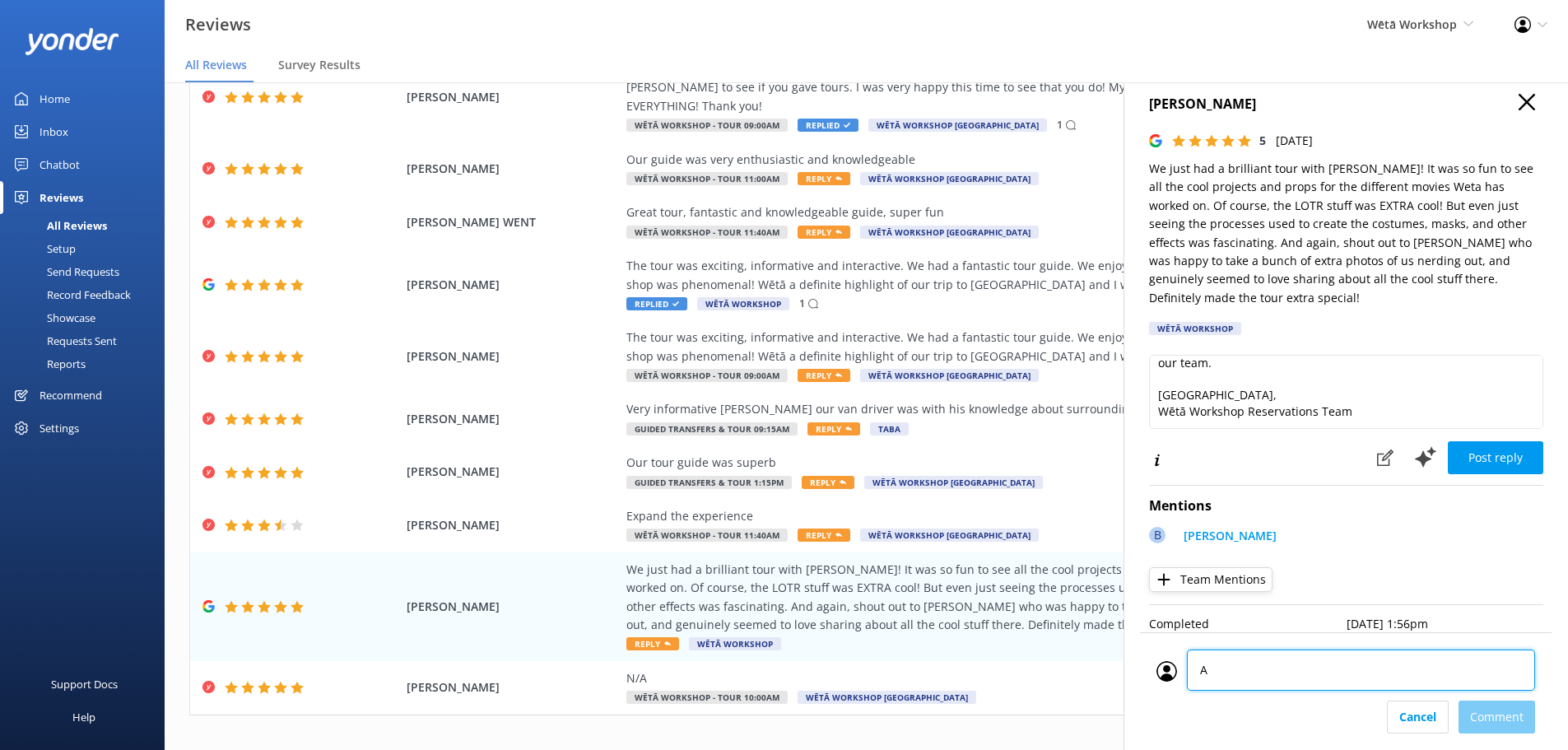
type textarea "AT"
click at [1515, 732] on div "Cancel Comment" at bounding box center [1346, 717] width 379 height 33
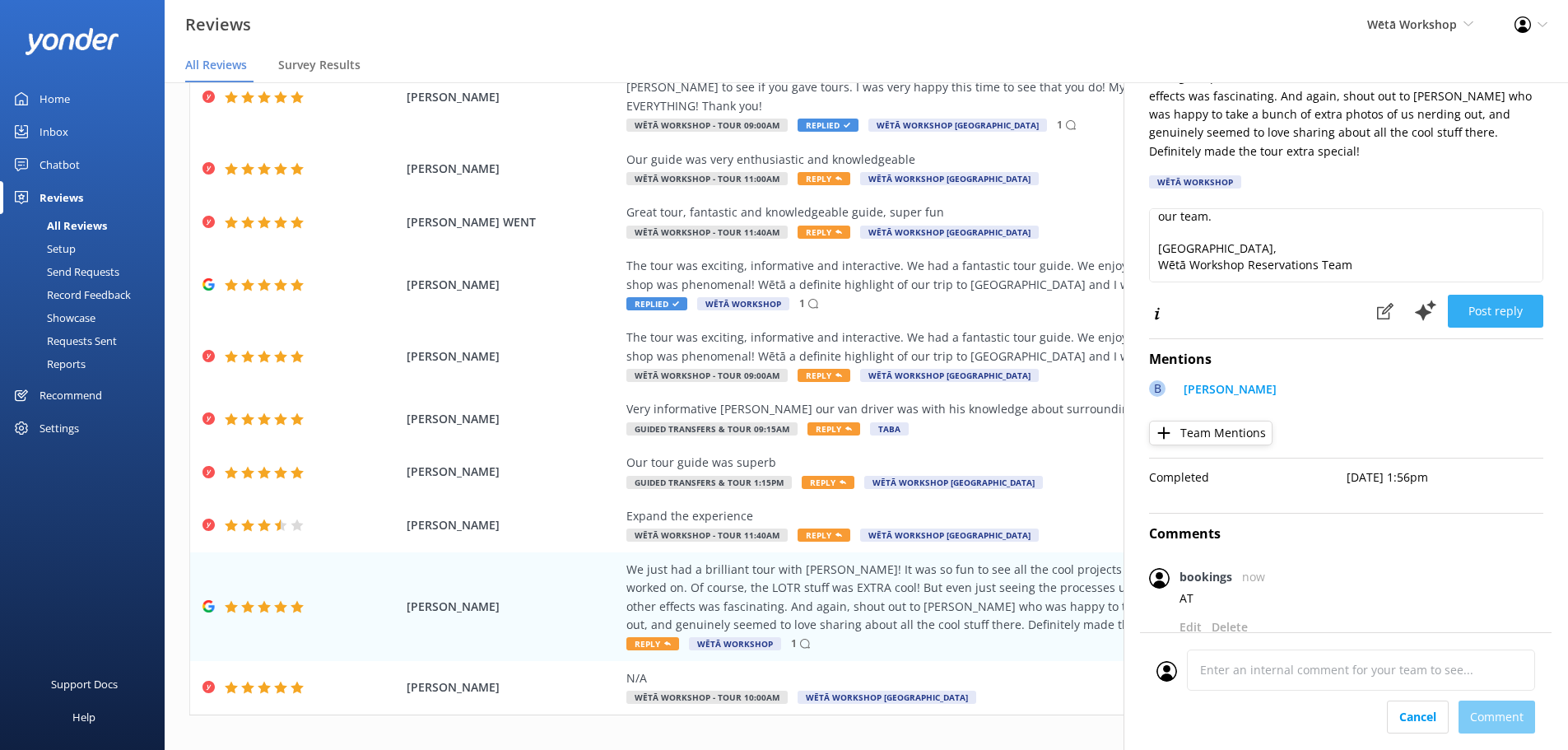
click at [1496, 297] on div "Kia ora Nathaniel, Thank you so much for sharing your wonderful feedback! We're…" at bounding box center [1346, 268] width 394 height 120
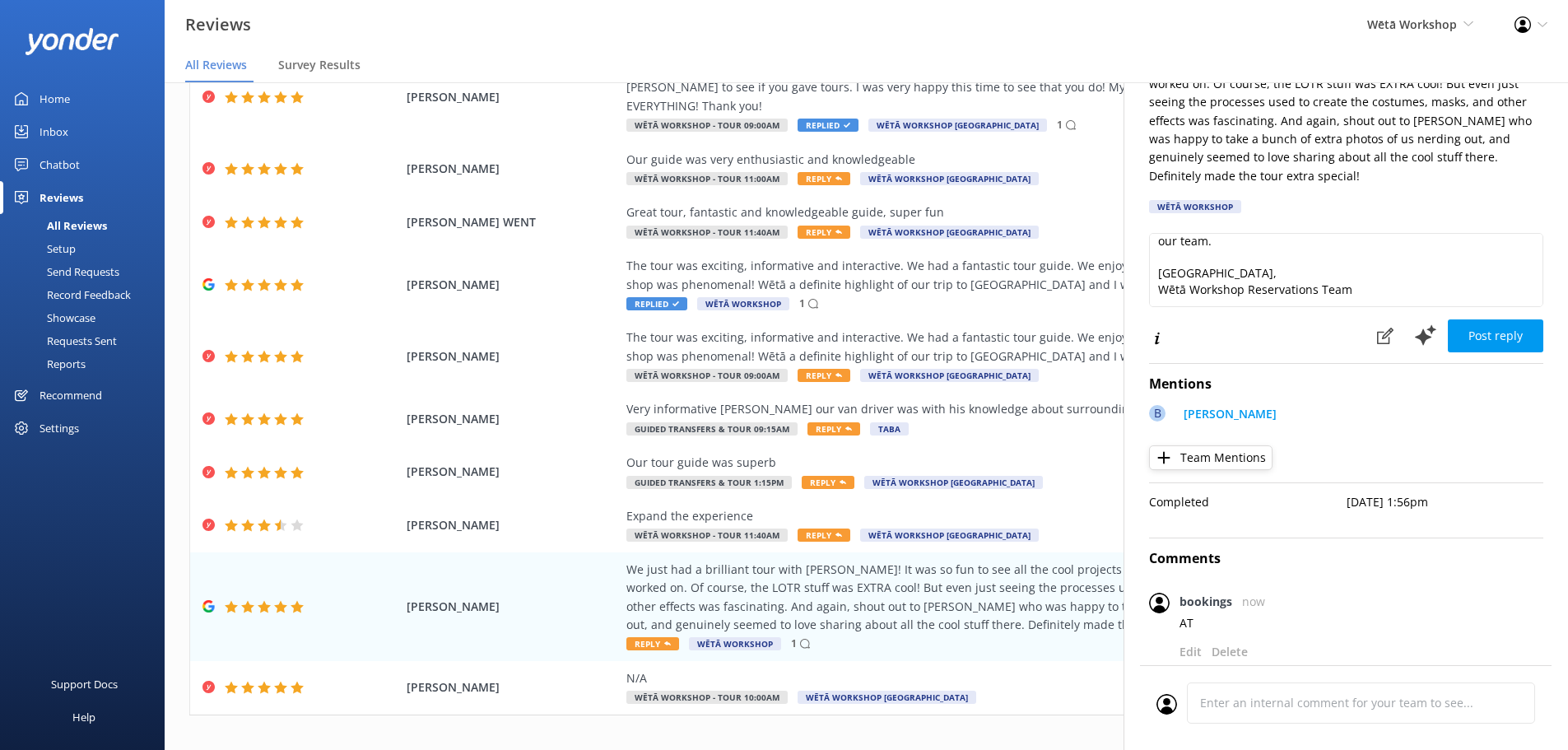
scroll to position [147, 0]
click at [1486, 319] on button "Post reply" at bounding box center [1496, 335] width 96 height 33
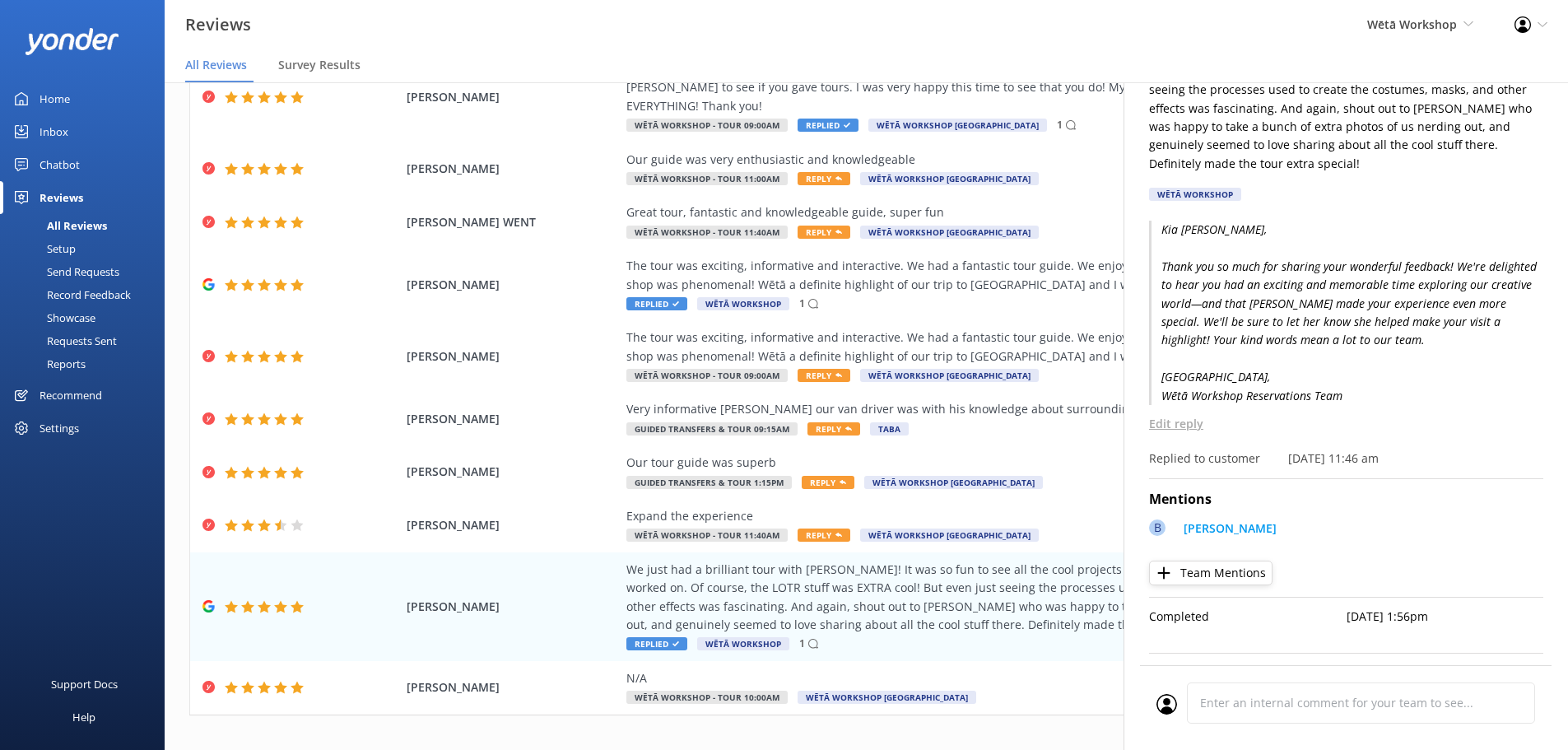
scroll to position [0, 0]
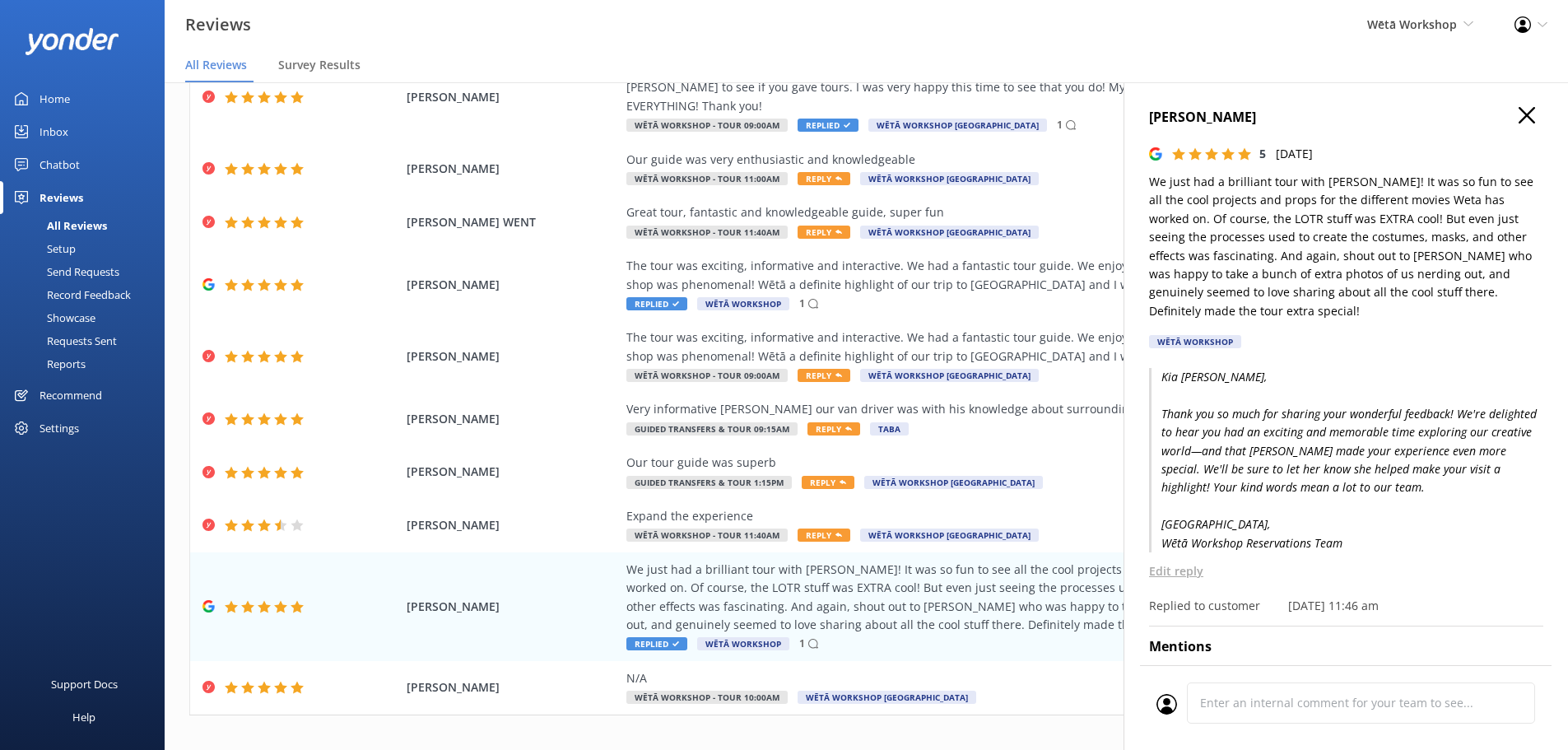
click at [1501, 109] on h4 "Nathaniel Epting" at bounding box center [1346, 118] width 394 height 21
click at [1505, 109] on h4 "Nathaniel Epting" at bounding box center [1346, 118] width 394 height 21
click at [1520, 104] on div "Nathaniel Epting 5 Thu, 9th Oct 2025 We just had a brilliant tour with Becky! I…" at bounding box center [1345, 457] width 444 height 750
click at [1519, 118] on use "button" at bounding box center [1527, 115] width 16 height 16
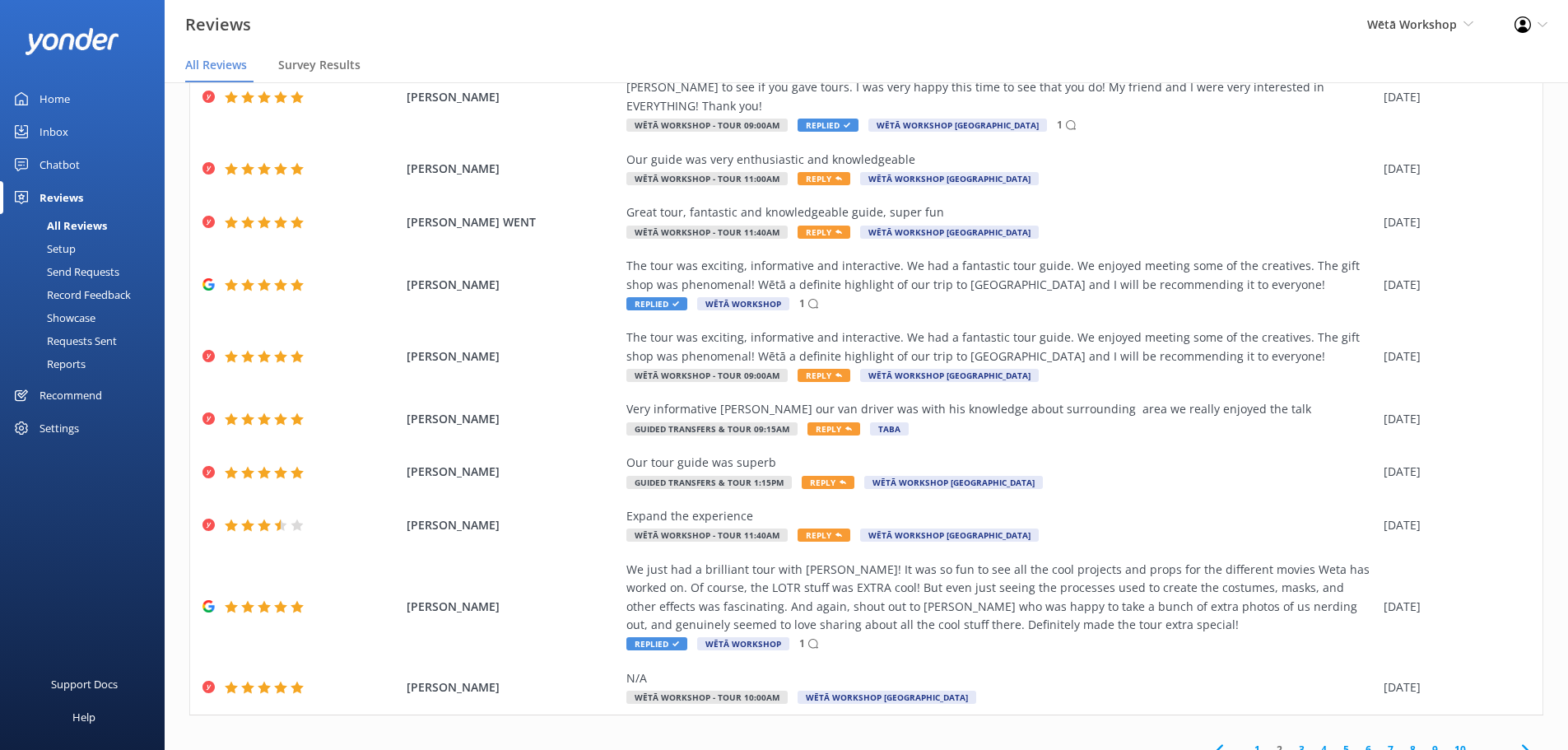
click at [1293, 742] on link "3" at bounding box center [1302, 749] width 22 height 15
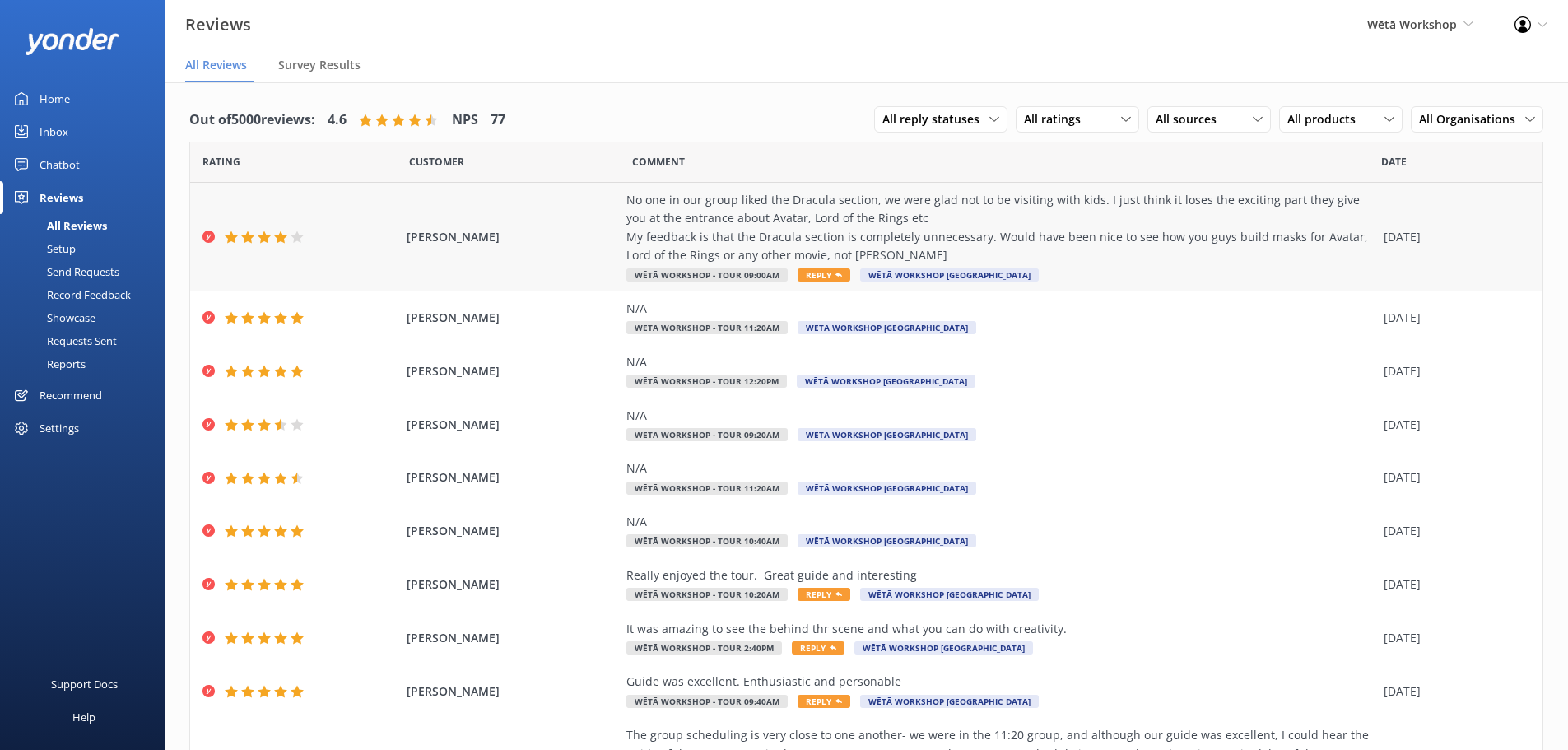
click at [813, 270] on span "Reply" at bounding box center [823, 274] width 53 height 13
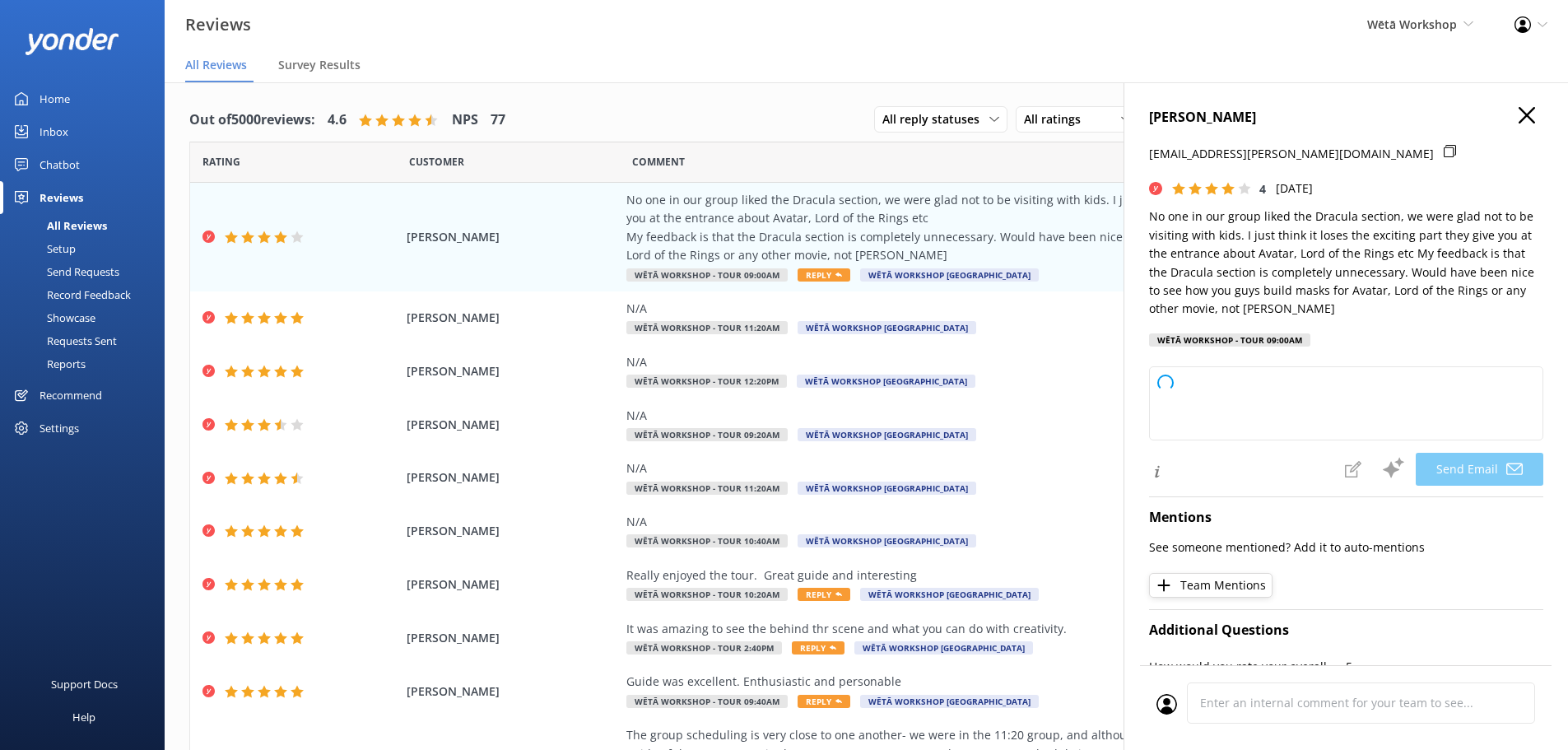
type textarea "Kia ora Carolina, Thank you so much for sharing your feedback and thoughts with…"
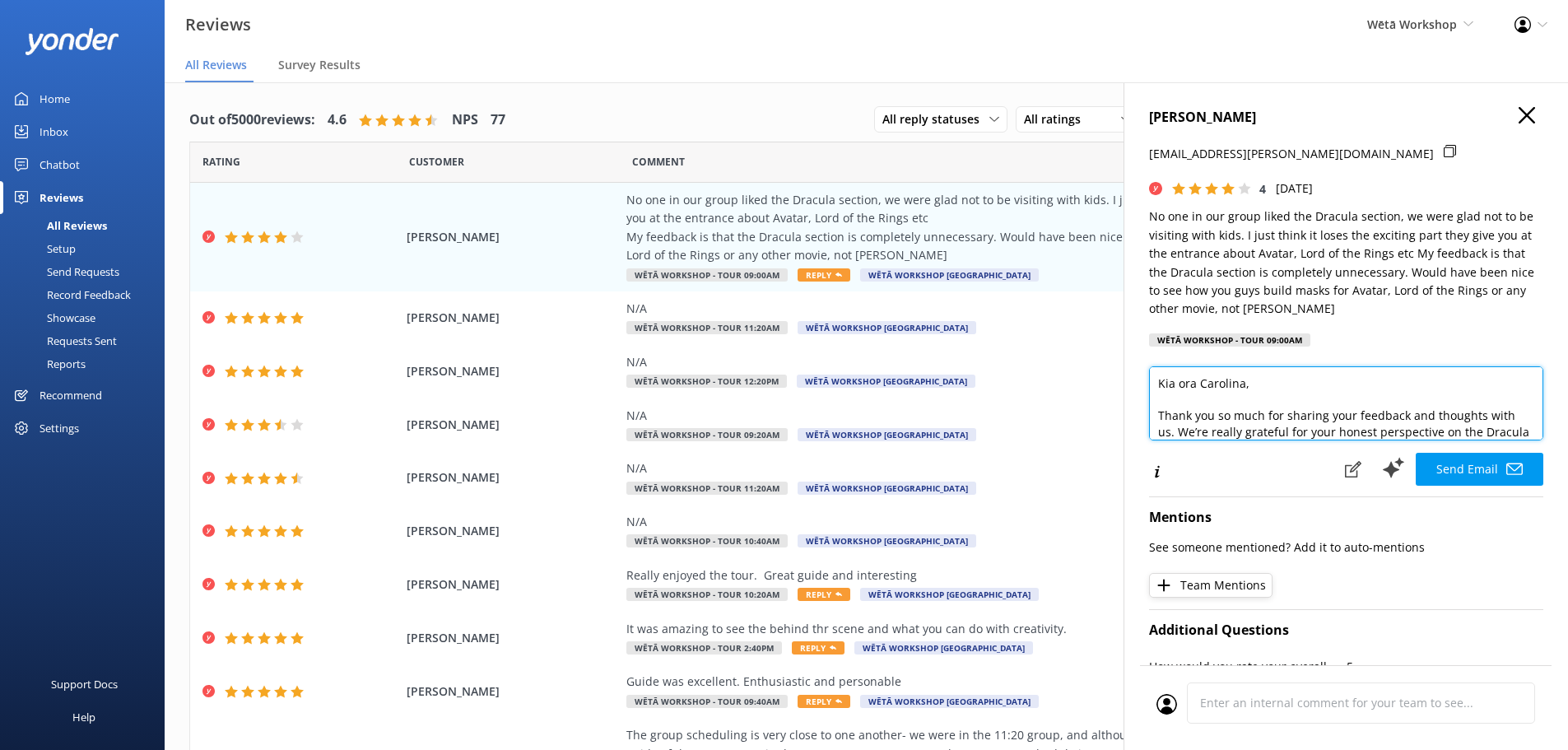
click at [1516, 438] on textarea "Kia ora Carolina, Thank you so much for sharing your feedback and thoughts with…" at bounding box center [1346, 403] width 394 height 74
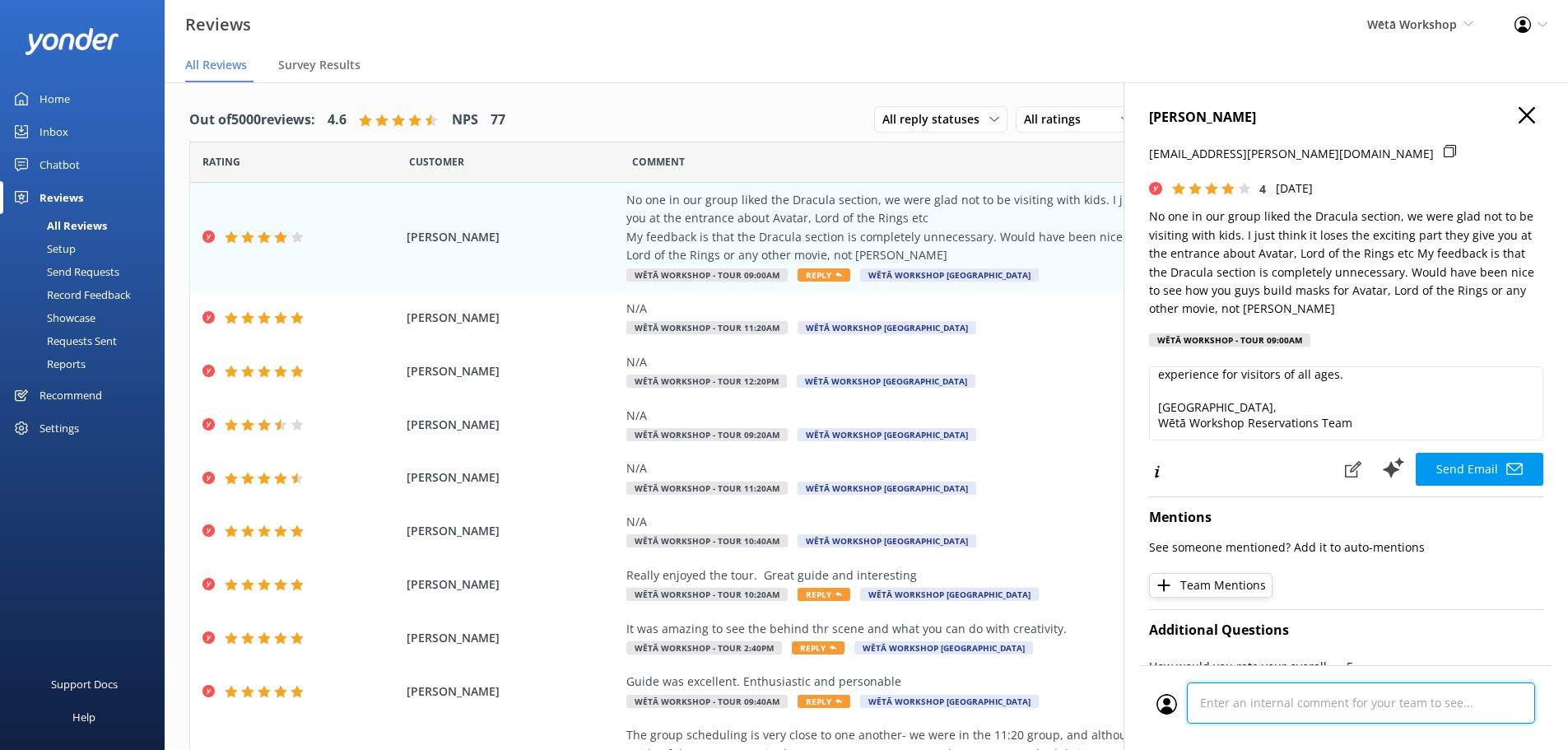
click at [1331, 689] on textarea at bounding box center [1361, 703] width 349 height 41
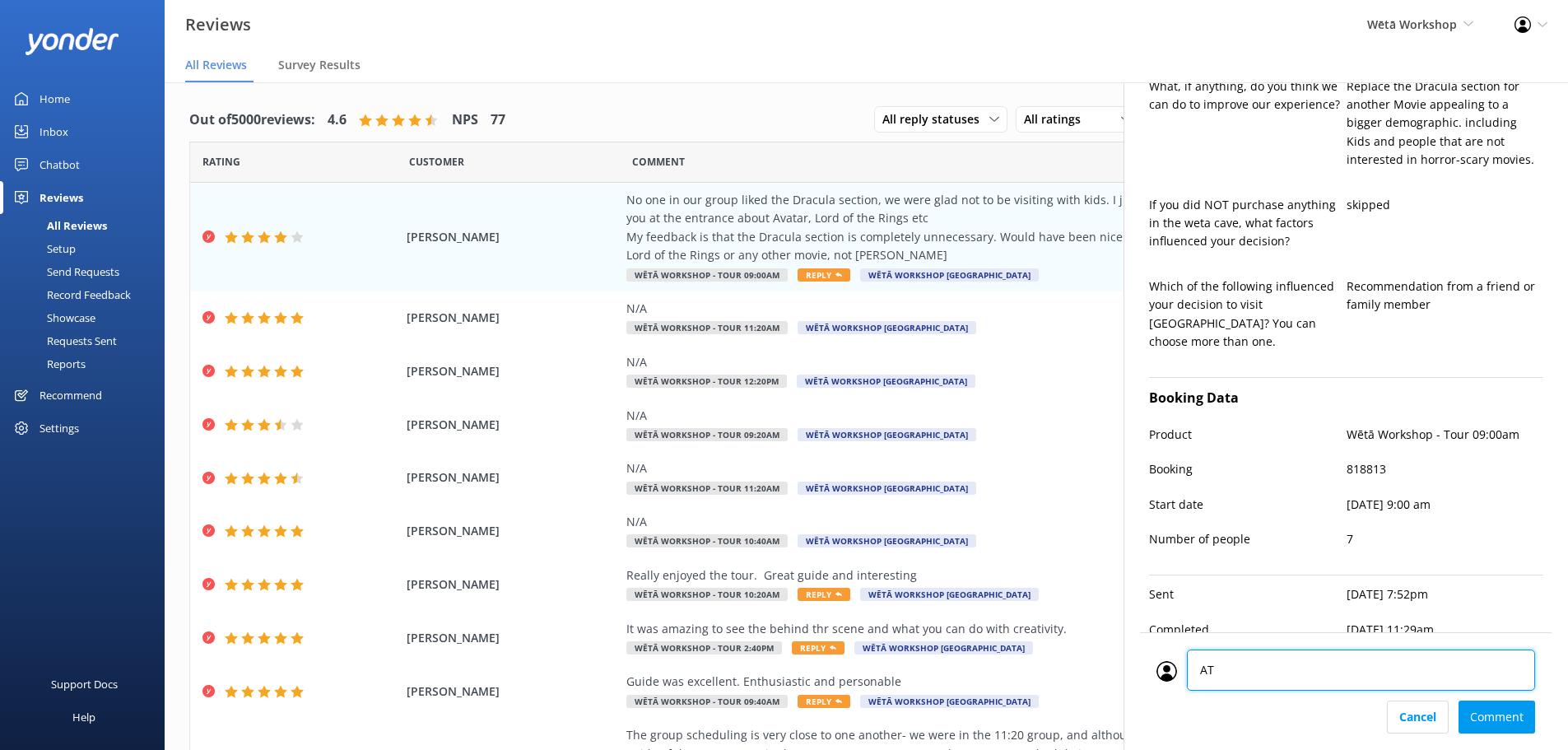
type textarea "AT"
click at [1515, 736] on div "AT AT Cancel Comment" at bounding box center [1346, 691] width 411 height 118
click at [1514, 726] on div "AT AT Cancel Comment" at bounding box center [1346, 691] width 411 height 118
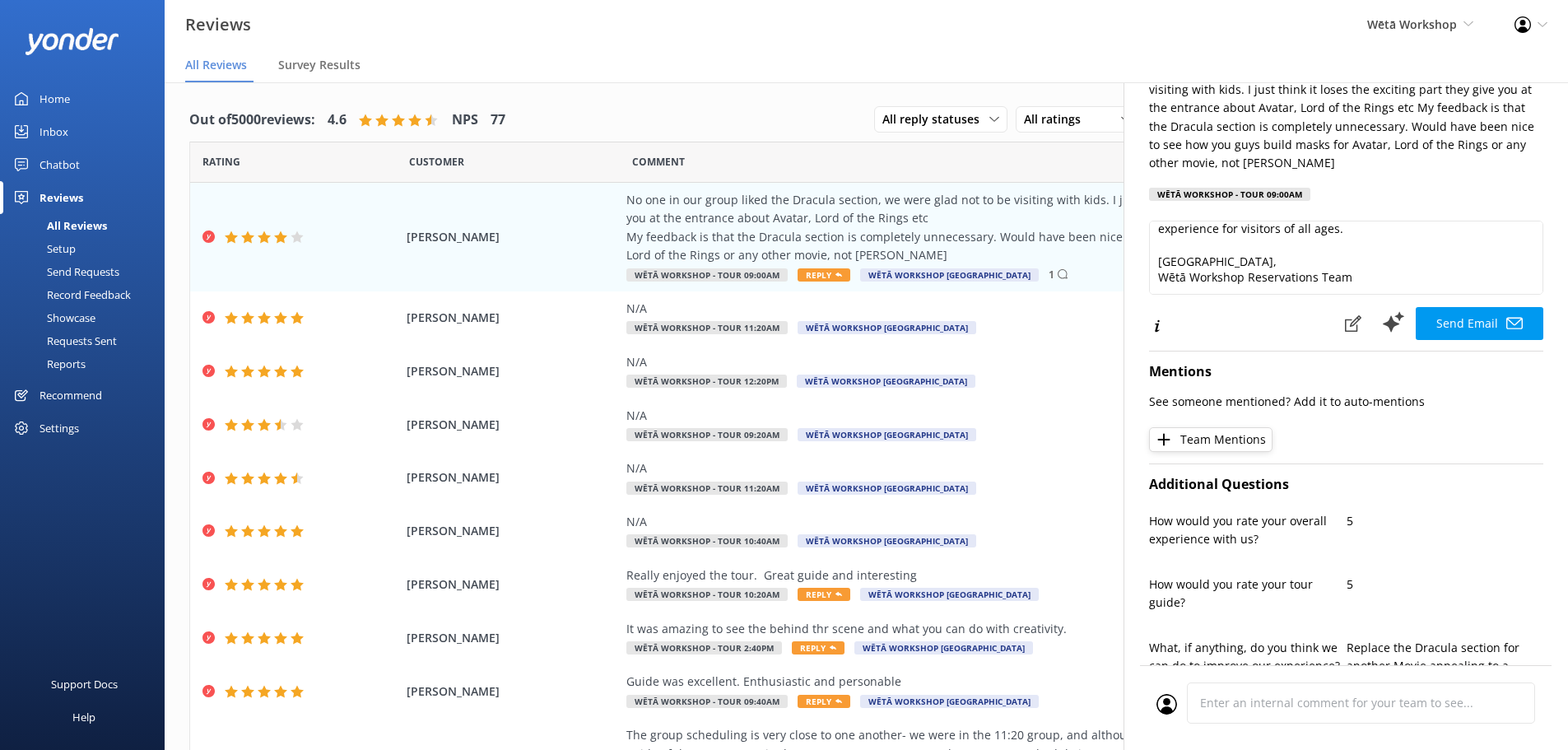
scroll to position [0, 0]
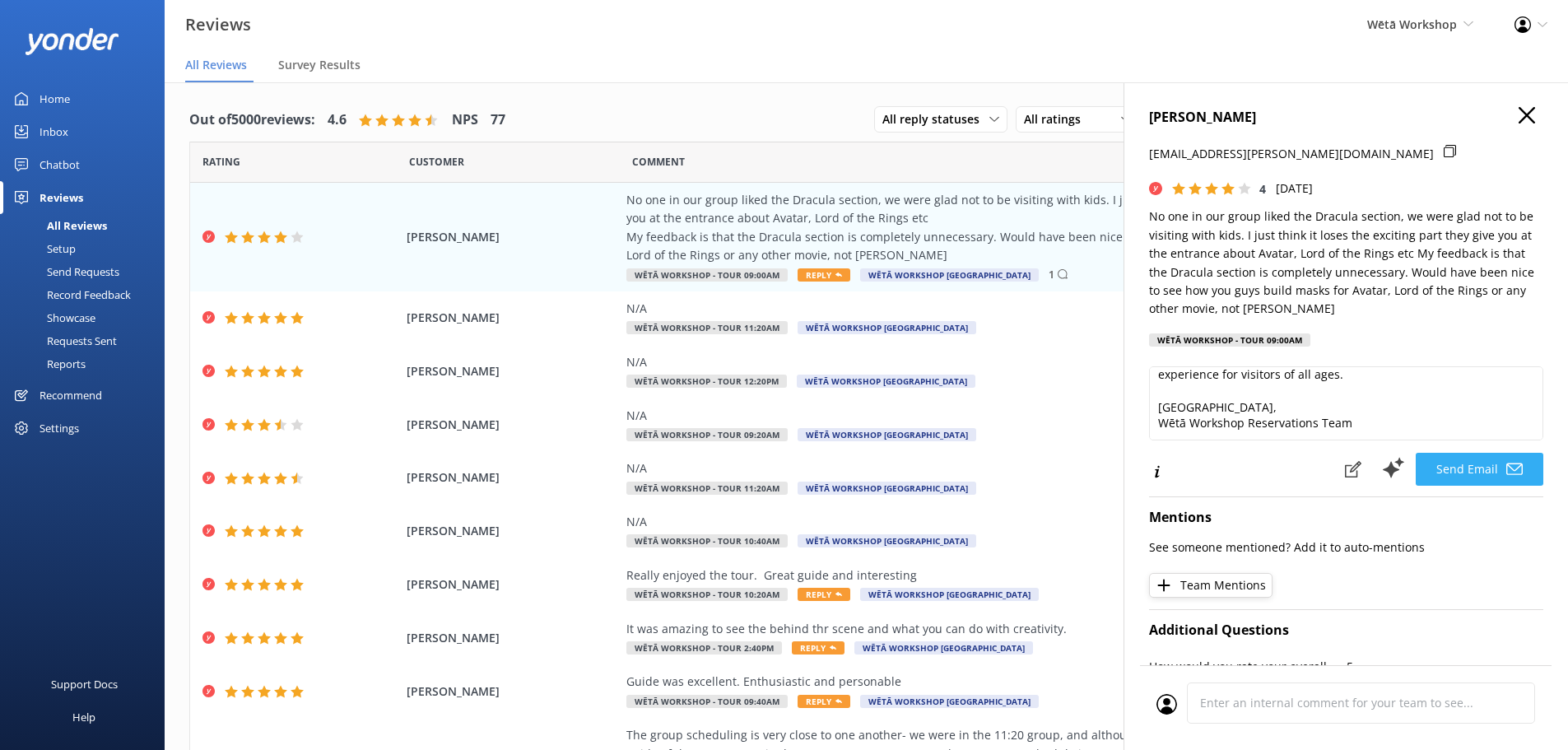
click at [1506, 476] on icon at bounding box center [1514, 469] width 16 height 16
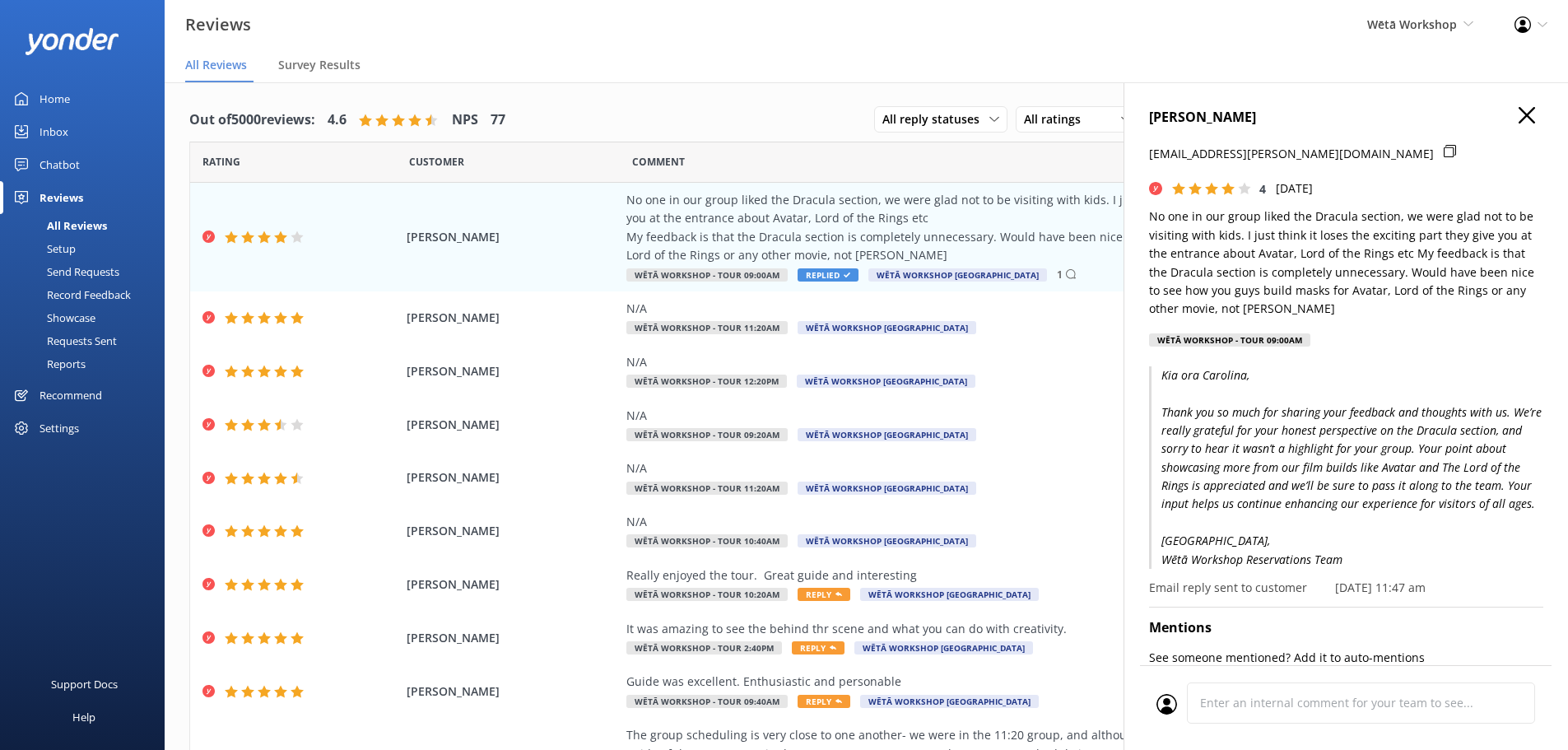
click at [1505, 113] on h4 "CAROLINA PINEDA" at bounding box center [1346, 118] width 394 height 21
click at [1522, 110] on icon "button" at bounding box center [1527, 115] width 16 height 16
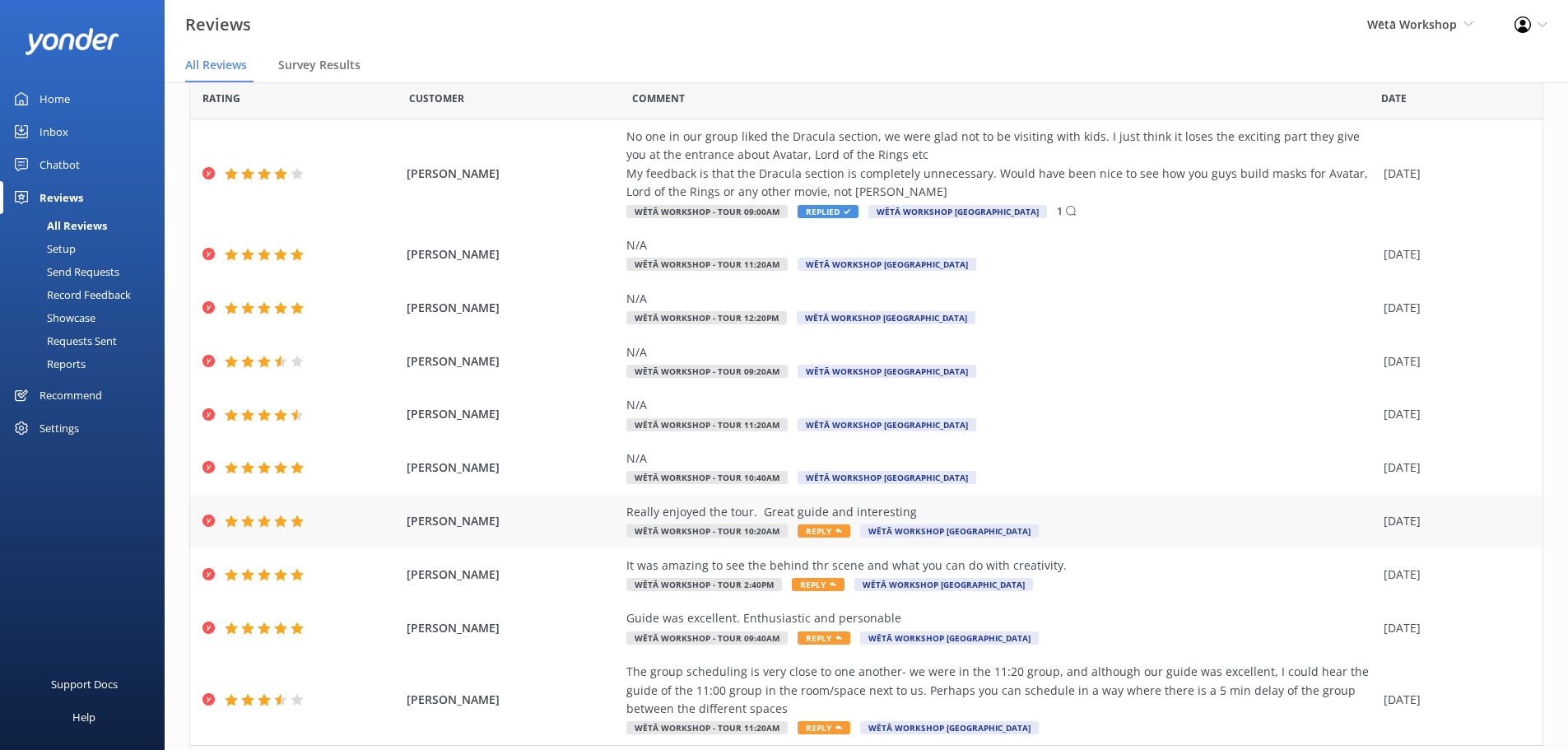
scroll to position [113, 0]
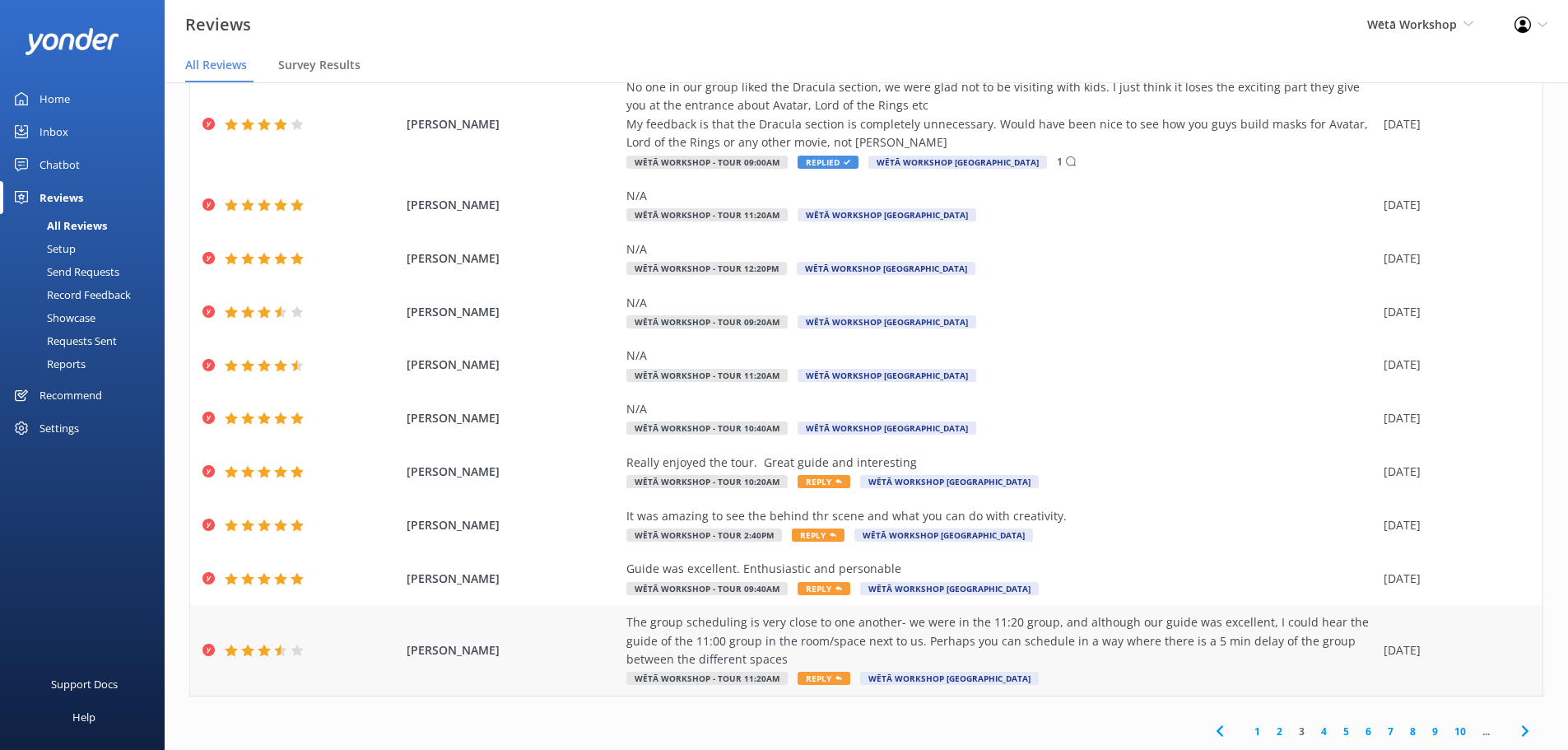
click at [808, 671] on div "The group scheduling is very close to one another- we were in the 11:20 group, …" at bounding box center [1001, 650] width 749 height 74
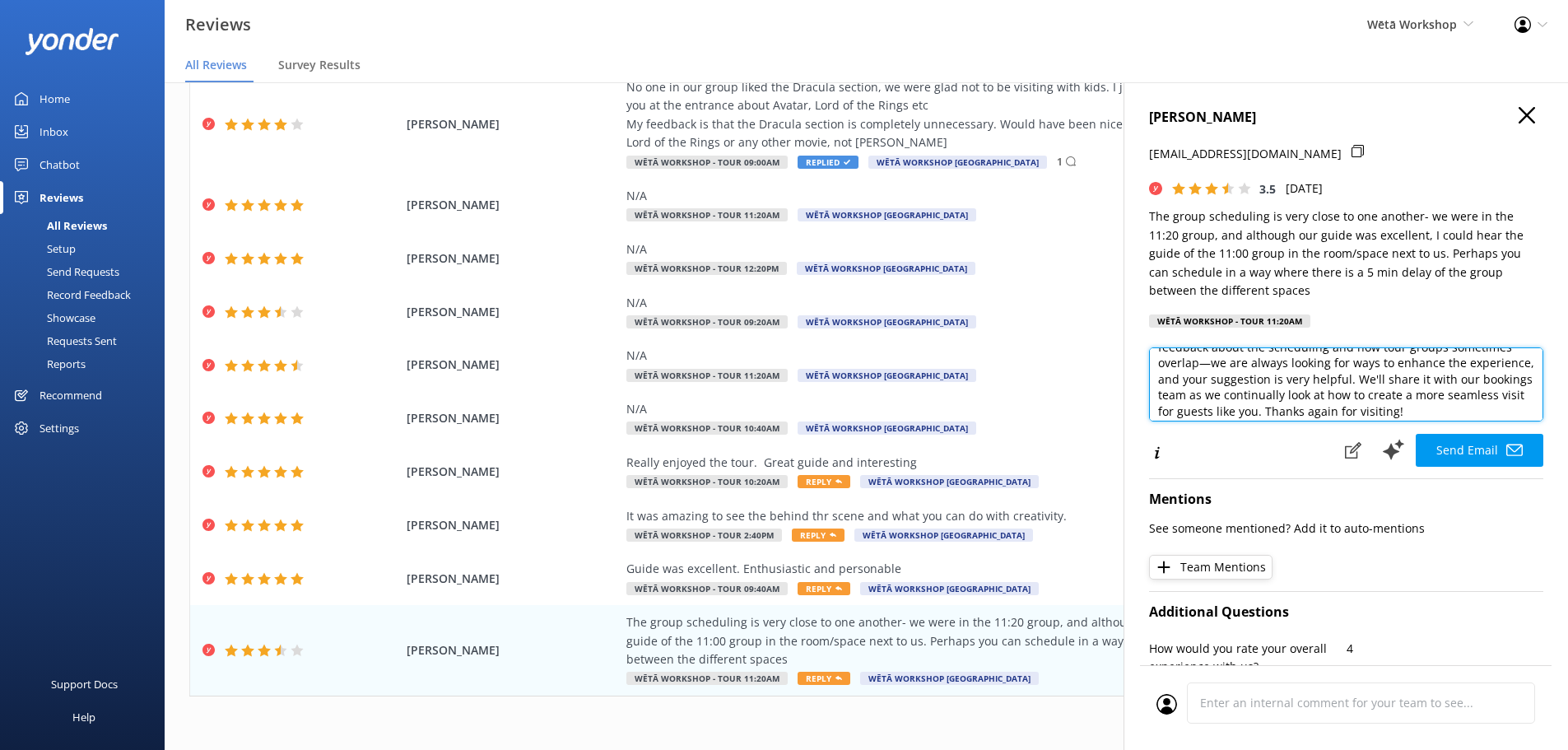
scroll to position [99, 0]
click at [1218, 373] on textarea "Kia ora Sanet, Thank you for sharing your thoughts and for highlighting our gui…" at bounding box center [1346, 384] width 394 height 74
click at [1324, 390] on textarea "Kia ora Sanet, Thank you for sharing your thoughts and for highlighting our gui…" at bounding box center [1346, 384] width 394 height 74
drag, startPoint x: 1324, startPoint y: 390, endPoint x: 1313, endPoint y: 369, distance: 23.7
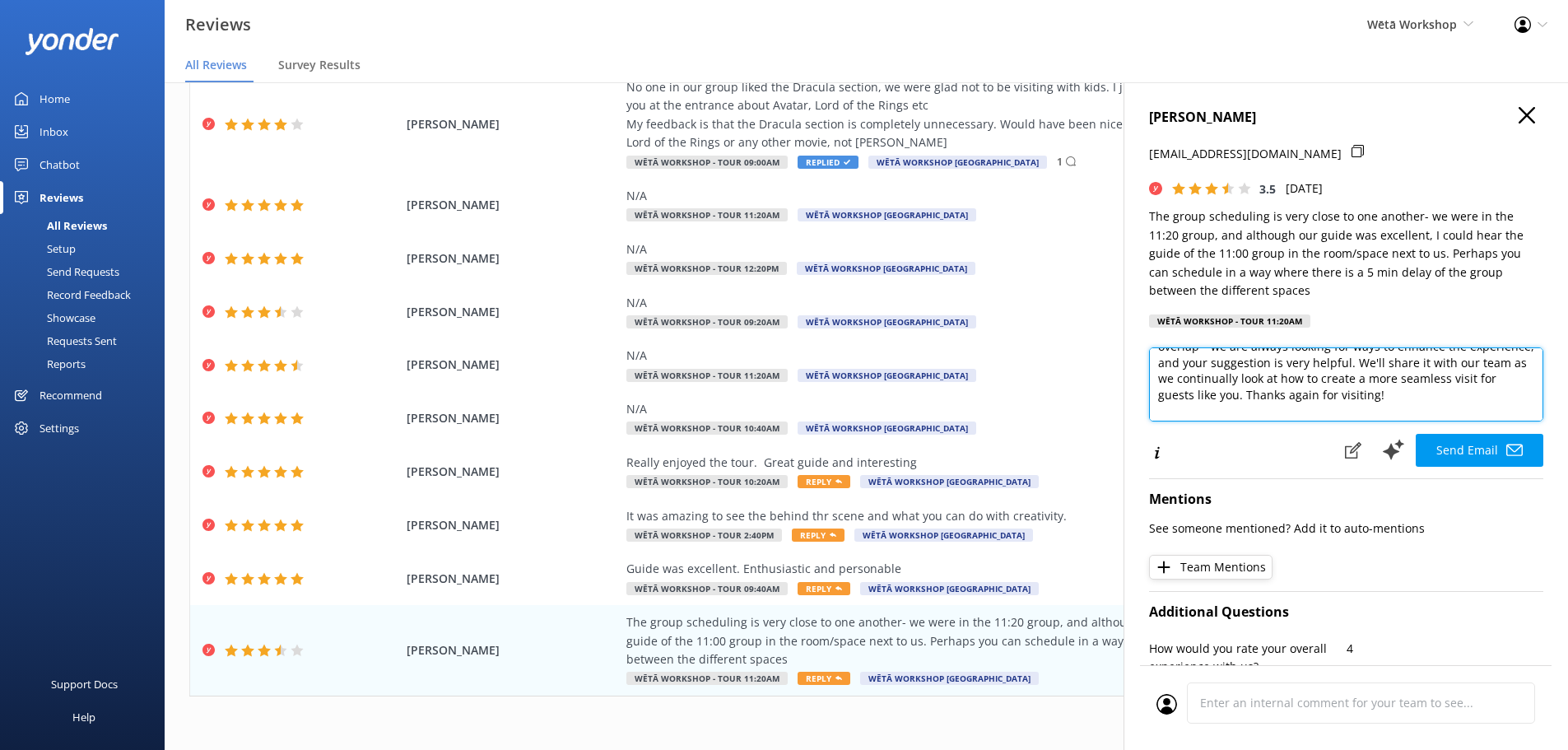
click at [1323, 390] on textarea "Kia ora Sanet, Thank you for sharing your thoughts and for highlighting our gui…" at bounding box center [1346, 384] width 394 height 74
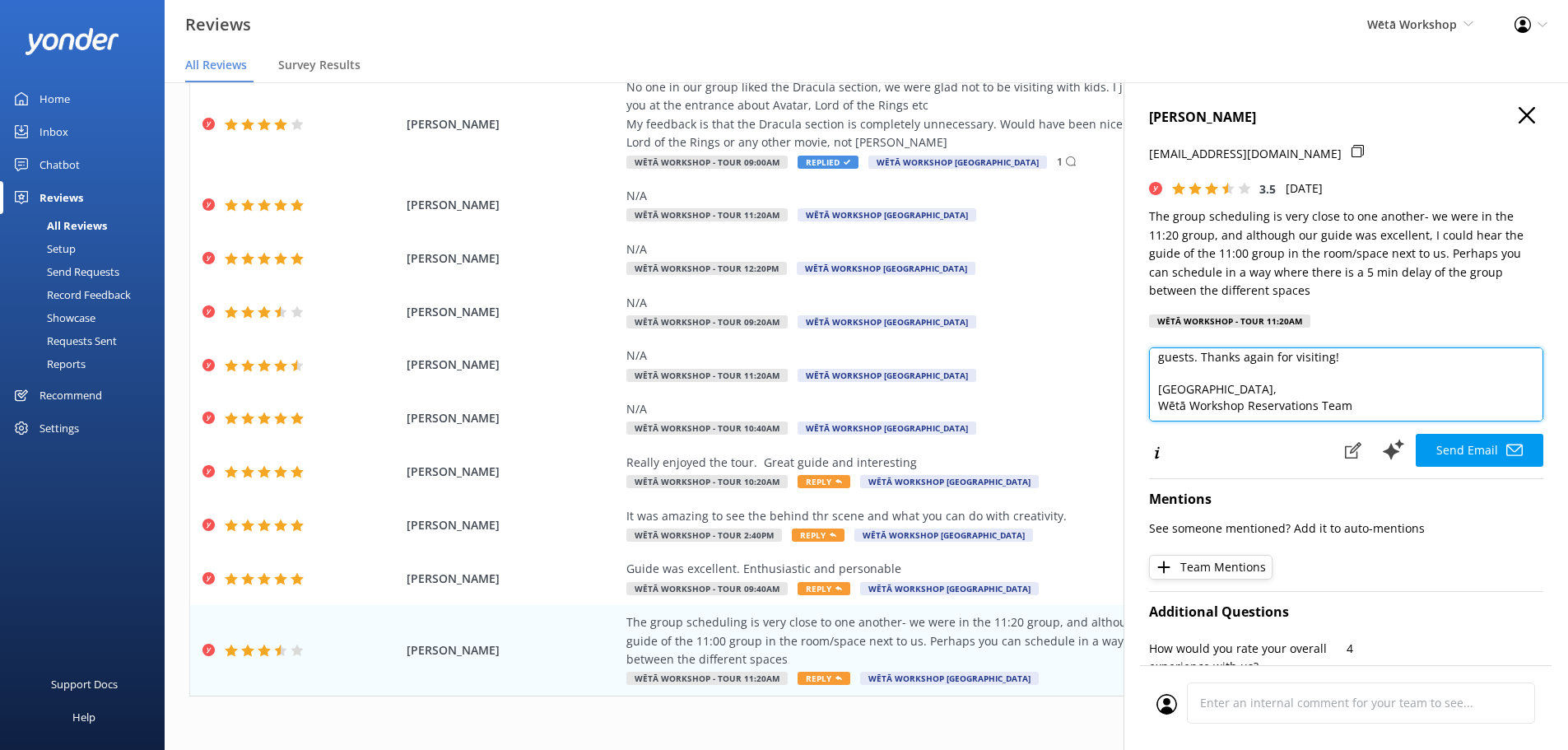
scroll to position [138, 0]
type textarea "Kia ora Sanet, Thank you for sharing your thoughts and for highlighting our gui…"
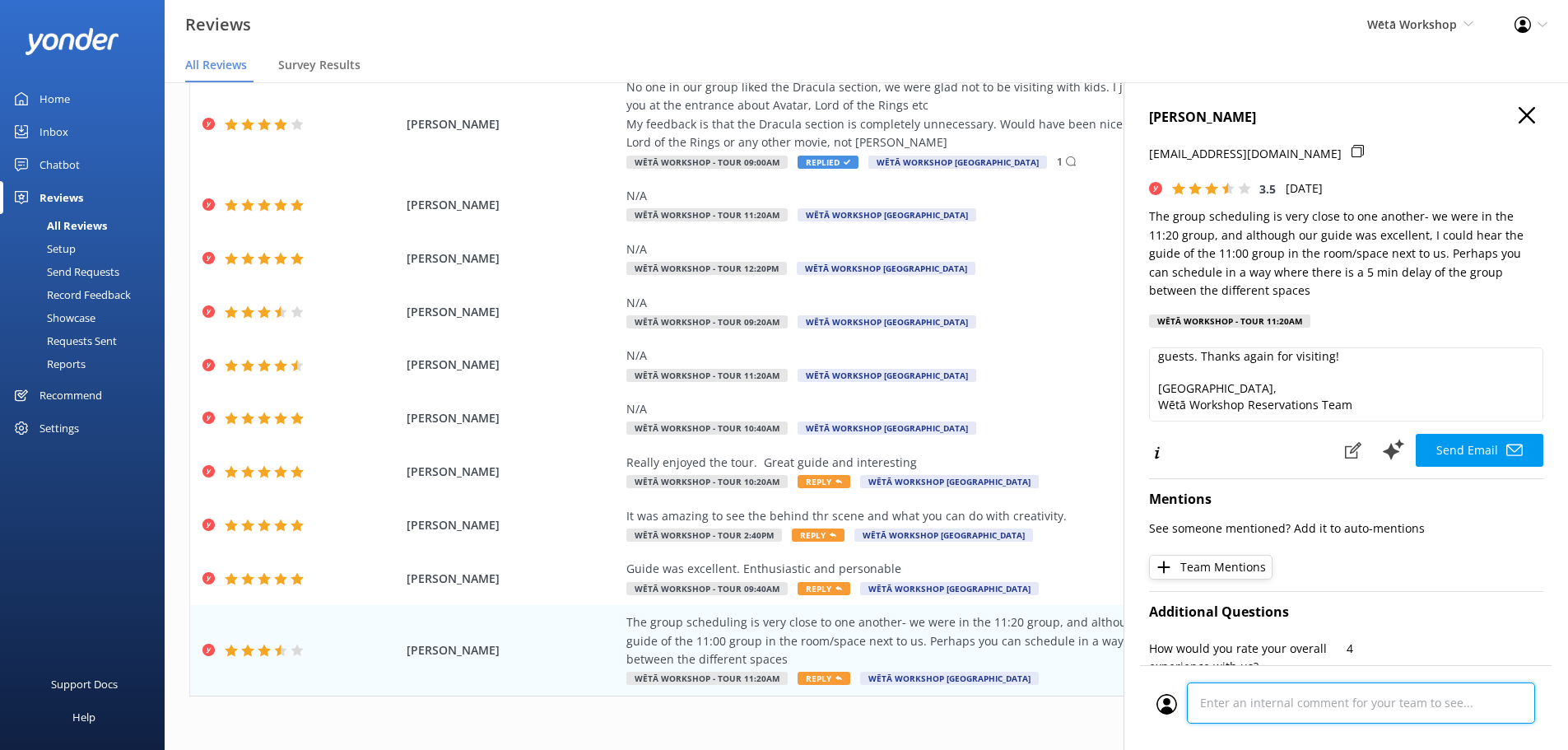
click at [1341, 709] on div "Cancel Comment" at bounding box center [1346, 707] width 411 height 85
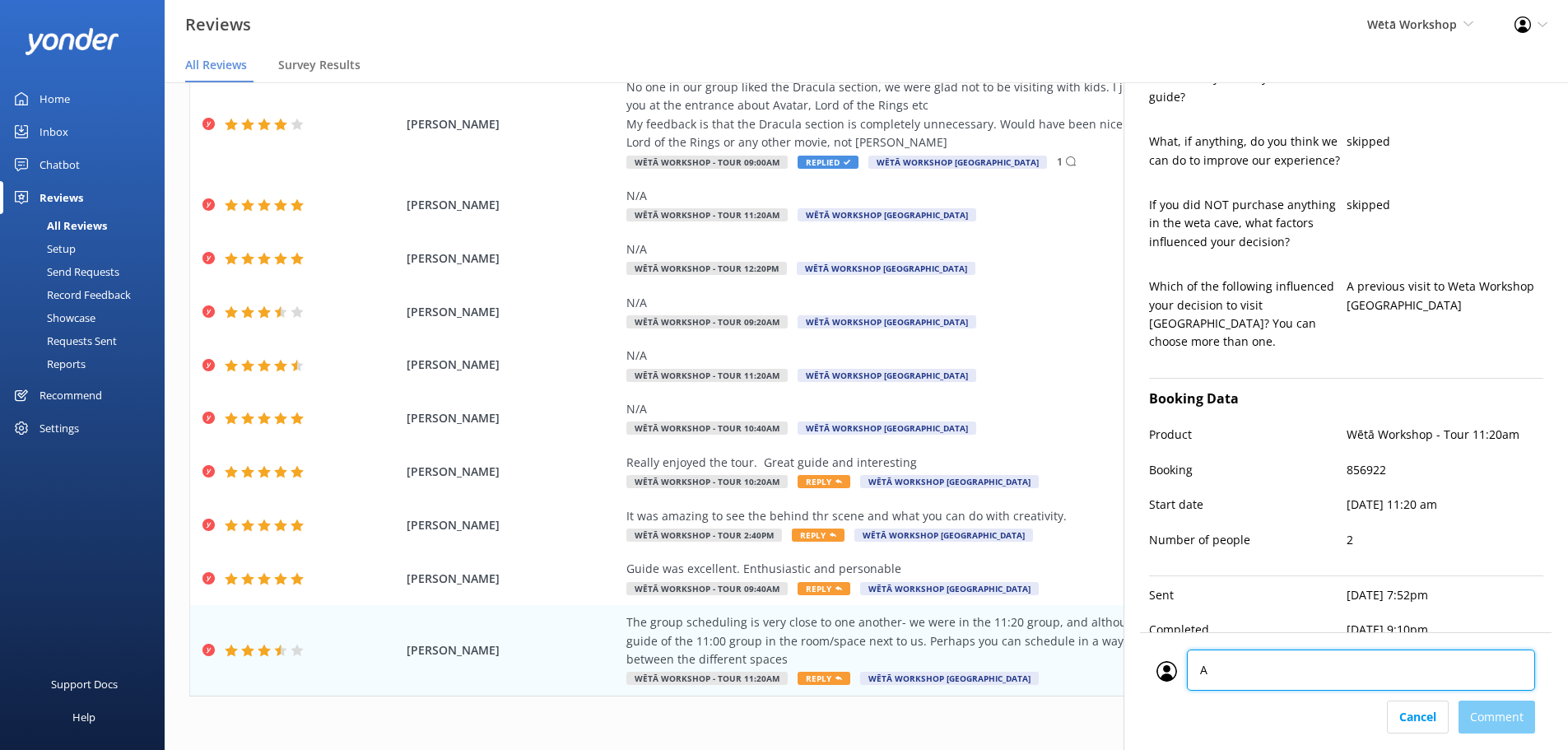
type textarea "AT"
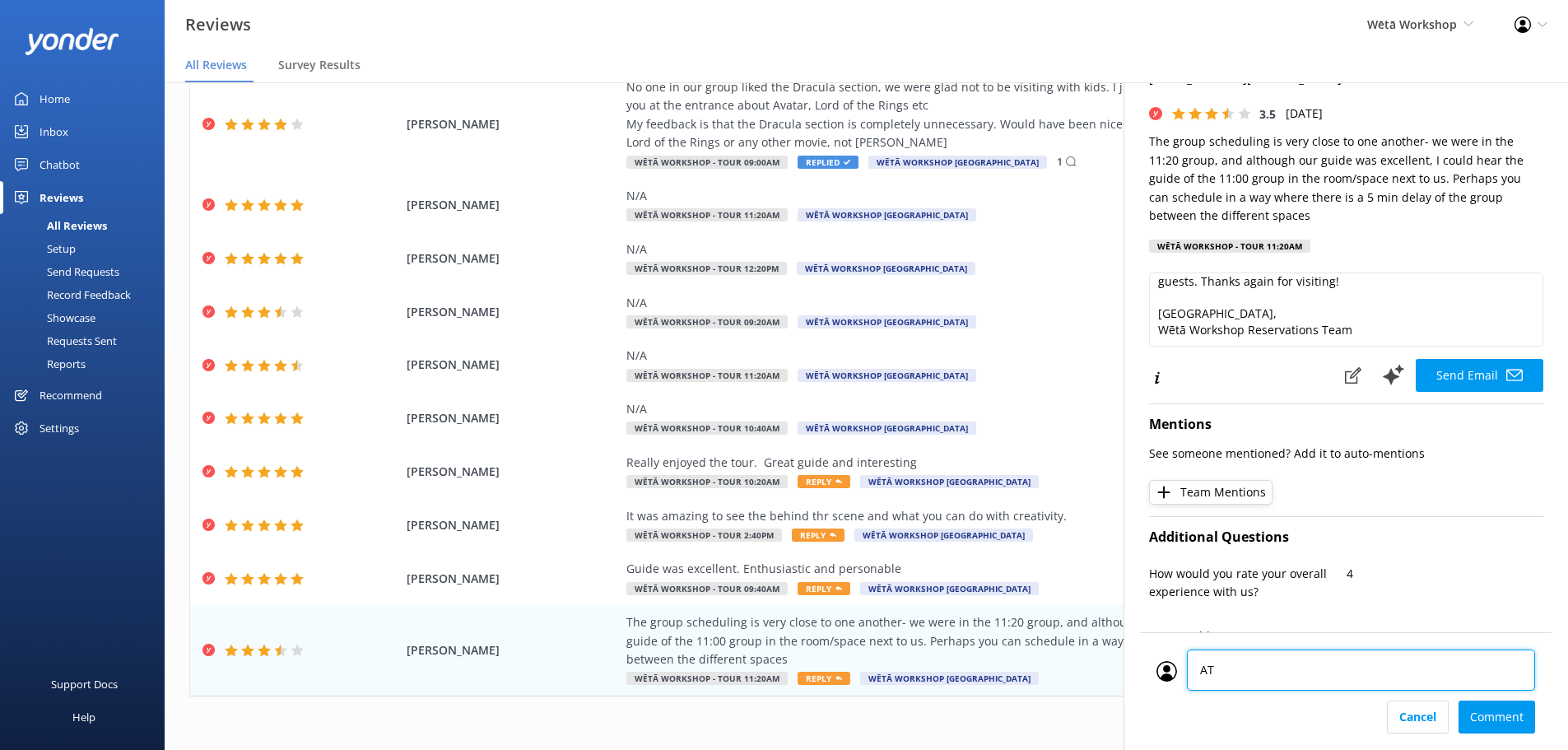
scroll to position [0, 0]
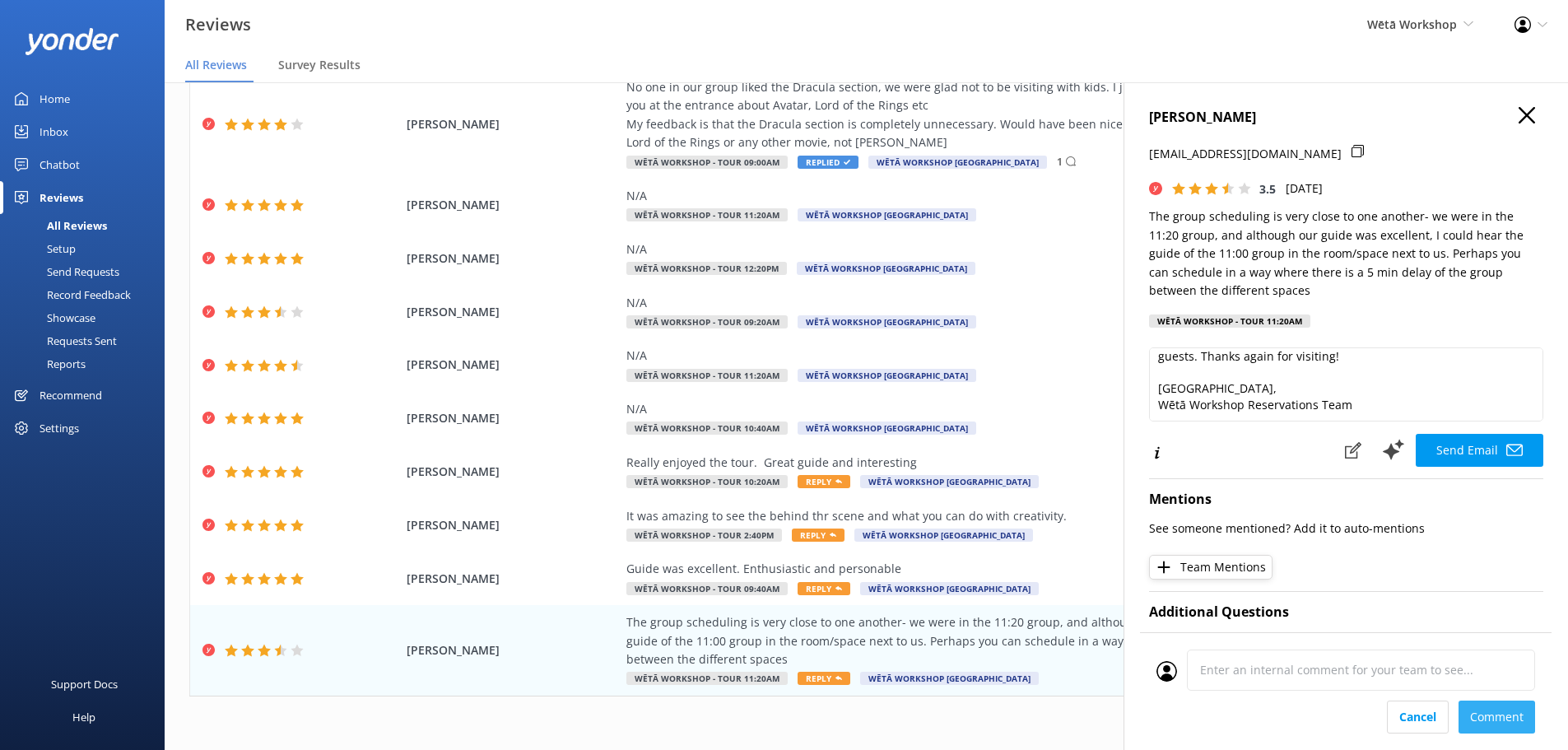
click at [1490, 725] on div "Cancel Comment" at bounding box center [1346, 717] width 379 height 33
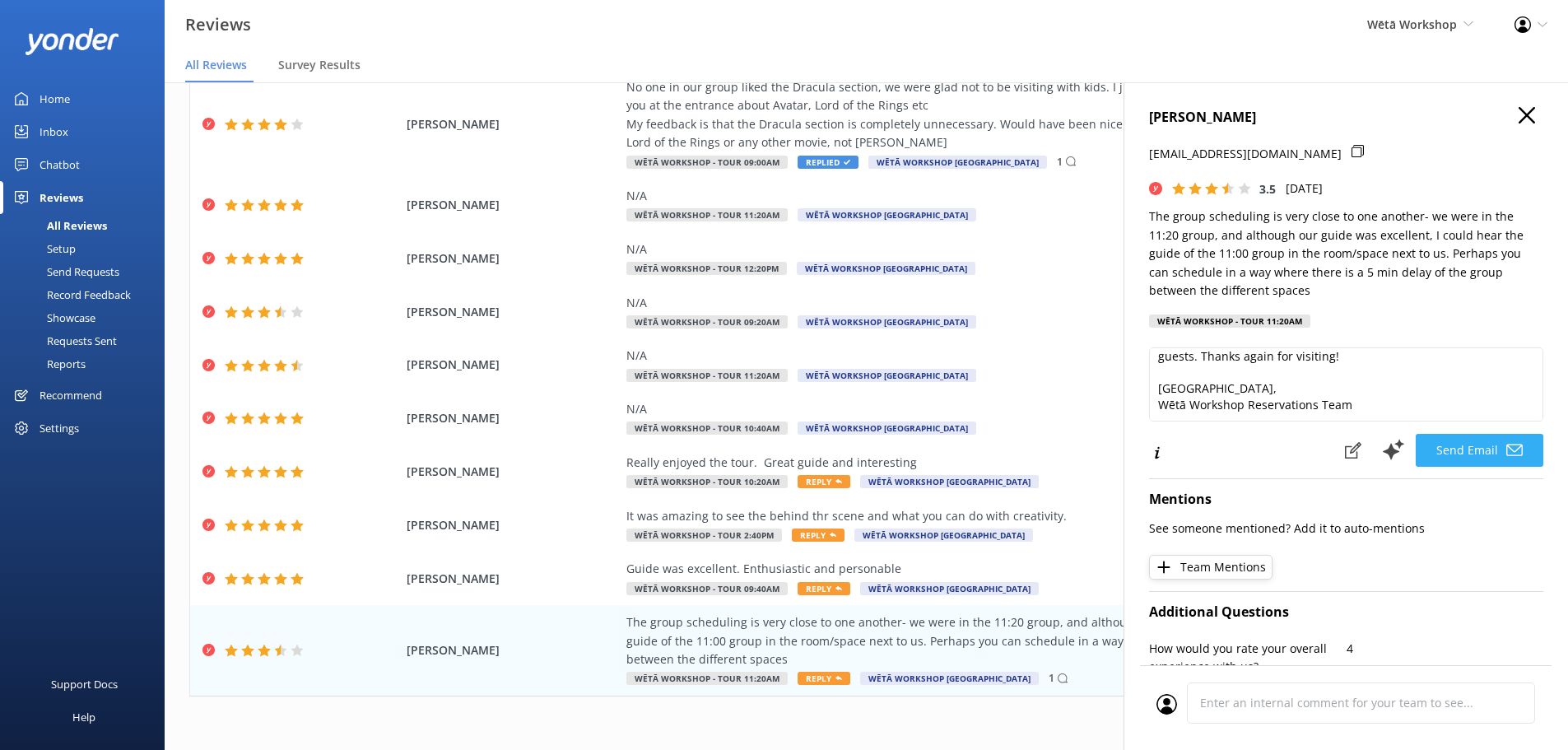
click at [1473, 447] on button "Send Email" at bounding box center [1479, 450] width 128 height 33
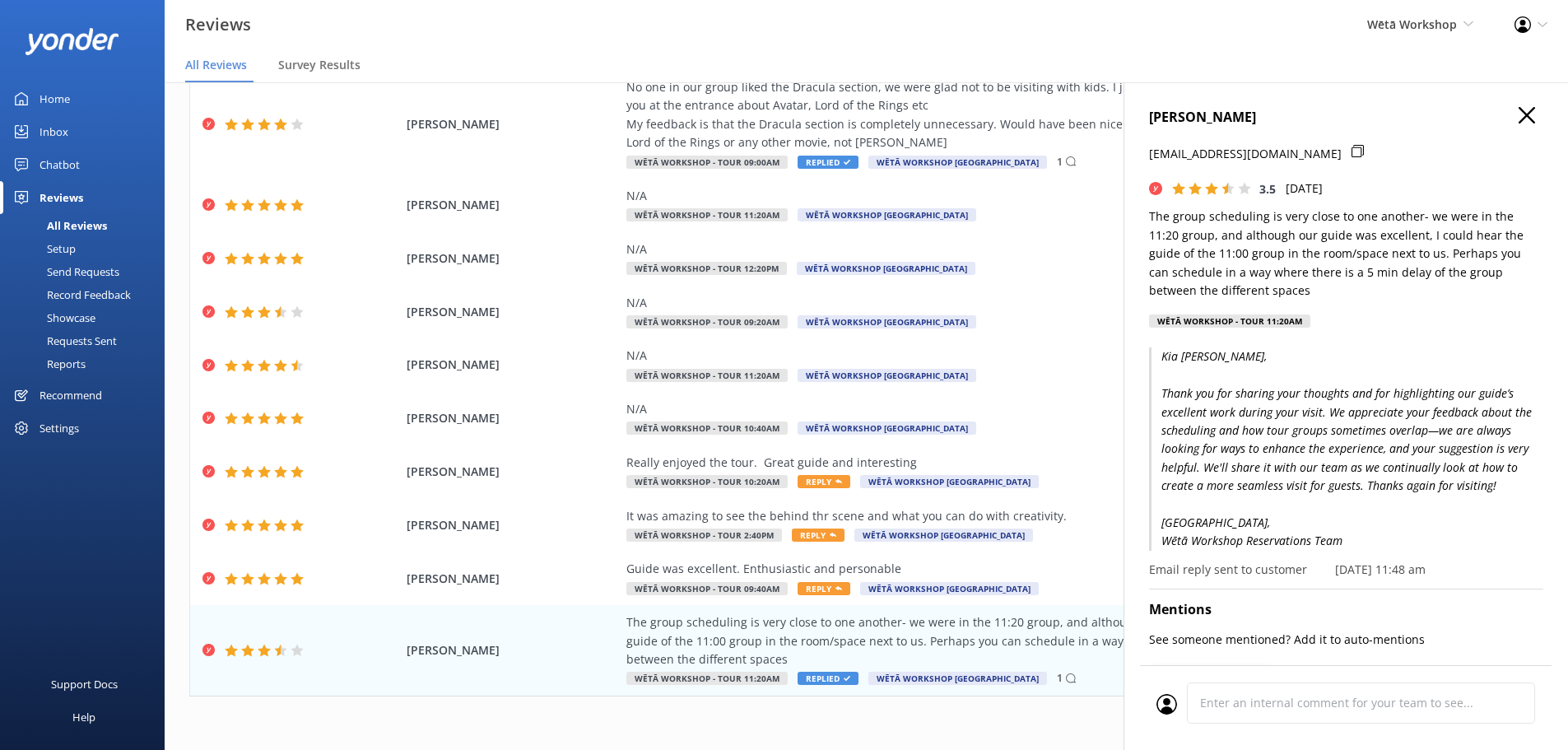
click at [1519, 110] on icon "button" at bounding box center [1527, 115] width 16 height 16
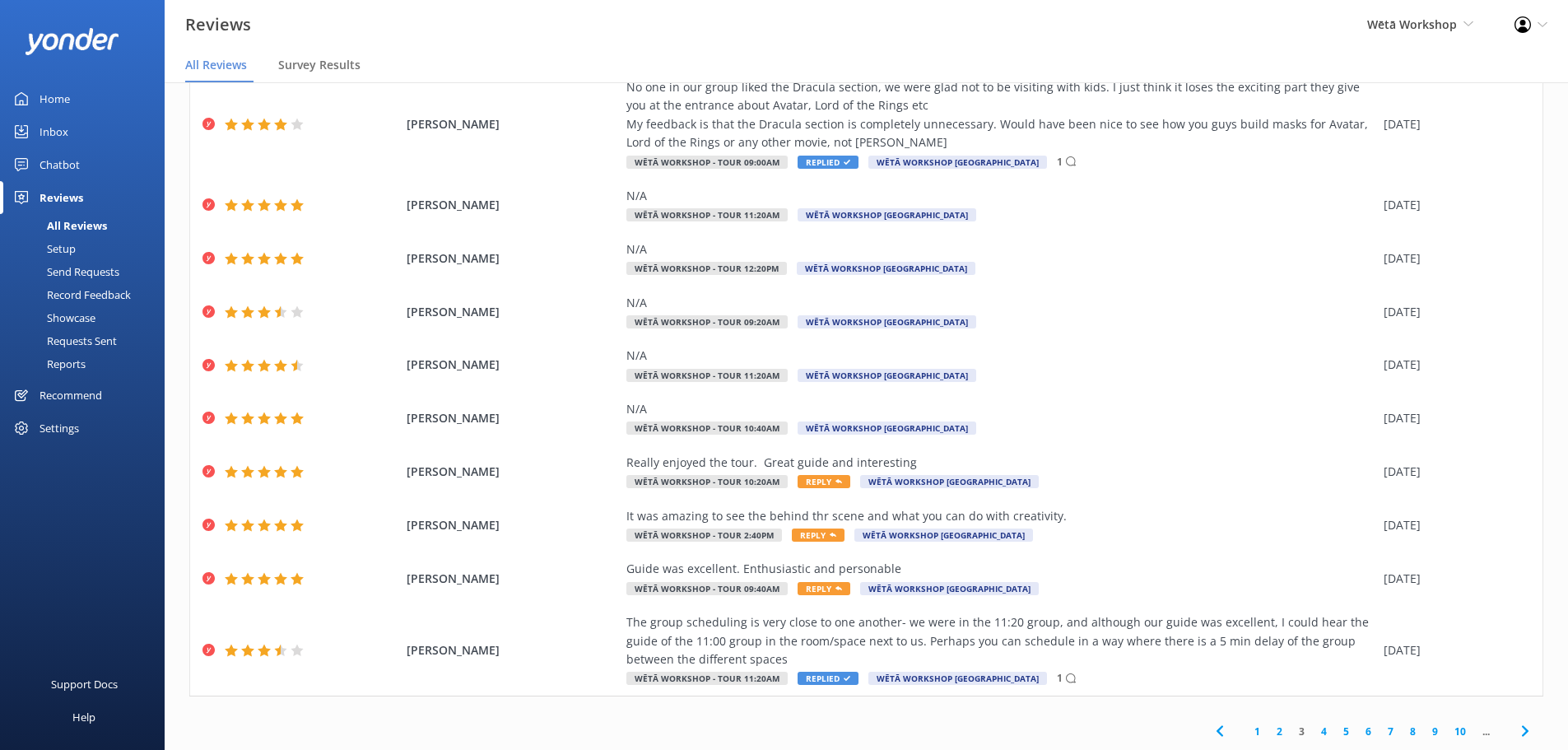
click at [1313, 729] on link "4" at bounding box center [1324, 731] width 22 height 15
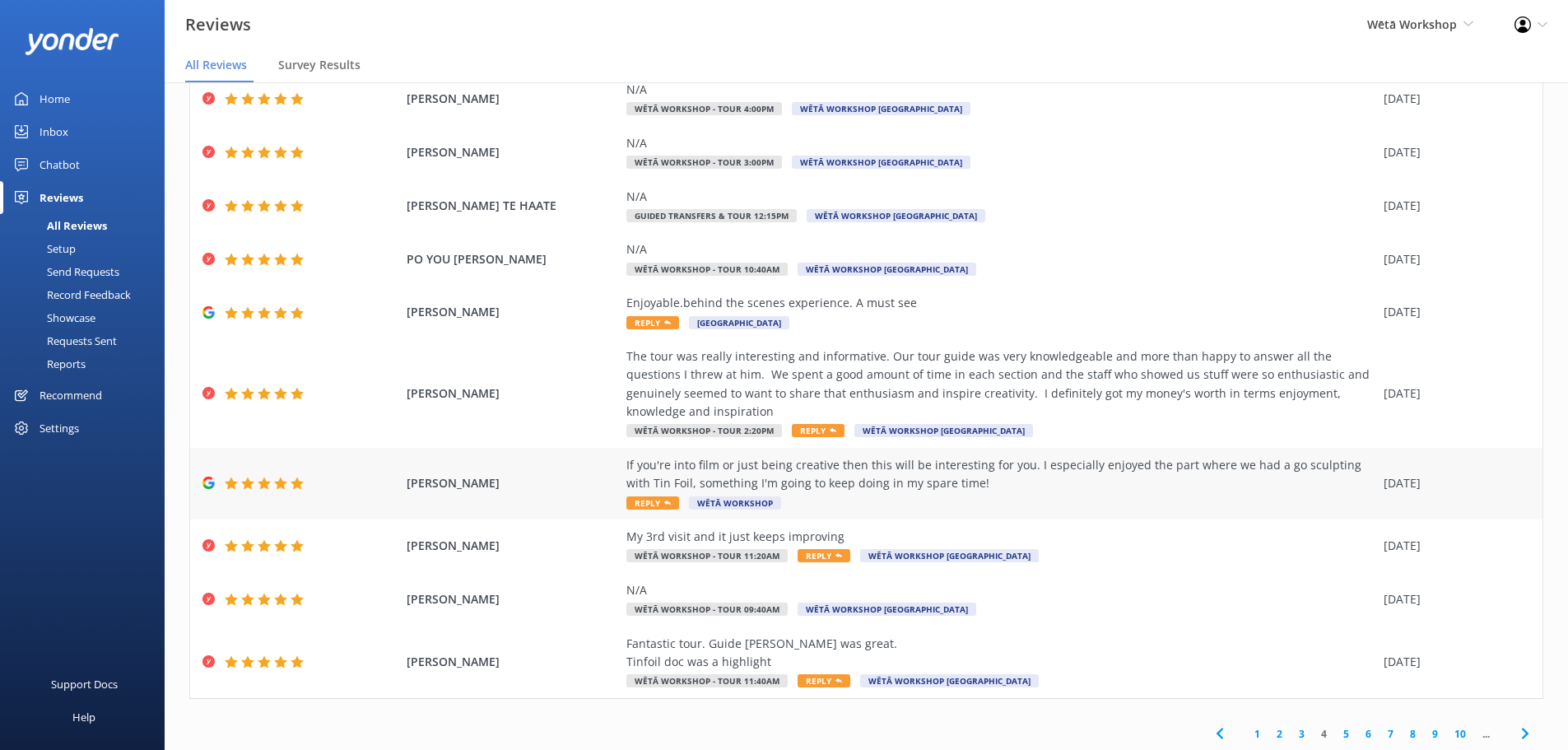
scroll to position [113, 0]
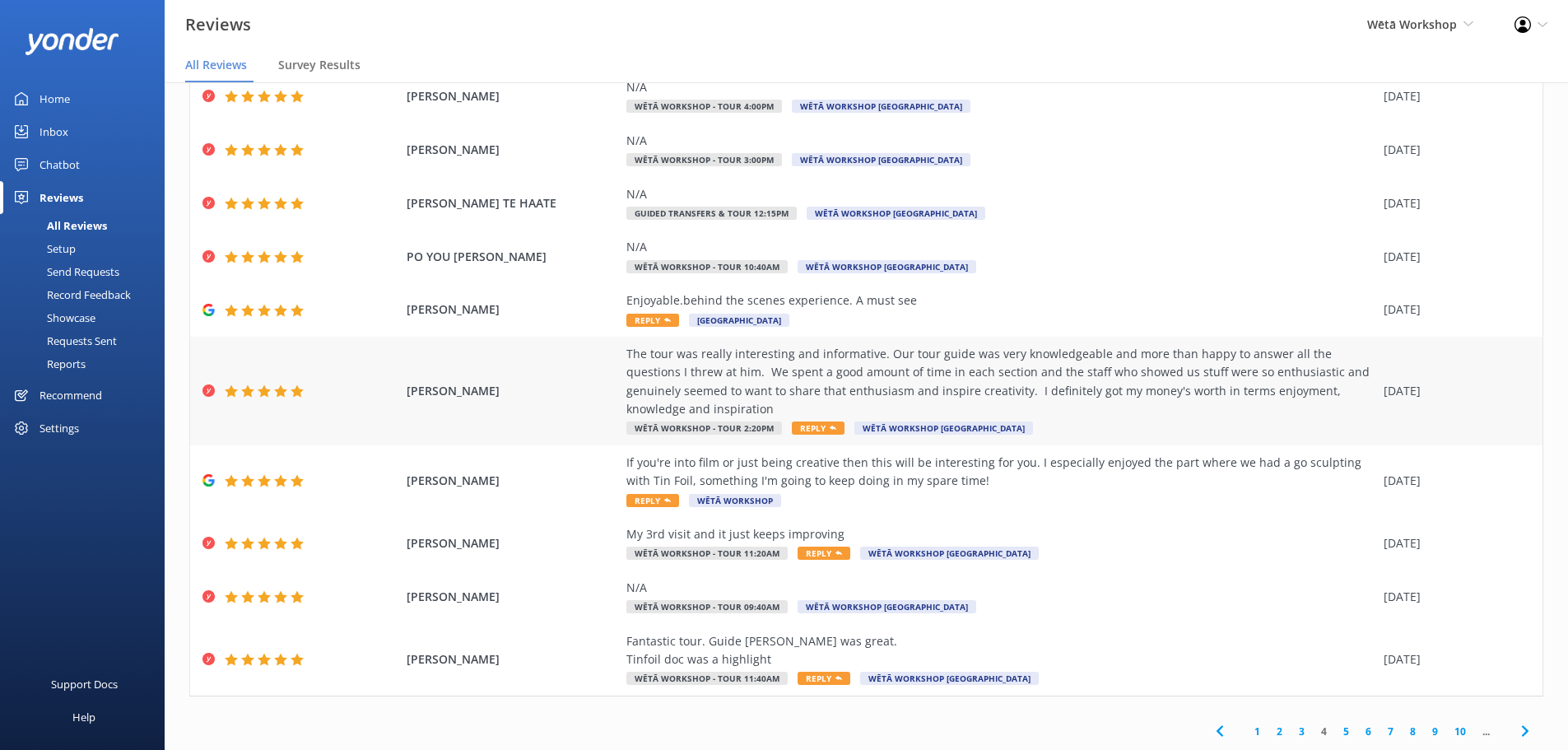
click at [814, 422] on span "Reply" at bounding box center [818, 428] width 53 height 13
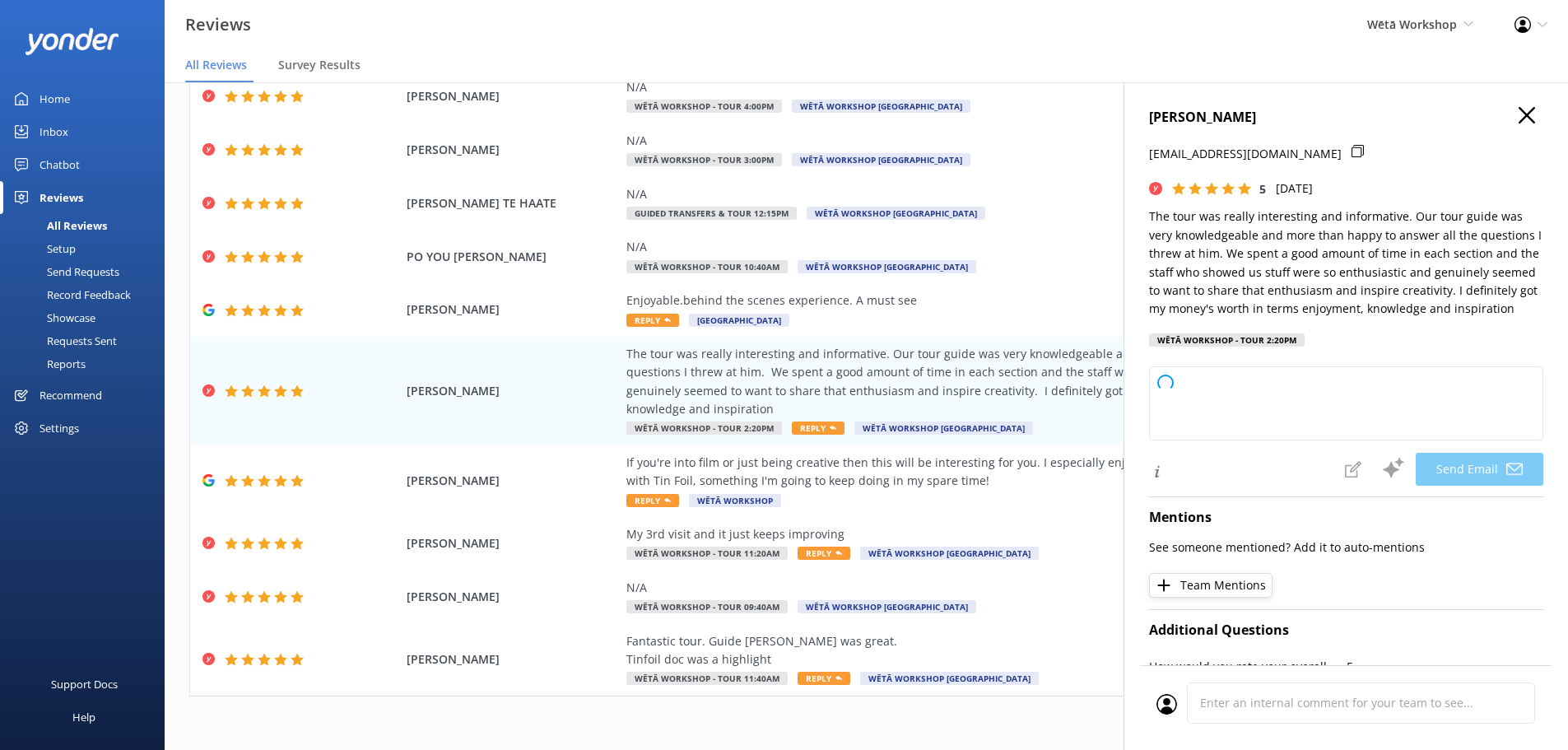
type textarea "Kia ora Lisa, Thank you so much for your fantastic review! We’re really glad to…"
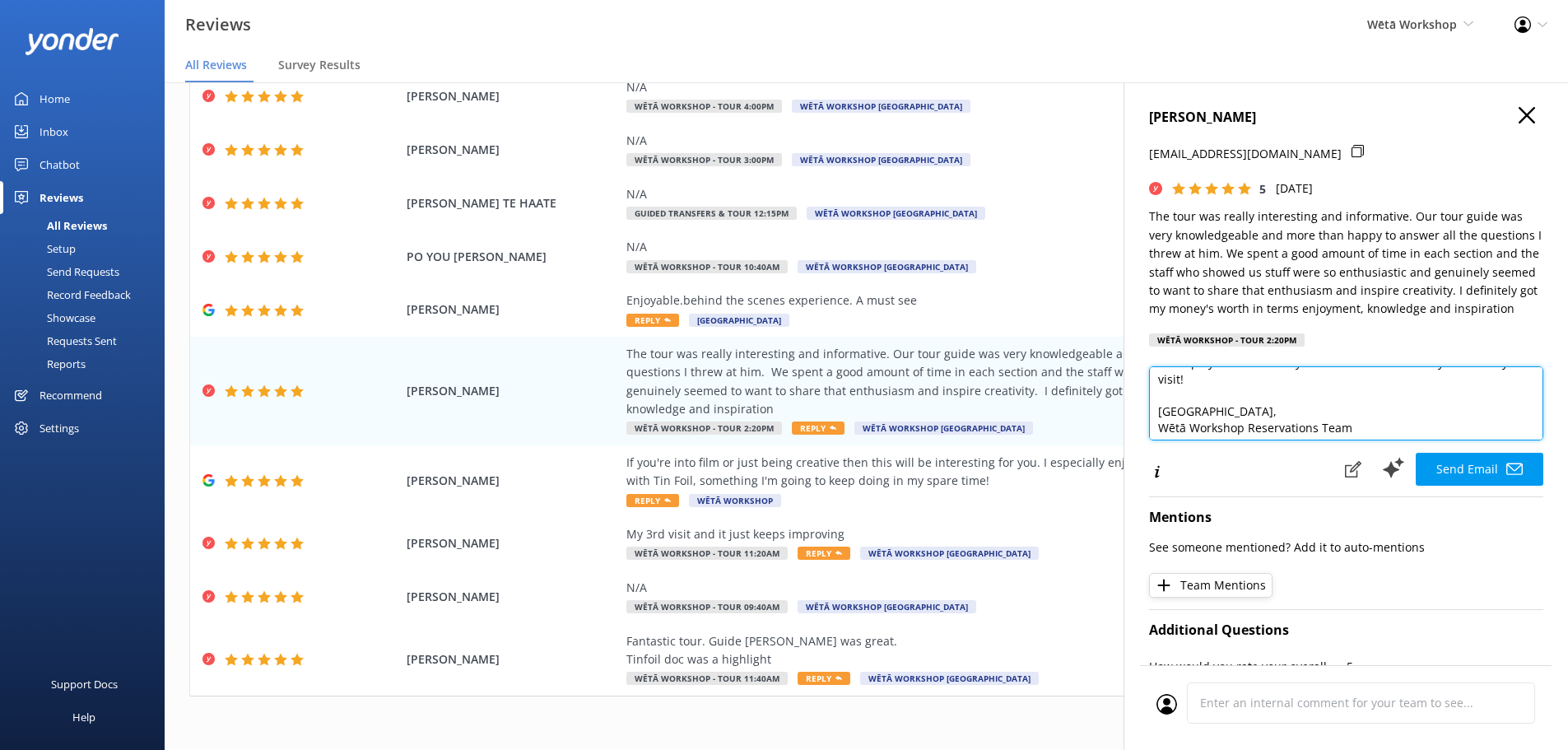
scroll to position [121, 0]
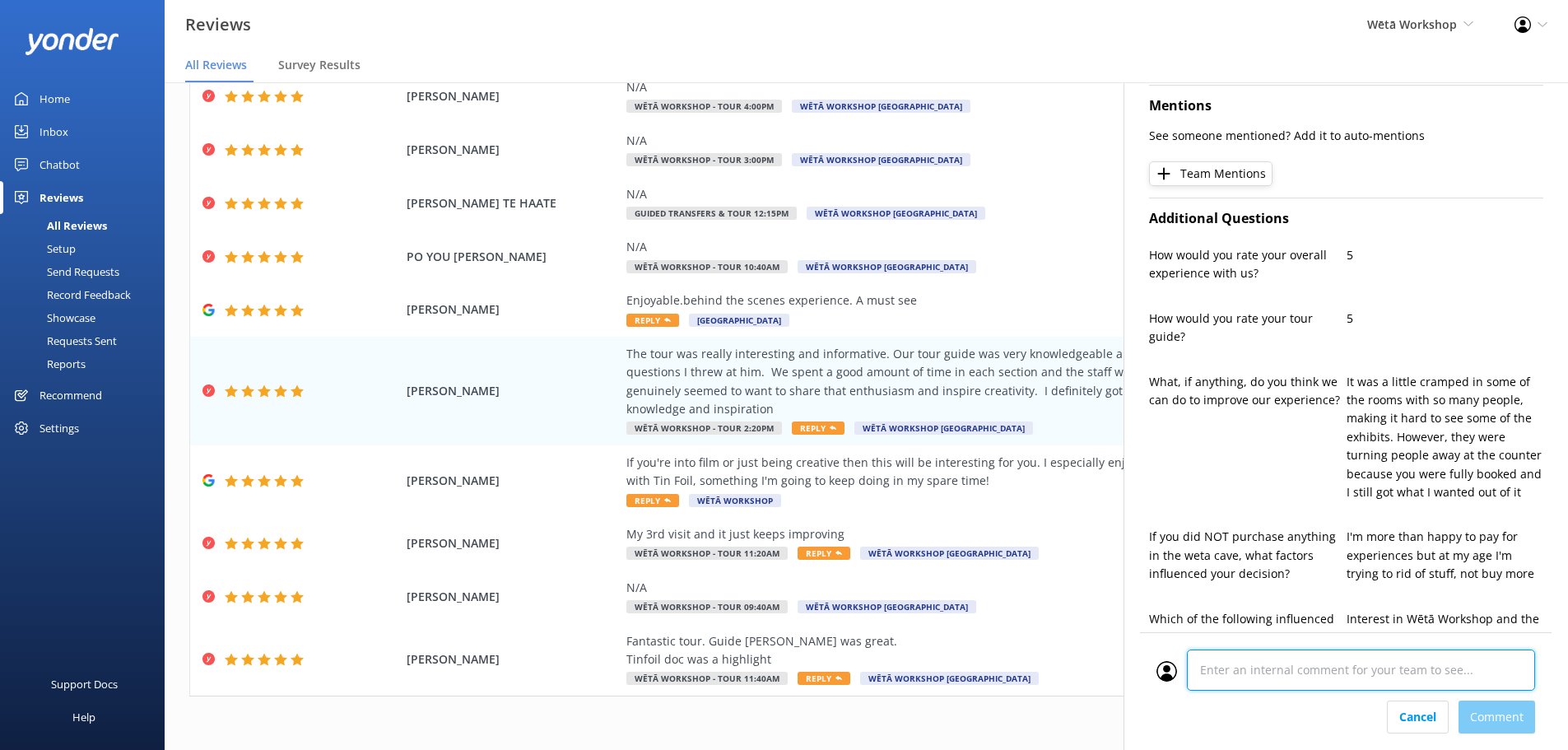
click at [1340, 718] on div "Cancel Comment" at bounding box center [1346, 691] width 411 height 118
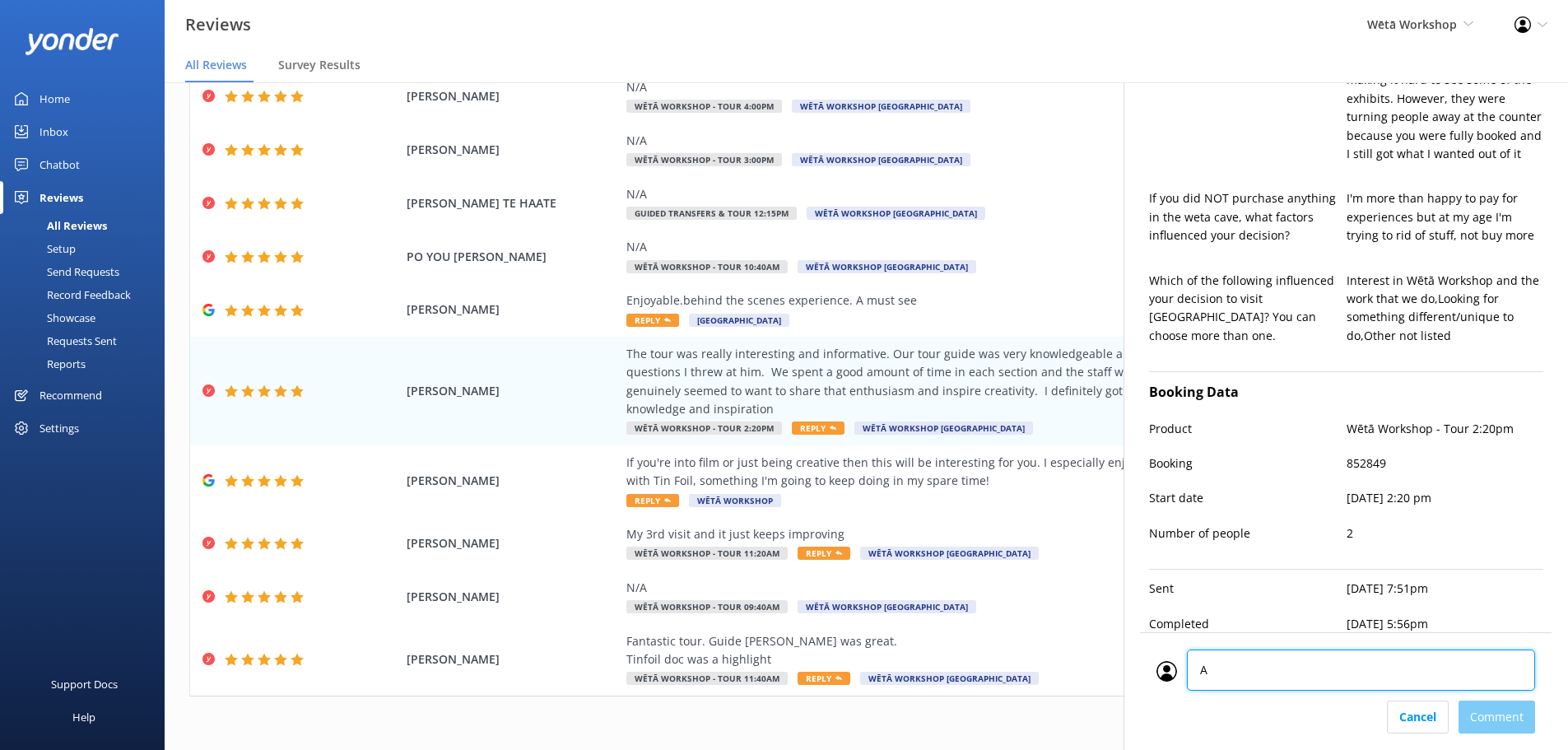
type textarea "AT"
click at [1510, 708] on div "Cancel Comment" at bounding box center [1346, 717] width 379 height 33
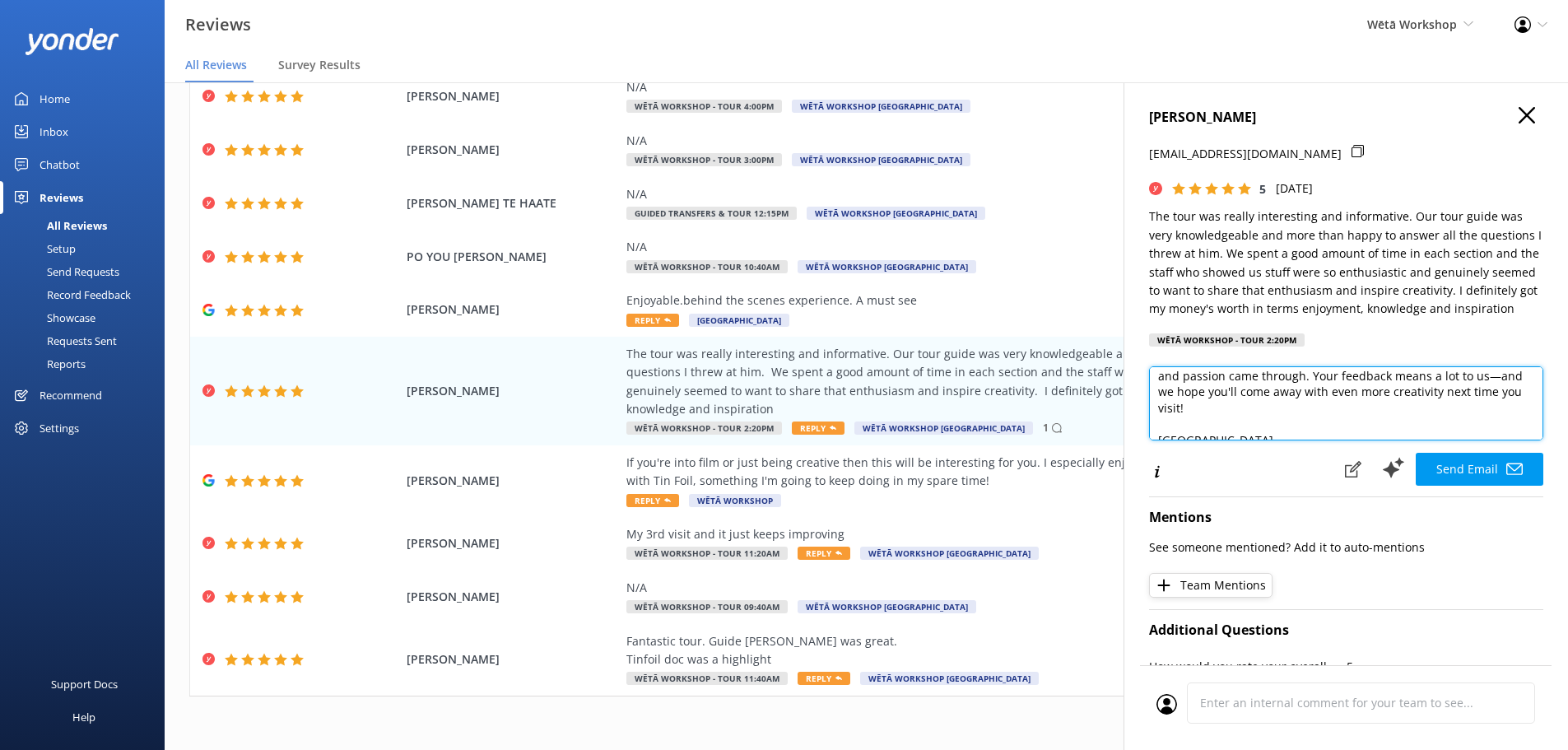
scroll to position [121, 0]
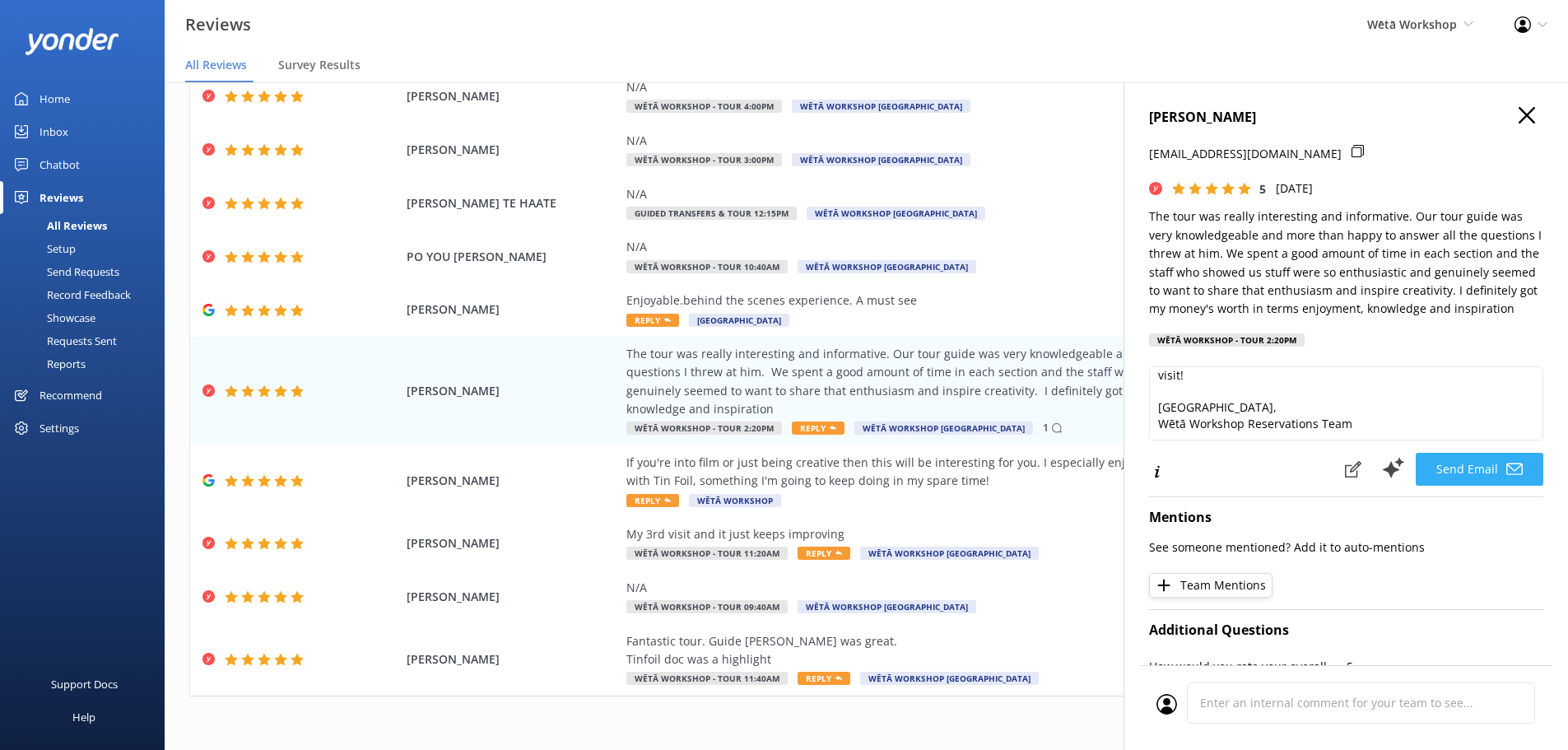
click at [1506, 465] on icon at bounding box center [1514, 469] width 16 height 16
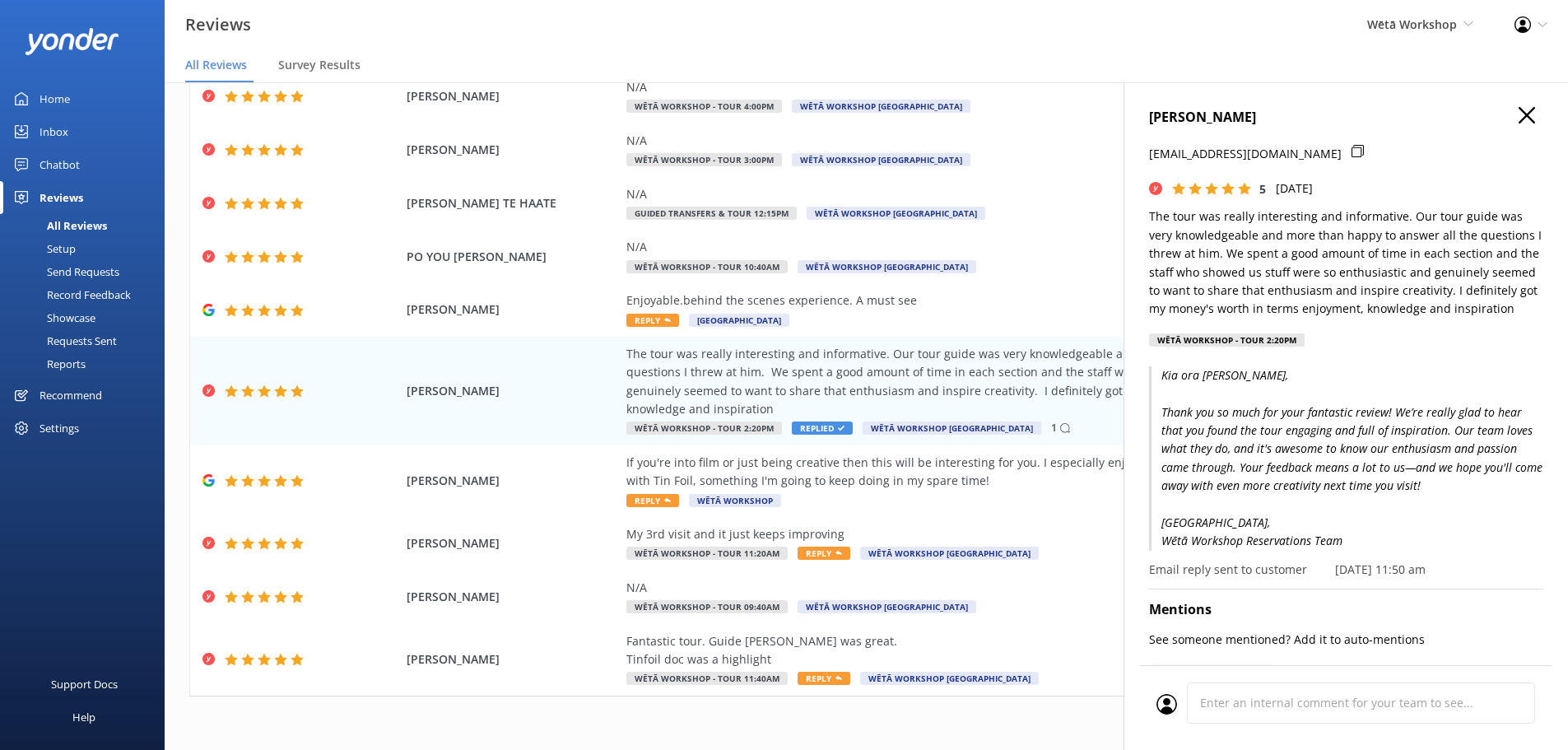
click at [1519, 107] on icon "button" at bounding box center [1527, 115] width 16 height 16
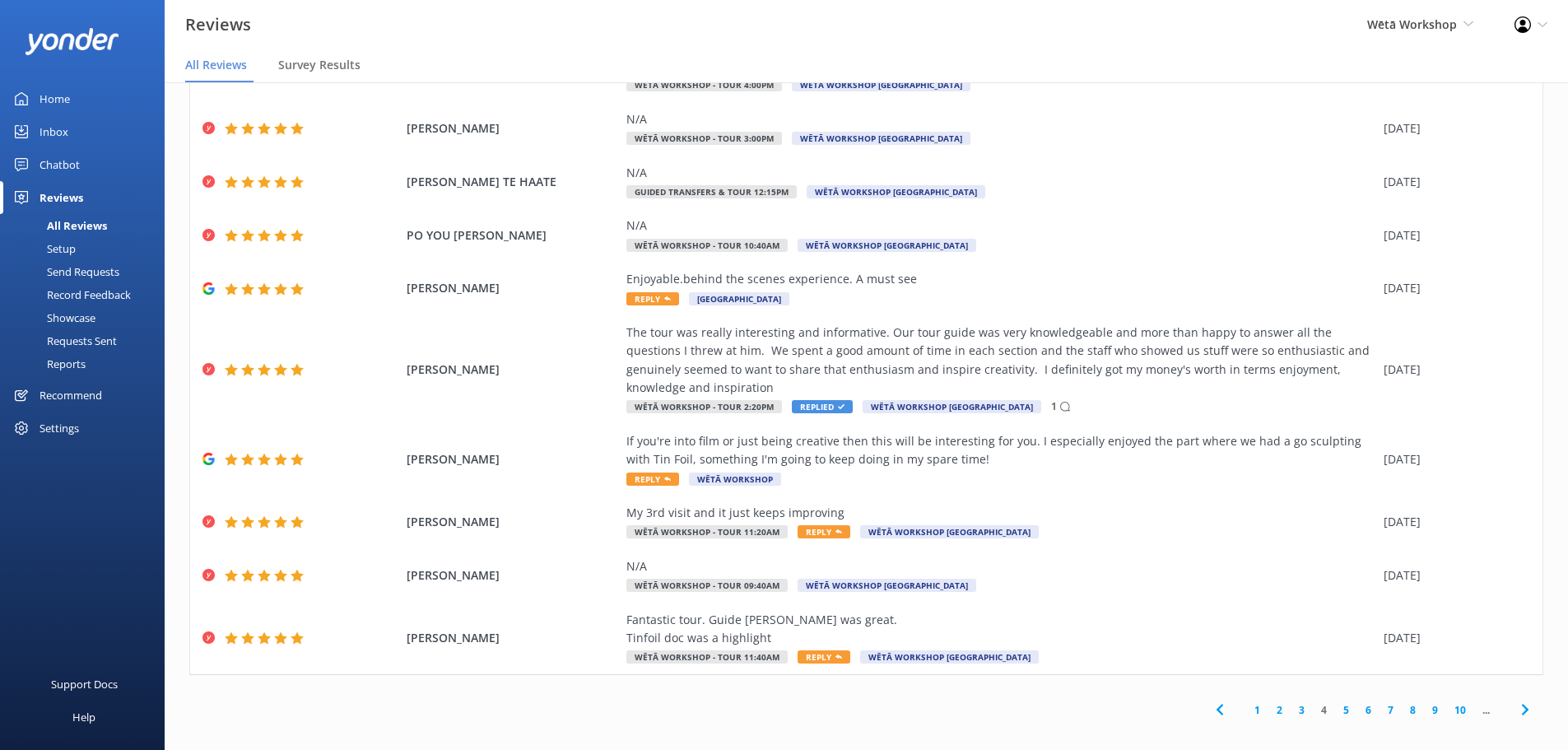
scroll to position [33, 0]
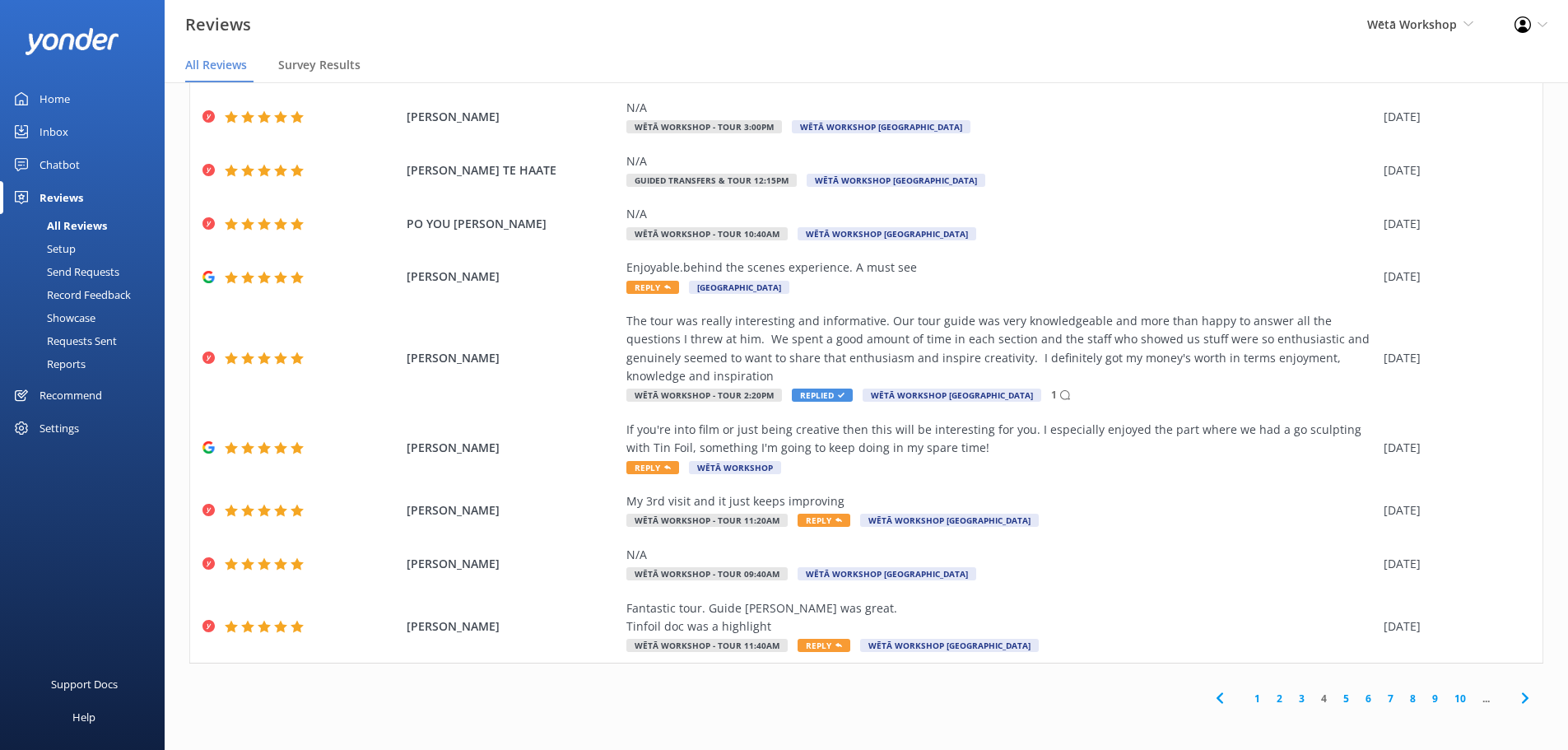
click at [1336, 697] on link "5" at bounding box center [1346, 698] width 22 height 15
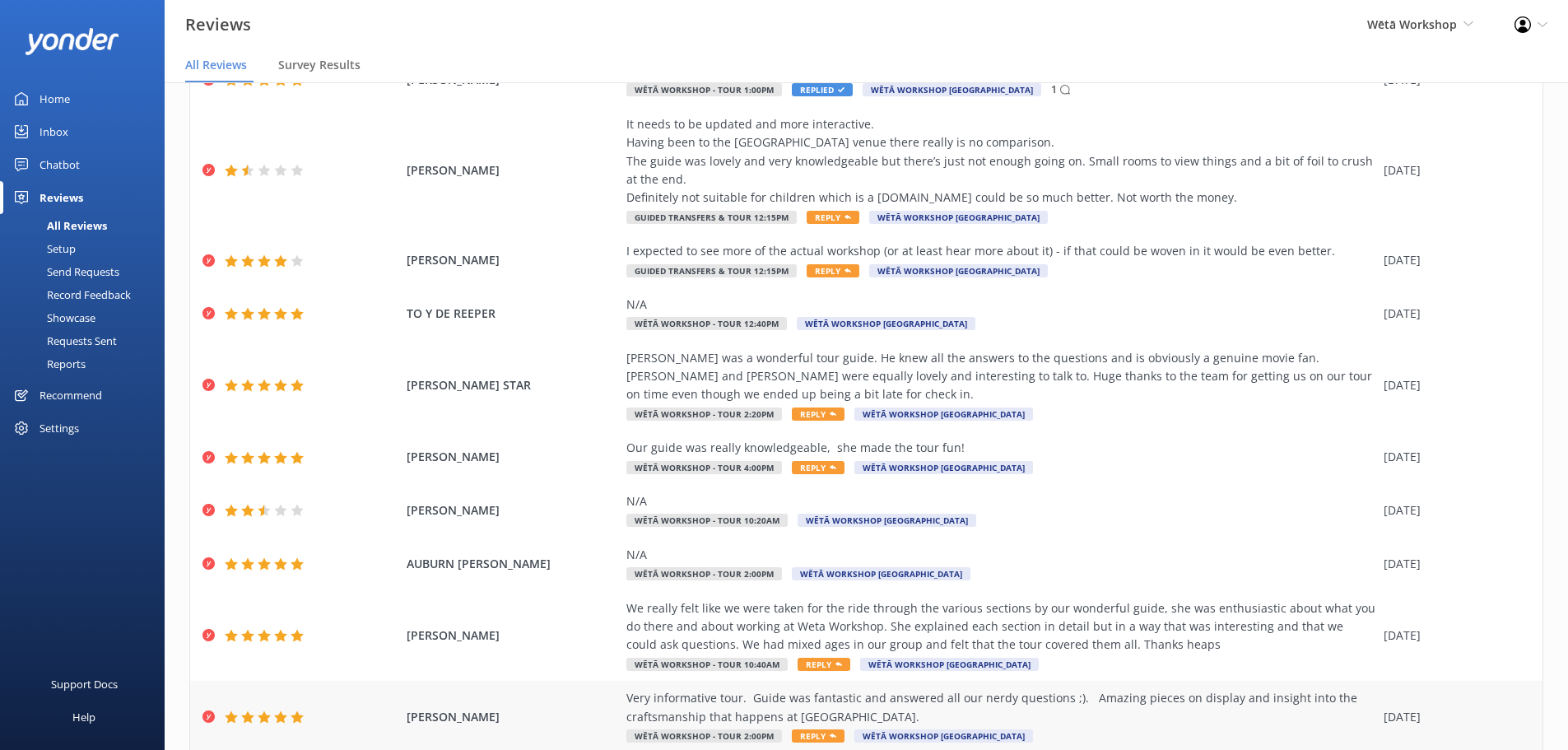
scroll to position [186, 0]
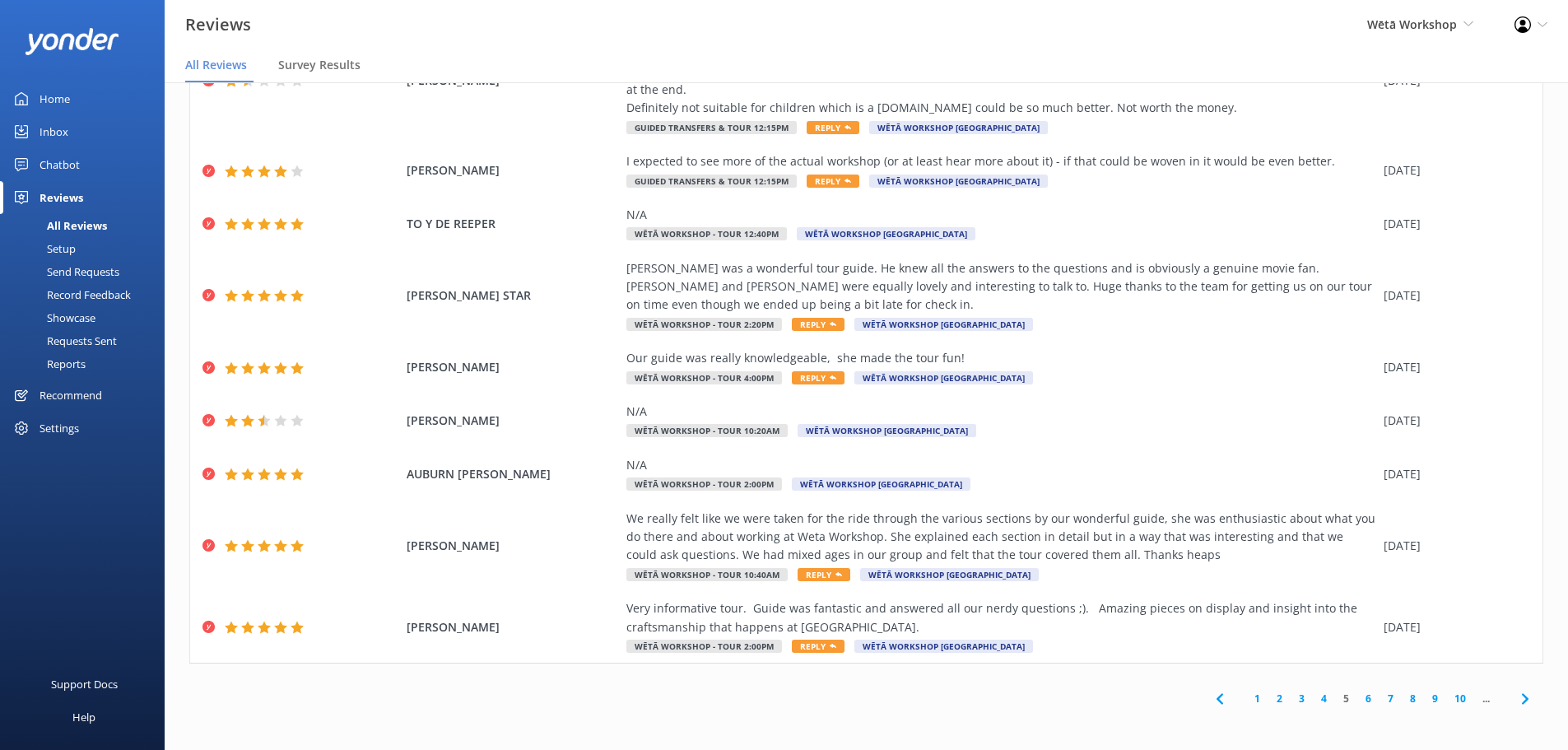
click at [1358, 701] on link "6" at bounding box center [1369, 698] width 22 height 15
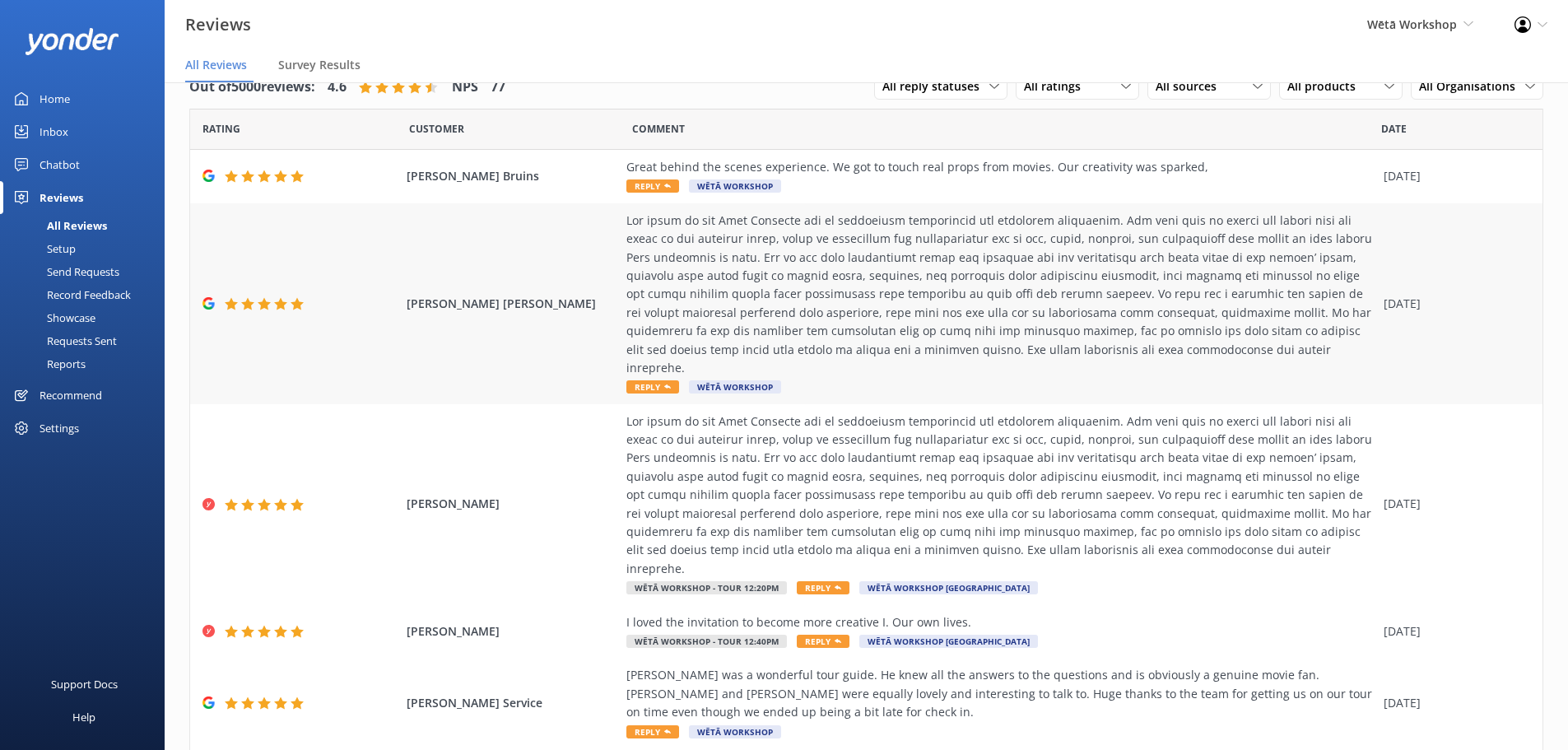
click at [645, 380] on span "Reply" at bounding box center [653, 386] width 53 height 13
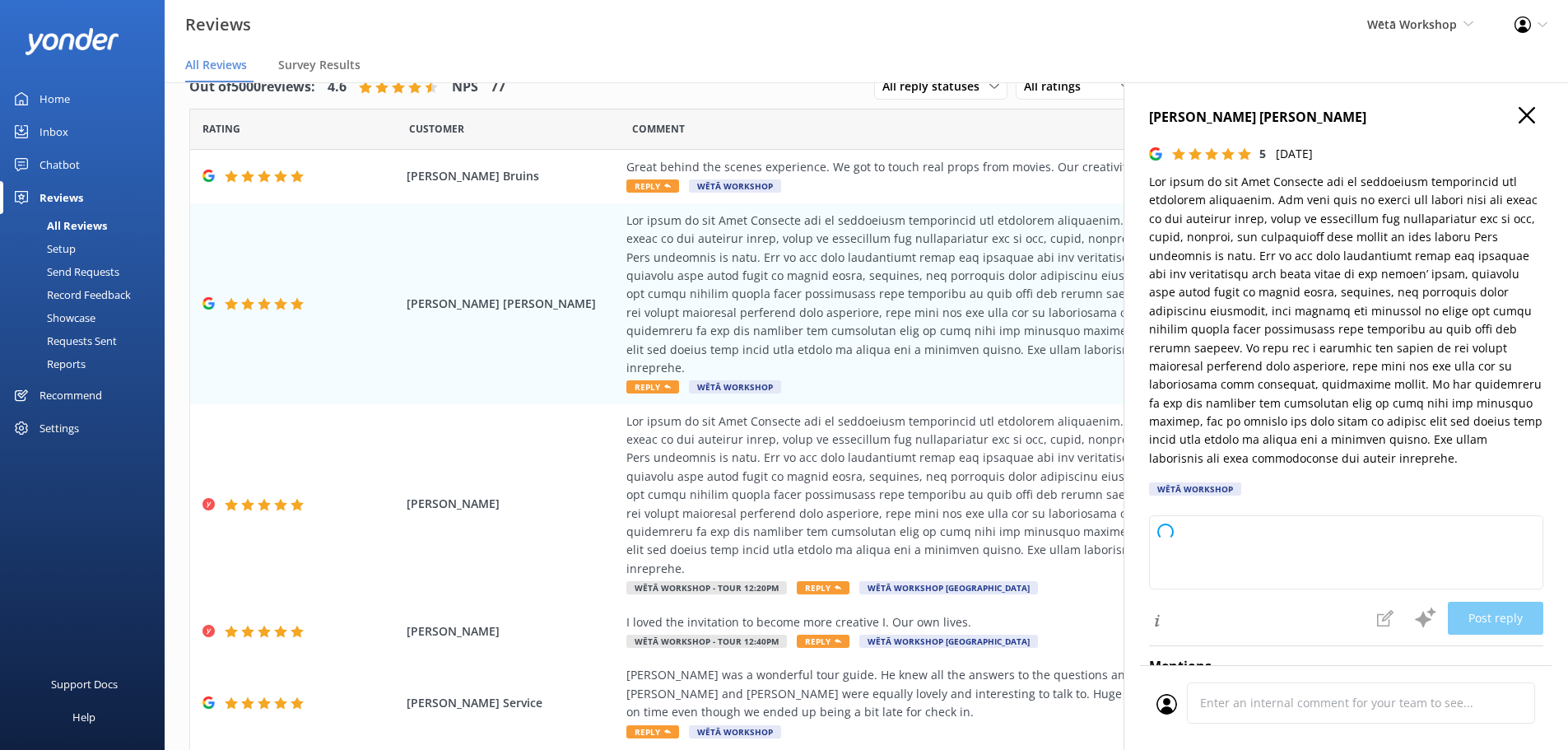
type textarea "Kia ora and thank you so much for sharing such a fantastic and detailed review!…"
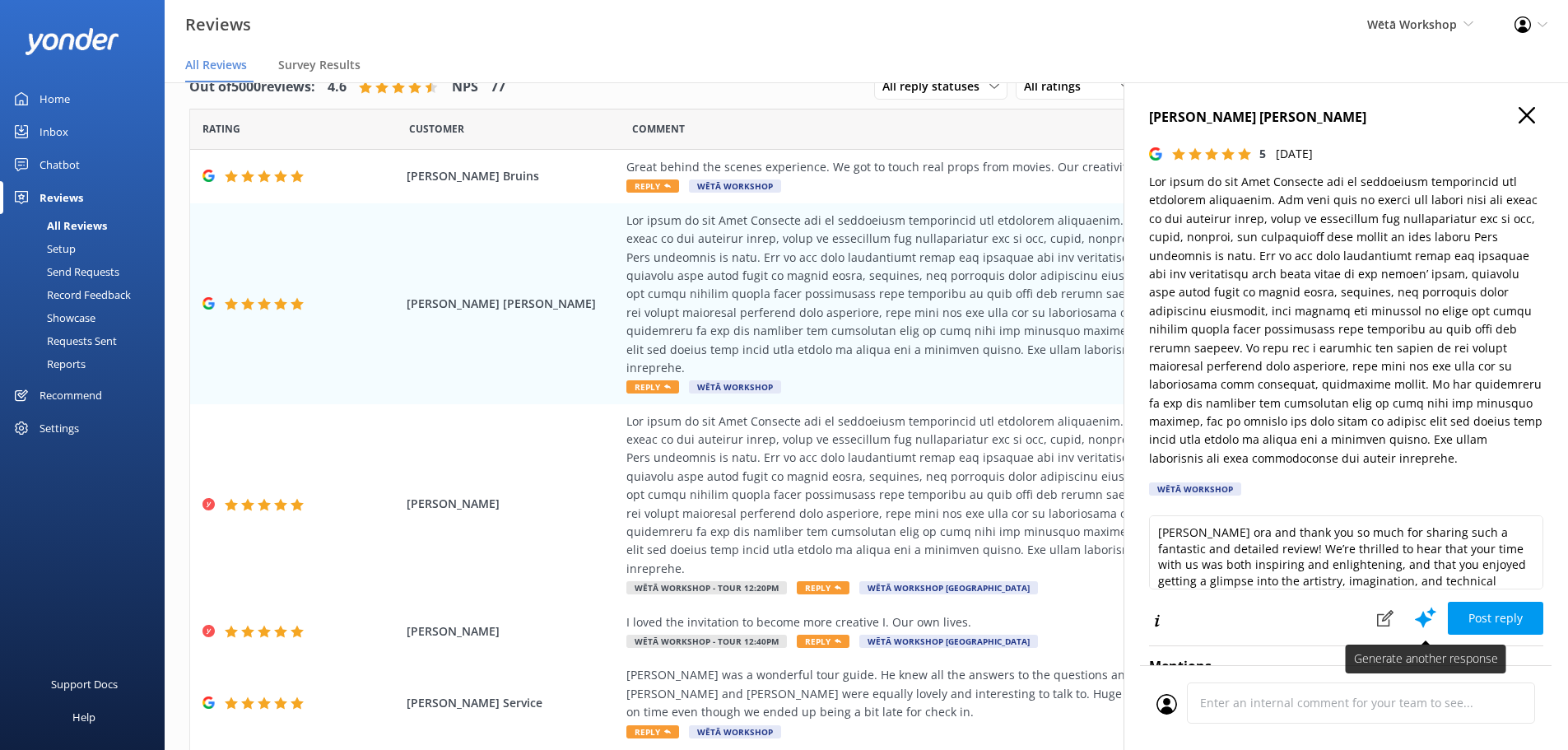
click at [1421, 619] on icon at bounding box center [1426, 618] width 25 height 25
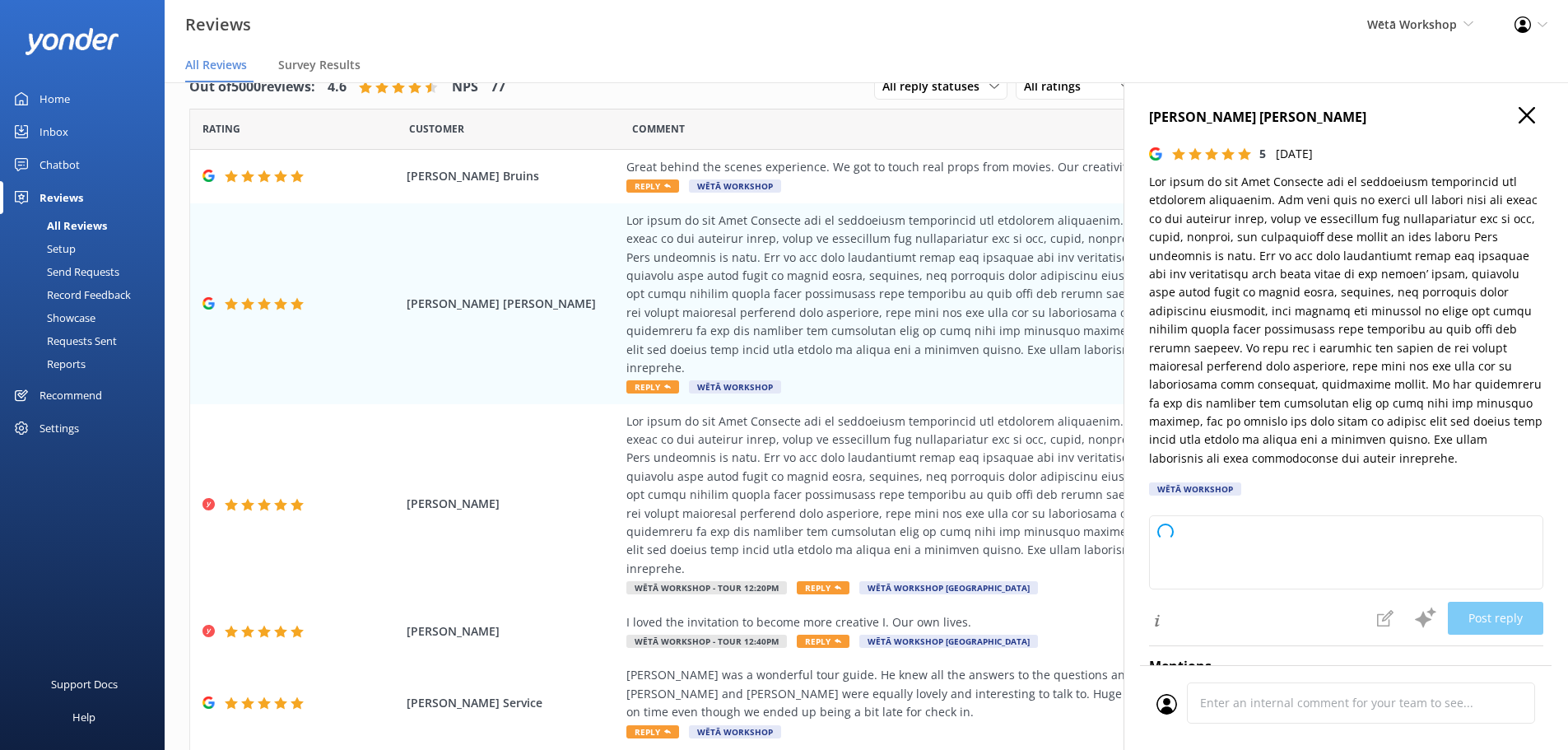
type textarea "Kia ora! Thank you so much for your thoughtful and generous review. We’re delig…"
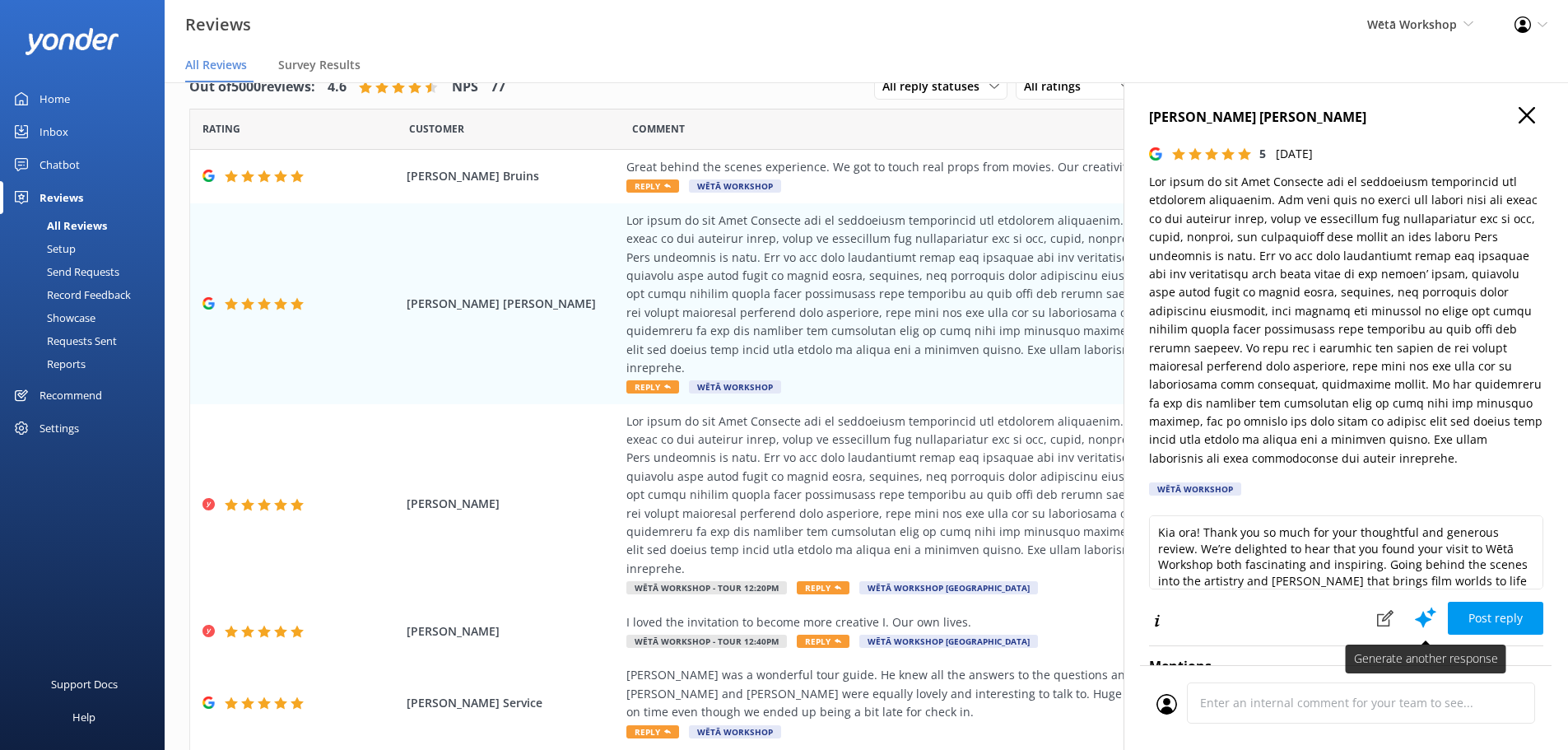
click at [1412, 630] on button at bounding box center [1426, 617] width 45 height 33
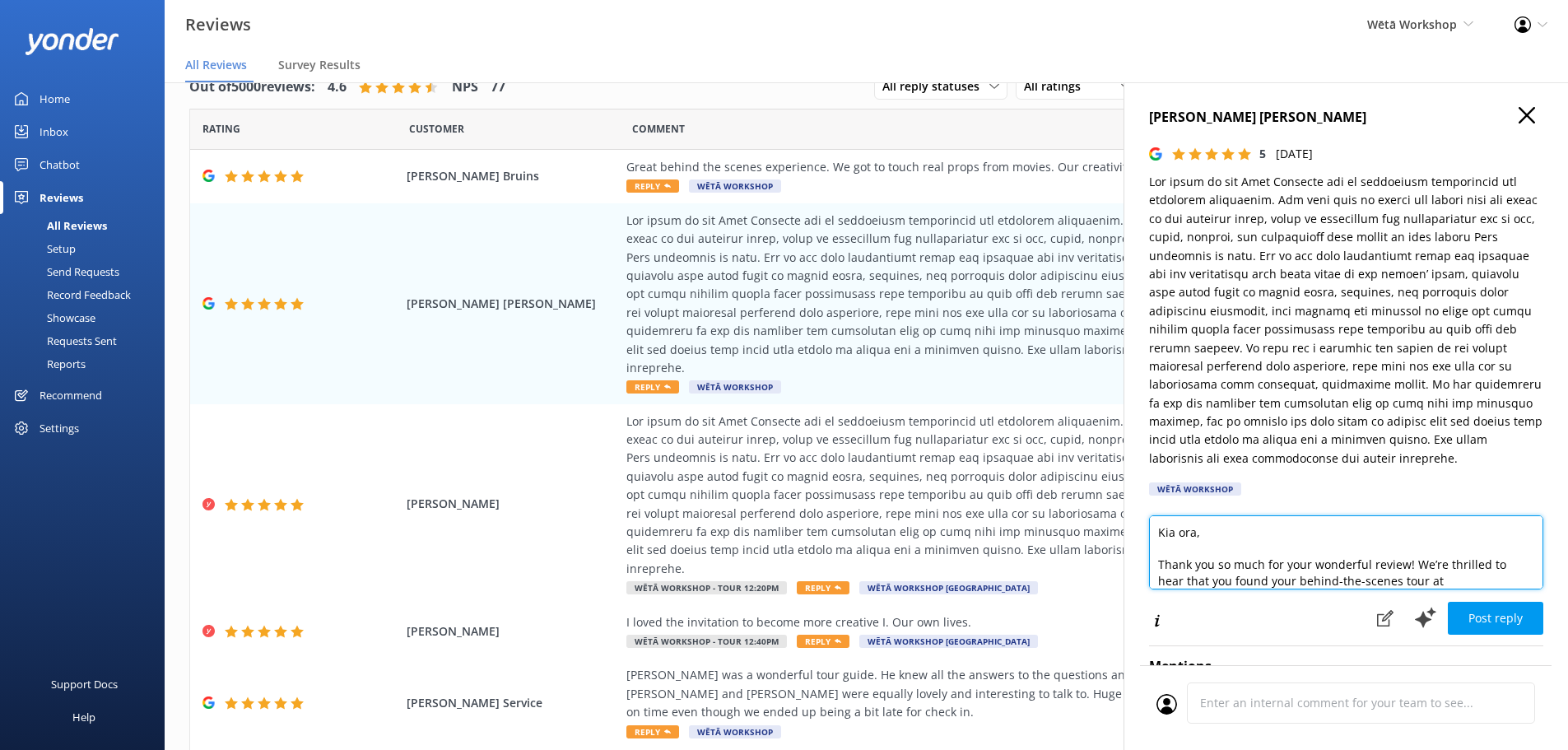
click at [1195, 534] on textarea "Kia ora, Thank you so much for your wonderful review! We’re thrilled to hear th…" at bounding box center [1346, 552] width 394 height 74
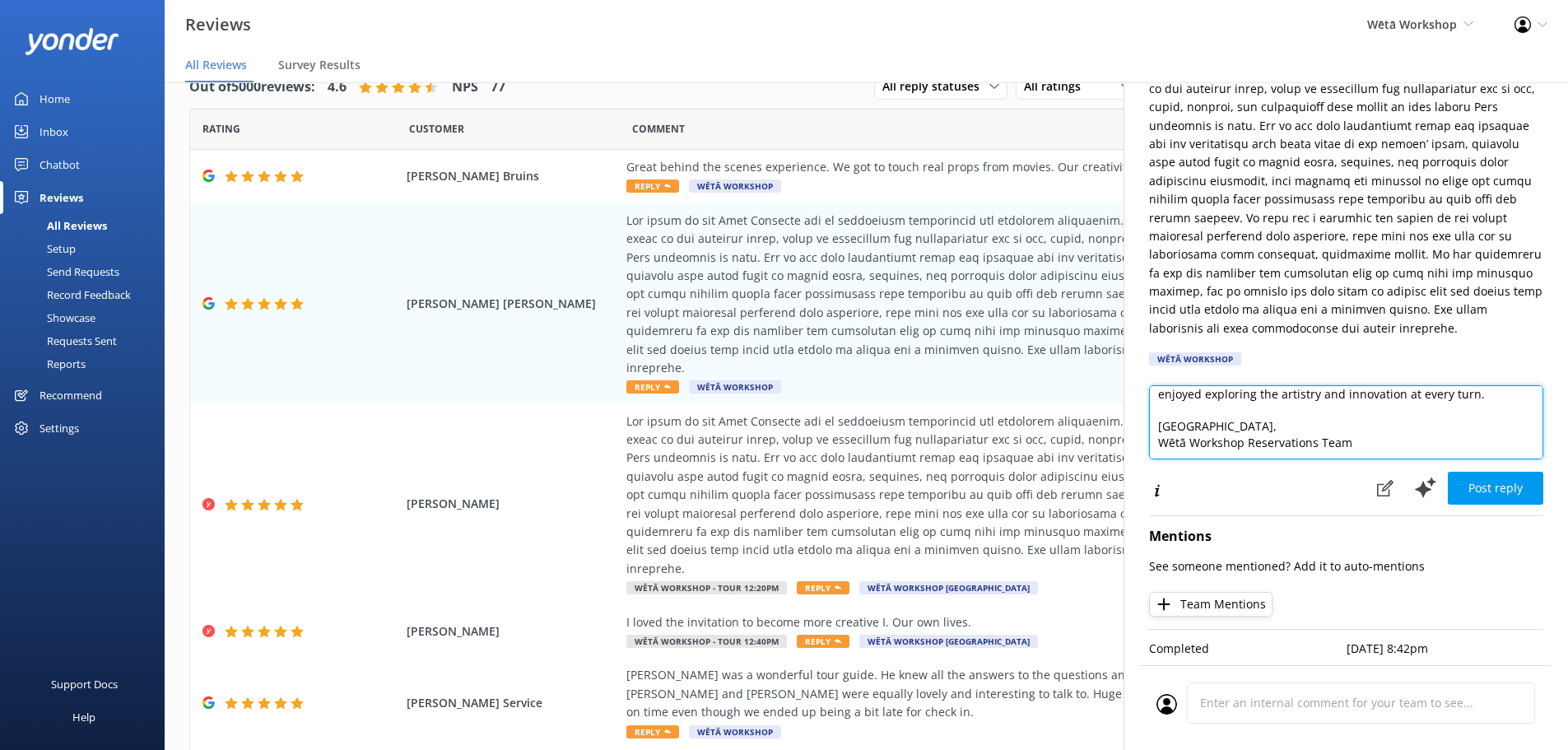
type textarea "Kia ora Elaine, Thank you so much for your wonderful review! We’re thrilled to …"
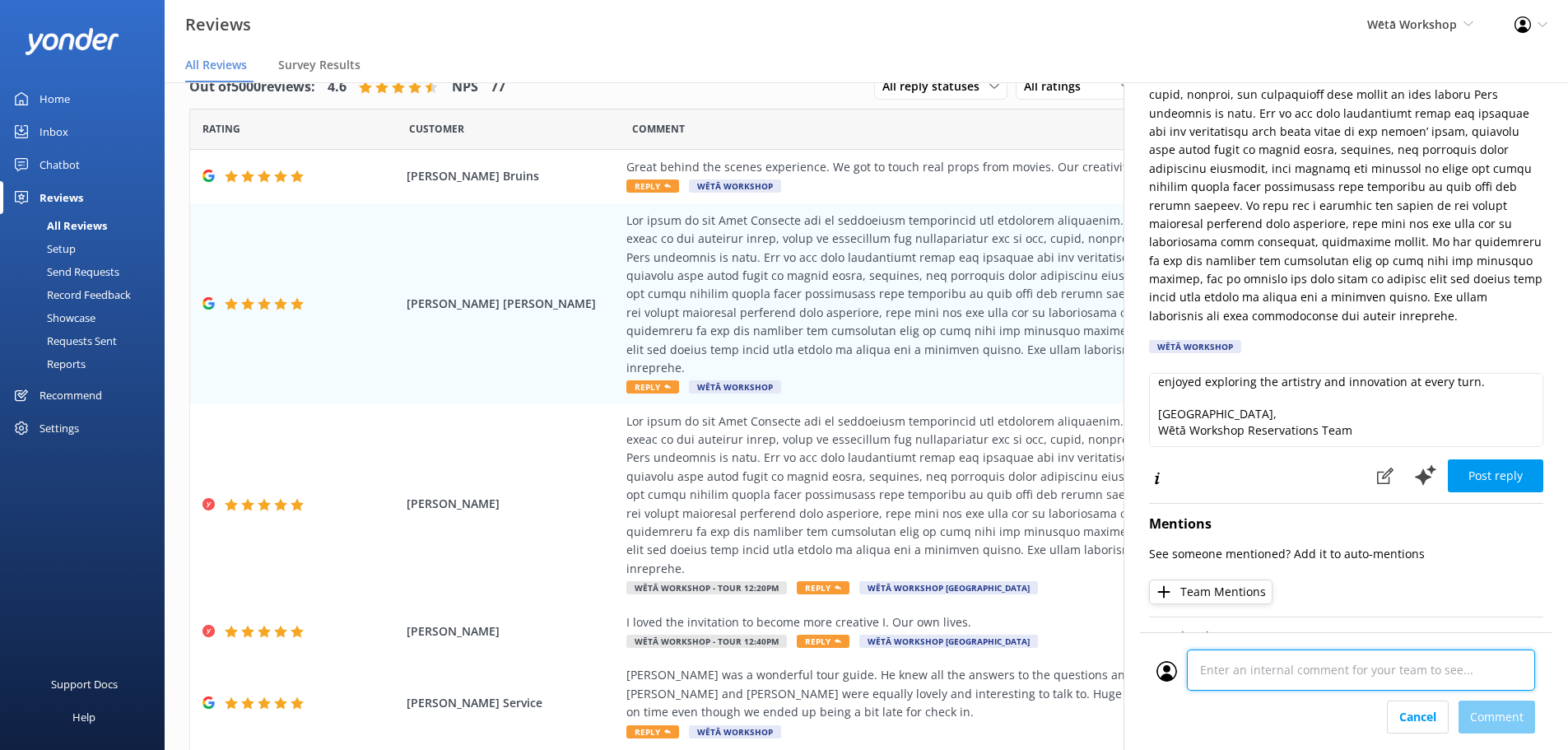
click at [1342, 711] on div "Cancel Comment" at bounding box center [1346, 691] width 411 height 118
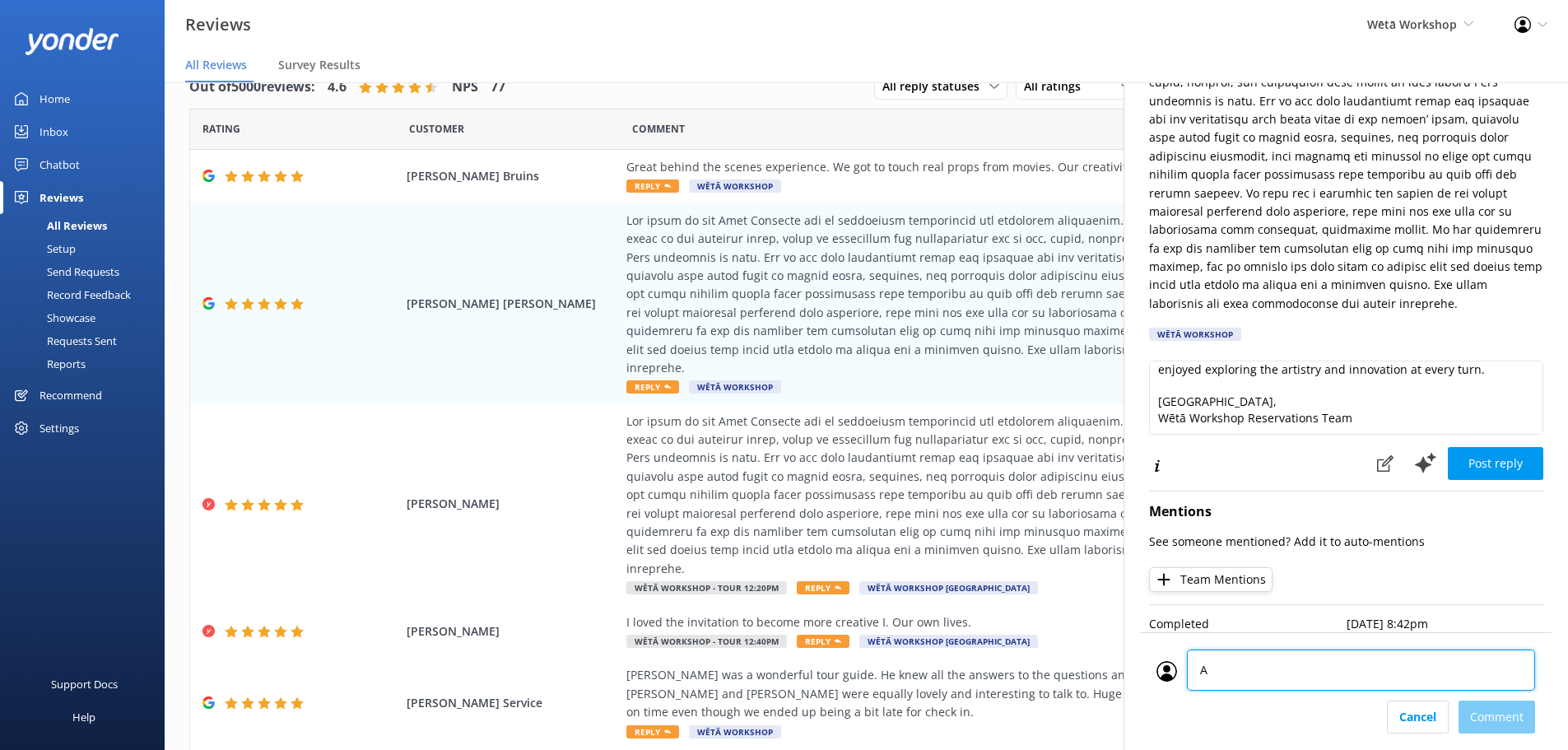
type textarea "AT"
click at [1500, 721] on div "Cancel Comment" at bounding box center [1346, 717] width 379 height 33
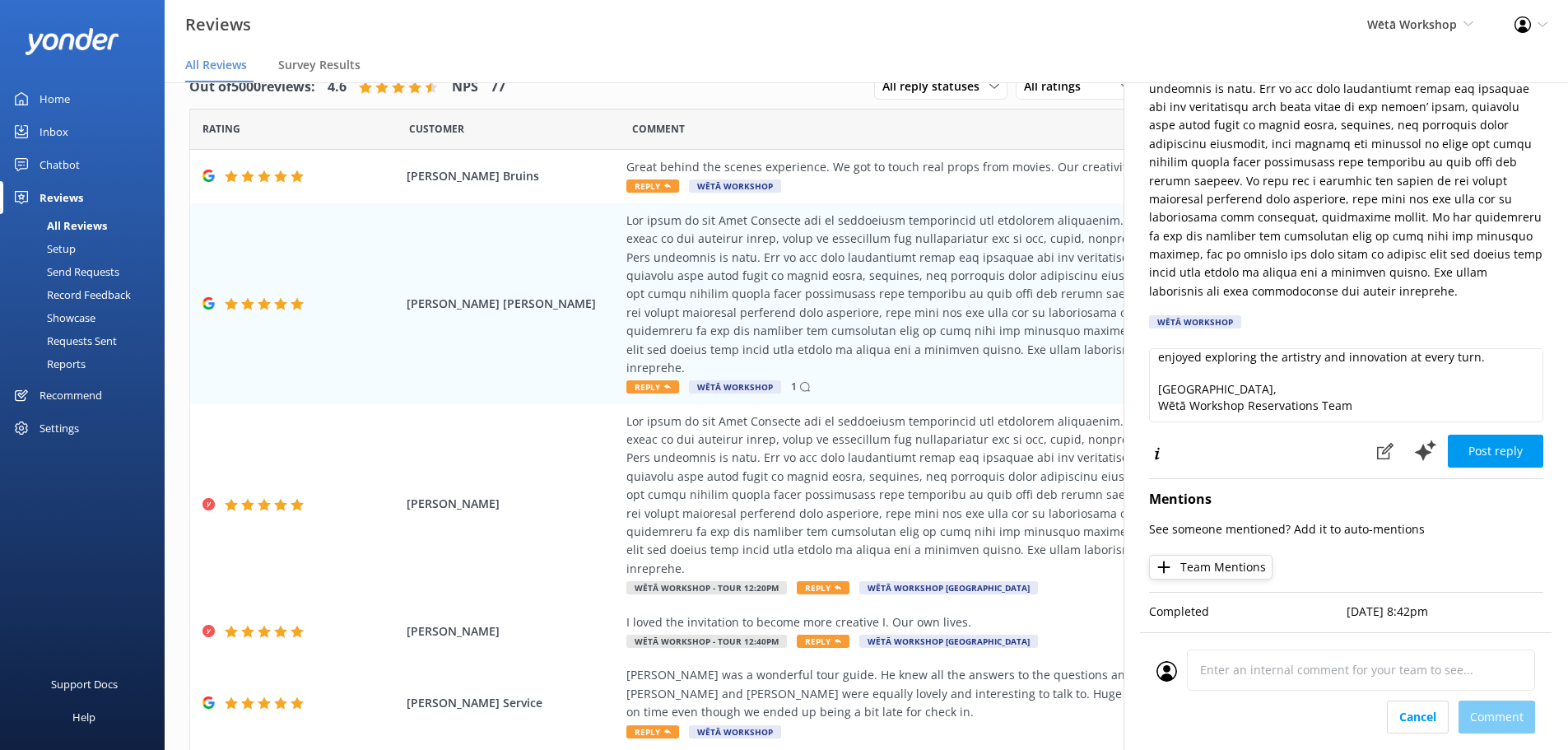
scroll to position [314, 0]
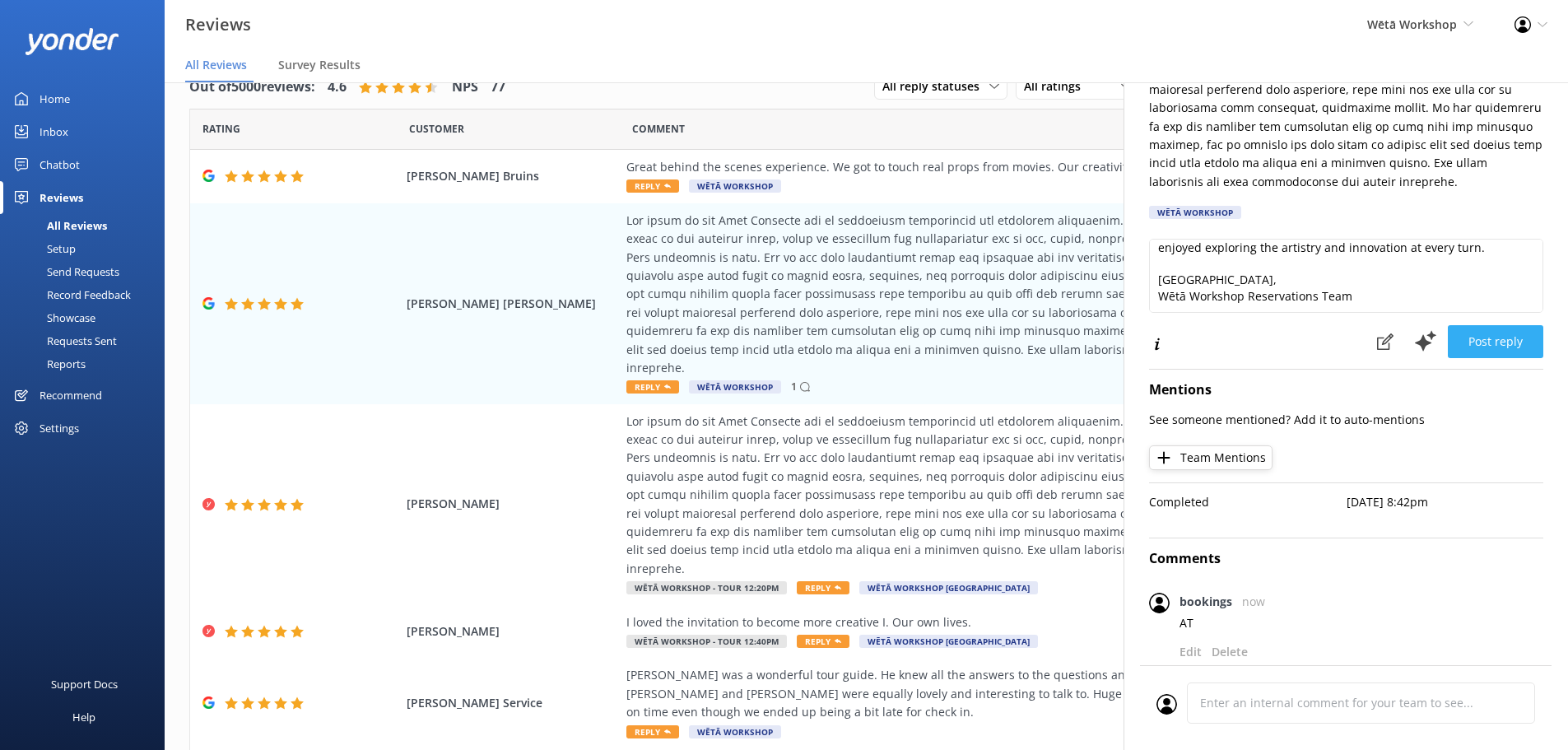
click at [1491, 303] on div "Kia ora Elaine, Thank you so much for your wonderful review! We’re thrilled to …" at bounding box center [1346, 299] width 394 height 120
click at [1494, 326] on button "Post reply" at bounding box center [1496, 341] width 96 height 33
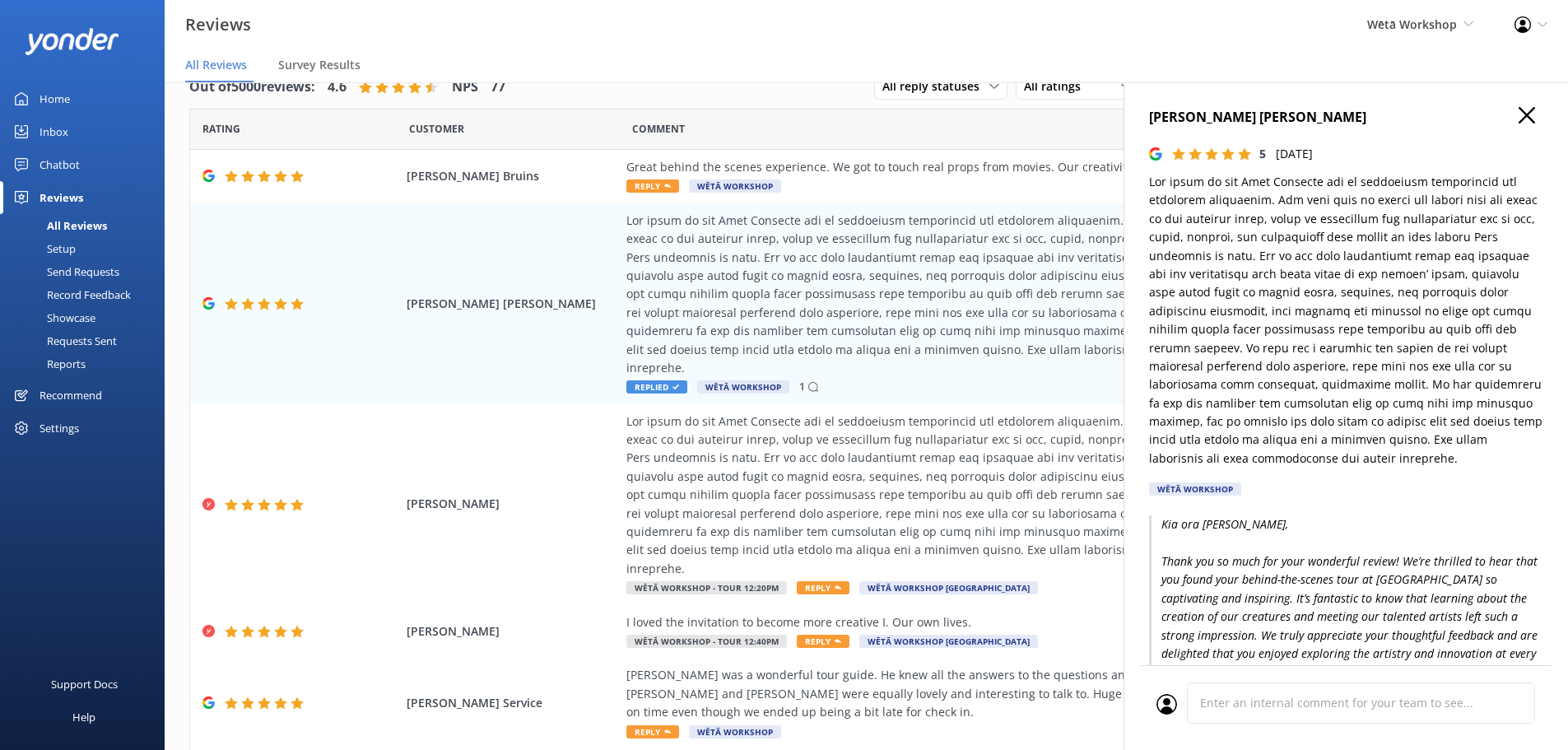
click at [1519, 109] on icon "button" at bounding box center [1527, 115] width 16 height 16
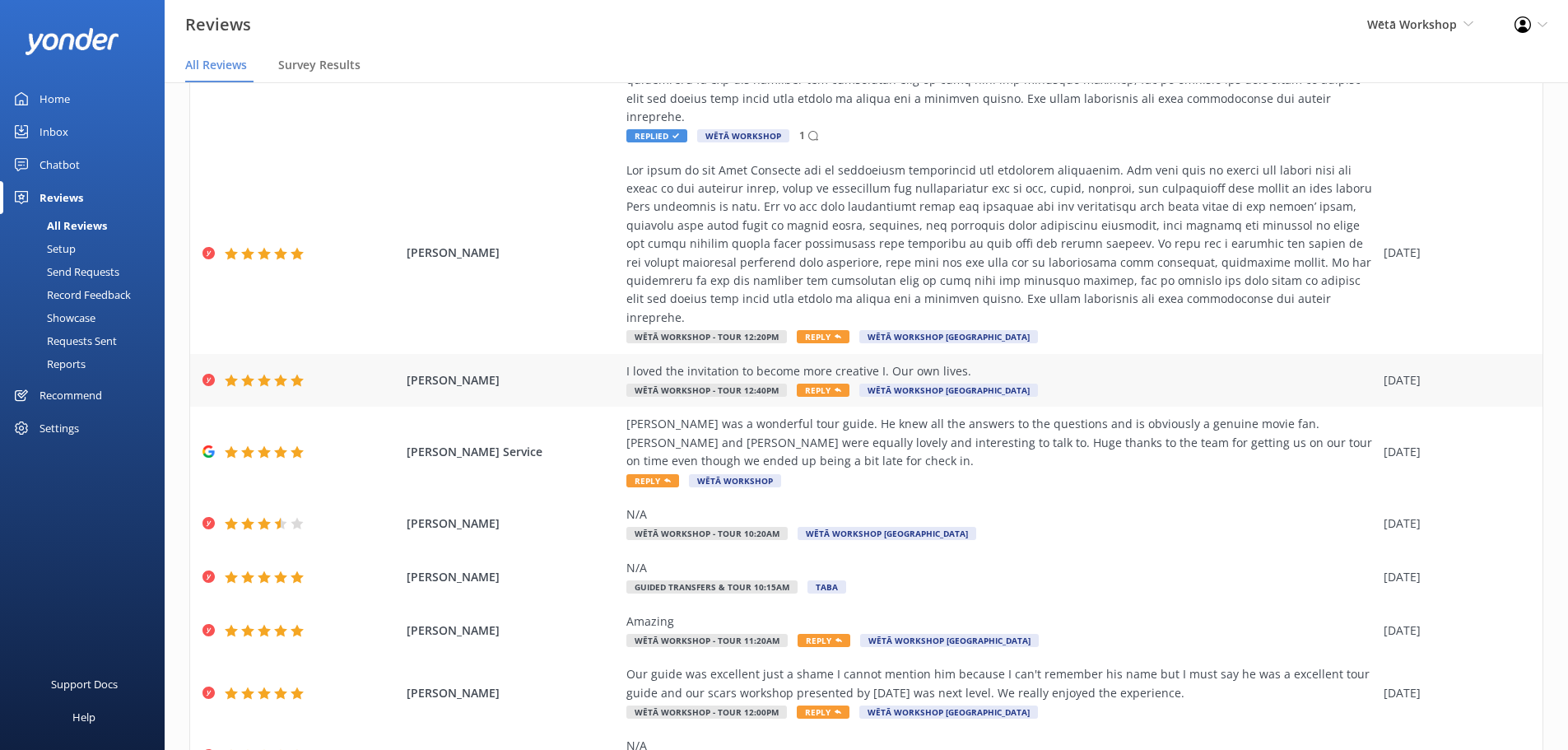
scroll to position [333, 0]
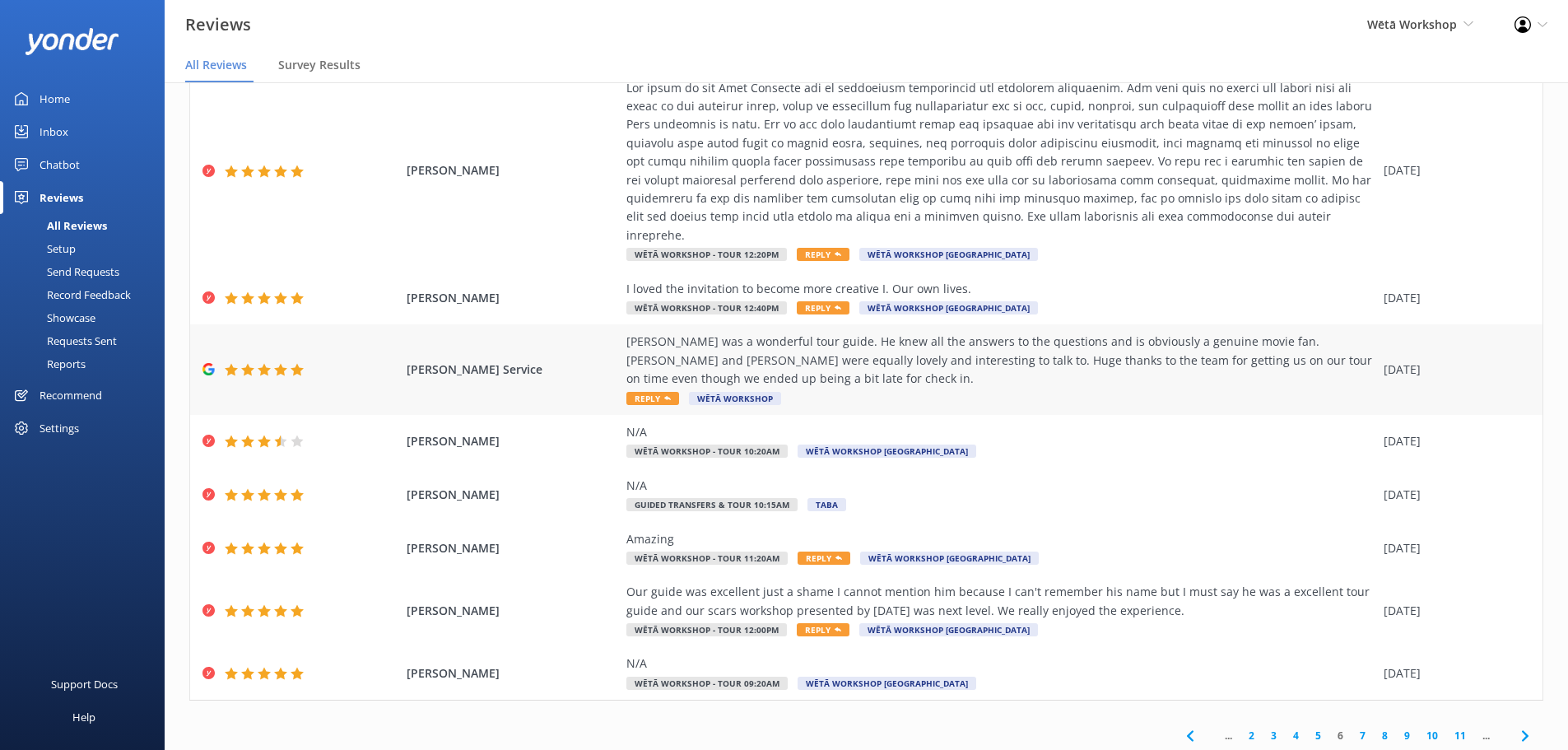
click at [639, 392] on span "Reply" at bounding box center [653, 398] width 53 height 13
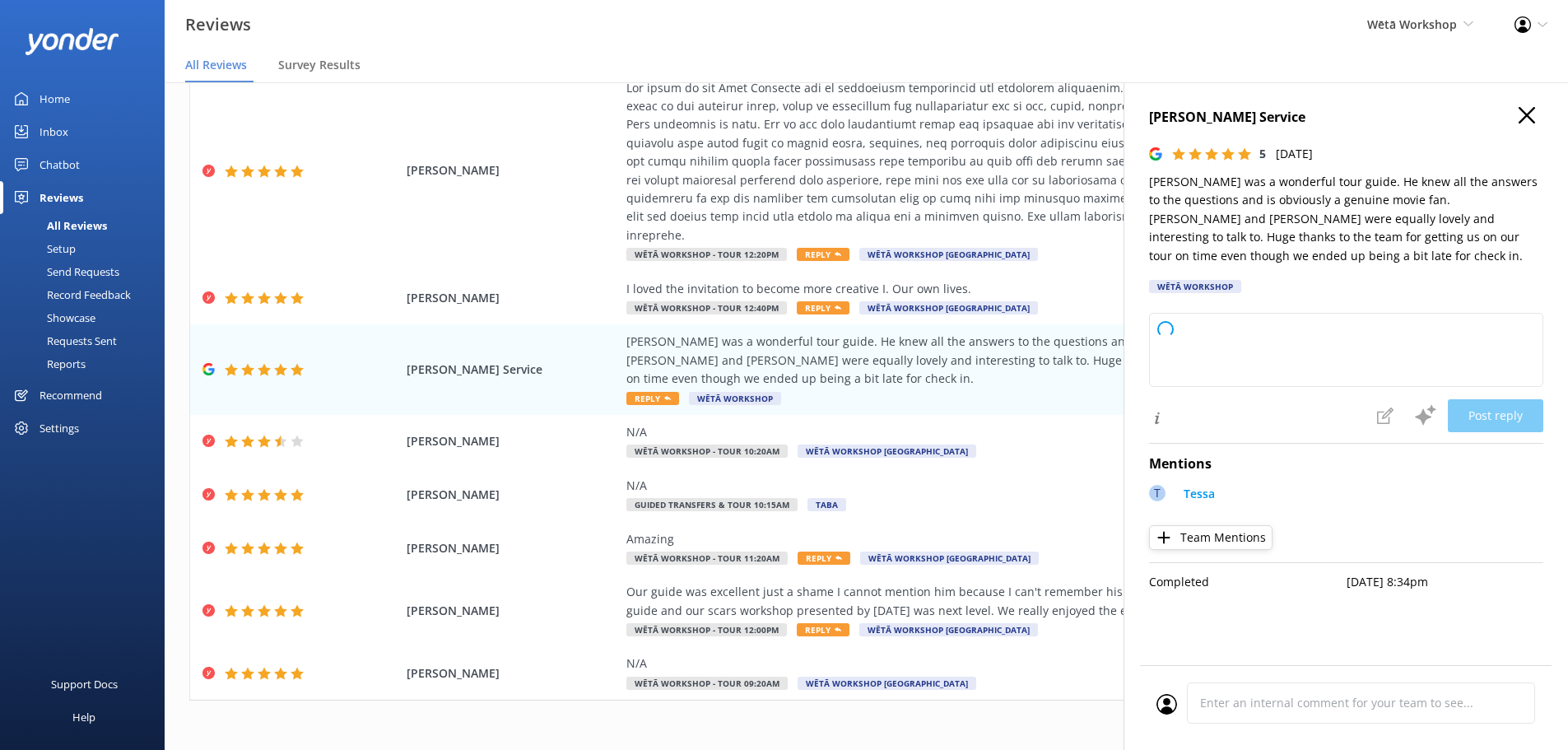
type textarea "Kia ora and thank you so much for your generous feedback! We're delighted to he…"
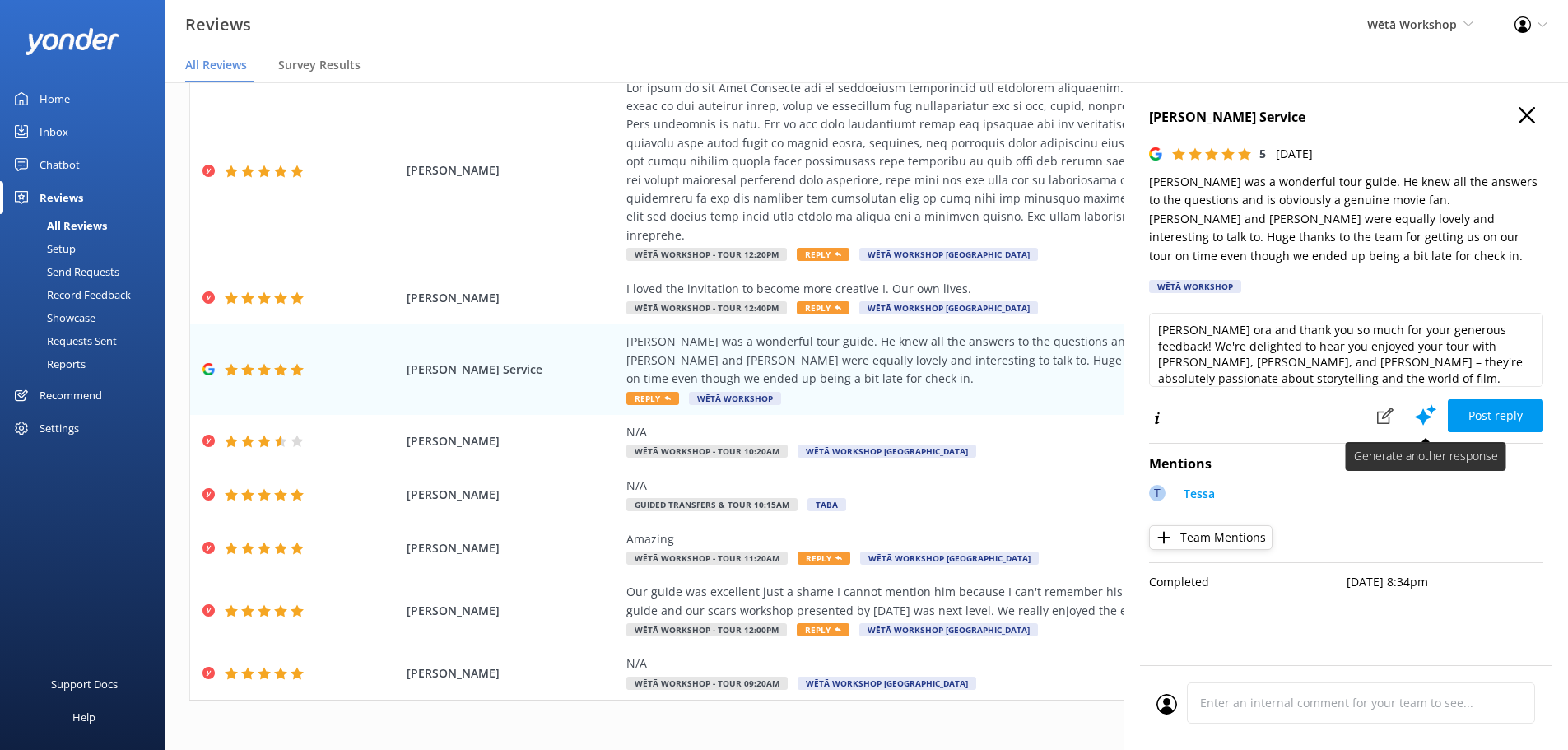
click at [1431, 412] on icon at bounding box center [1426, 415] width 25 height 25
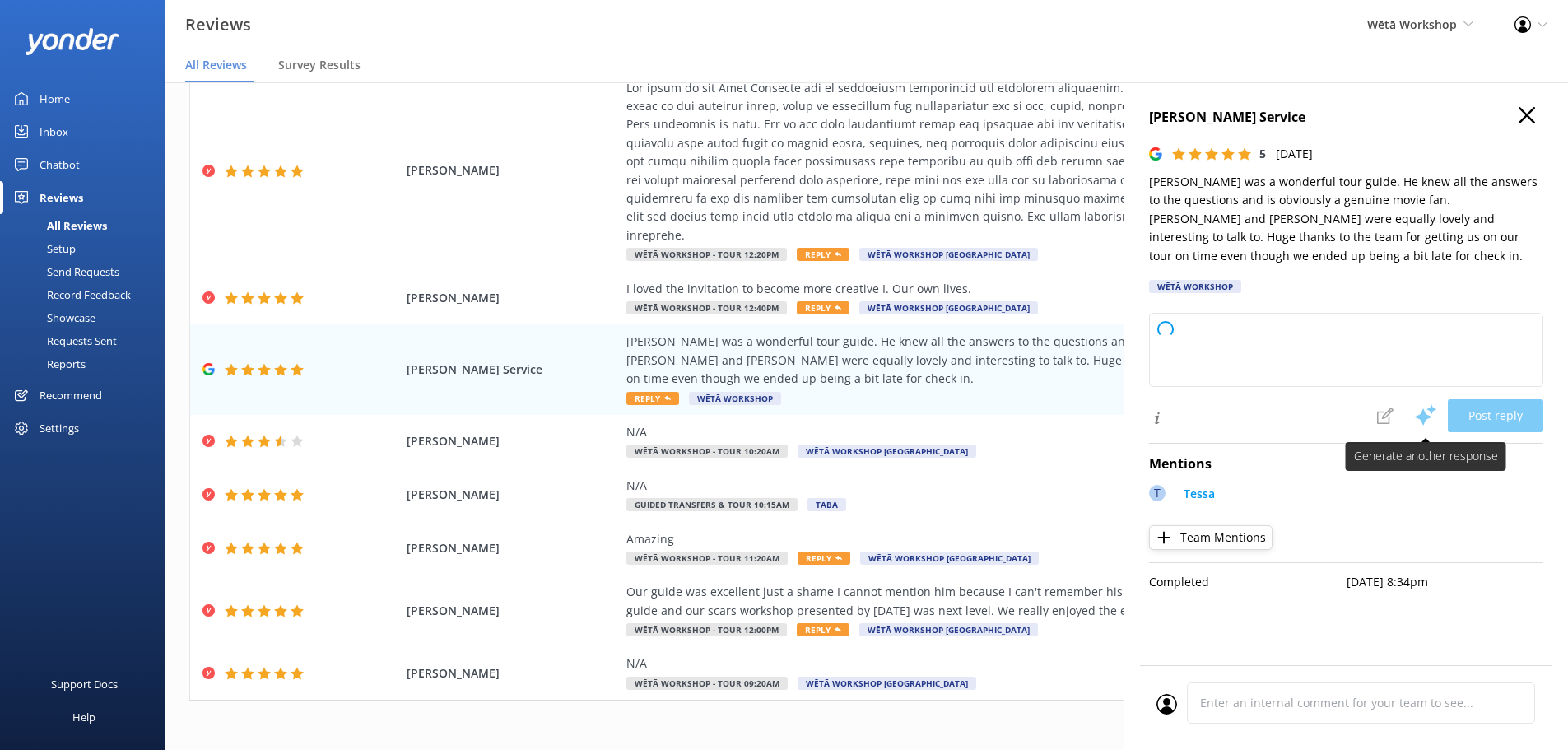
type textarea "Kia ora and thank you so much for your fantastic review! We're thrilled that Sa…"
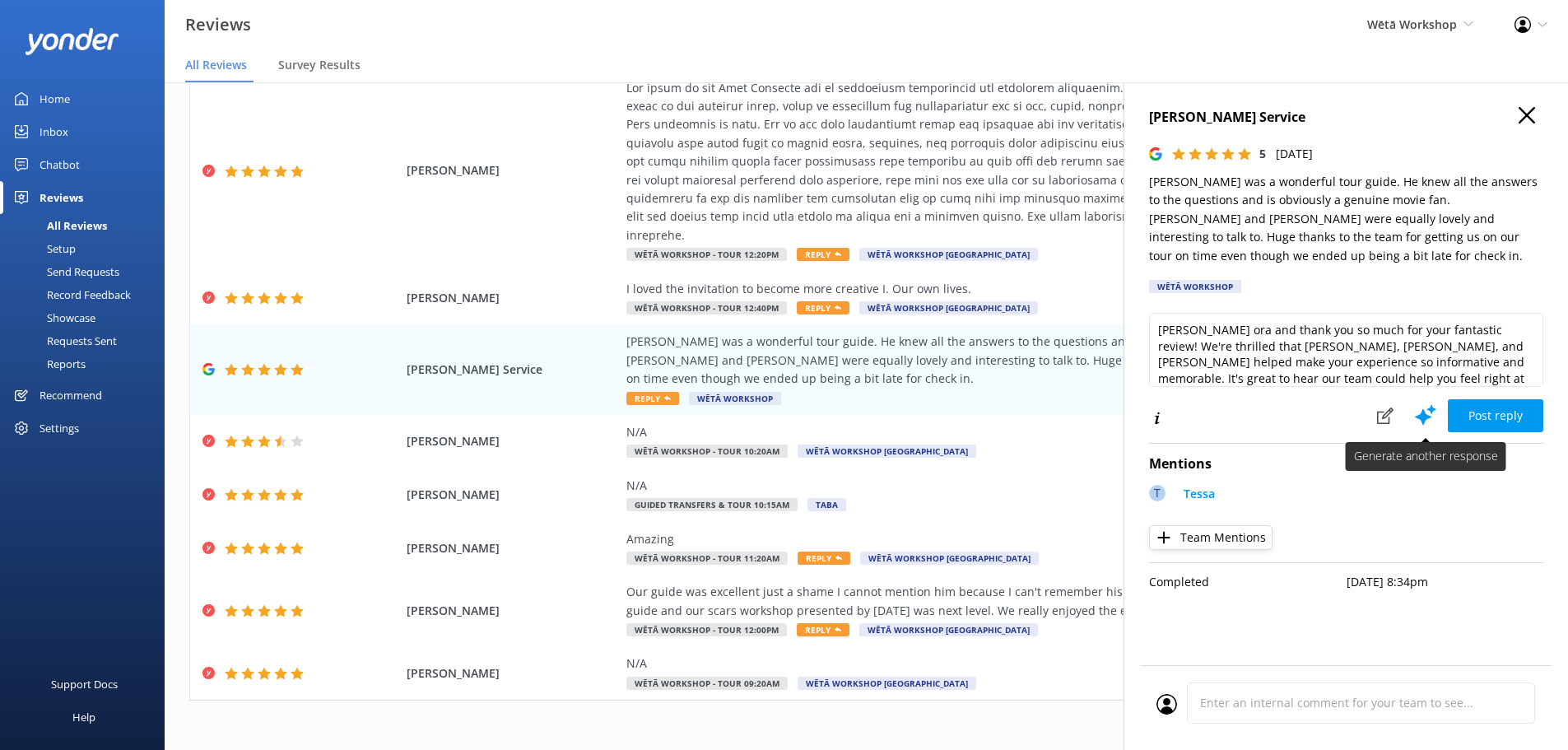
click at [1431, 412] on icon at bounding box center [1426, 415] width 25 height 25
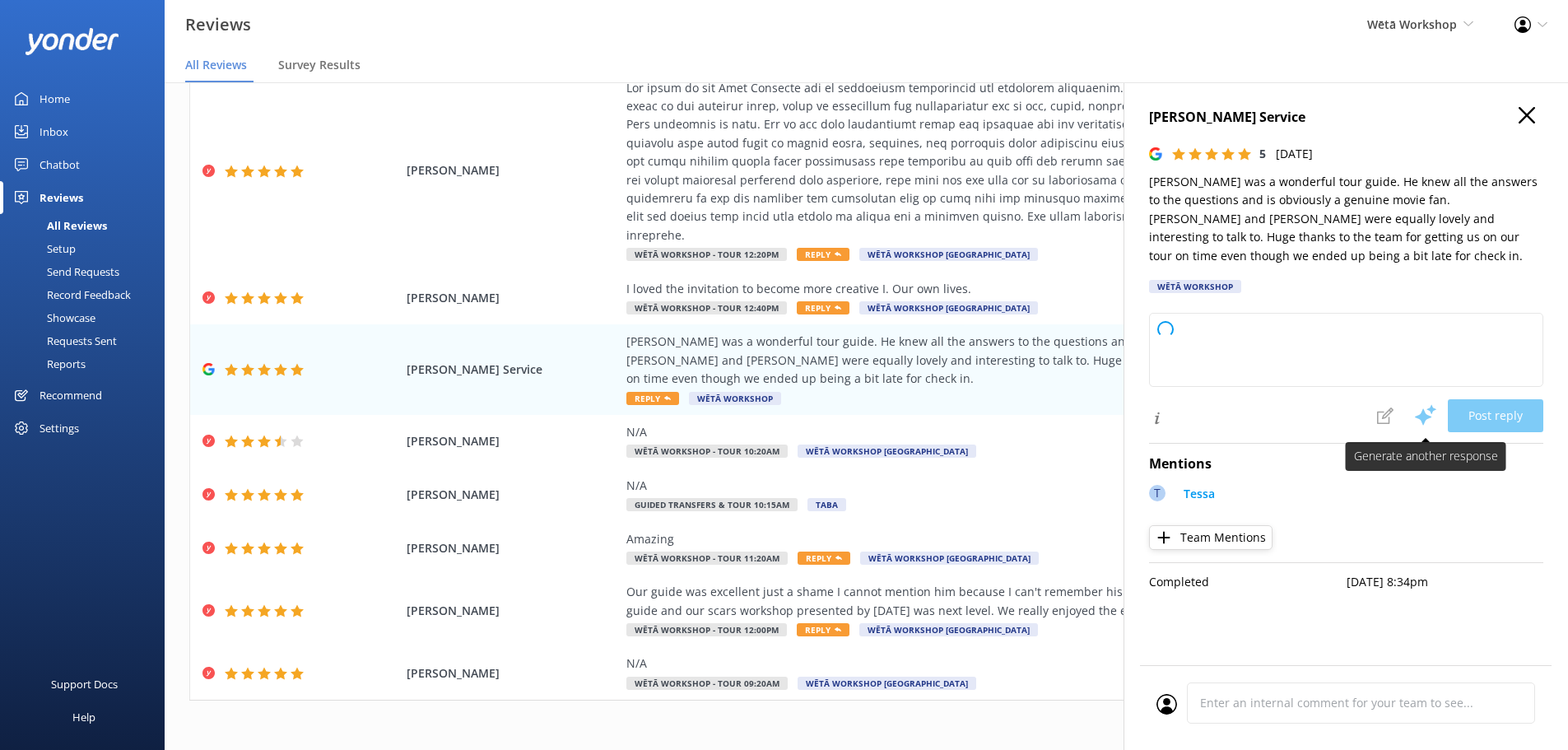
type textarea "Kia ora and thank you so much for your awesome feedback! We're thrilled you had…"
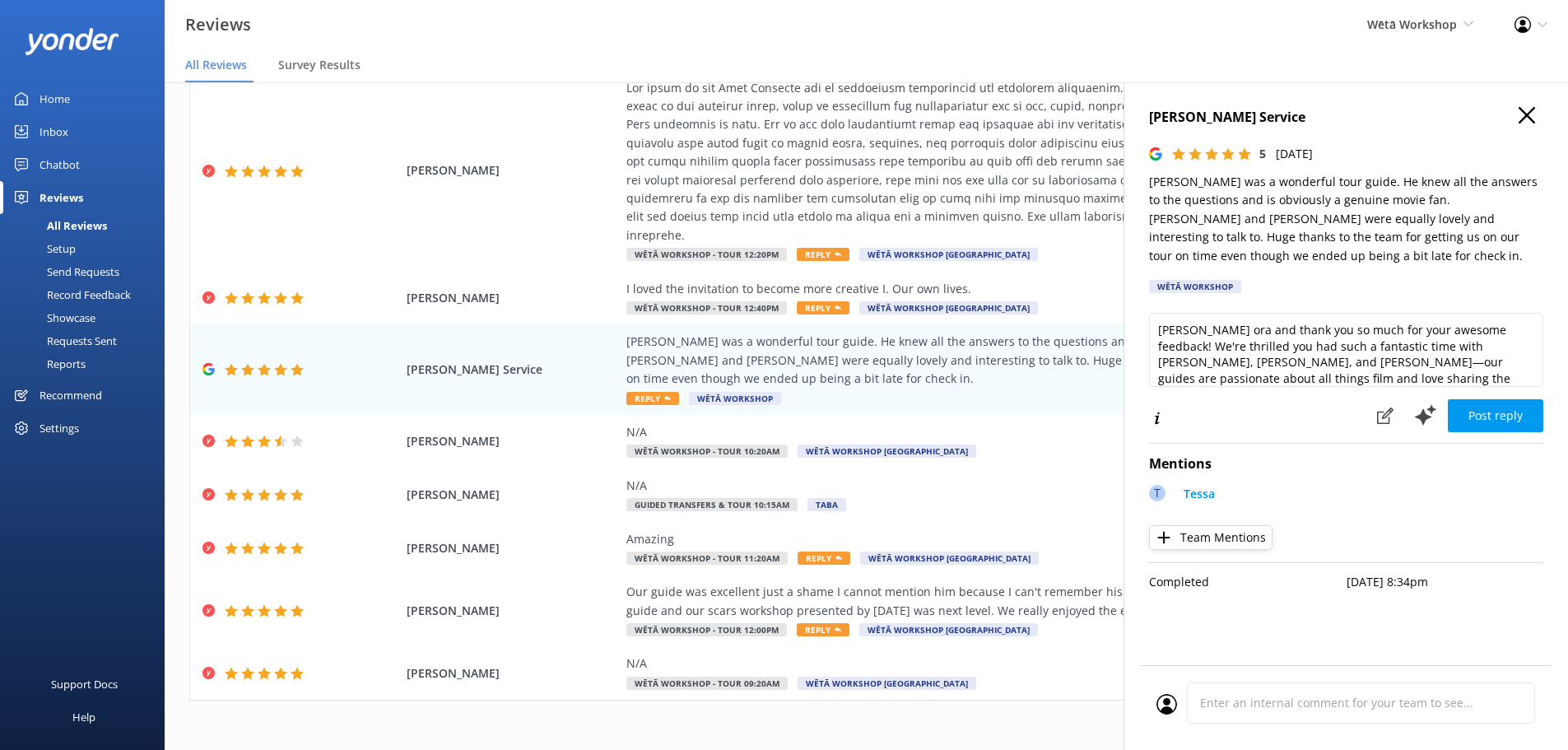
click at [1533, 119] on icon "button" at bounding box center [1527, 115] width 16 height 16
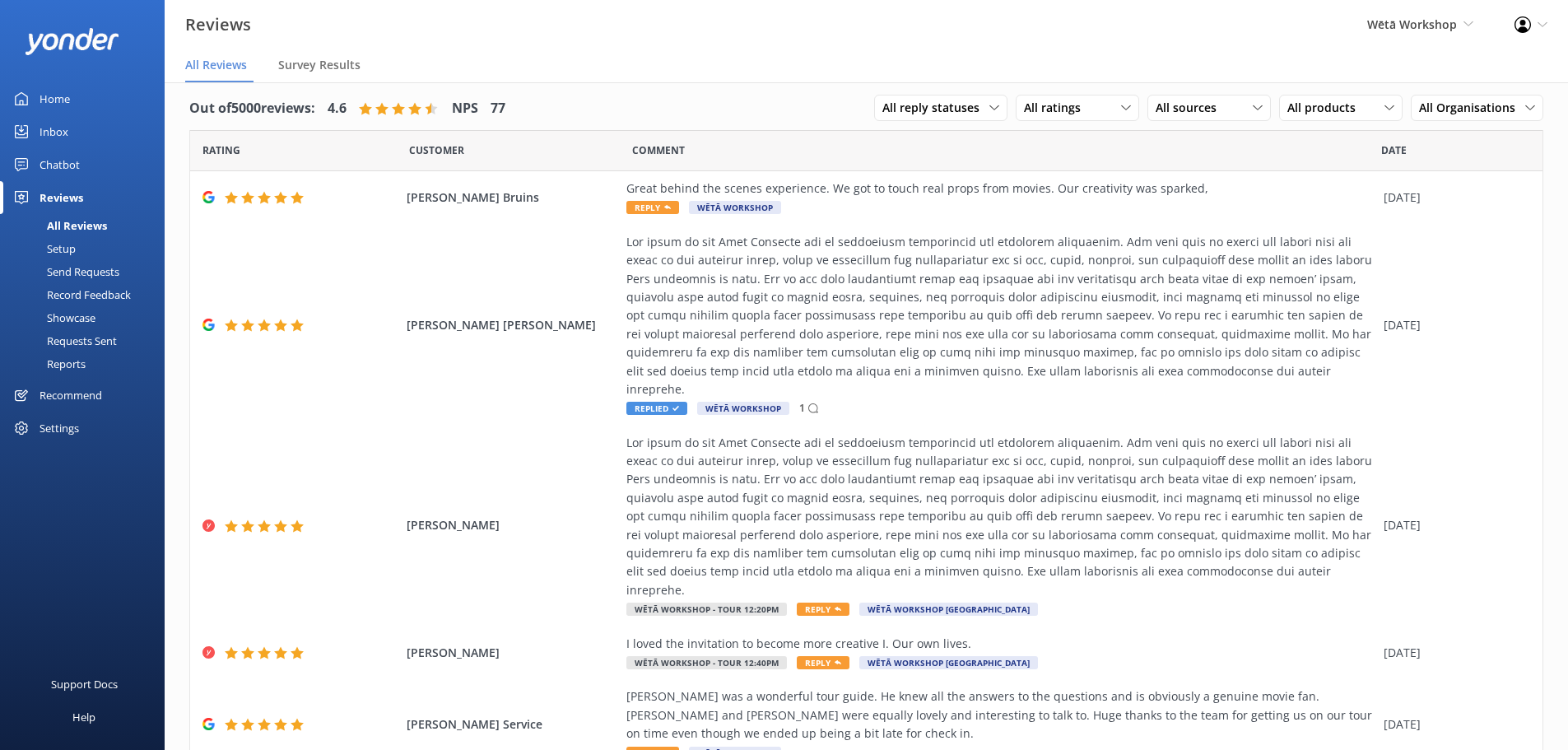
scroll to position [0, 0]
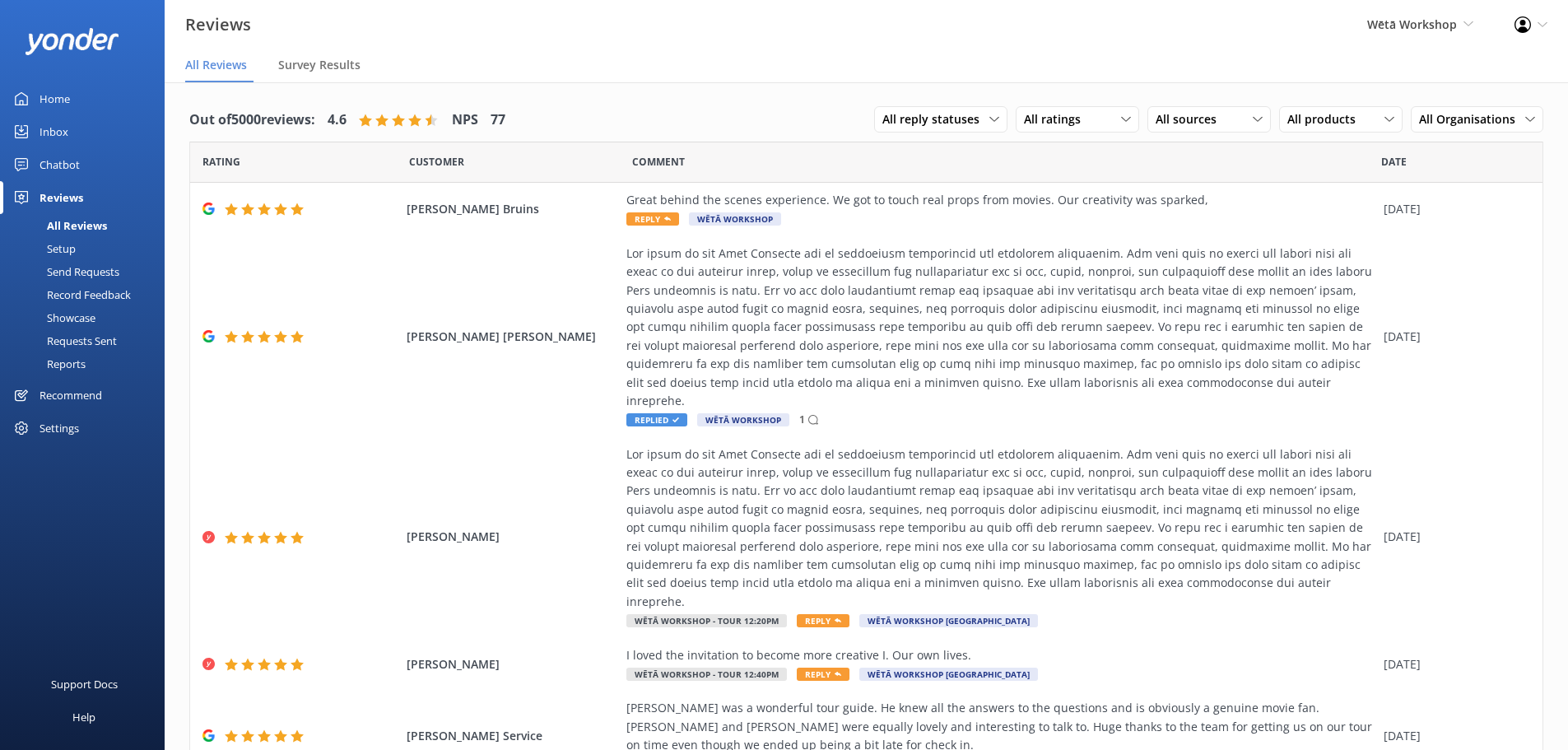
click at [92, 104] on link "Home" at bounding box center [82, 98] width 164 height 33
